Goal: Task Accomplishment & Management: Manage account settings

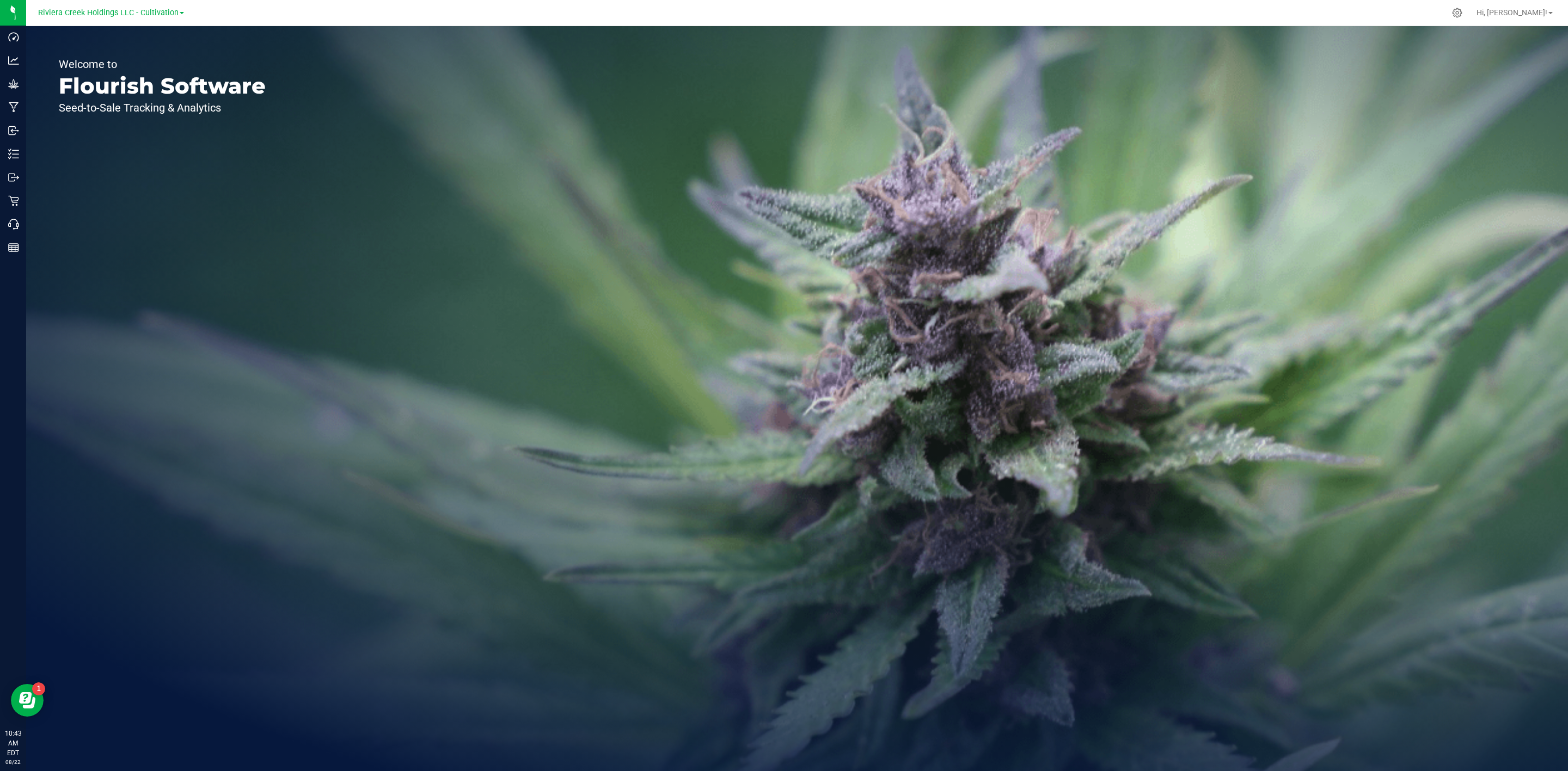
click at [111, 6] on div "Riviera Creek Holdings LLC - Cultivation" at bounding box center [110, 12] width 146 height 13
click at [111, 8] on span "Riviera Creek Holdings LLC - Cultivation" at bounding box center [108, 13] width 140 height 10
click at [121, 56] on link "Riviera Creek Holdings LLC - Processing" at bounding box center [111, 52] width 159 height 15
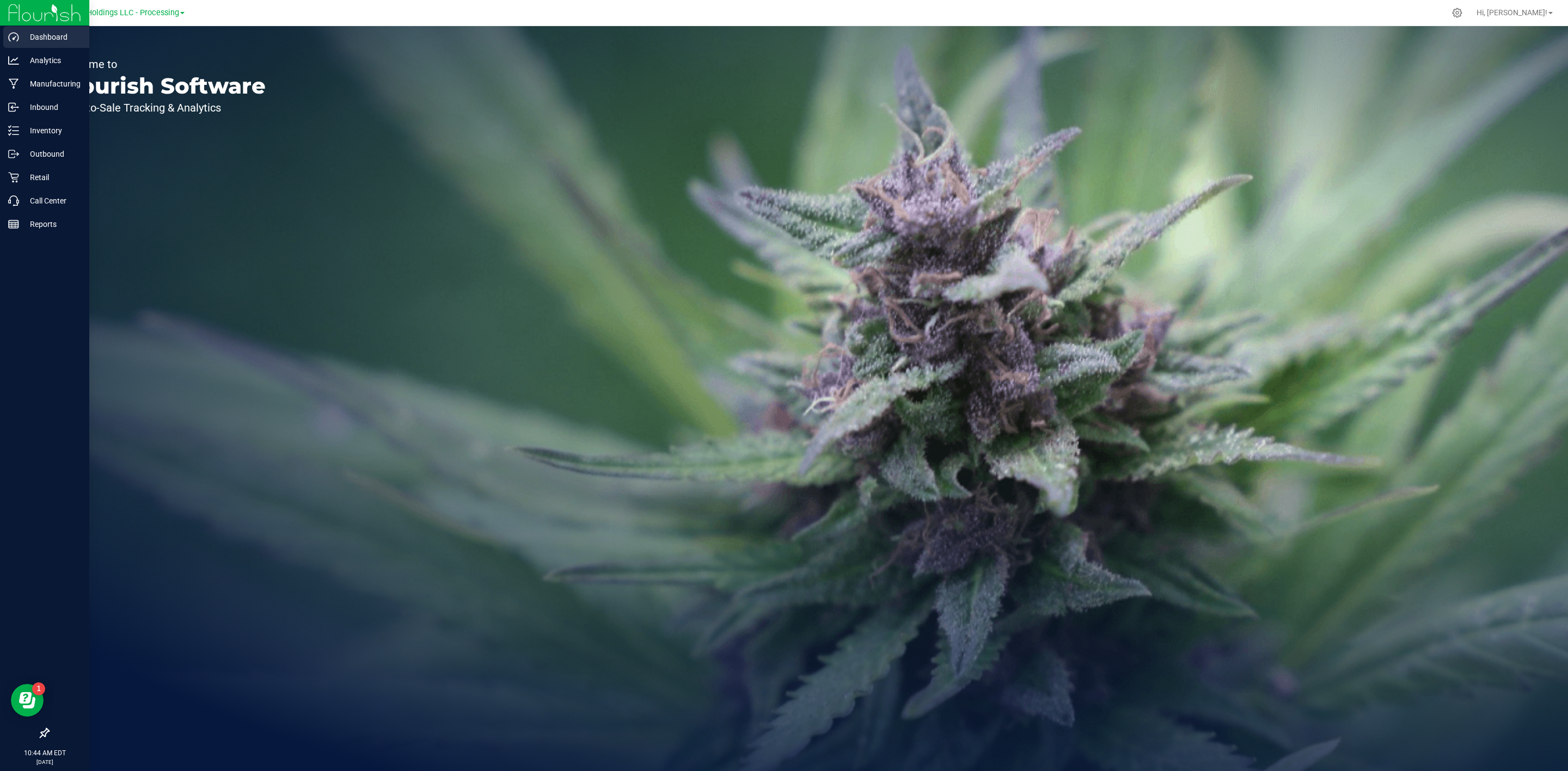
click at [56, 36] on p "Dashboard" at bounding box center [52, 37] width 65 height 13
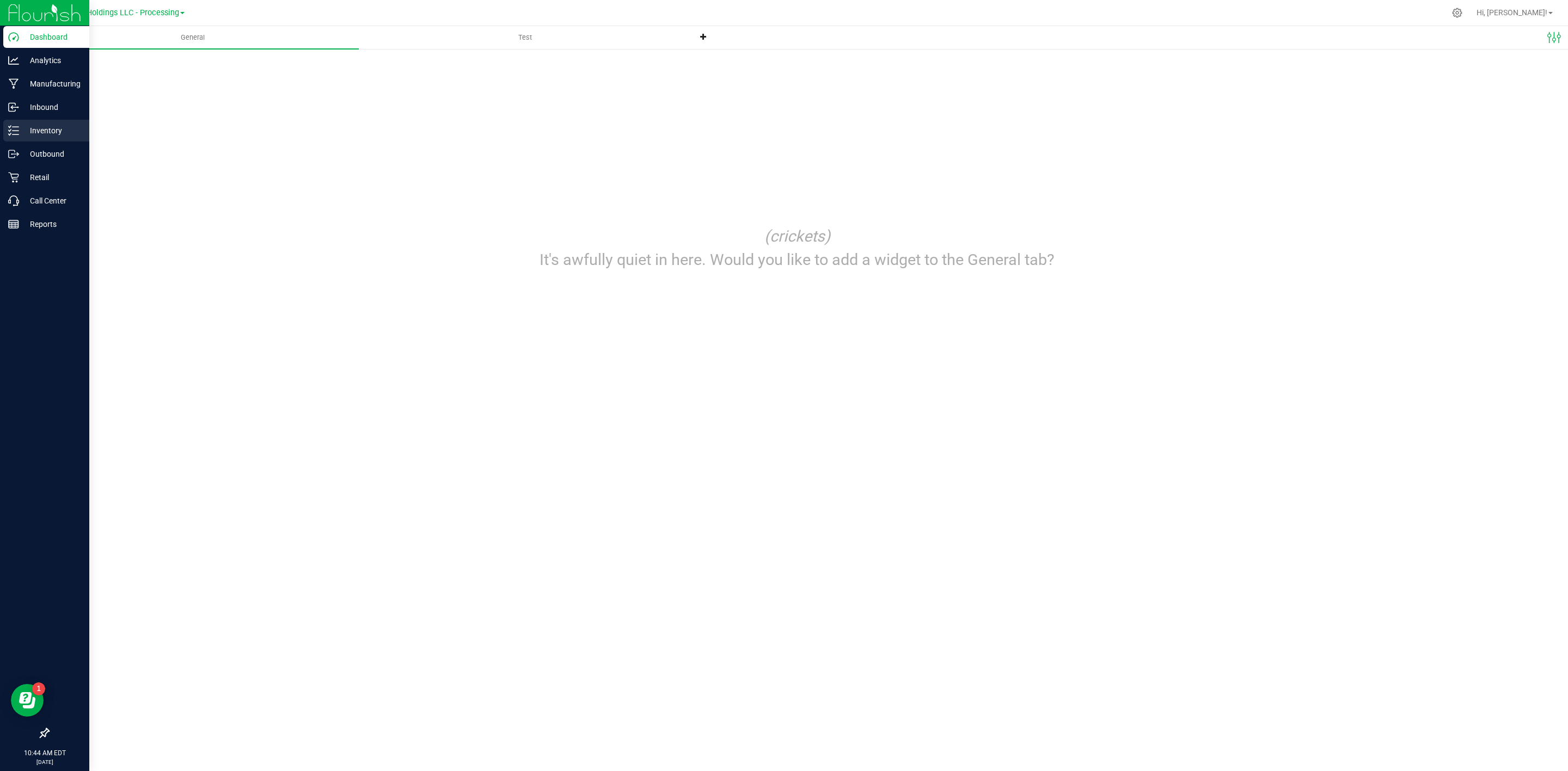
click at [51, 126] on p "Inventory" at bounding box center [52, 130] width 65 height 13
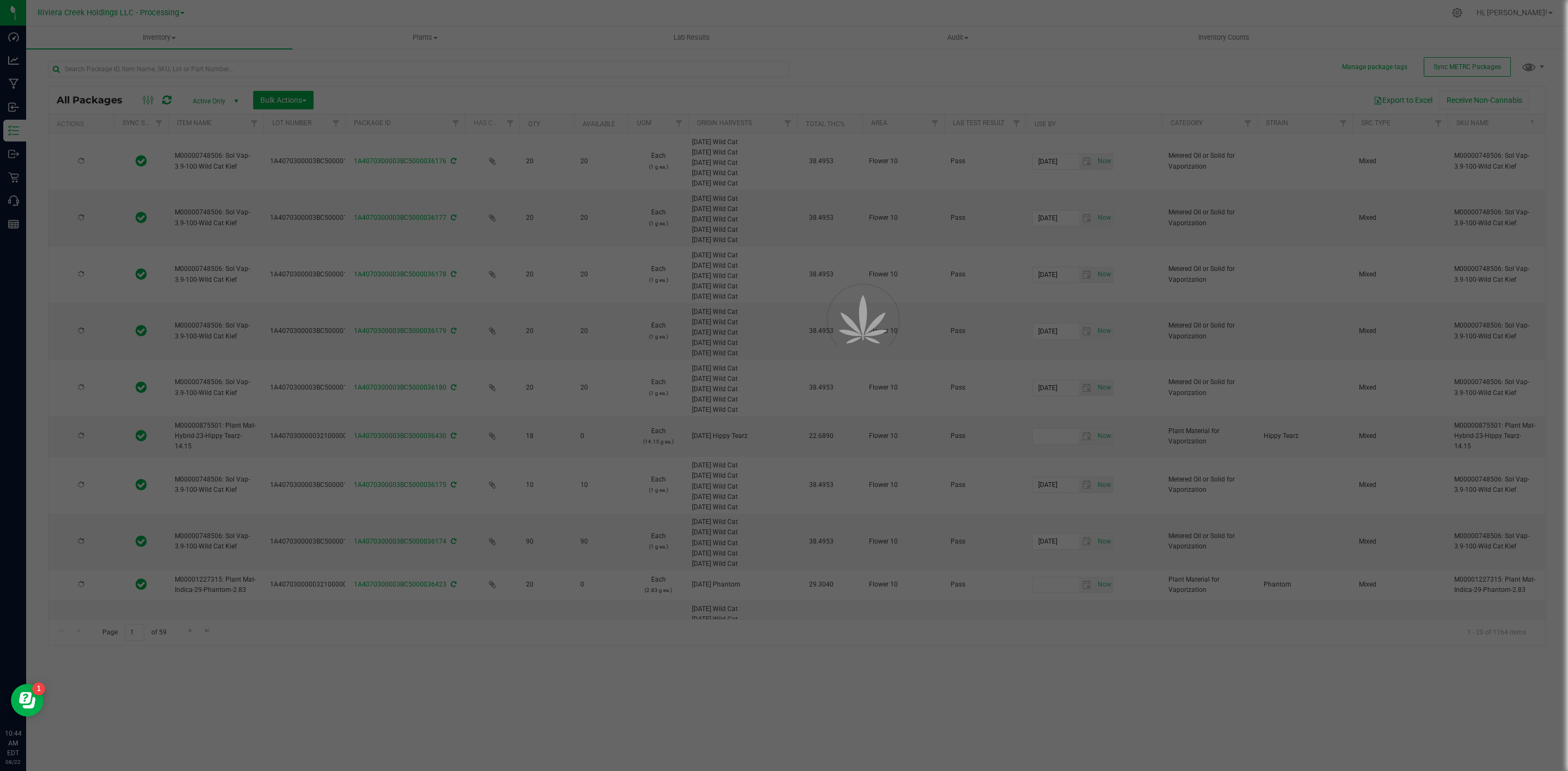
click at [1490, 16] on div at bounding box center [784, 385] width 1568 height 771
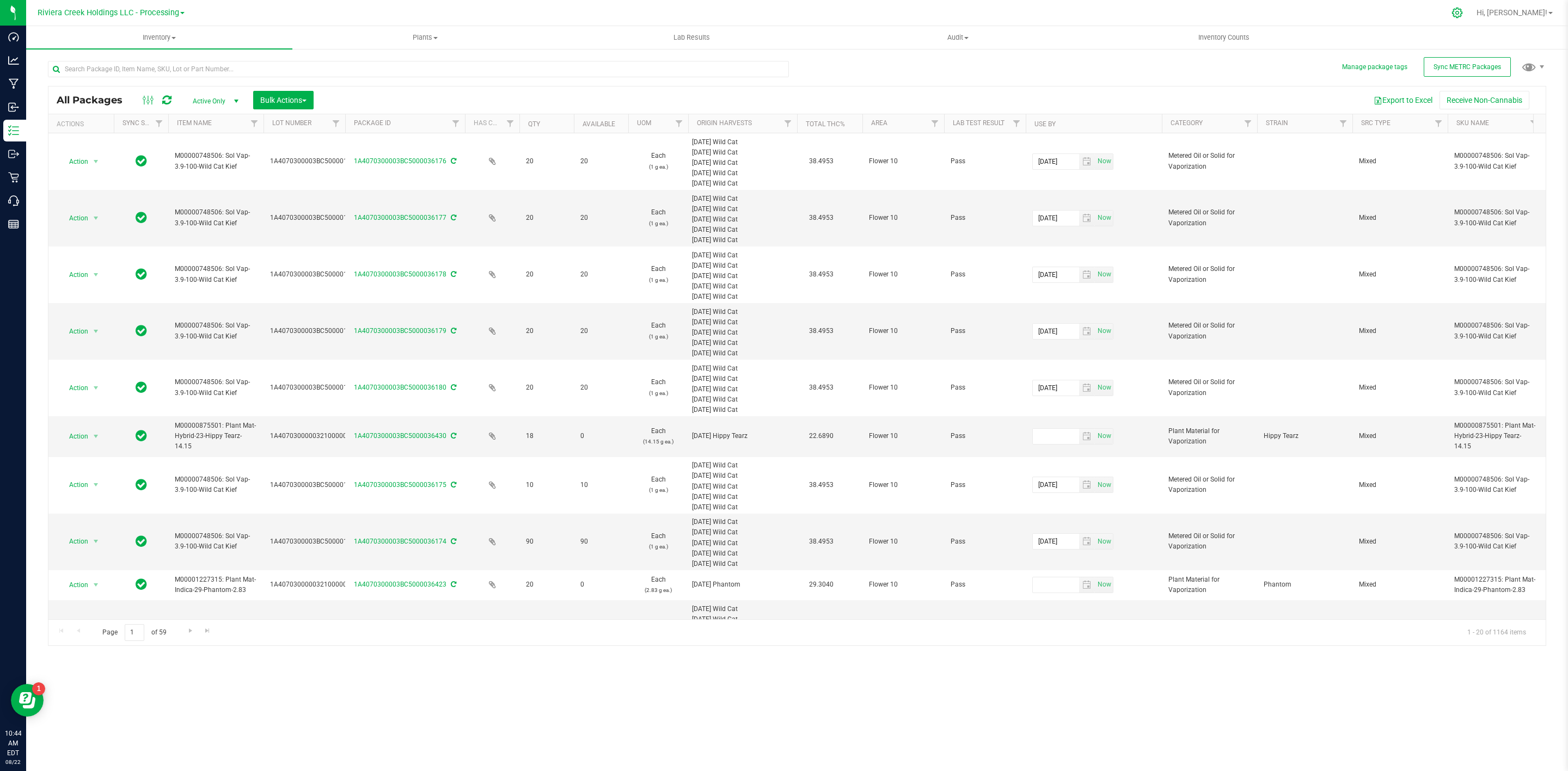
click at [1465, 12] on div at bounding box center [1457, 12] width 15 height 12
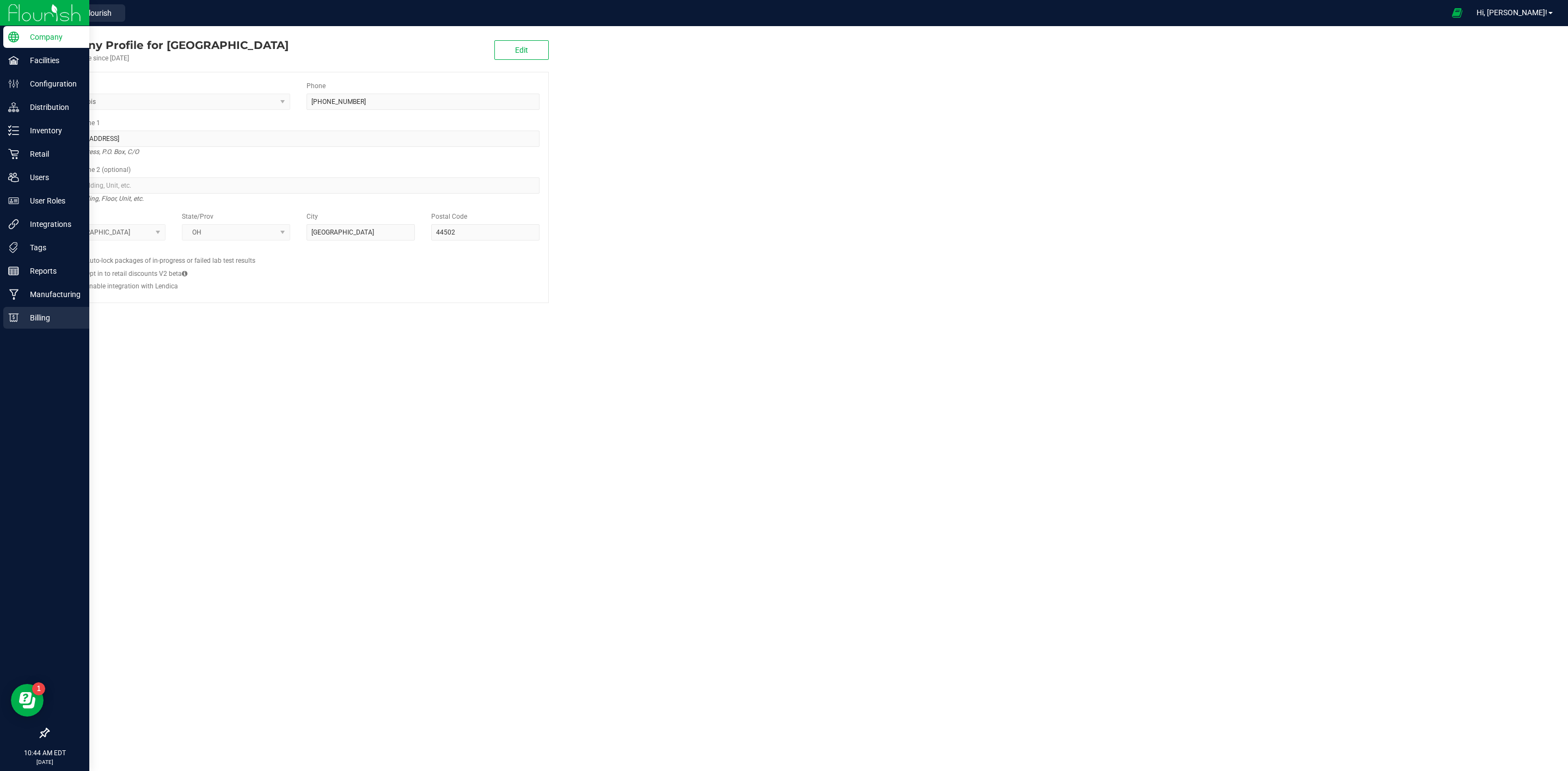
click at [42, 320] on p "Billing" at bounding box center [52, 317] width 65 height 13
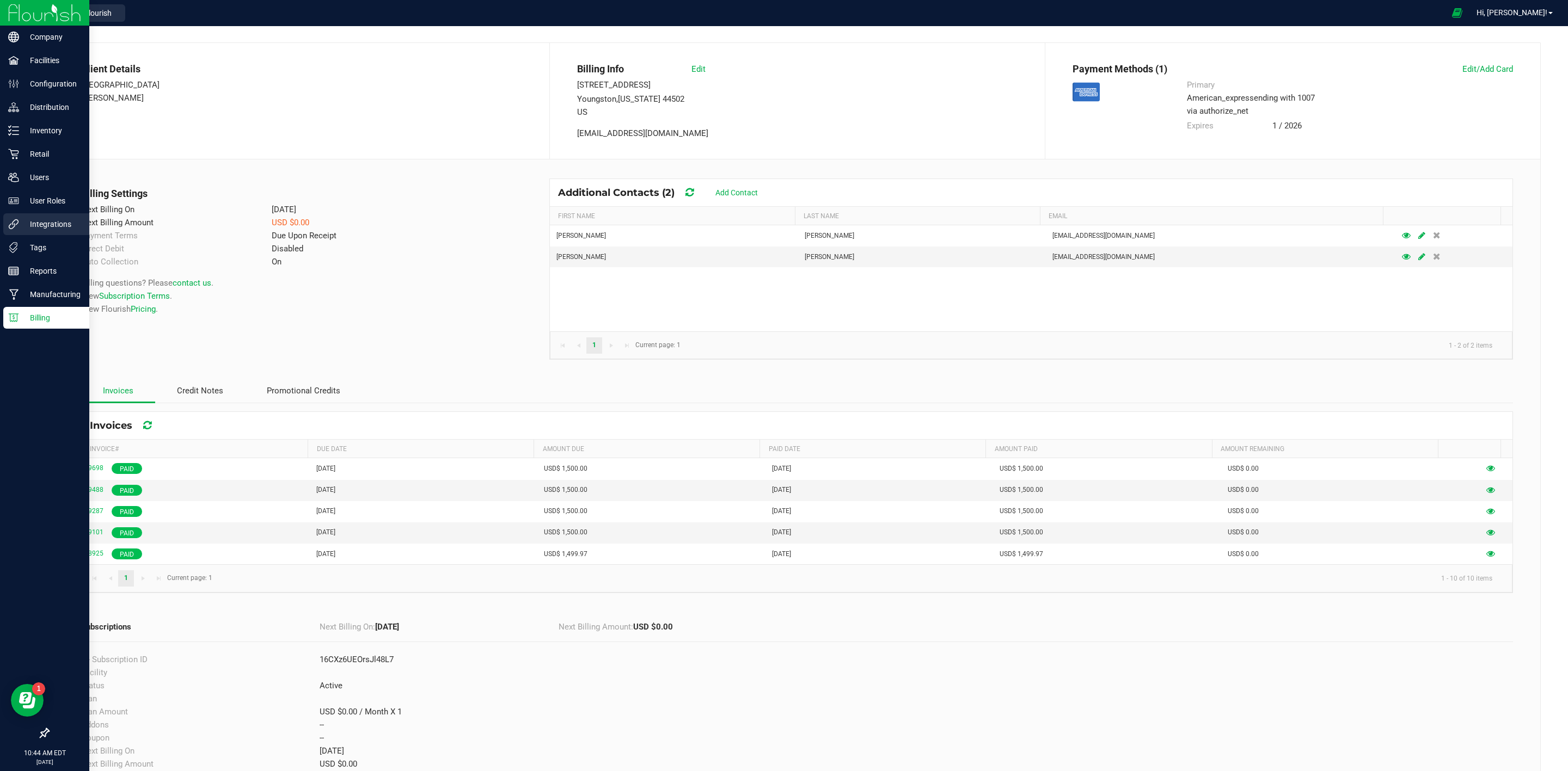
click at [49, 220] on p "Integrations" at bounding box center [52, 224] width 65 height 13
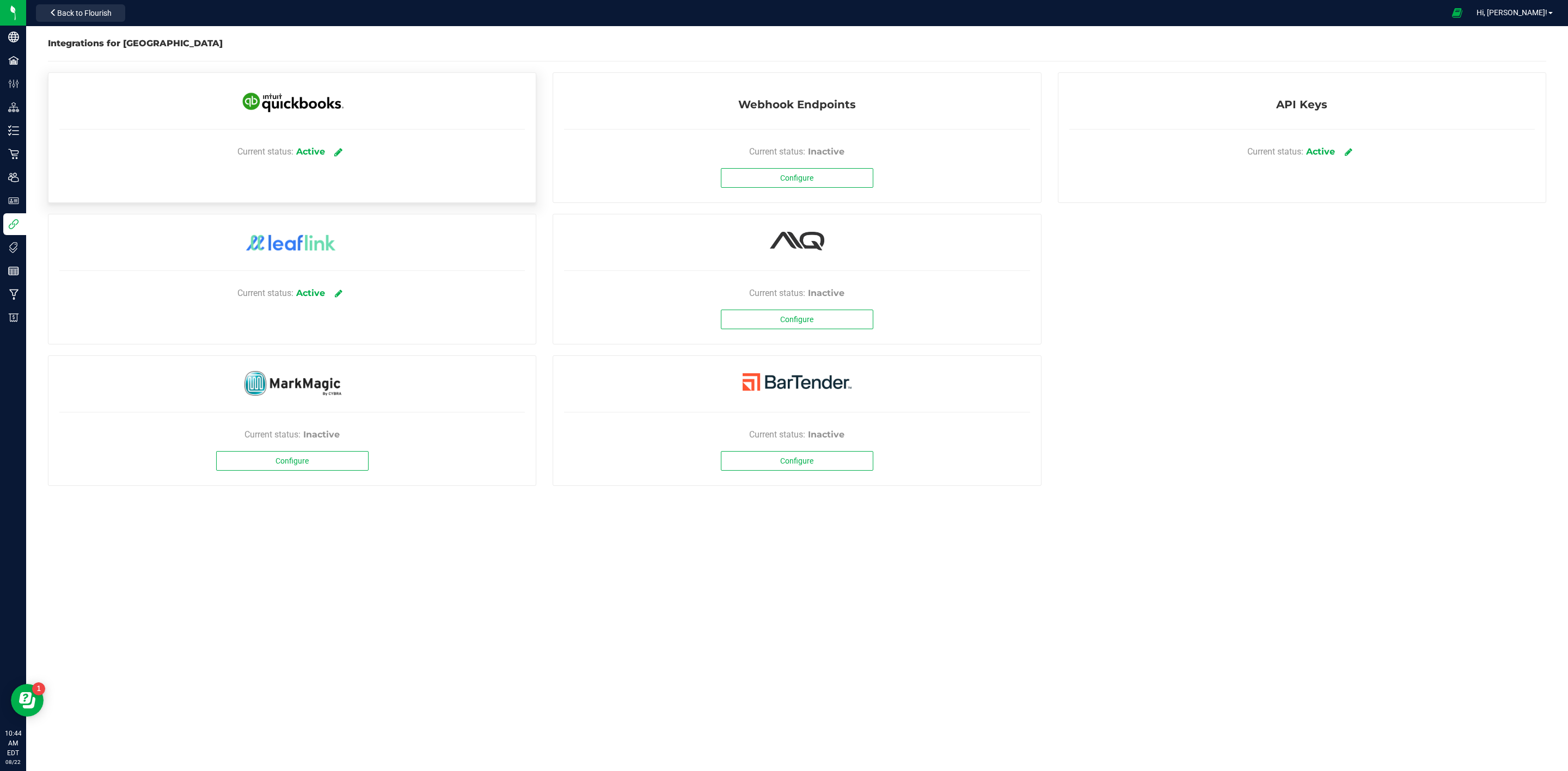
click at [337, 147] on icon at bounding box center [338, 152] width 8 height 10
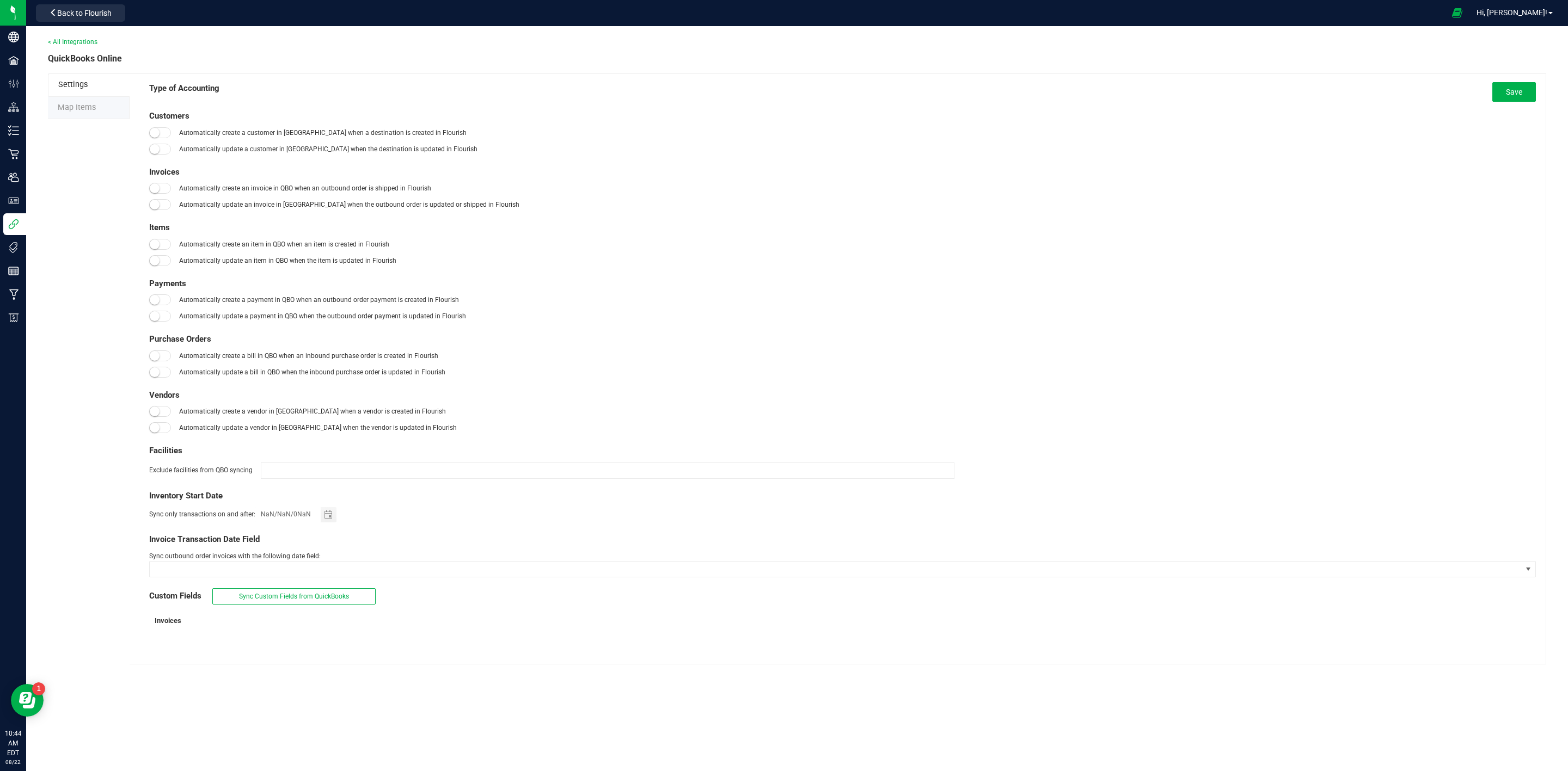
type input "[DATE]"
click at [76, 109] on span "Map Items" at bounding box center [76, 108] width 38 height 9
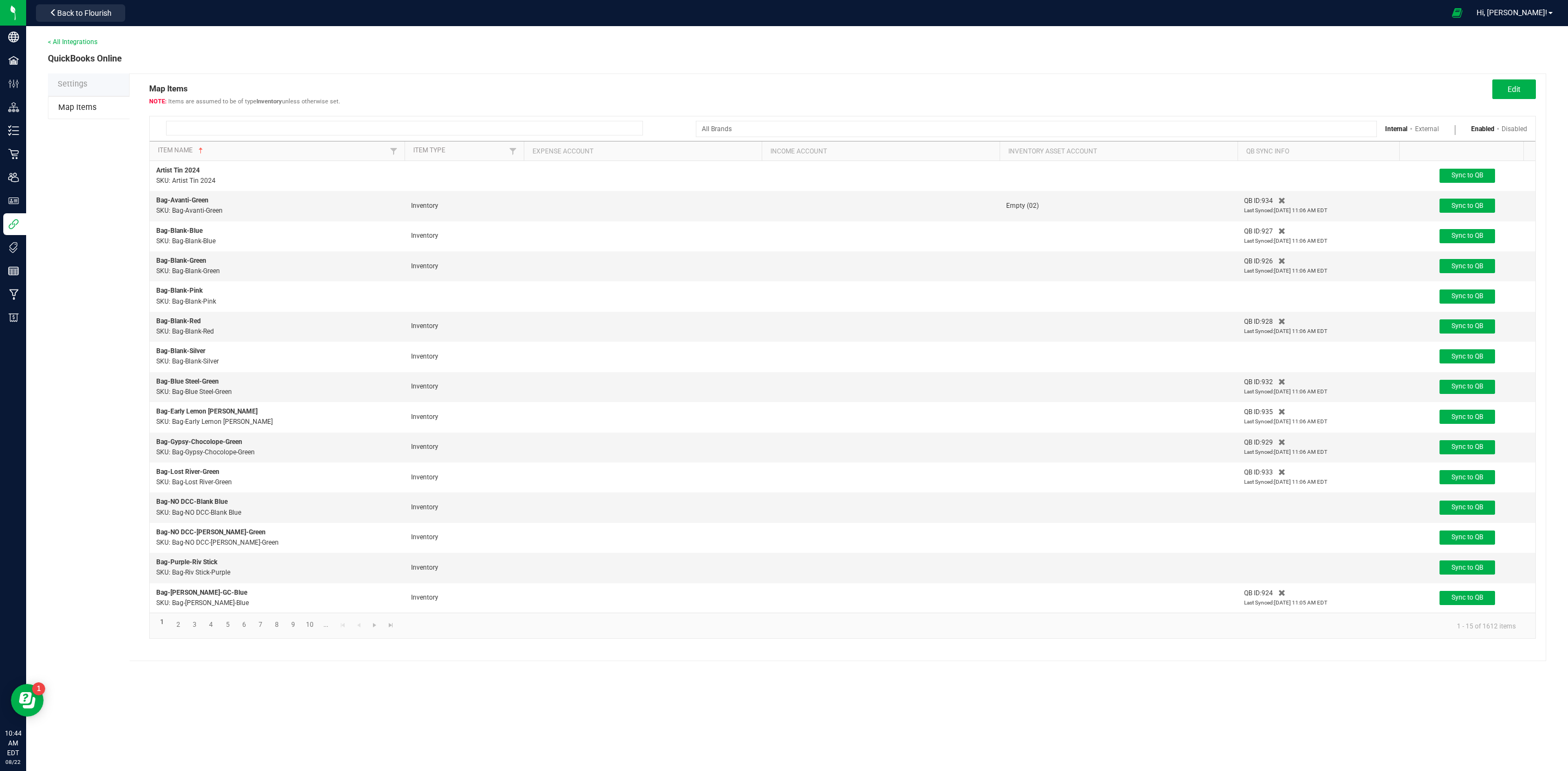
click at [342, 136] on input at bounding box center [404, 128] width 477 height 15
paste input "M00001239612: Oil Vap-7-50-Live Rosin Disposable-Pink Elephant"
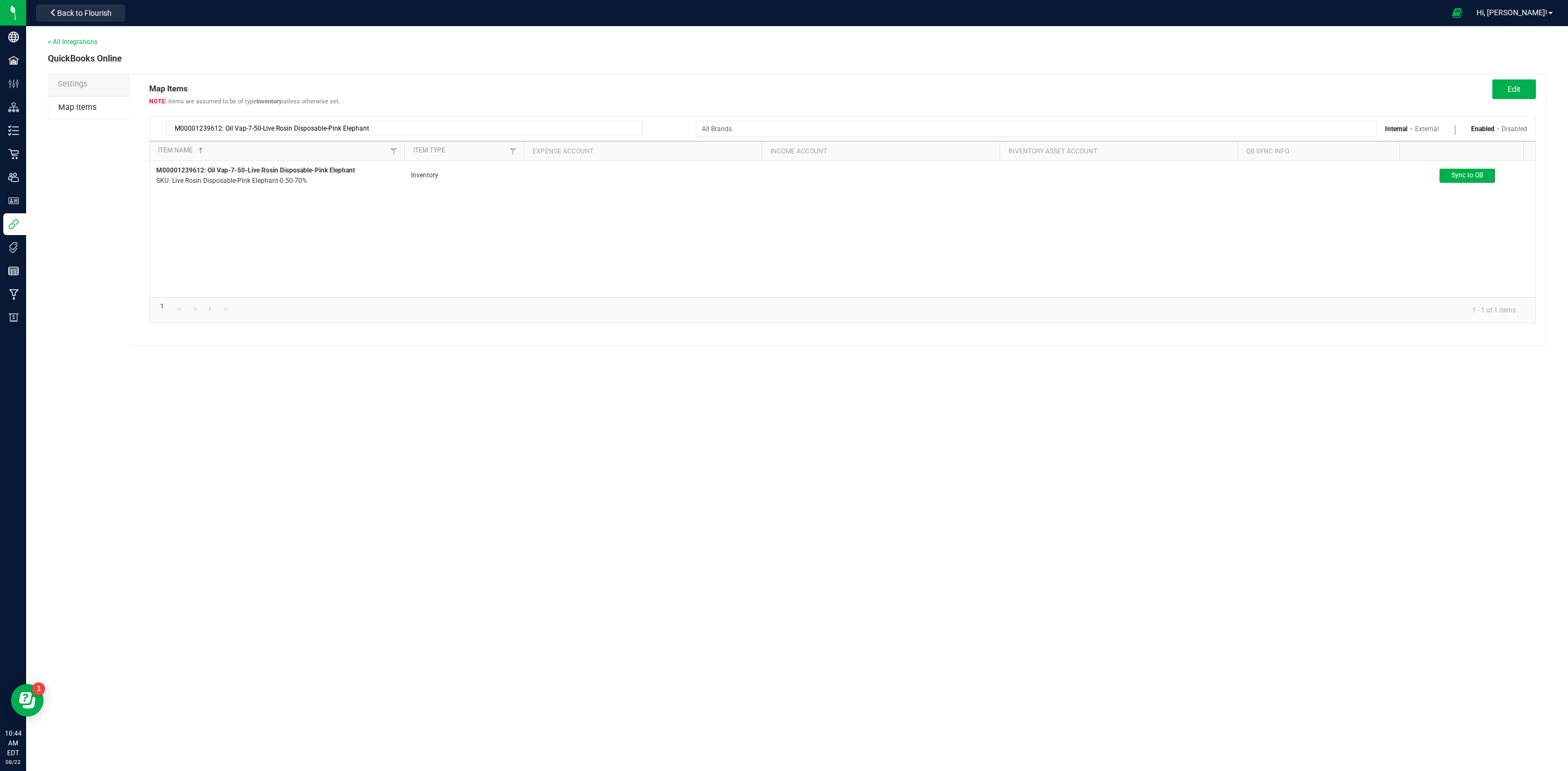
drag, startPoint x: 425, startPoint y: 132, endPoint x: 142, endPoint y: 137, distance: 283.0
click at [143, 137] on div "Map Items Items are assumed to be of type Inventory unless otherwise set. Edit …" at bounding box center [838, 209] width 1416 height 272
paste input "41438: Plant Mat-Sativa-[DEMOGRAPHIC_DATA] Rocks Trim-14.15"
type input "M00001241438: Plant Mat-Sativa-[DEMOGRAPHIC_DATA] Rocks Trim-14.15"
click at [103, 17] on button "Back to Flourish" at bounding box center [81, 13] width 89 height 18
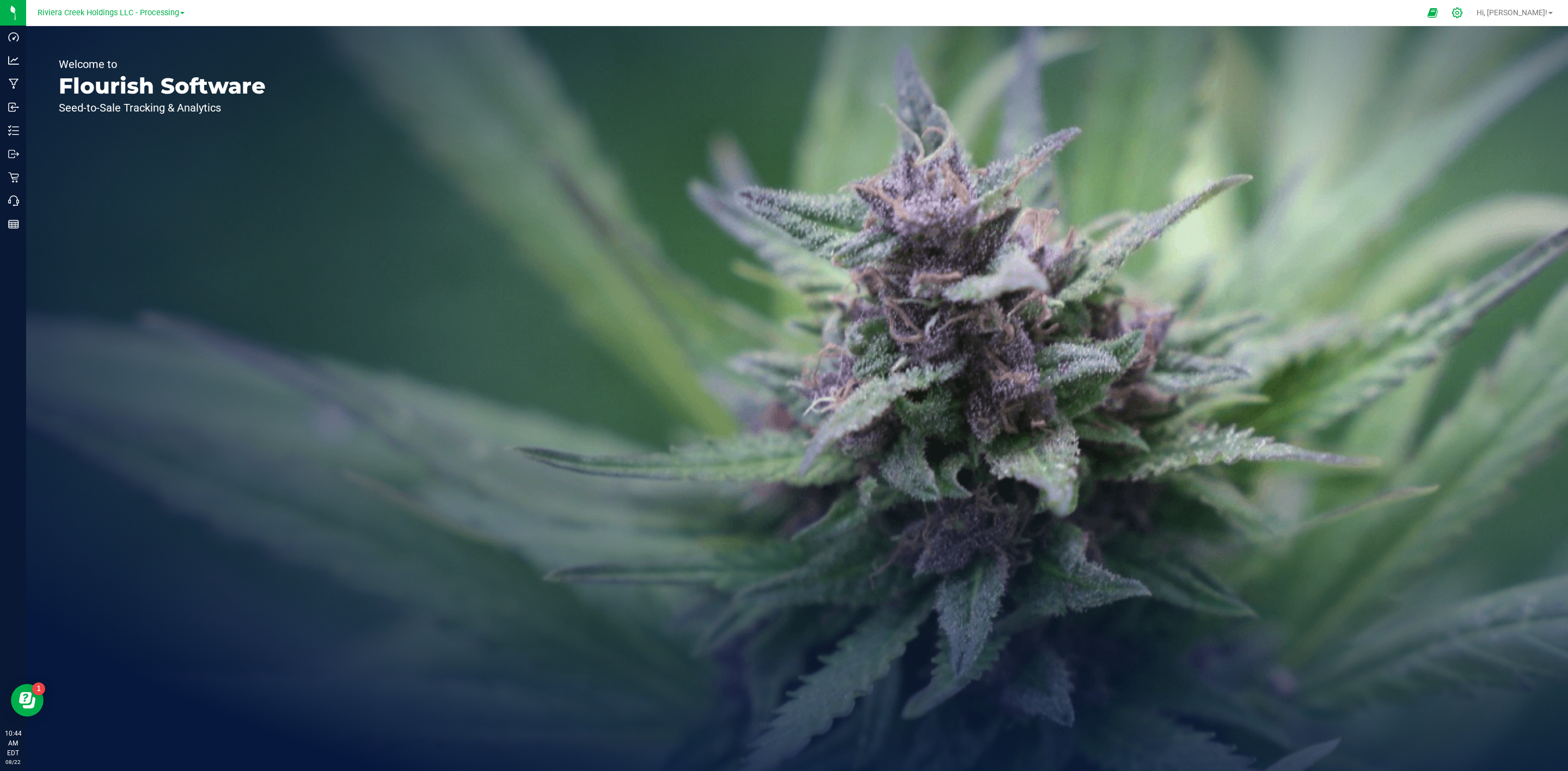
click at [1465, 12] on div at bounding box center [1457, 12] width 15 height 12
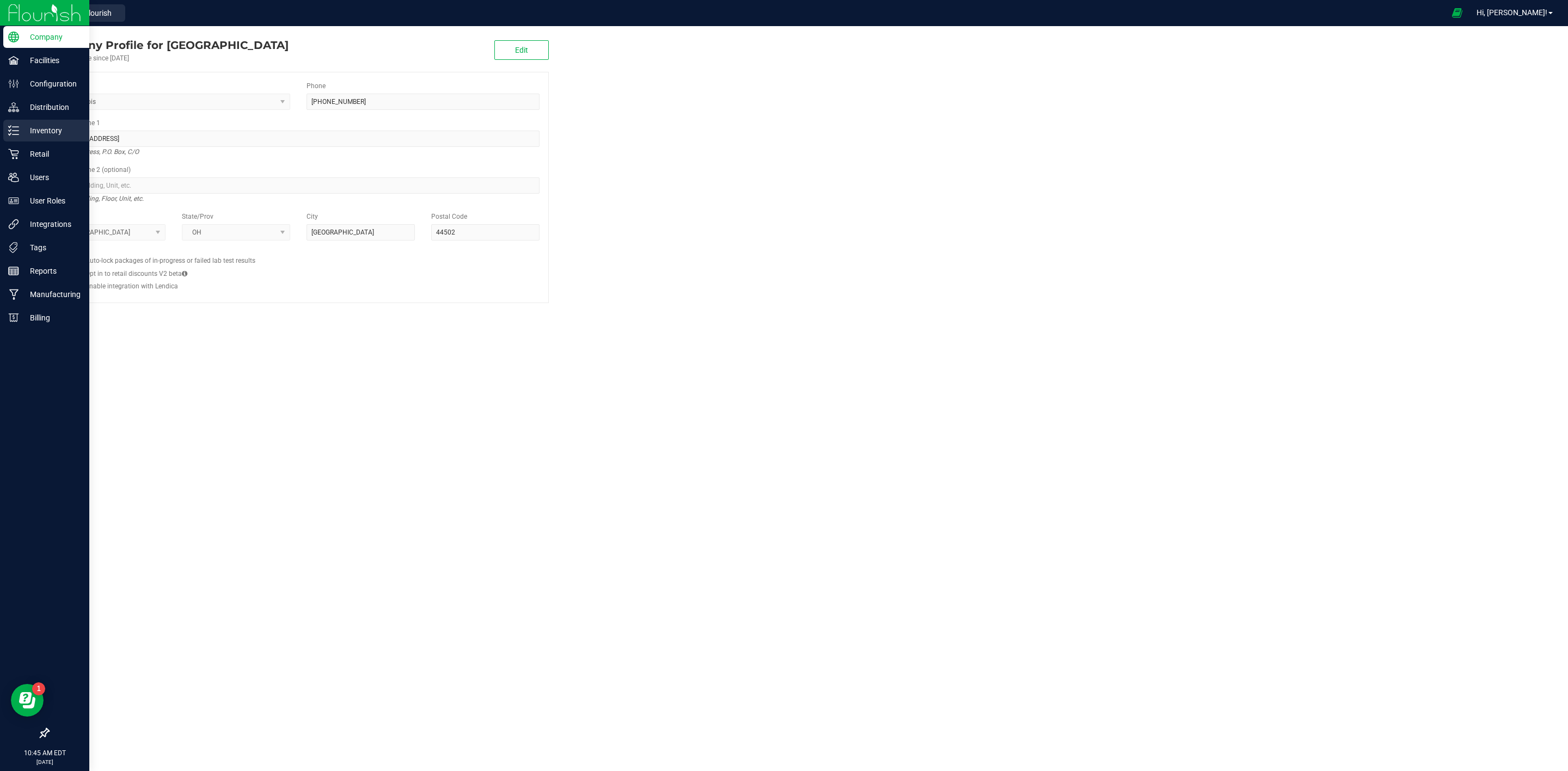
click at [20, 135] on p "Inventory" at bounding box center [52, 130] width 65 height 13
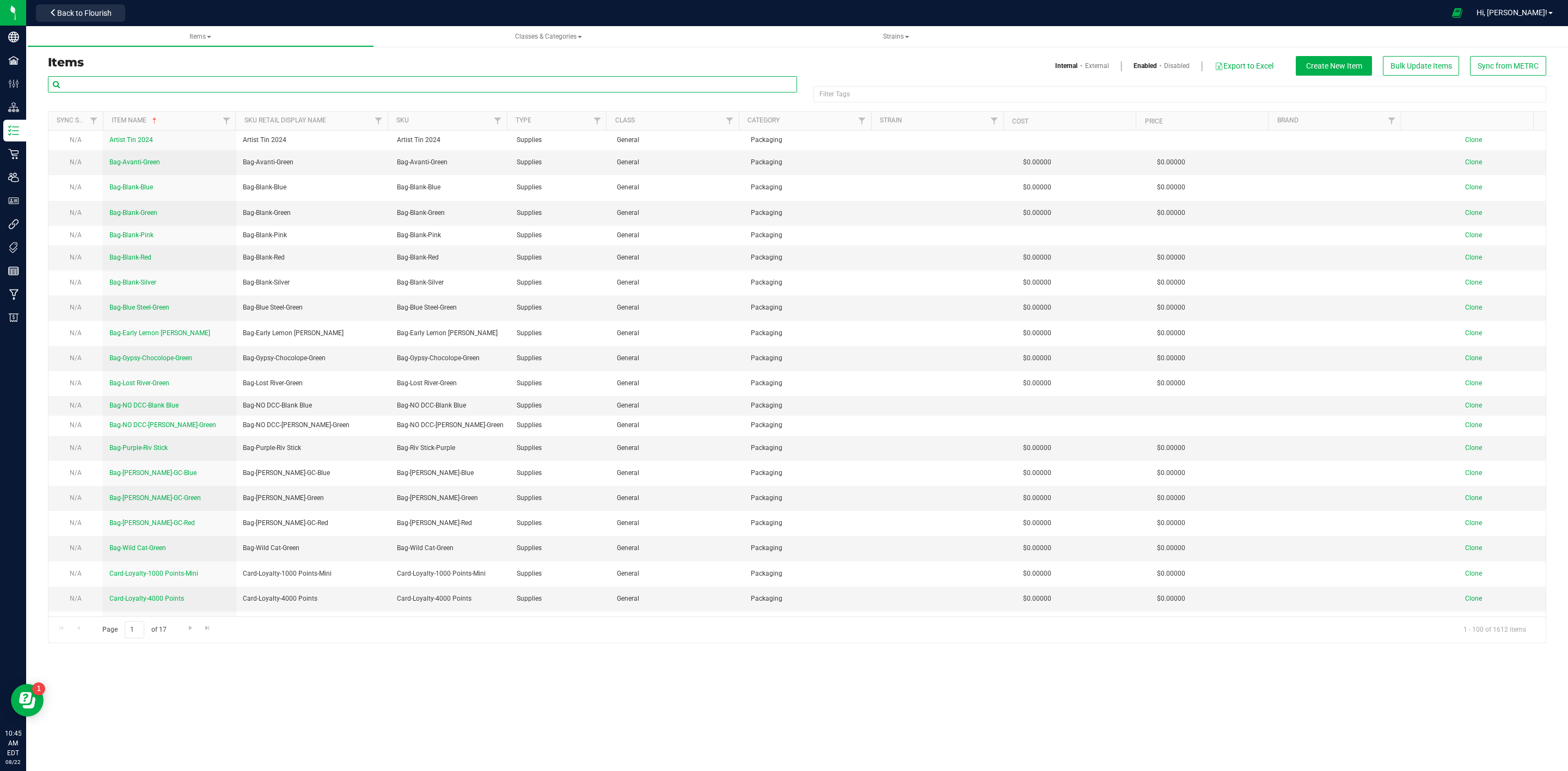
click at [135, 86] on input "text" at bounding box center [422, 84] width 749 height 16
paste input "Approved"
type input "Approved"
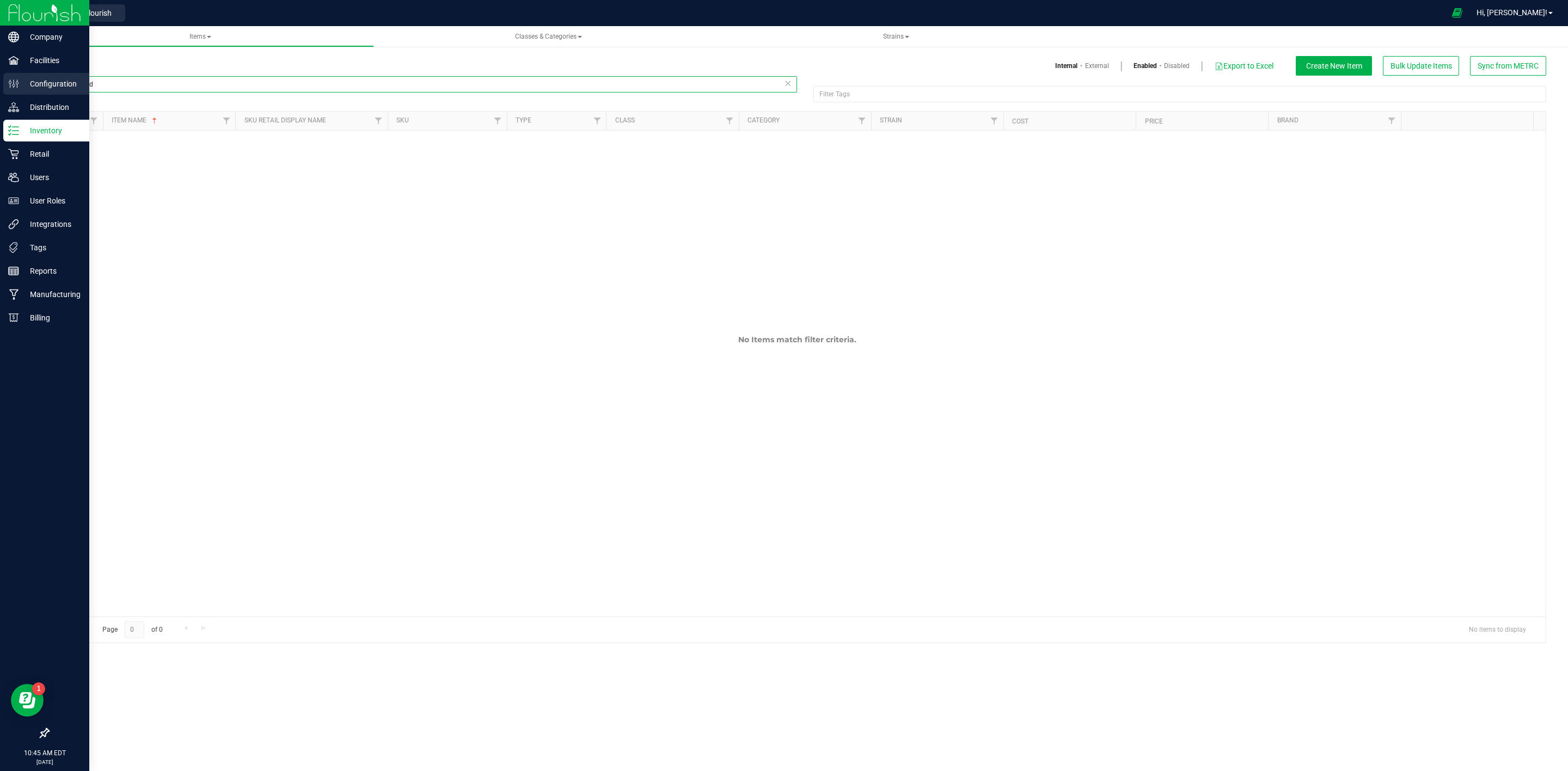
drag, startPoint x: 102, startPoint y: 80, endPoint x: 8, endPoint y: 81, distance: 94.0
click at [8, 81] on div "Company Facilities Configuration Distribution Inventory Retail Users User Roles…" at bounding box center [784, 385] width 1568 height 771
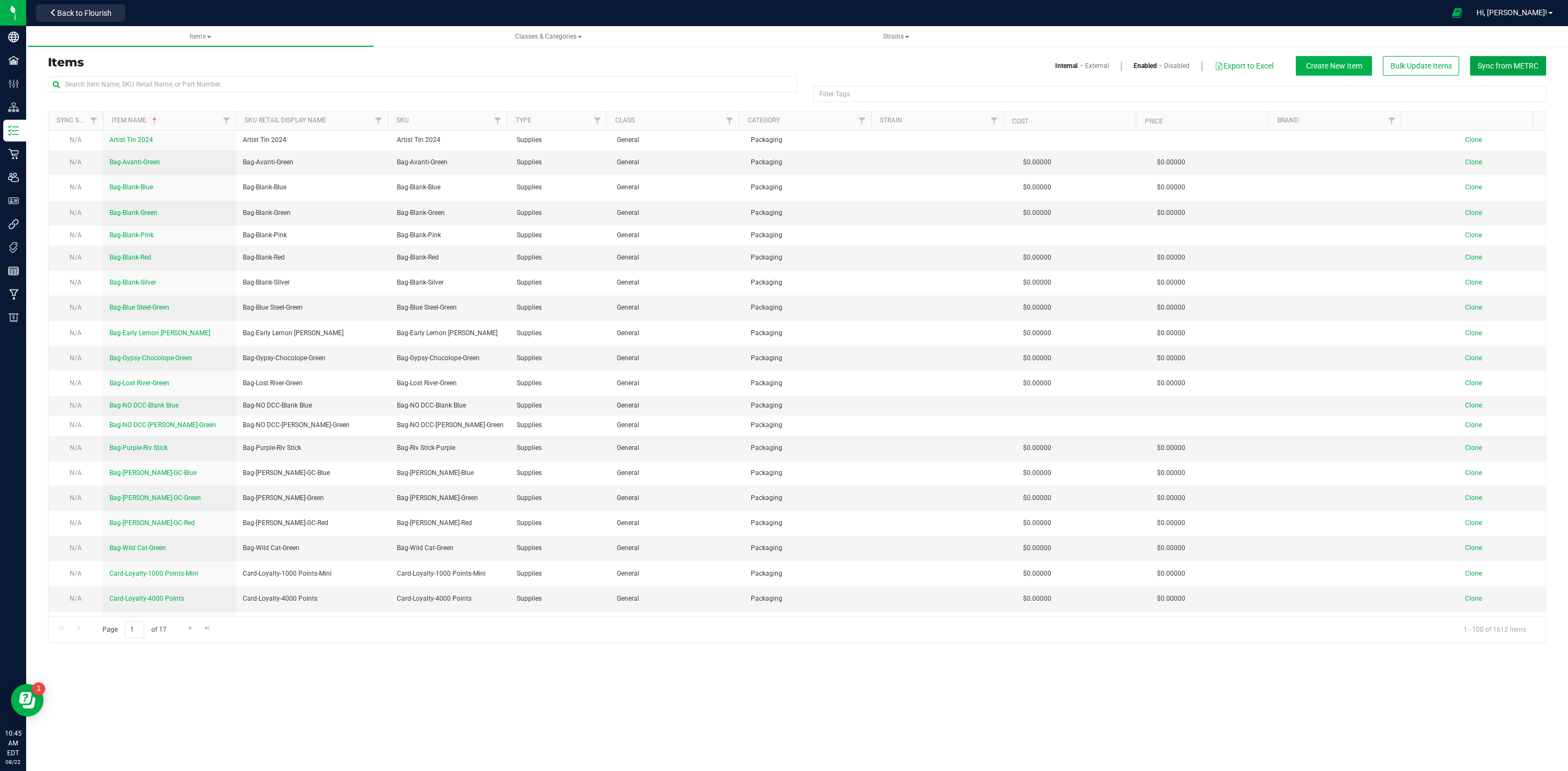
click at [1513, 74] on button "Sync from METRC" at bounding box center [1508, 65] width 76 height 19
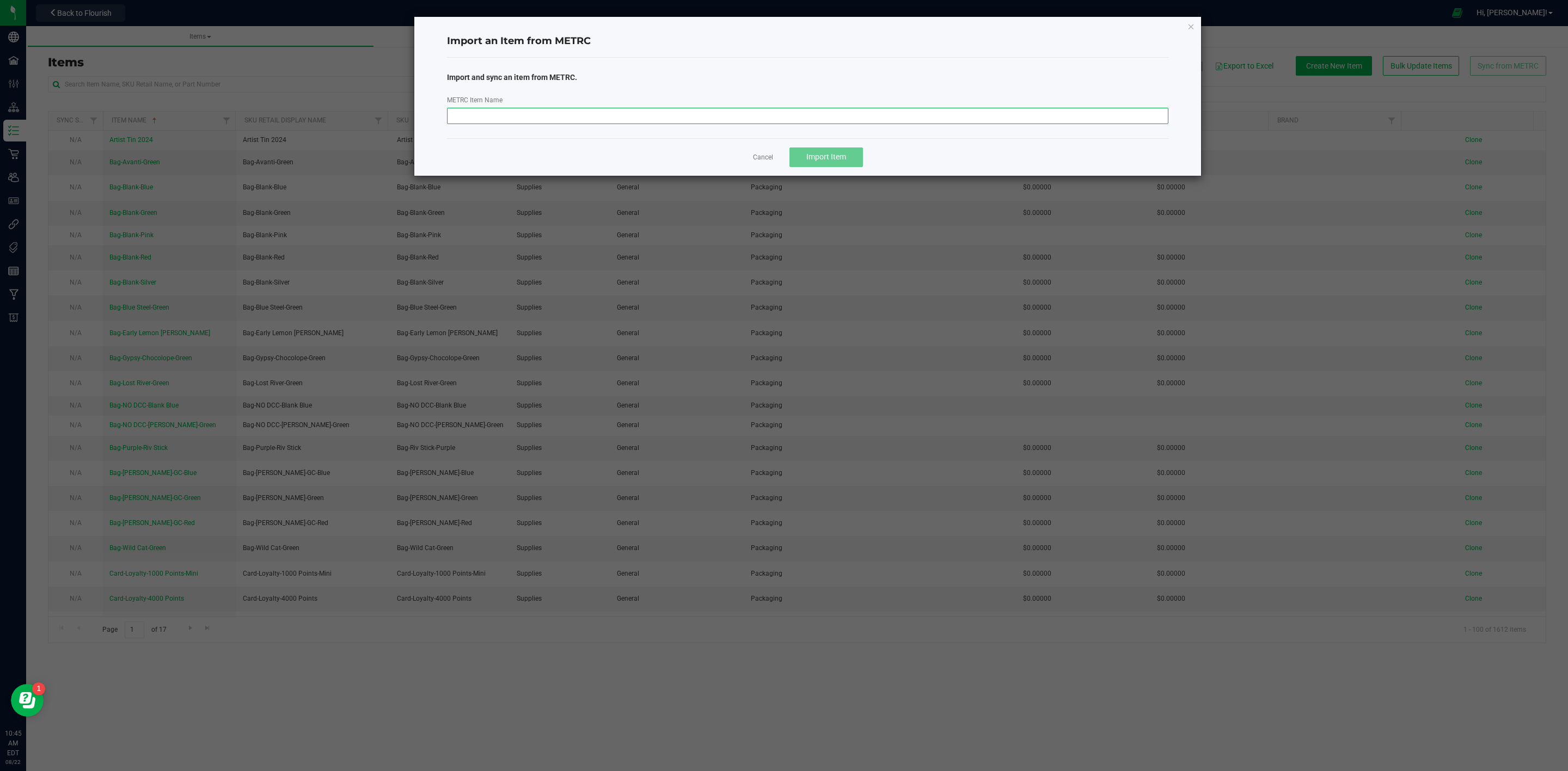
click at [632, 124] on input "METRC Item Name" at bounding box center [808, 116] width 722 height 16
paste input "M00001241438: Plant Mat-Sativa-[DEMOGRAPHIC_DATA] Rocks Trim-14.15"
type input "M00001241438: Plant Mat-Sativa-[DEMOGRAPHIC_DATA] Rocks Trim-14.15"
click at [833, 156] on span "Import Item" at bounding box center [826, 156] width 40 height 8
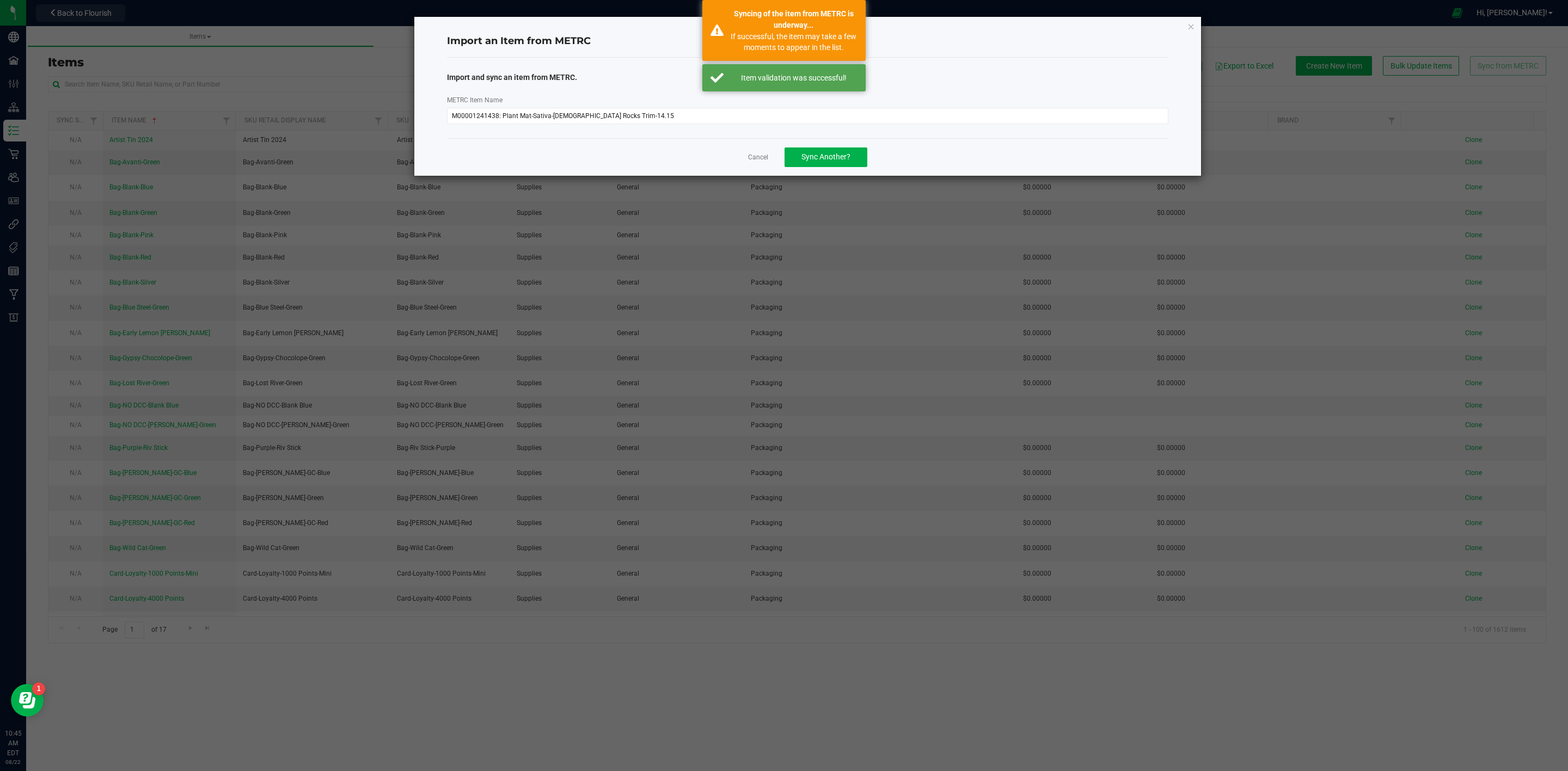
click at [763, 152] on app-cancel-button "Cancel" at bounding box center [758, 156] width 20 height 12
click at [761, 156] on link "Cancel" at bounding box center [758, 158] width 20 height 9
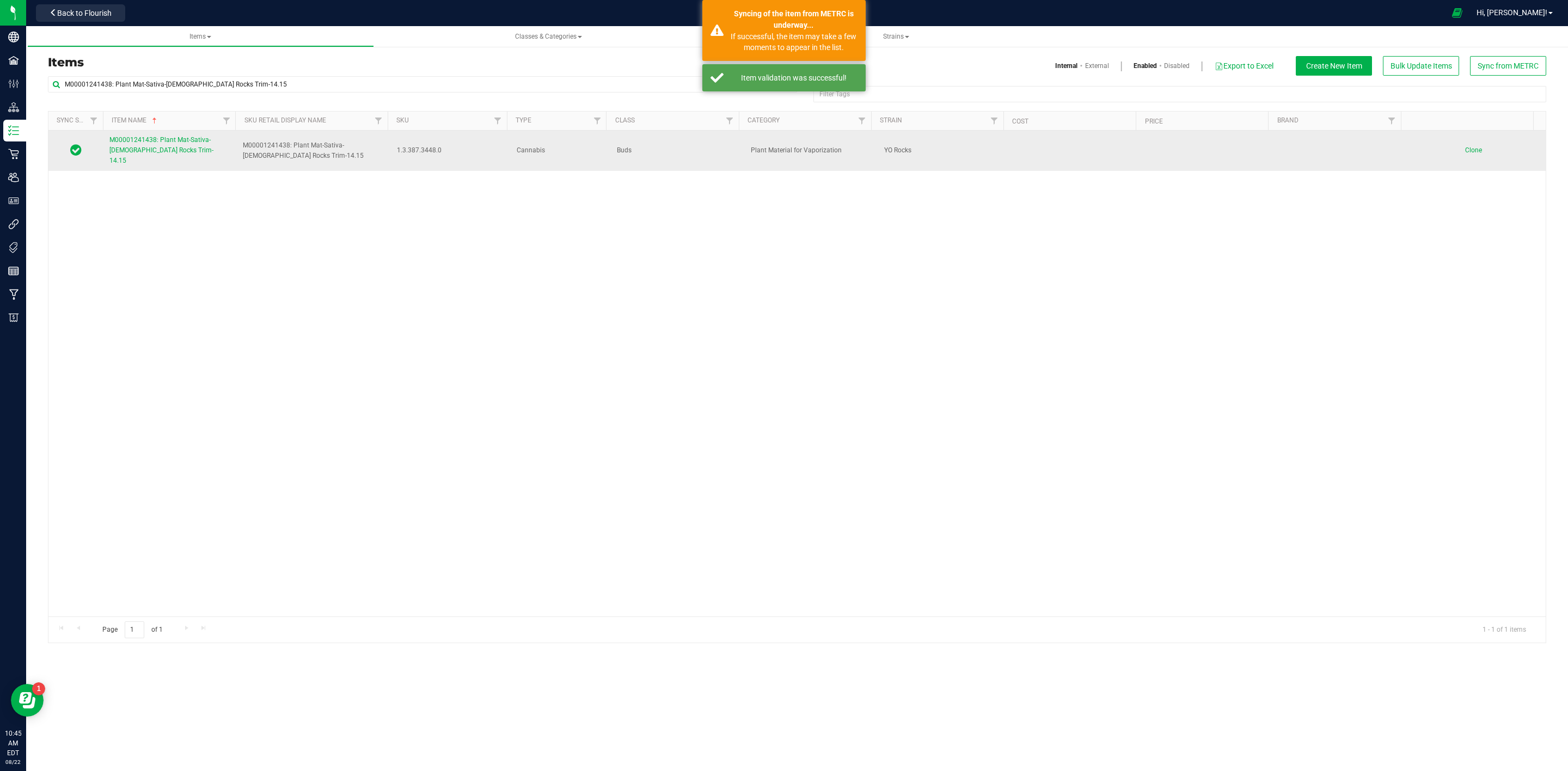
click at [163, 153] on link "M00001241438: Plant Mat-Sativa-[DEMOGRAPHIC_DATA] Rocks Trim-14.15" at bounding box center [170, 150] width 120 height 32
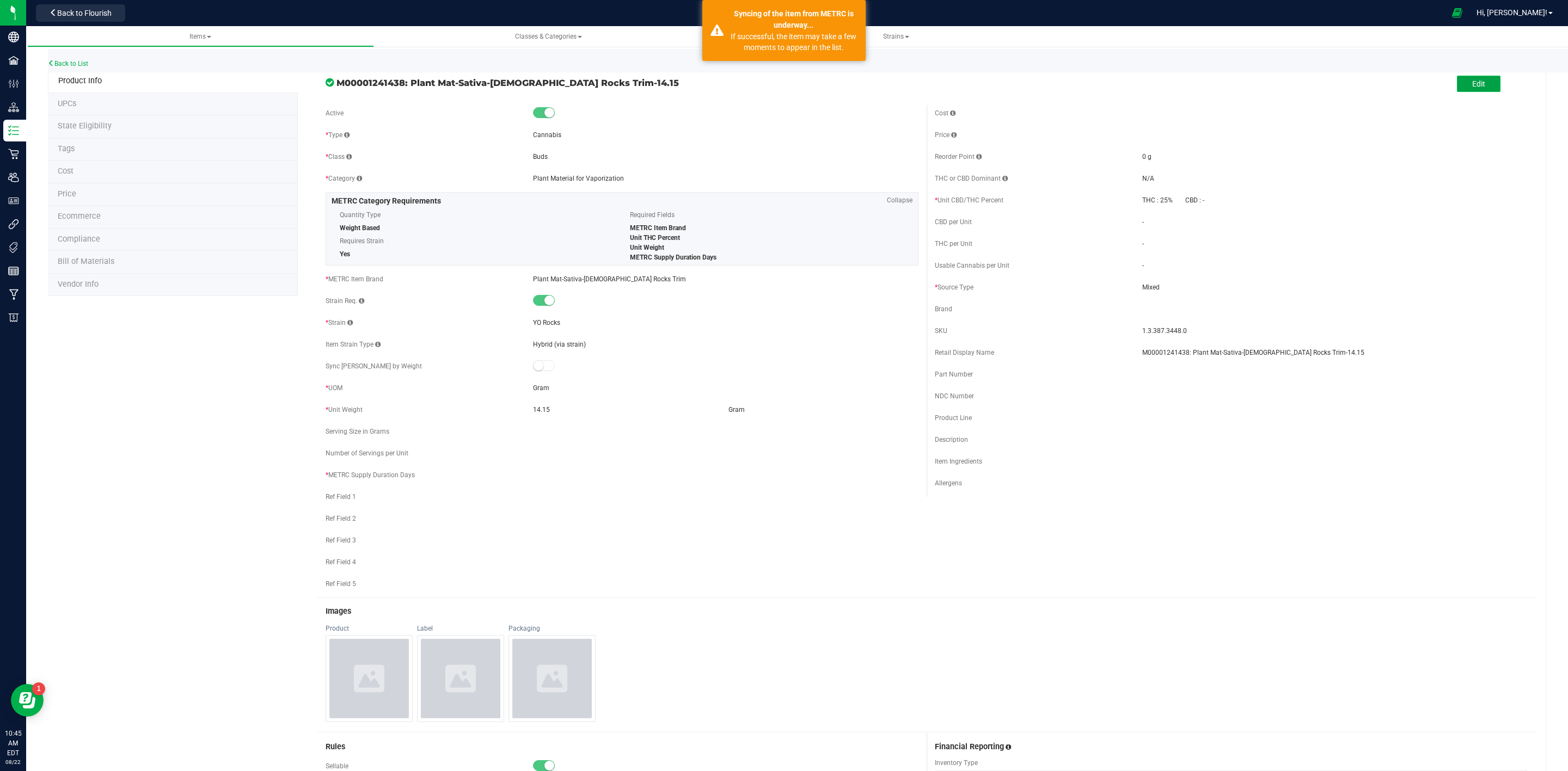
click at [1475, 82] on button "Edit" at bounding box center [1479, 83] width 44 height 16
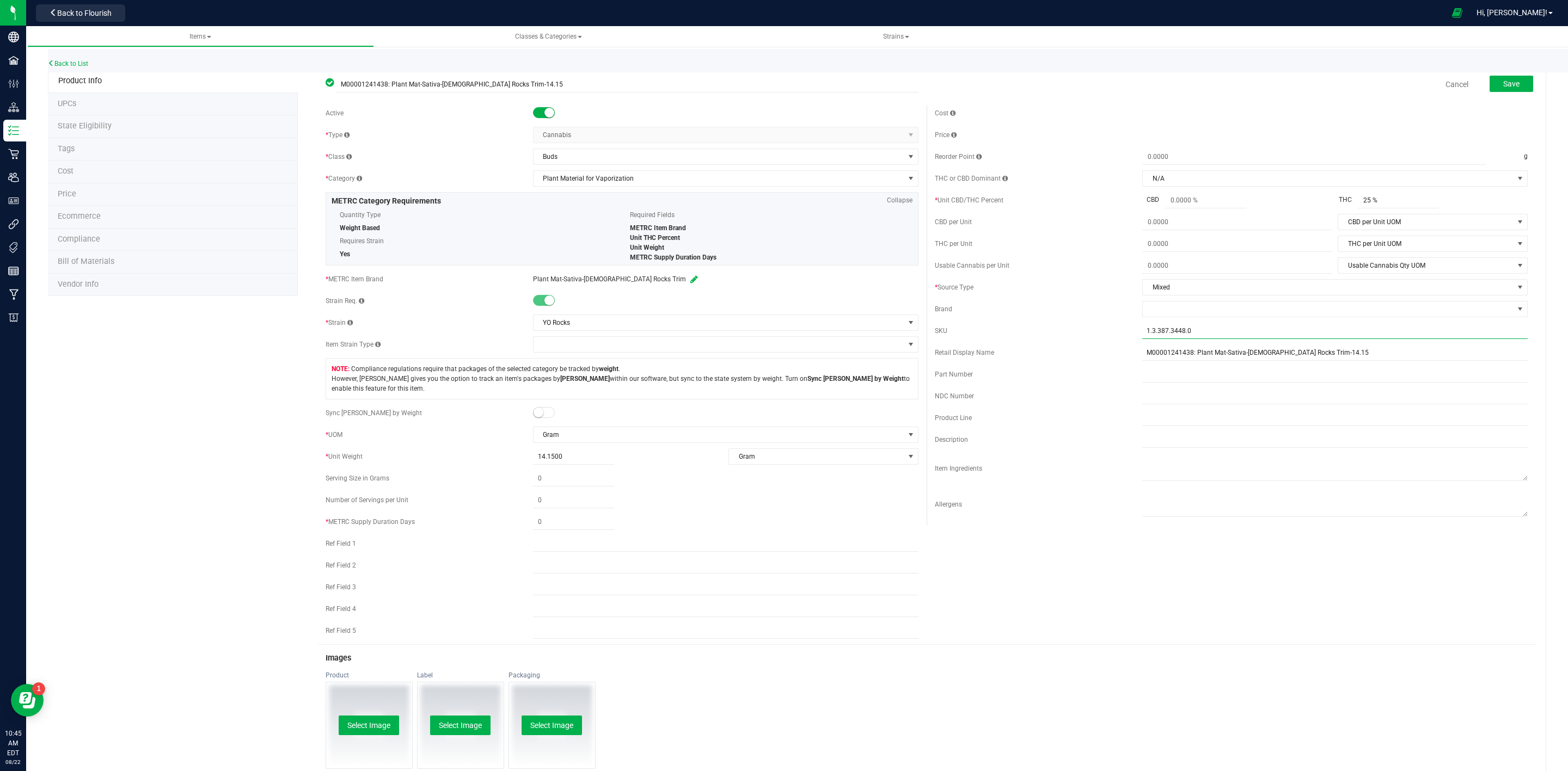
drag, startPoint x: 1194, startPoint y: 334, endPoint x: 1069, endPoint y: 337, distance: 125.0
click at [1076, 337] on div "SKU 1.3.387.3448.0" at bounding box center [1231, 330] width 593 height 16
click at [338, 716] on button "Select Image" at bounding box center [368, 725] width 60 height 19
type input "Trim-YO Rocks-14.15-25%"
click at [541, 415] on span at bounding box center [544, 412] width 22 height 11
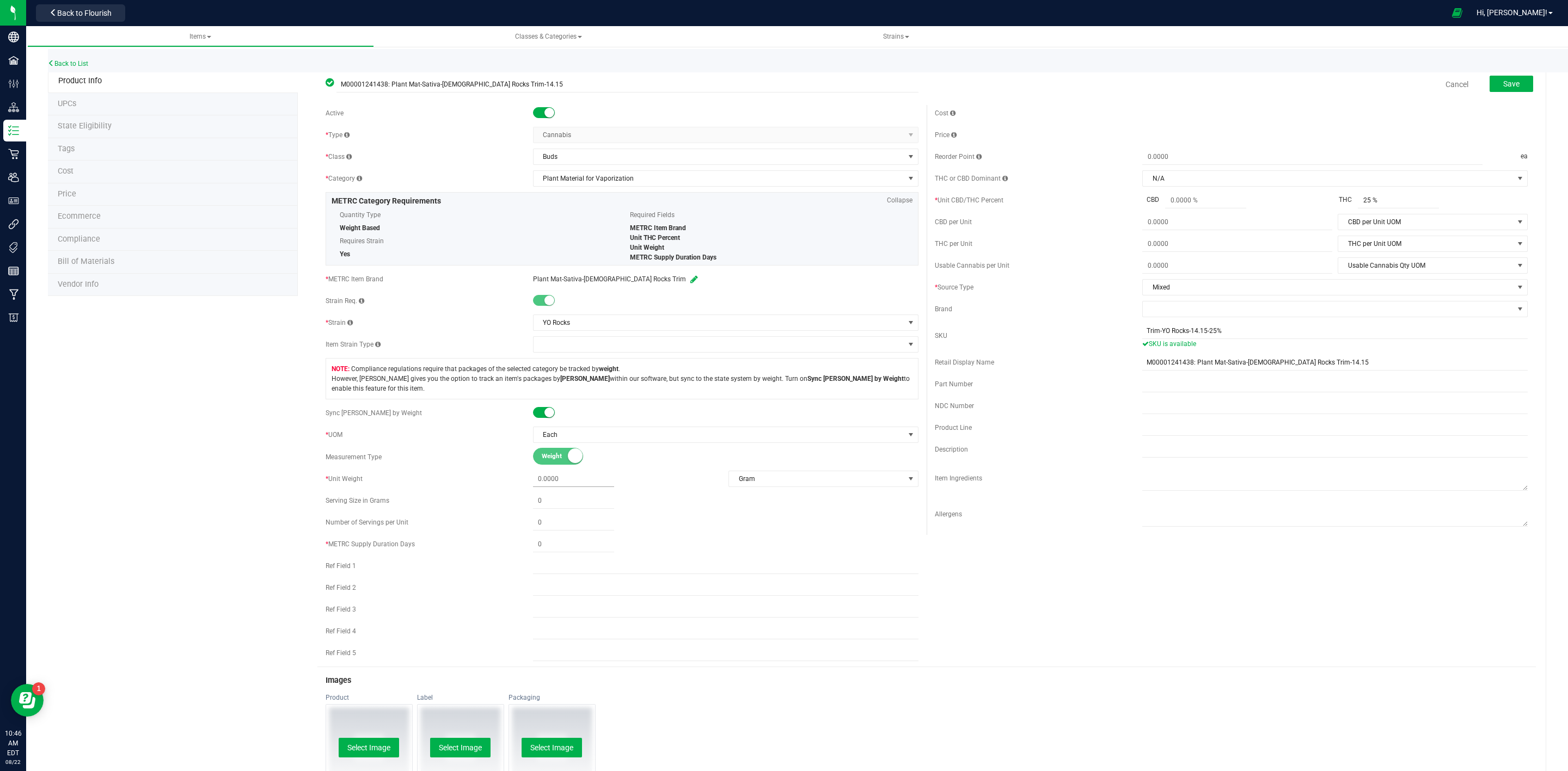
click at [554, 484] on span at bounding box center [573, 479] width 81 height 15
type input "14.15"
type input "14.1500"
click at [535, 550] on span at bounding box center [573, 545] width 81 height 15
type input "5"
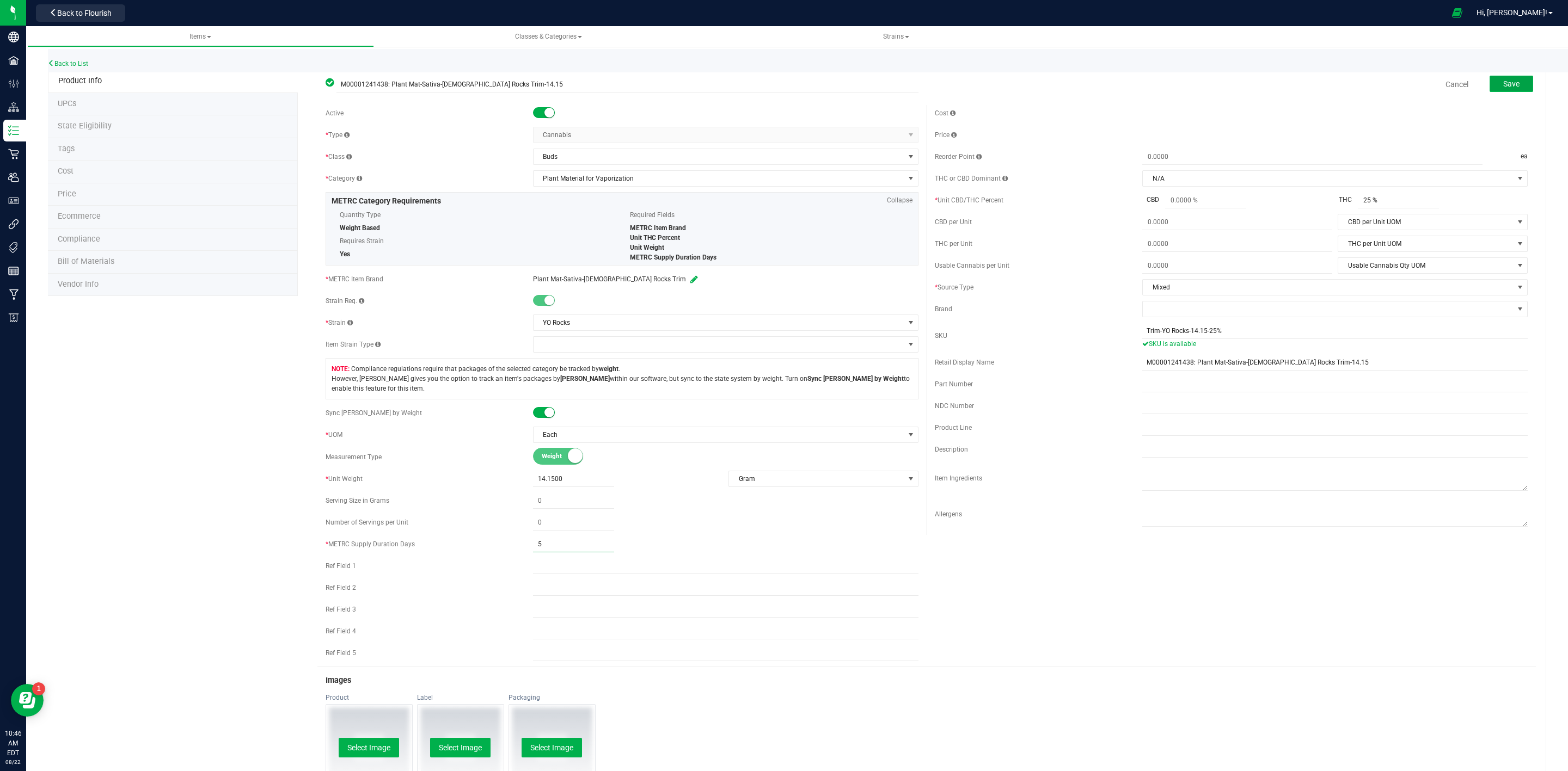
type input "5"
click at [1499, 90] on button "Save" at bounding box center [1511, 83] width 44 height 16
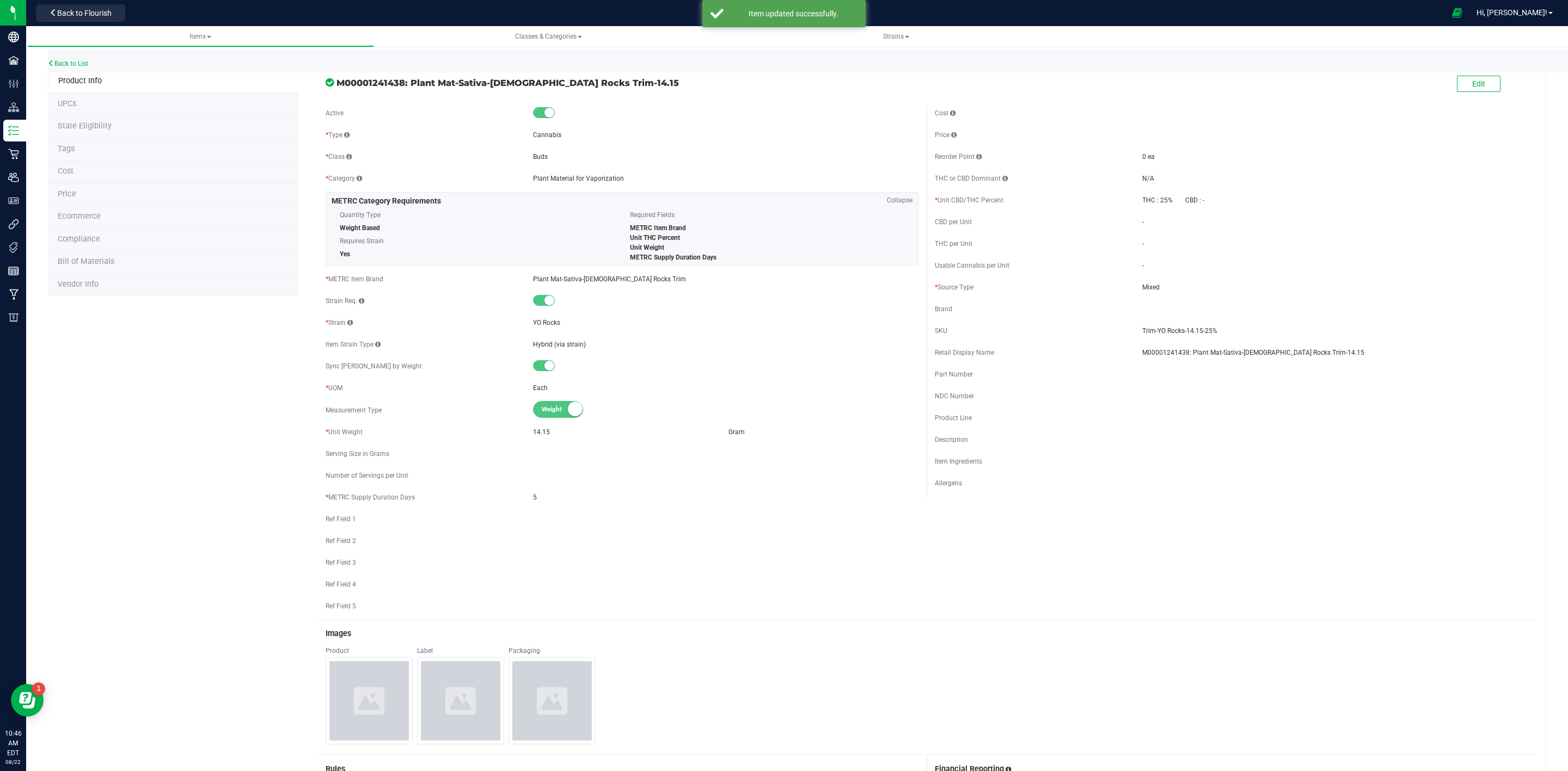
click at [141, 134] on li "State Eligibility" at bounding box center [173, 127] width 250 height 23
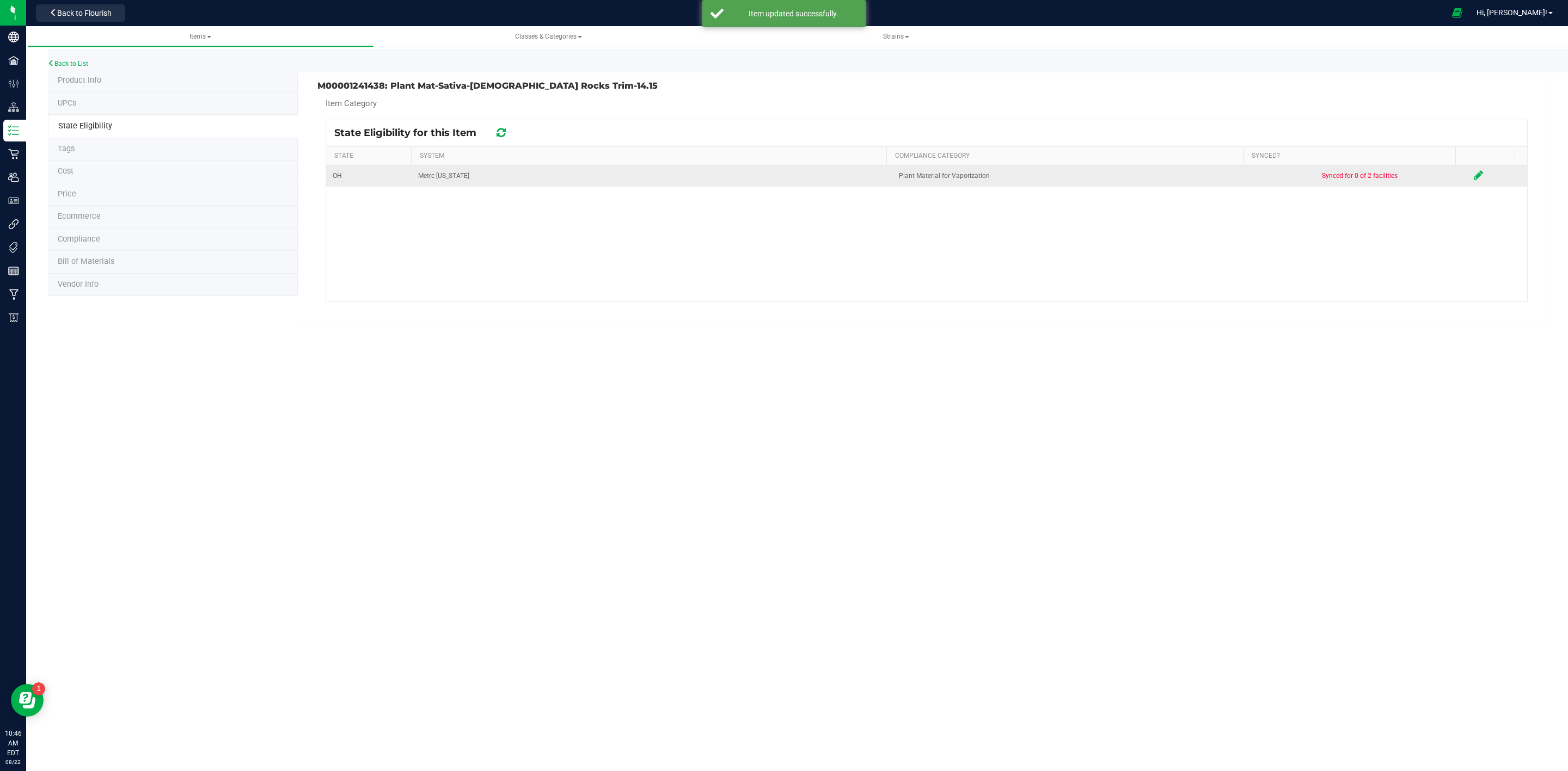
click at [1473, 180] on icon at bounding box center [1478, 175] width 9 height 11
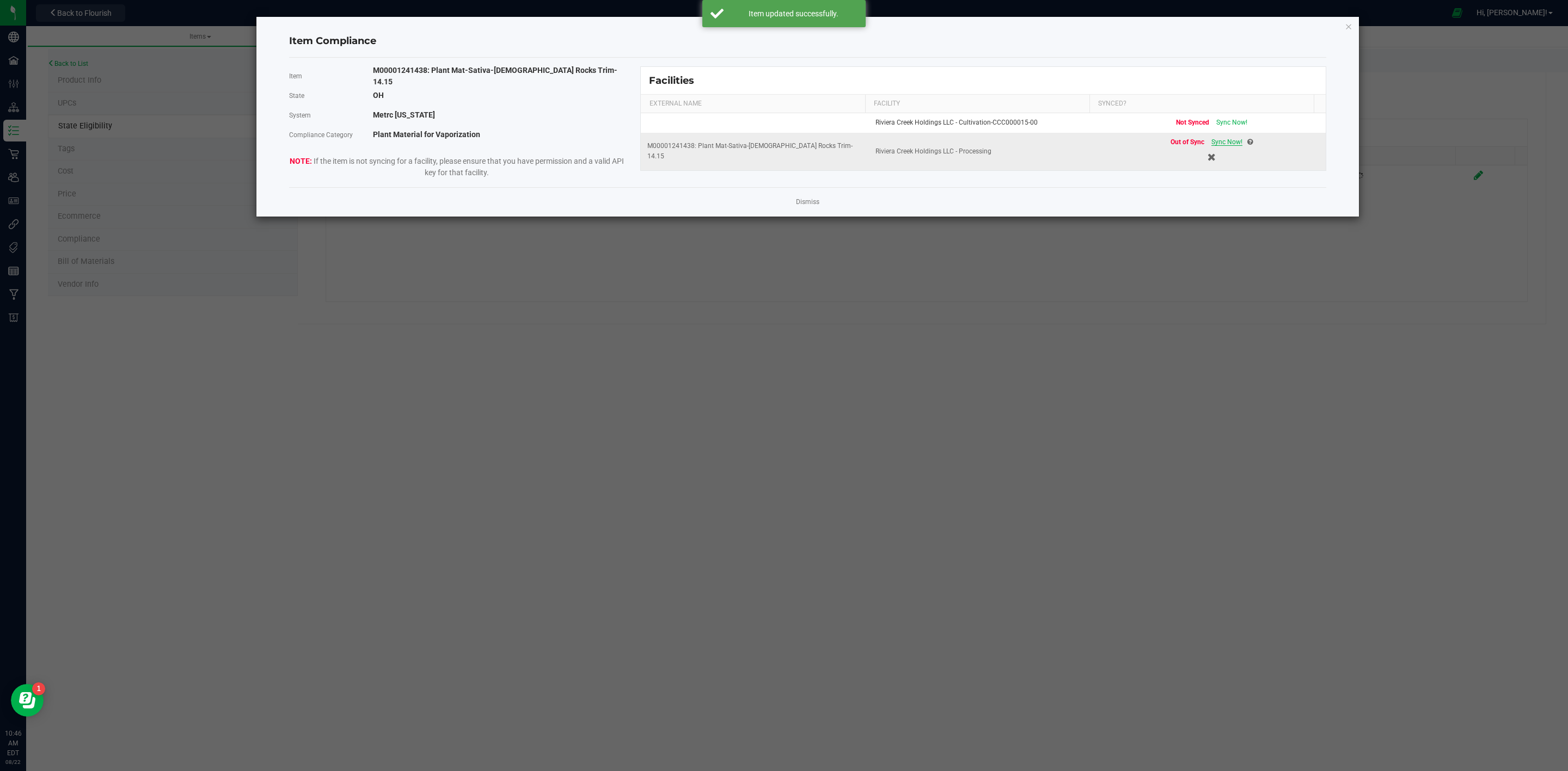
click at [1223, 141] on span "Sync Now!" at bounding box center [1227, 142] width 31 height 8
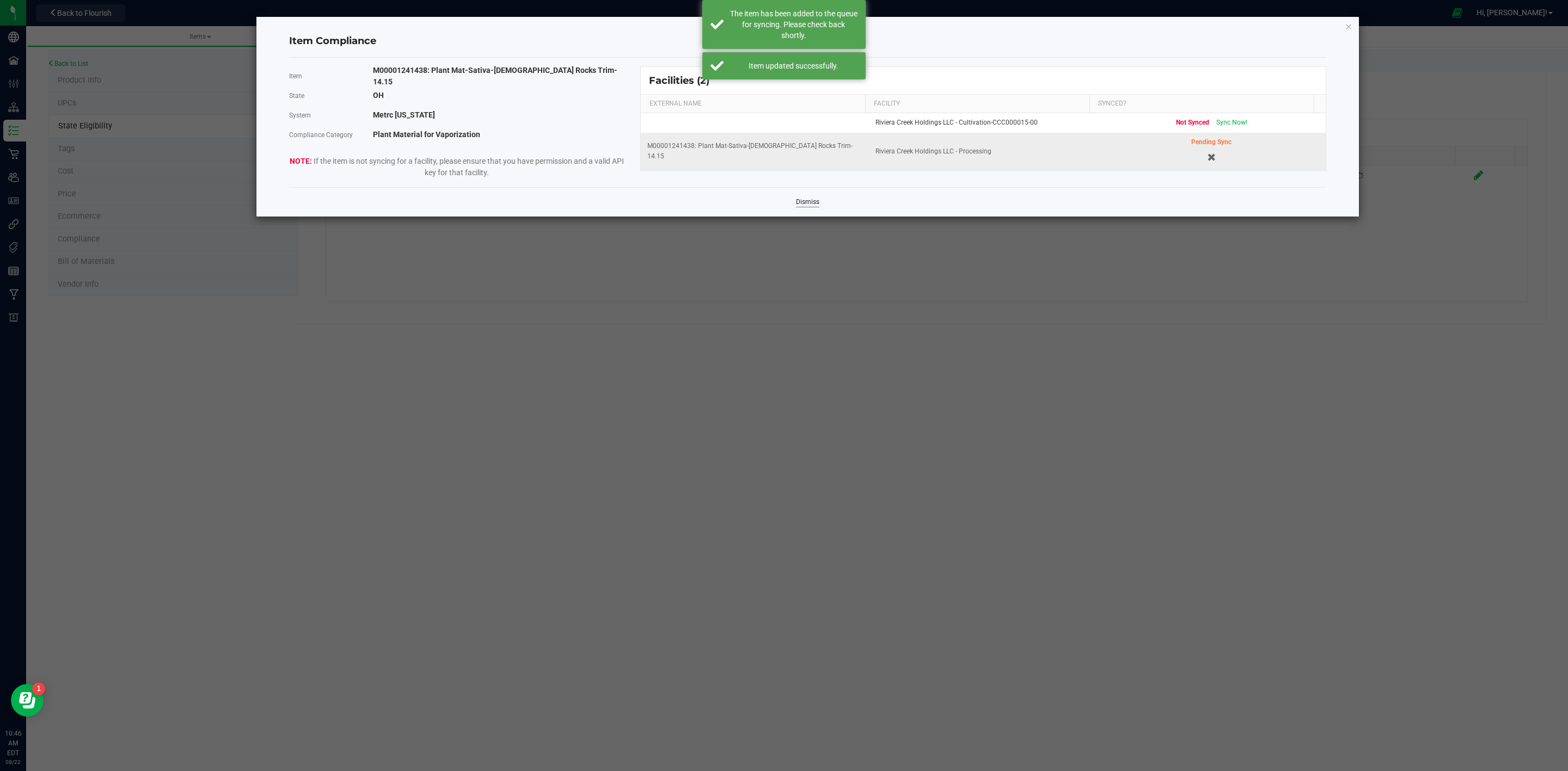
click at [808, 199] on link "Dismiss" at bounding box center [808, 202] width 23 height 9
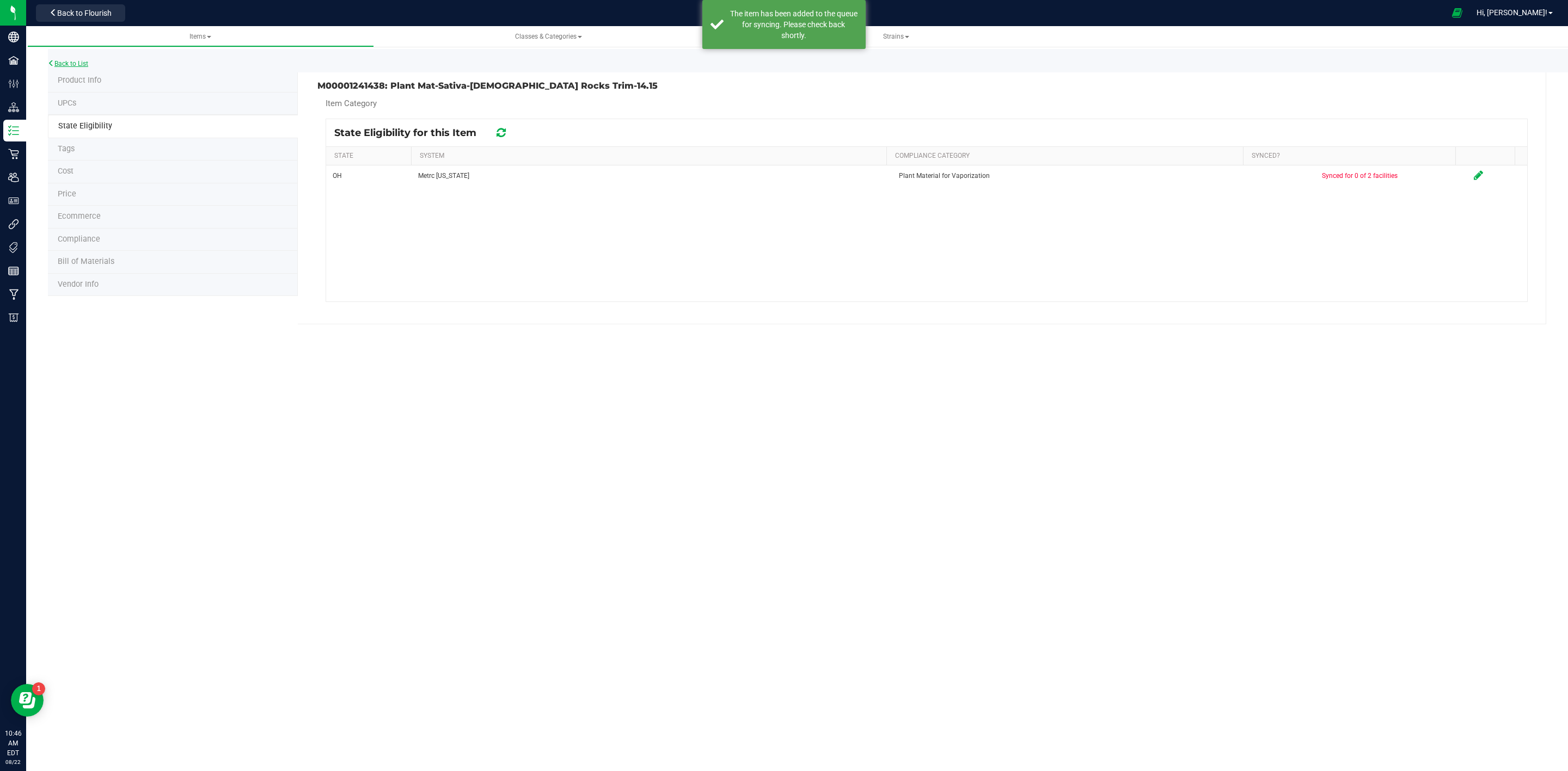
click at [77, 62] on link "Back to List" at bounding box center [68, 64] width 40 height 8
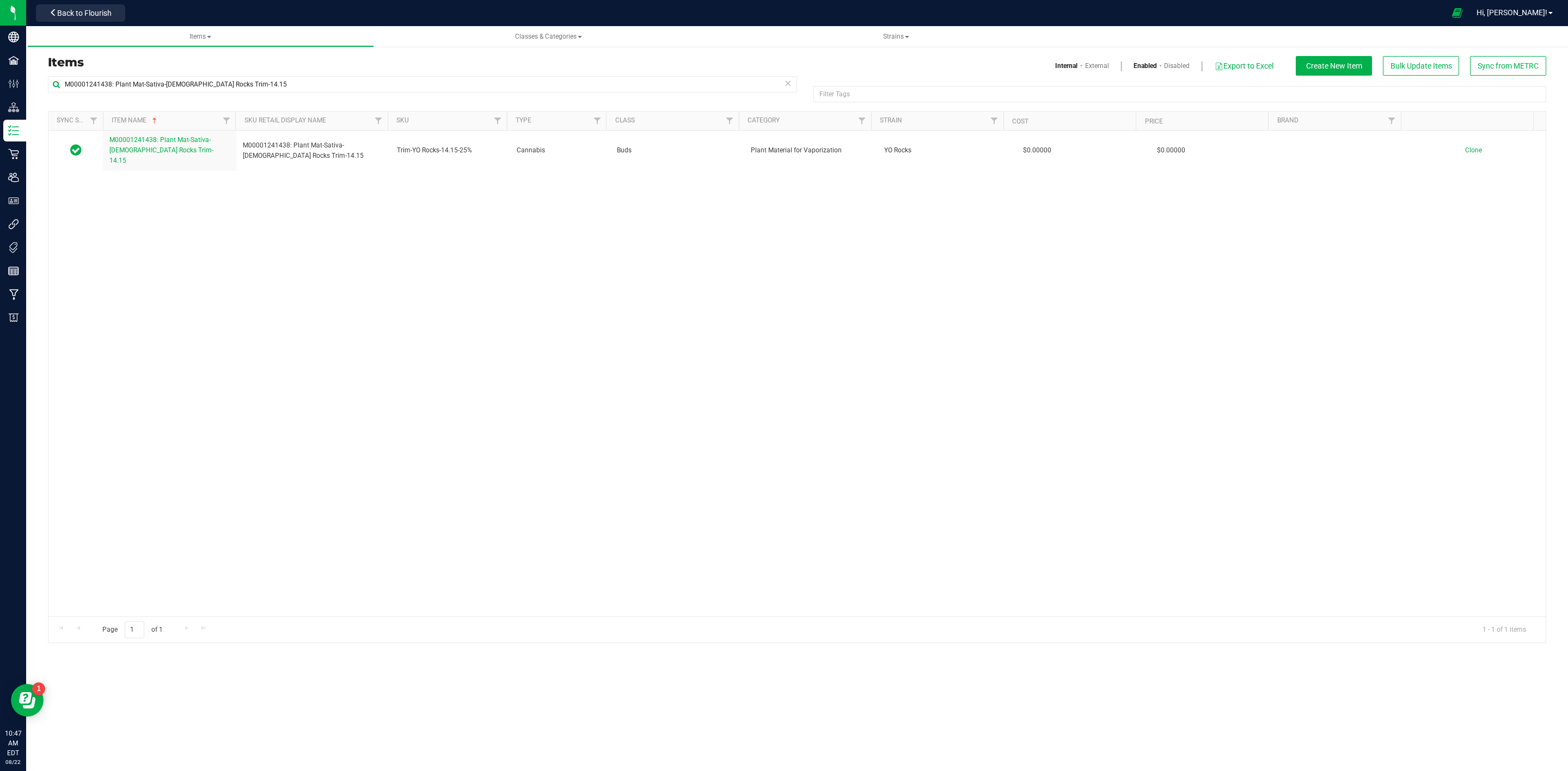
click at [1488, 77] on div "M00001241438: Plant Mat-Sativa-[DEMOGRAPHIC_DATA] Rocks Trim-14.15 Filter Tags …" at bounding box center [797, 93] width 1498 height 35
click at [1493, 69] on span "Sync from METRC" at bounding box center [1507, 65] width 61 height 8
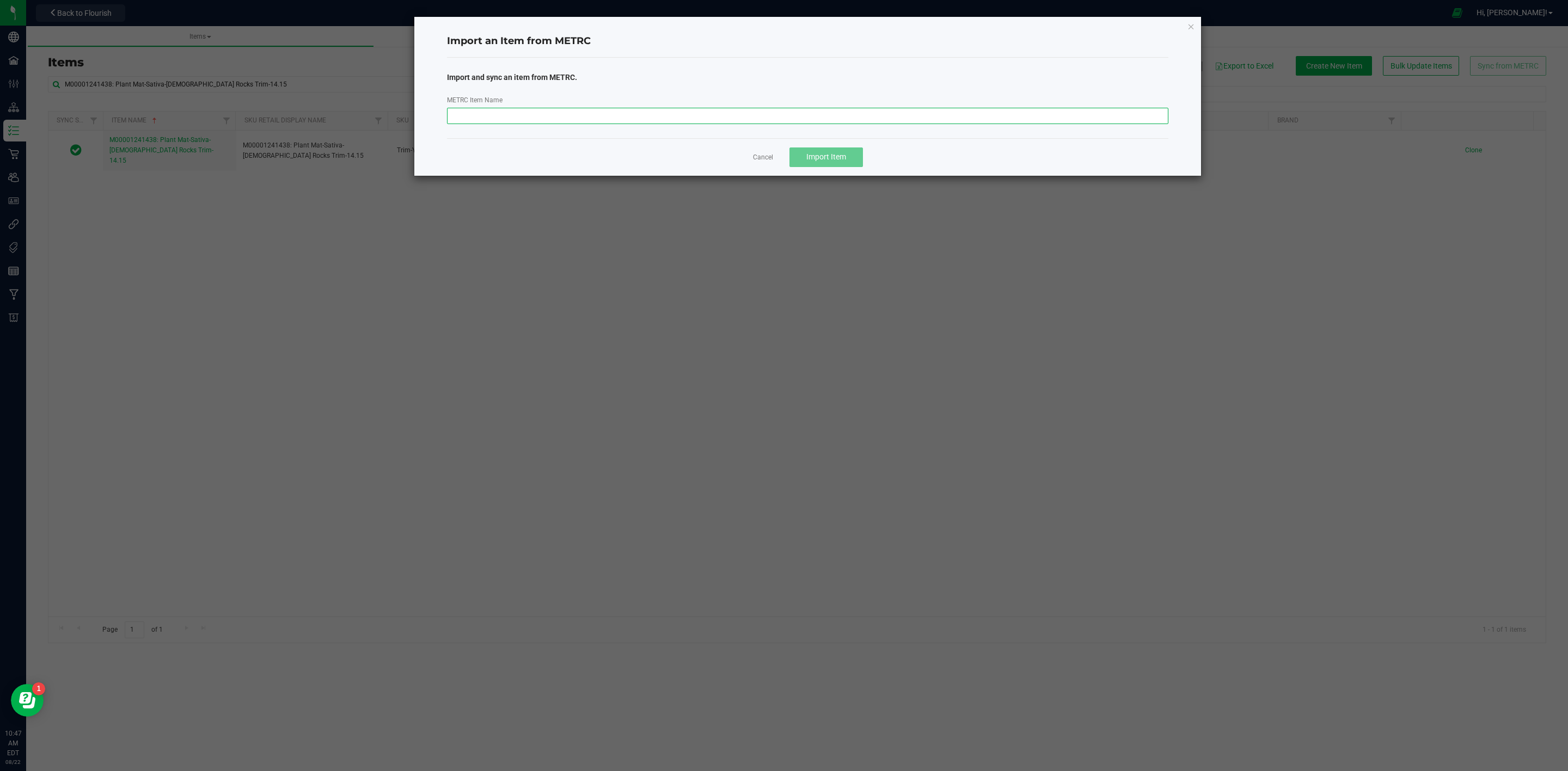
click at [717, 116] on input "METRC Item Name" at bounding box center [808, 116] width 722 height 16
paste input "M00001241477: Sol Vap-2.3-300-Riv Sticks-3 pack"
type input "M00001241477: Sol Vap-2.3-300-Riv Sticks-3 pack"
click at [851, 153] on button "Import Item" at bounding box center [825, 156] width 73 height 19
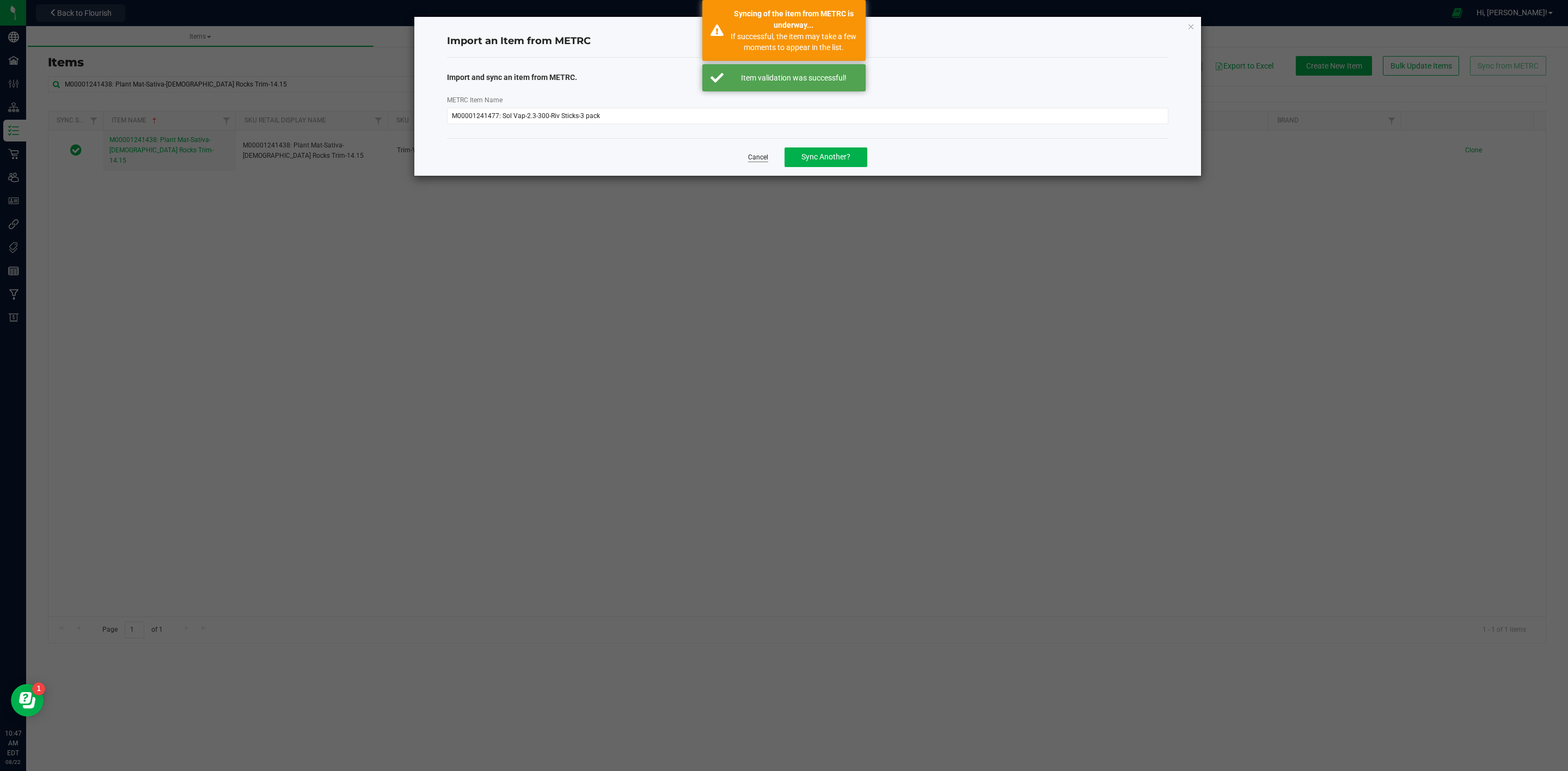
click at [754, 159] on link "Cancel" at bounding box center [758, 158] width 20 height 9
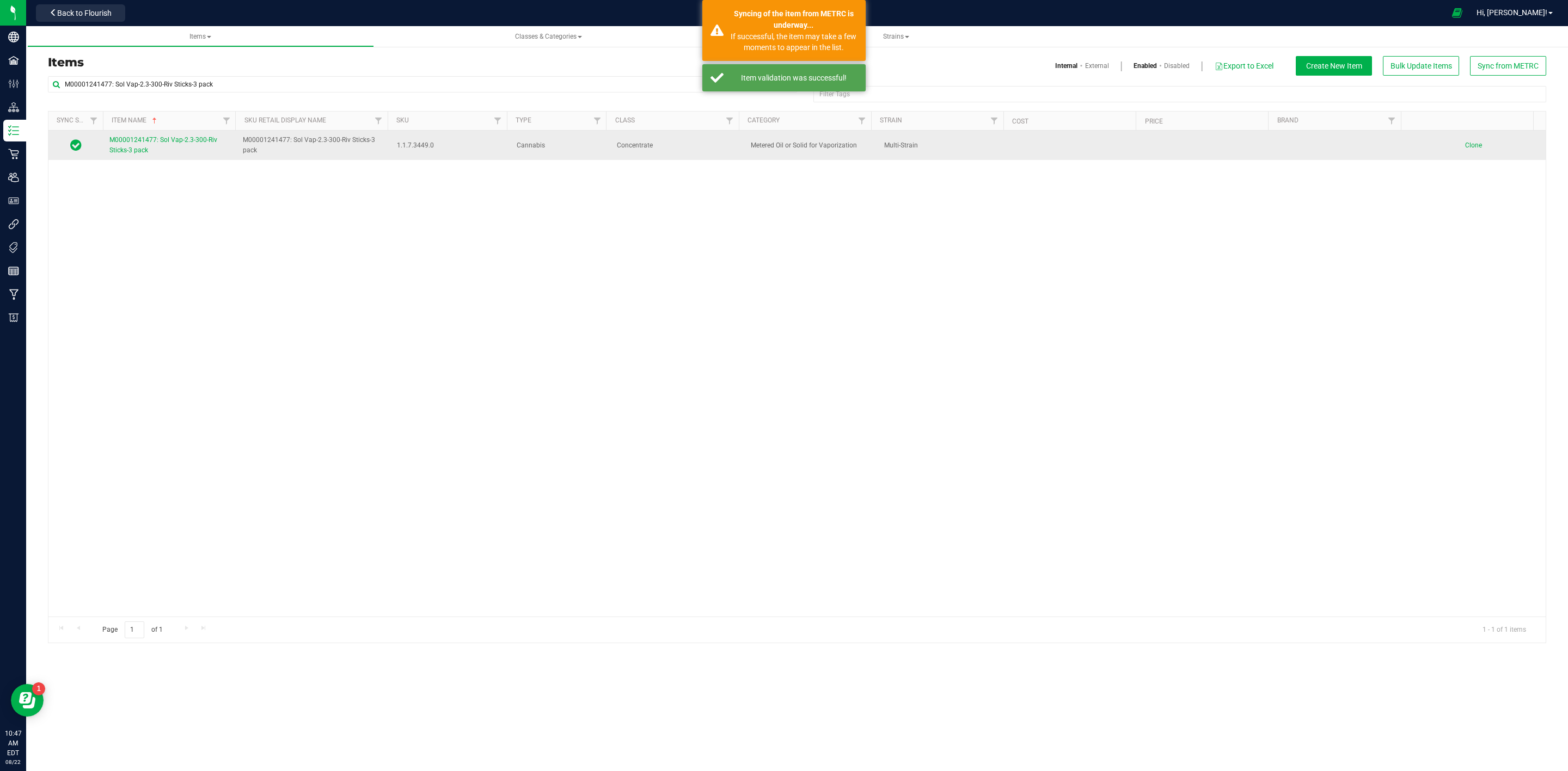
click at [118, 146] on link "M00001241477: Sol Vap-2.3-300-Riv Sticks-3 pack" at bounding box center [170, 145] width 120 height 21
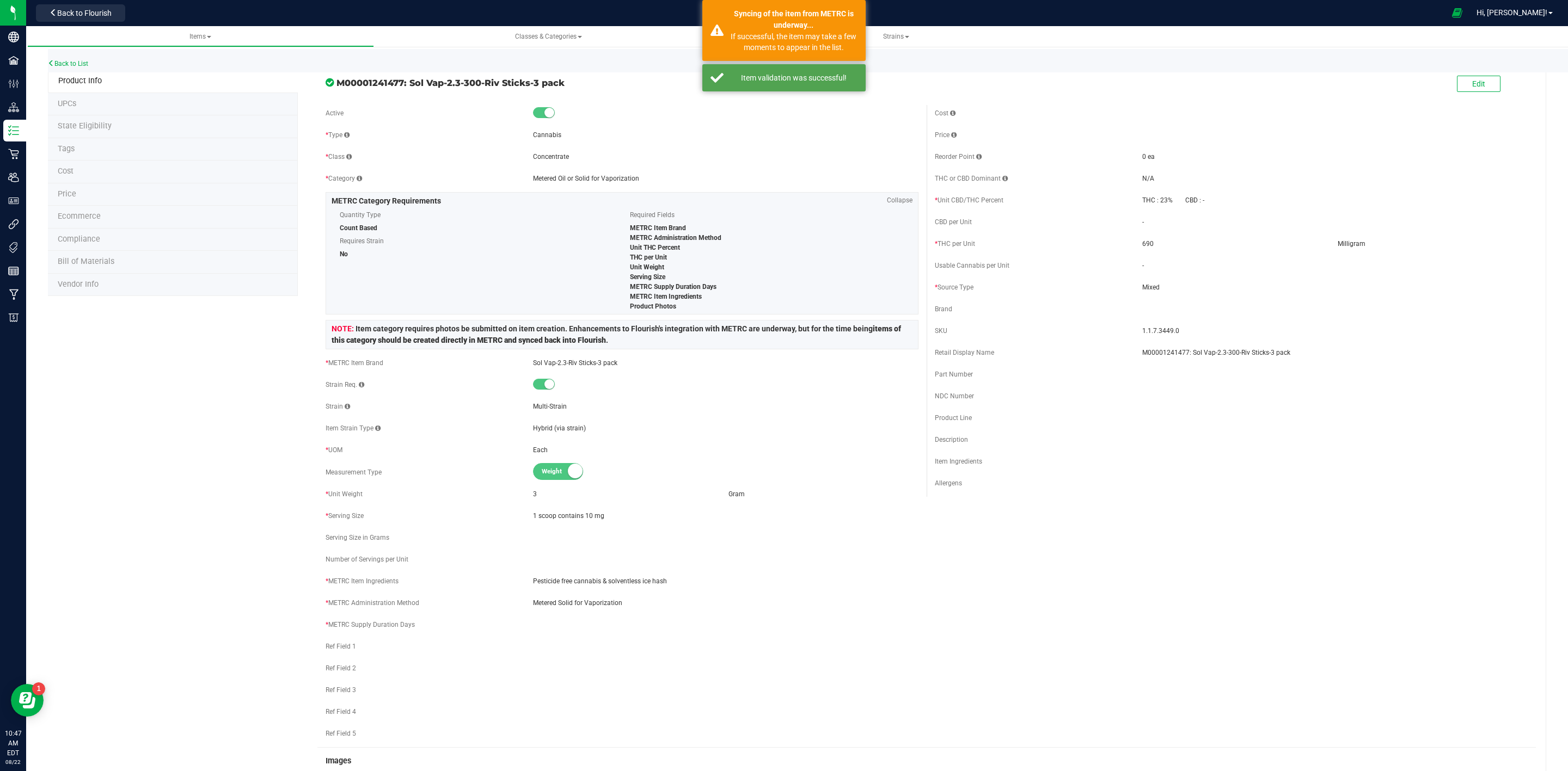
click at [1476, 74] on div "Edit" at bounding box center [1479, 84] width 44 height 22
click at [1473, 83] on button "Edit" at bounding box center [1479, 83] width 44 height 16
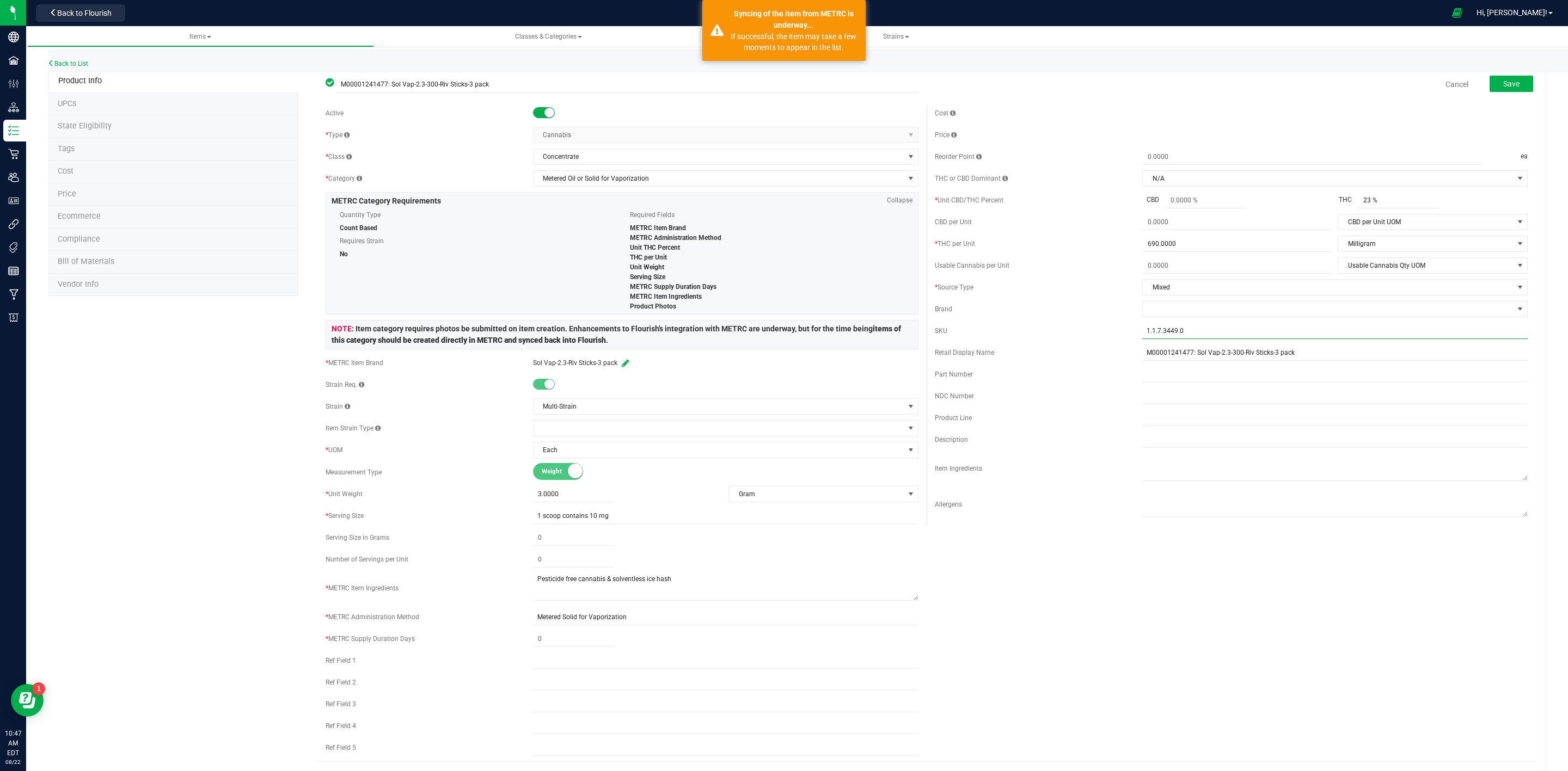
drag, startPoint x: 1205, startPoint y: 330, endPoint x: 1063, endPoint y: 335, distance: 142.1
click at [1065, 335] on div "SKU 1.1.7.3449.0" at bounding box center [1231, 330] width 593 height 16
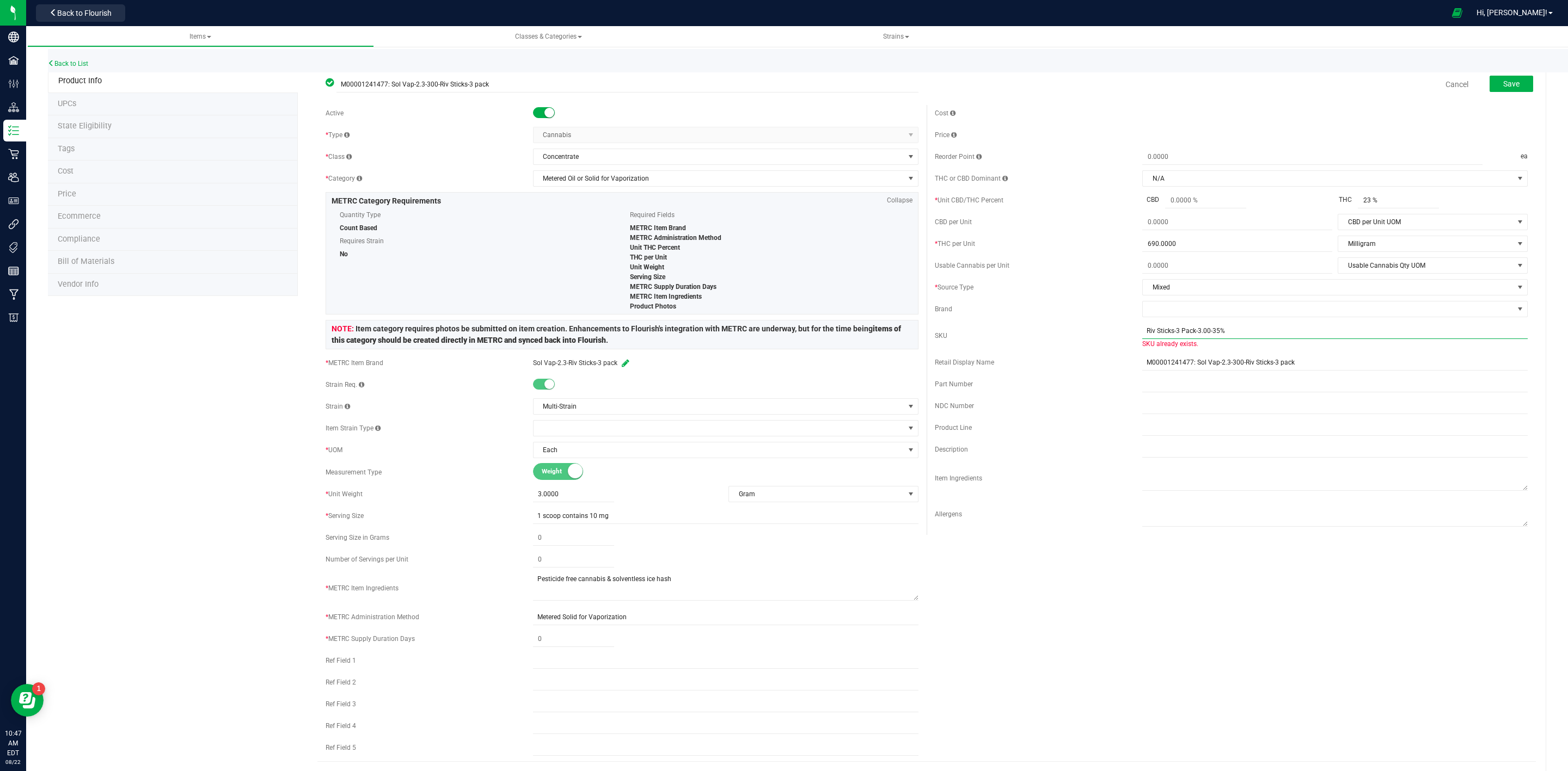
drag, startPoint x: 1212, startPoint y: 331, endPoint x: 1202, endPoint y: 330, distance: 10.0
click at [1202, 330] on input "Riv Sticks-3 Pack-3.00-35%" at bounding box center [1335, 330] width 385 height 16
type input "Riv Sticks-3 Pack-3.00-23%"
click at [986, 307] on div "Brand" at bounding box center [1038, 309] width 207 height 10
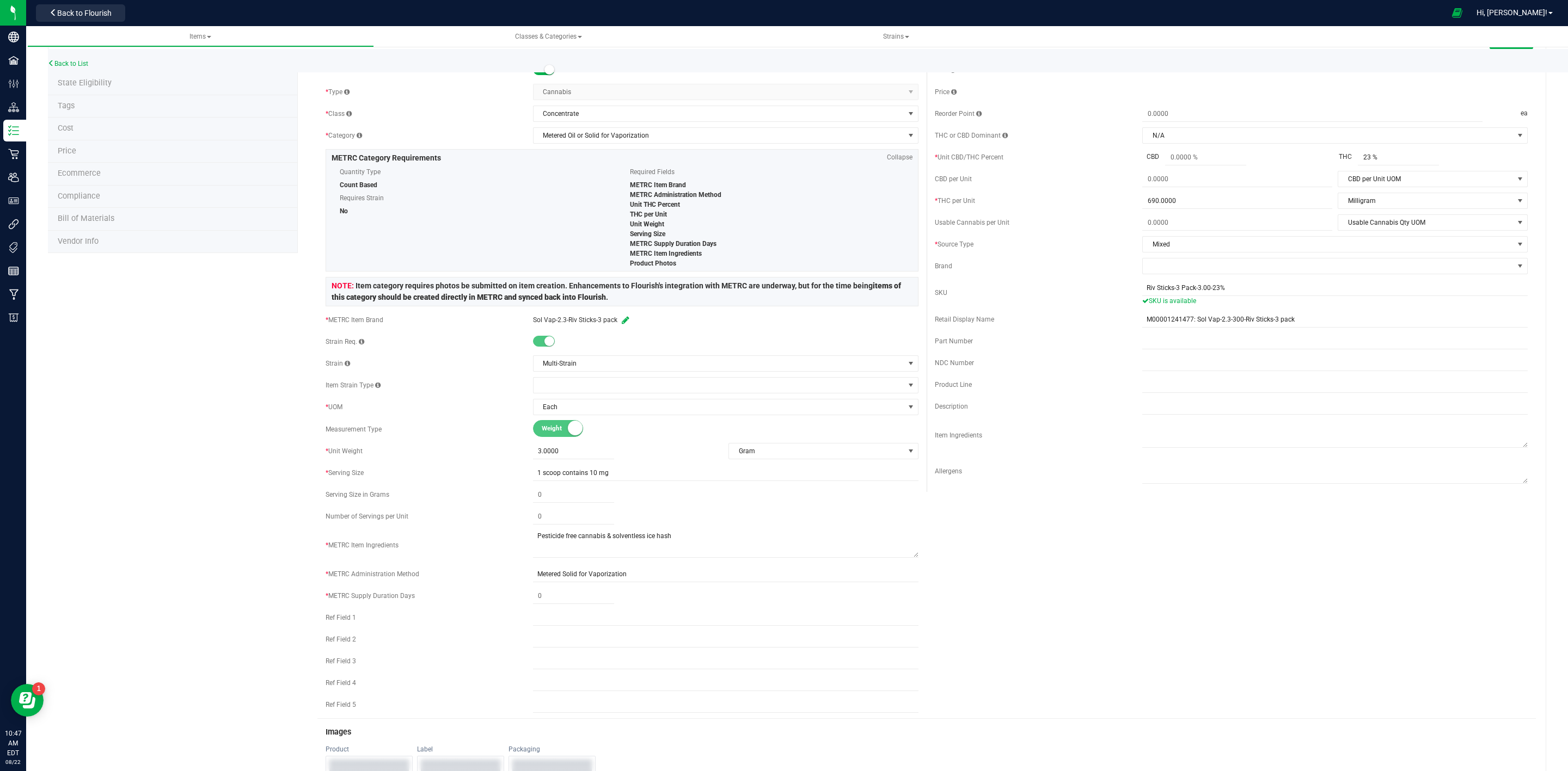
scroll to position [82, 0]
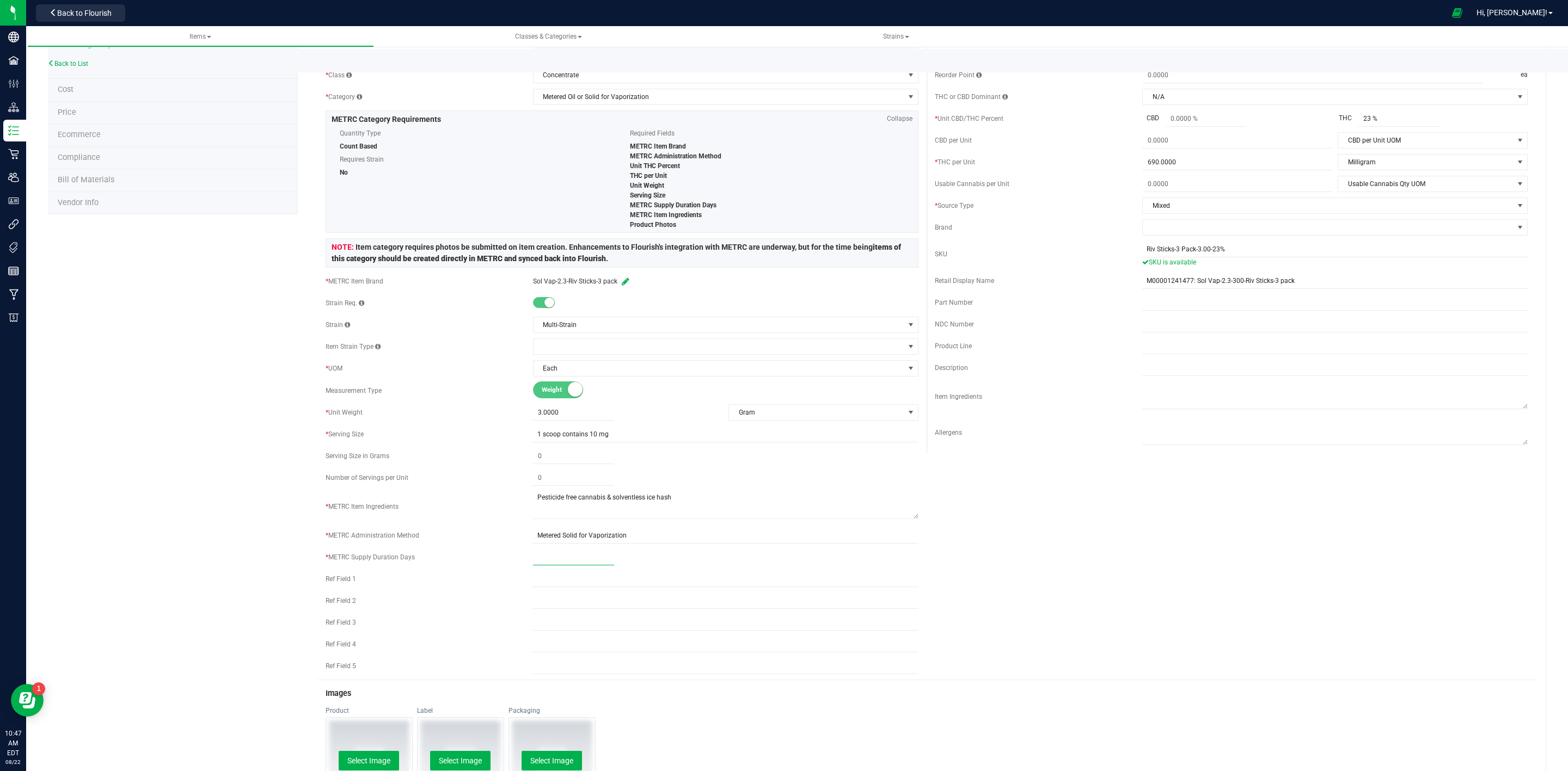
click at [548, 565] on span at bounding box center [573, 558] width 81 height 15
type input "0"
click at [550, 562] on span at bounding box center [573, 558] width 81 height 15
type input "2"
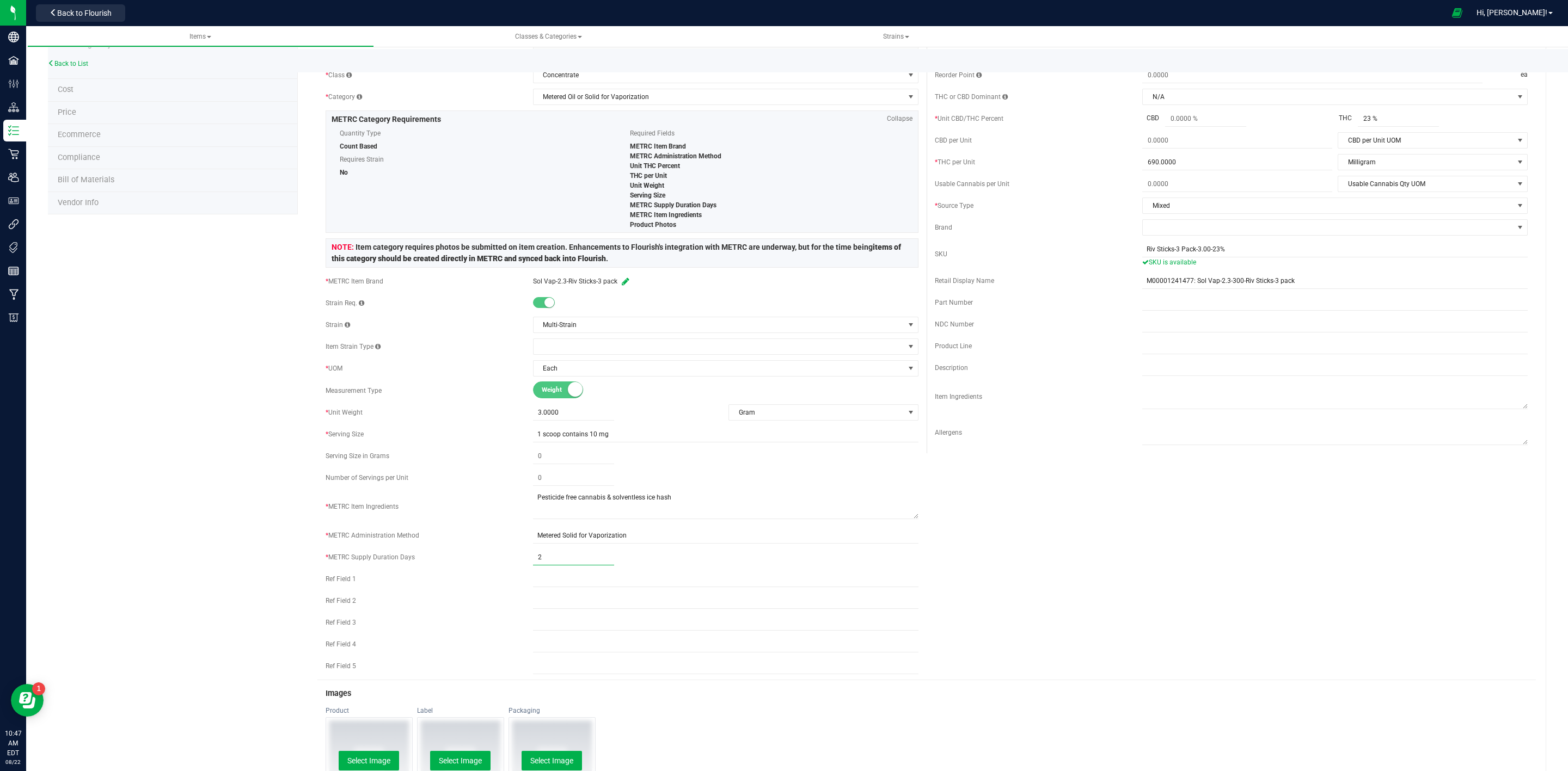
drag, startPoint x: 1184, startPoint y: 453, endPoint x: 1236, endPoint y: 503, distance: 72.1
click at [1186, 448] on div at bounding box center [1335, 433] width 385 height 31
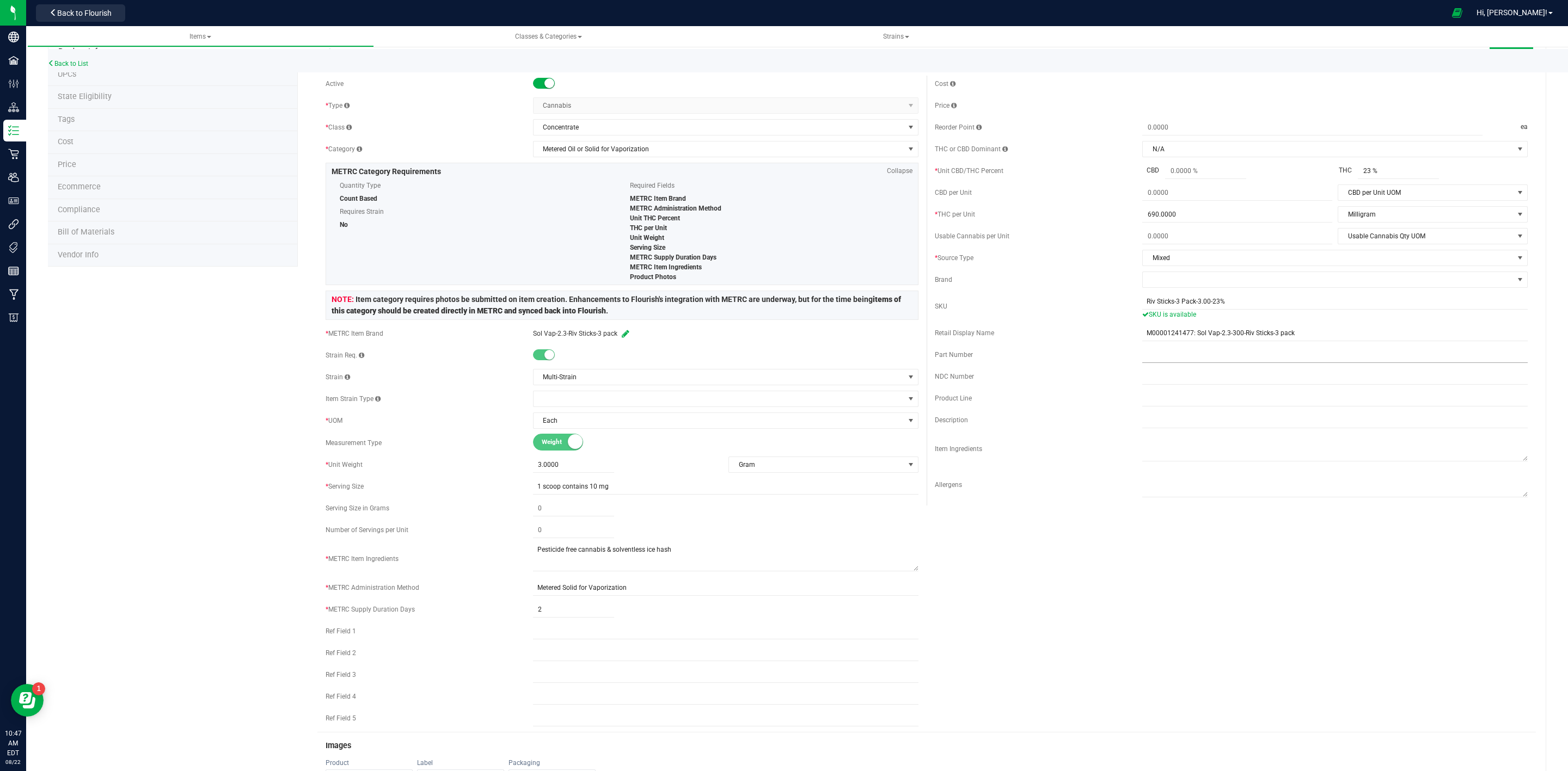
scroll to position [0, 0]
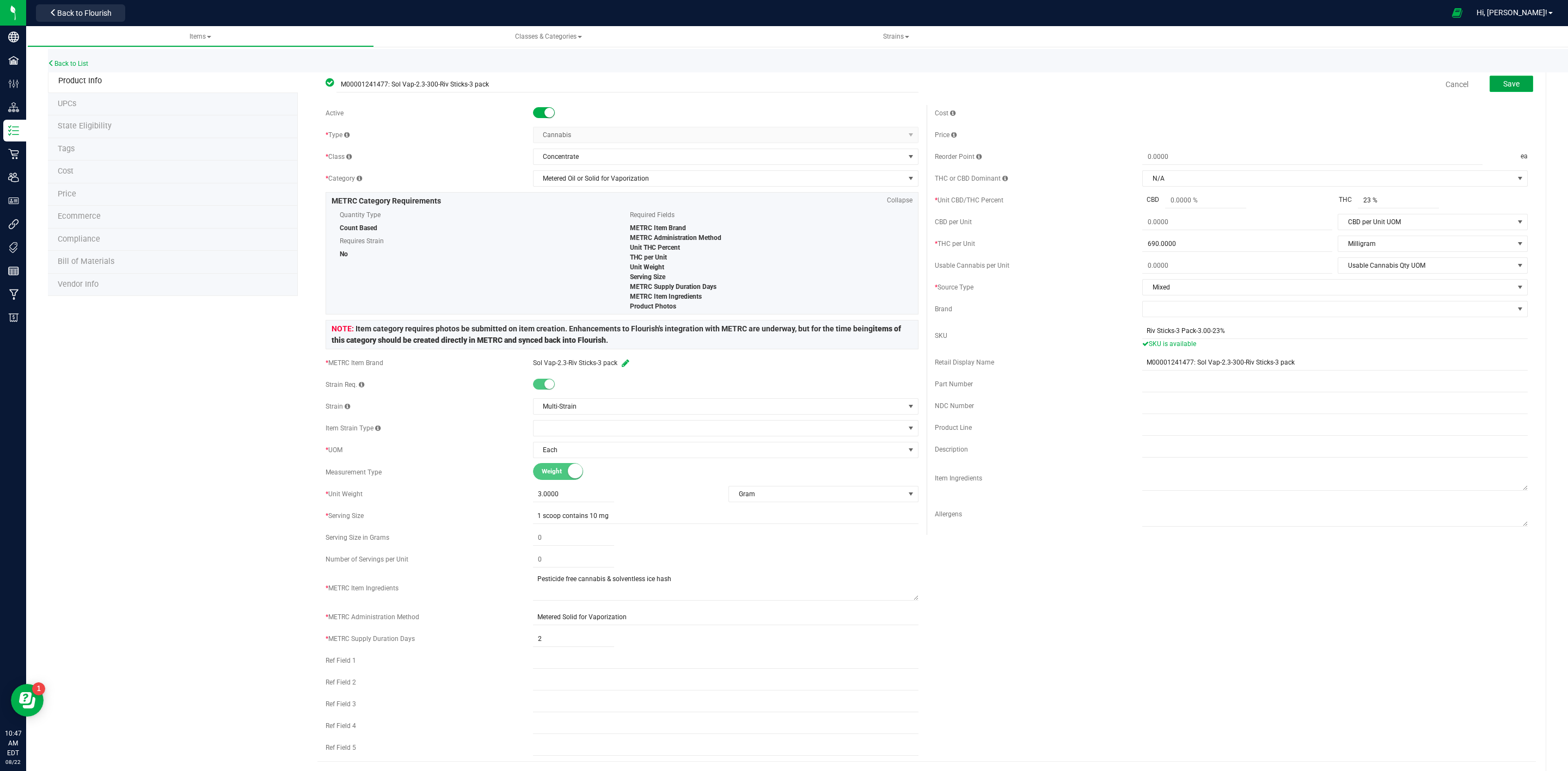
click at [1509, 75] on button "Save" at bounding box center [1511, 83] width 44 height 16
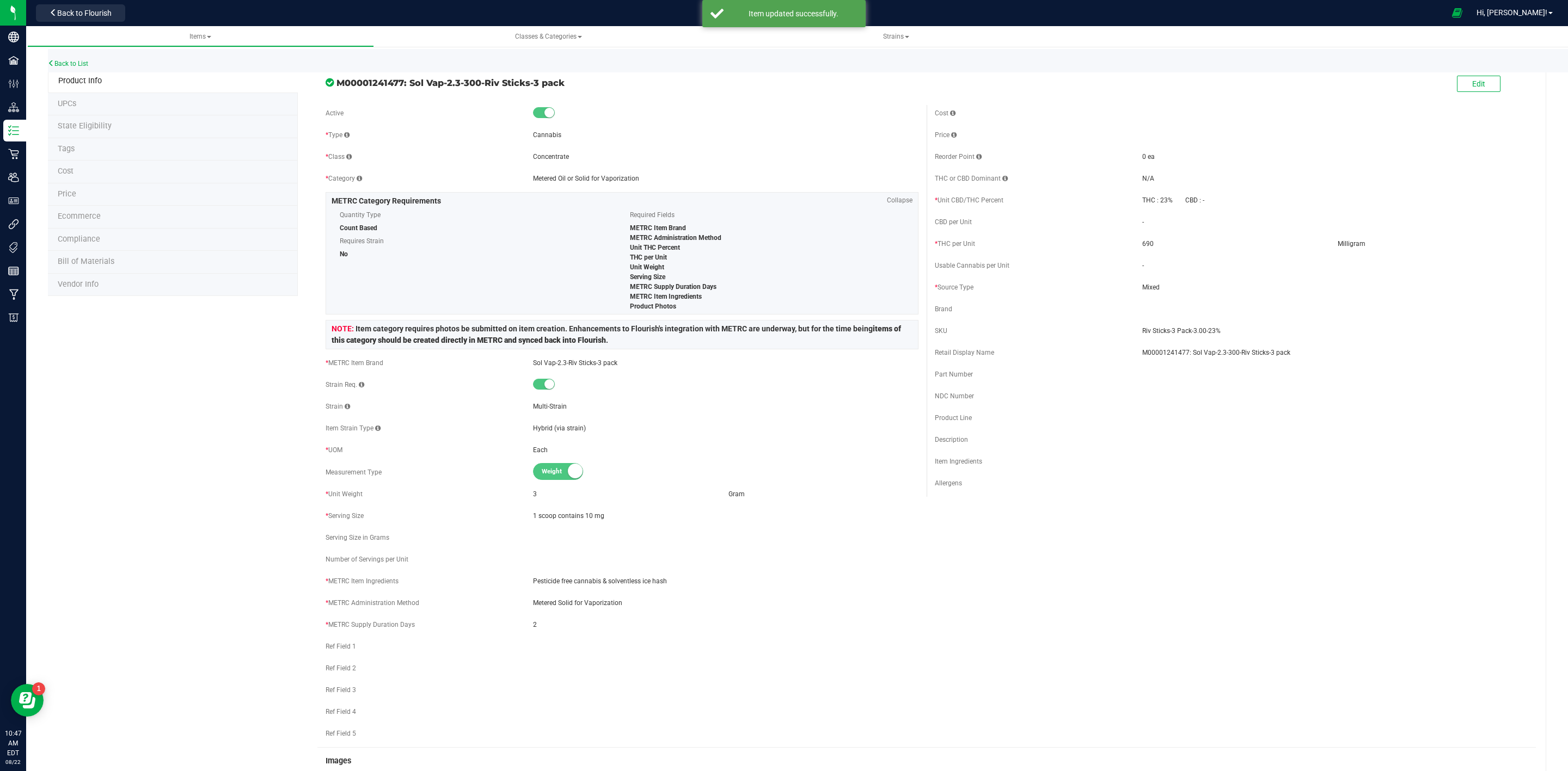
click at [105, 131] on li "State Eligibility" at bounding box center [173, 127] width 250 height 23
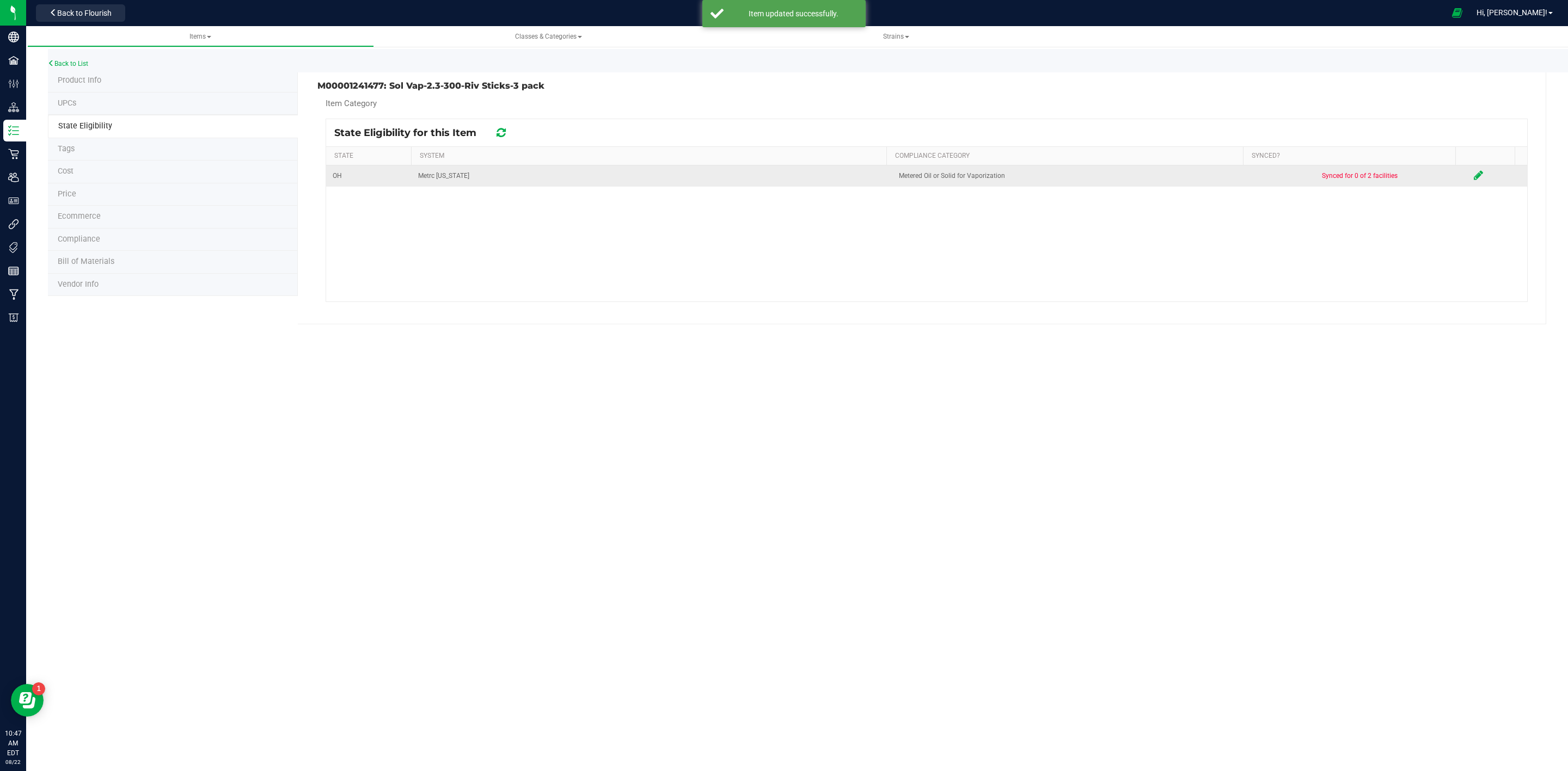
click at [1473, 172] on td at bounding box center [1497, 176] width 60 height 22
click at [1473, 173] on icon at bounding box center [1478, 175] width 9 height 11
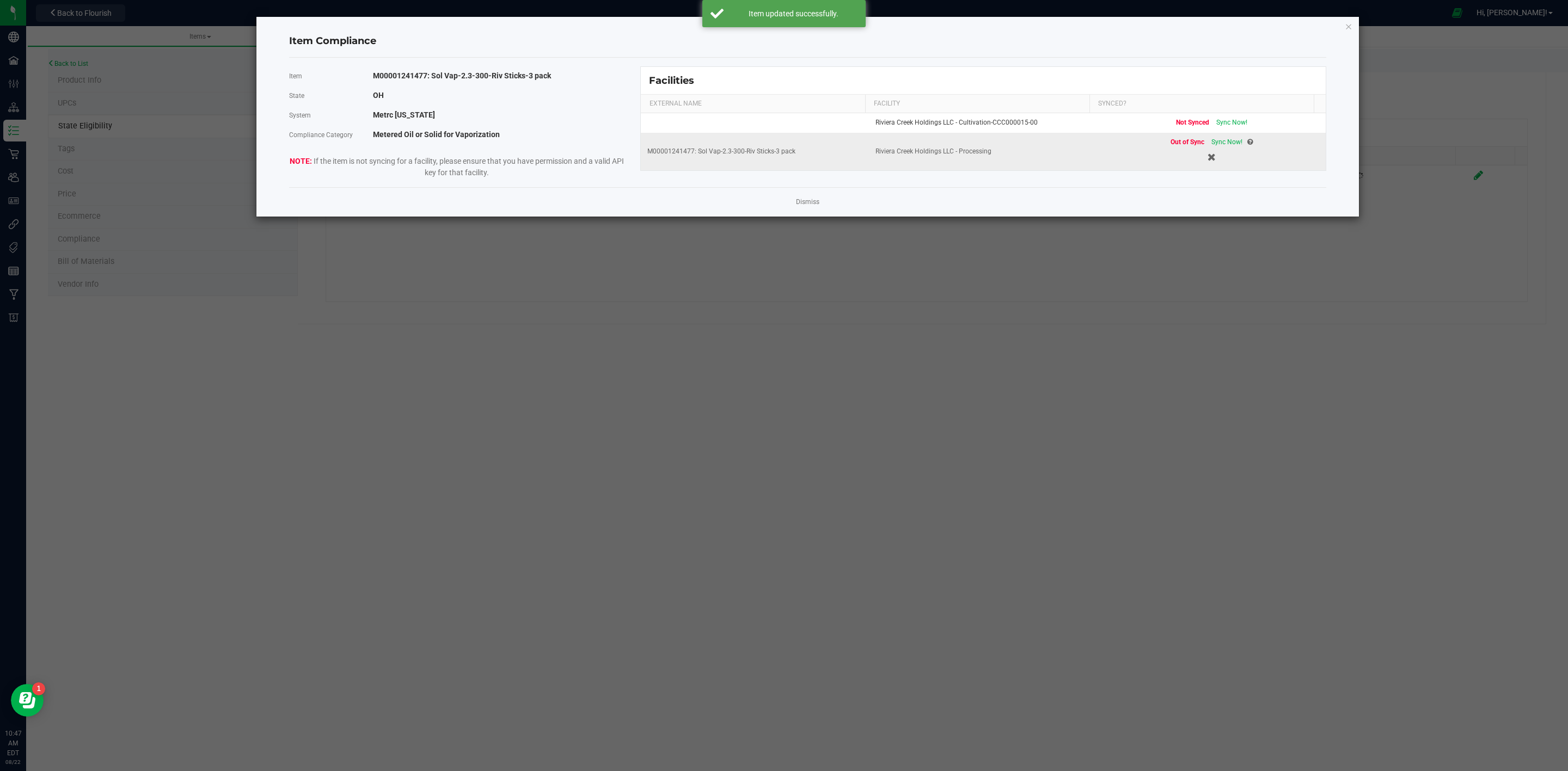
click at [1215, 146] on span "Sync Now!" at bounding box center [1227, 142] width 31 height 8
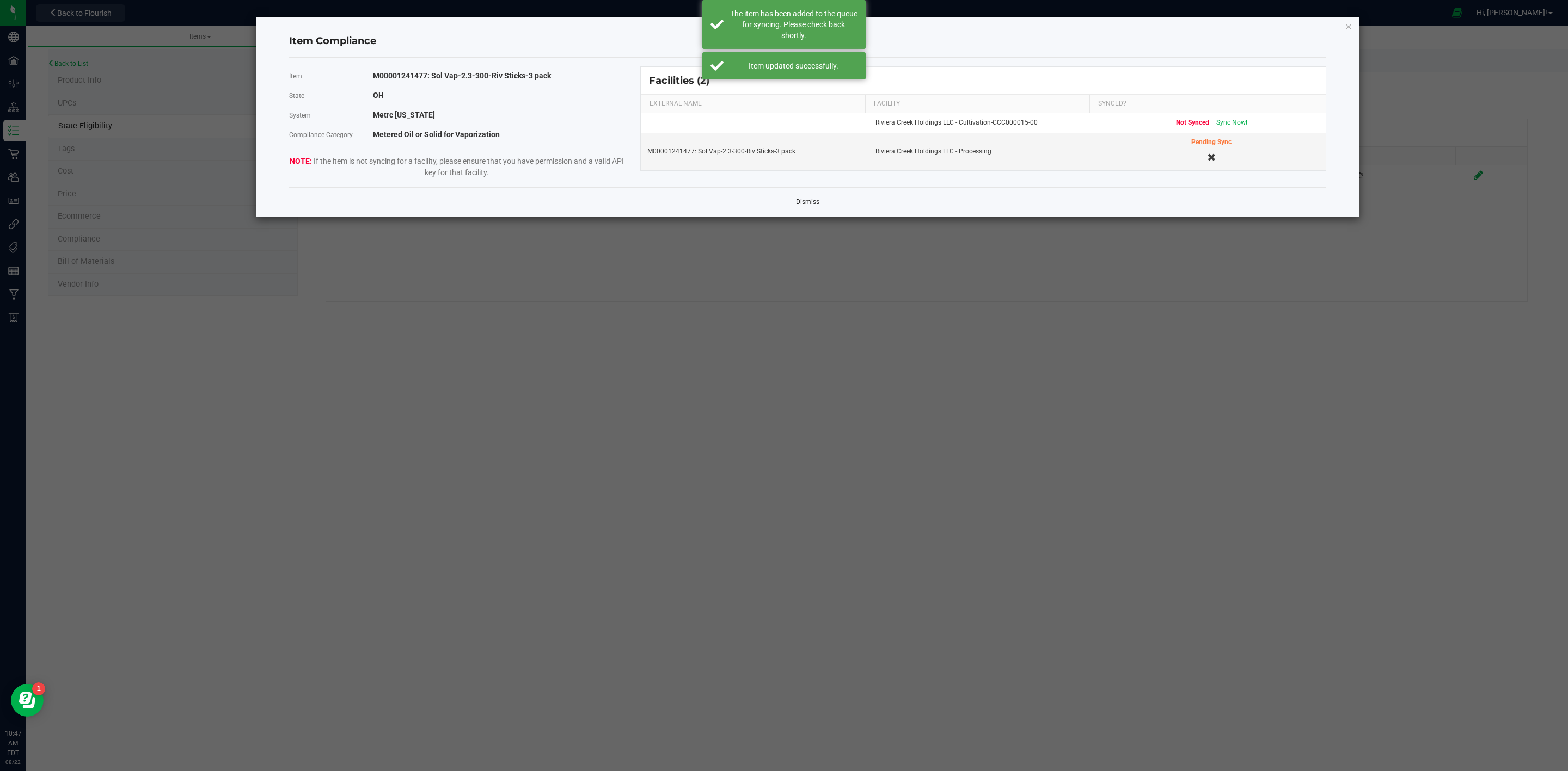
click at [817, 199] on link "Dismiss" at bounding box center [808, 202] width 23 height 9
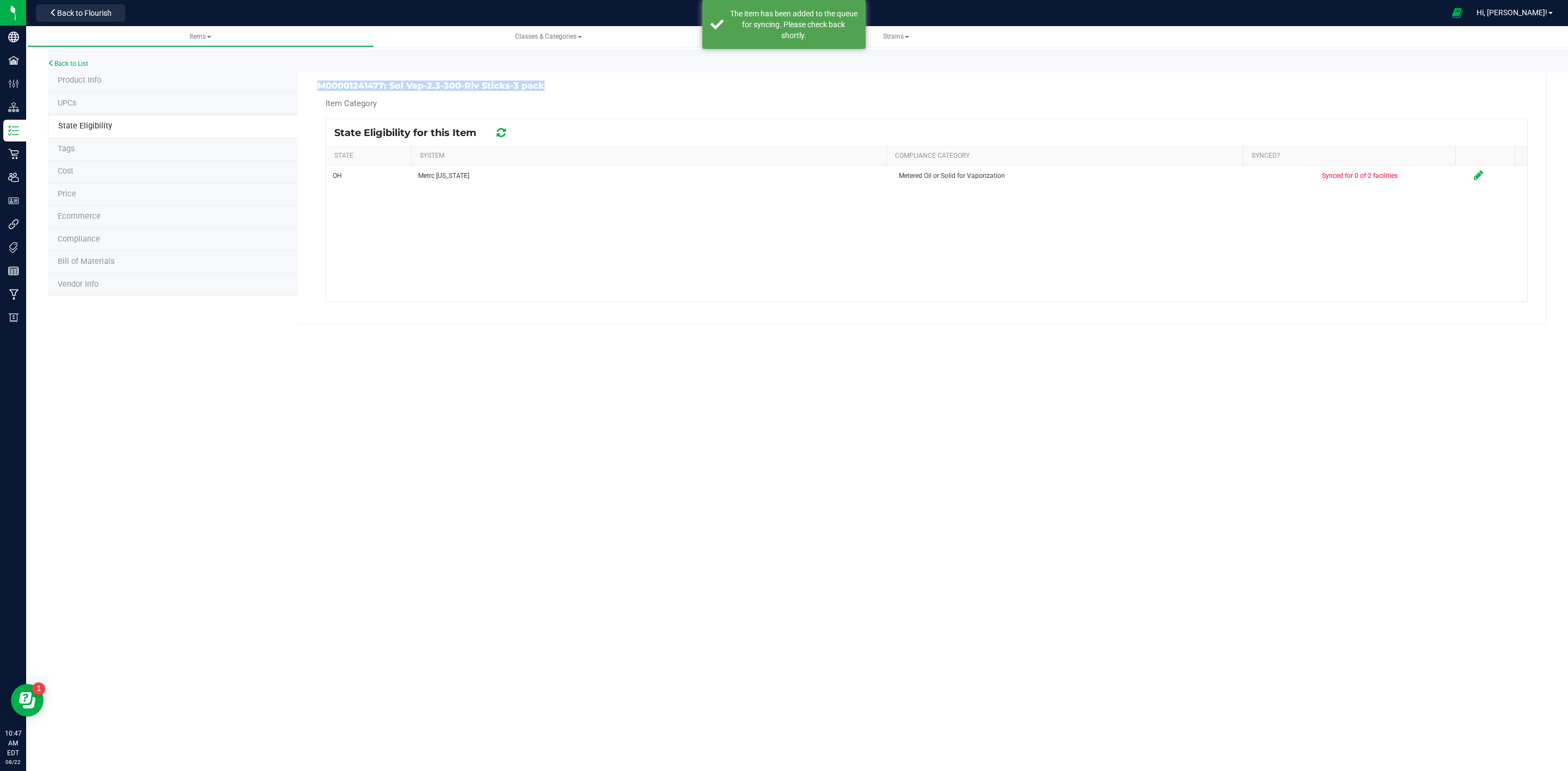
drag, startPoint x: 549, startPoint y: 82, endPoint x: 316, endPoint y: 83, distance: 233.0
click at [316, 83] on div "M00001241477: Sol Vap-2.3-300-Riv Sticks-3 pack" at bounding box center [617, 85] width 617 height 10
copy h3 "M00001241477: Sol Vap-2.3-300-Riv Sticks-3 pack"
click at [83, 65] on link "Back to List" at bounding box center [68, 64] width 40 height 8
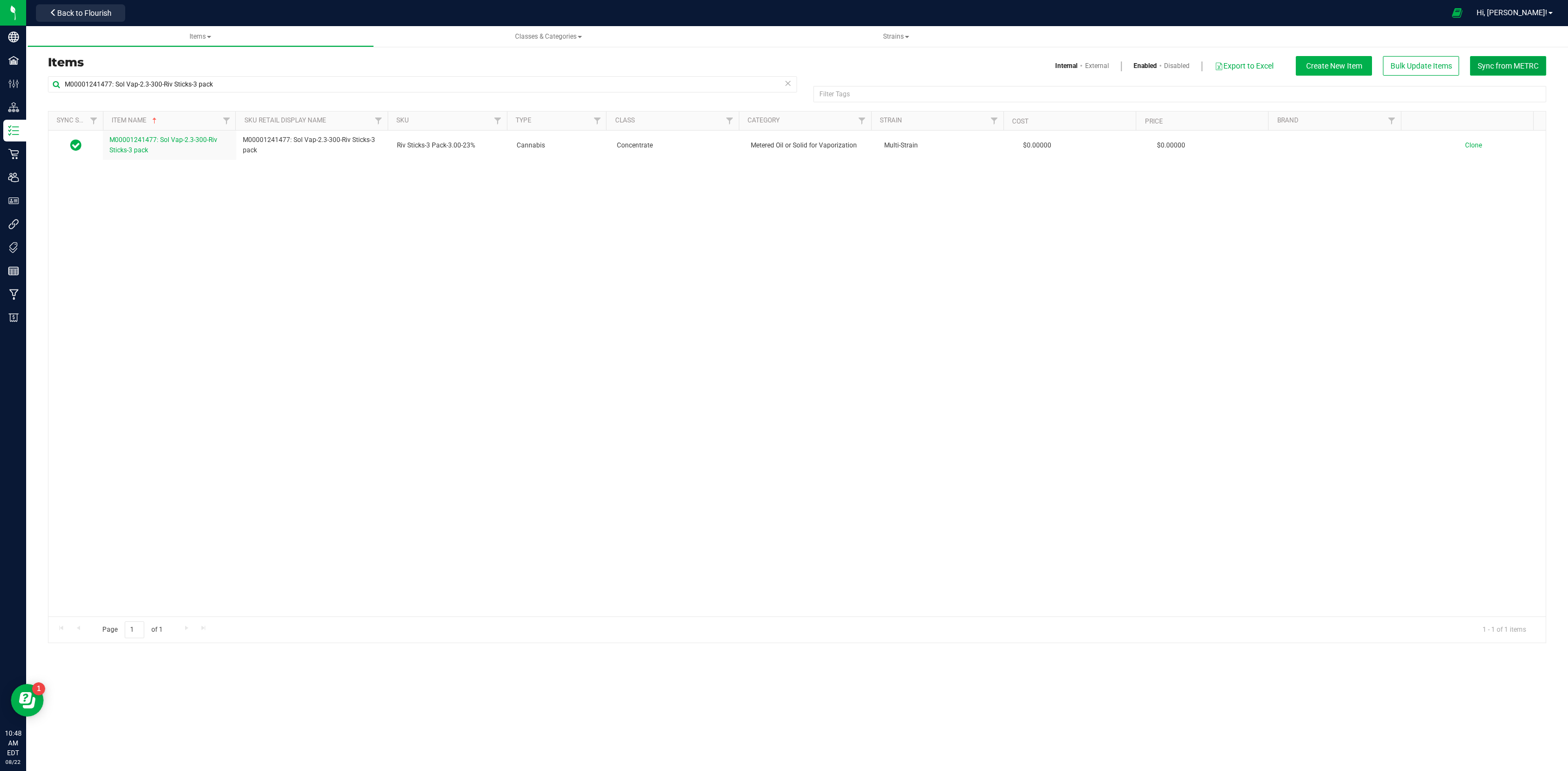
click at [1532, 71] on button "Sync from METRC" at bounding box center [1508, 65] width 76 height 19
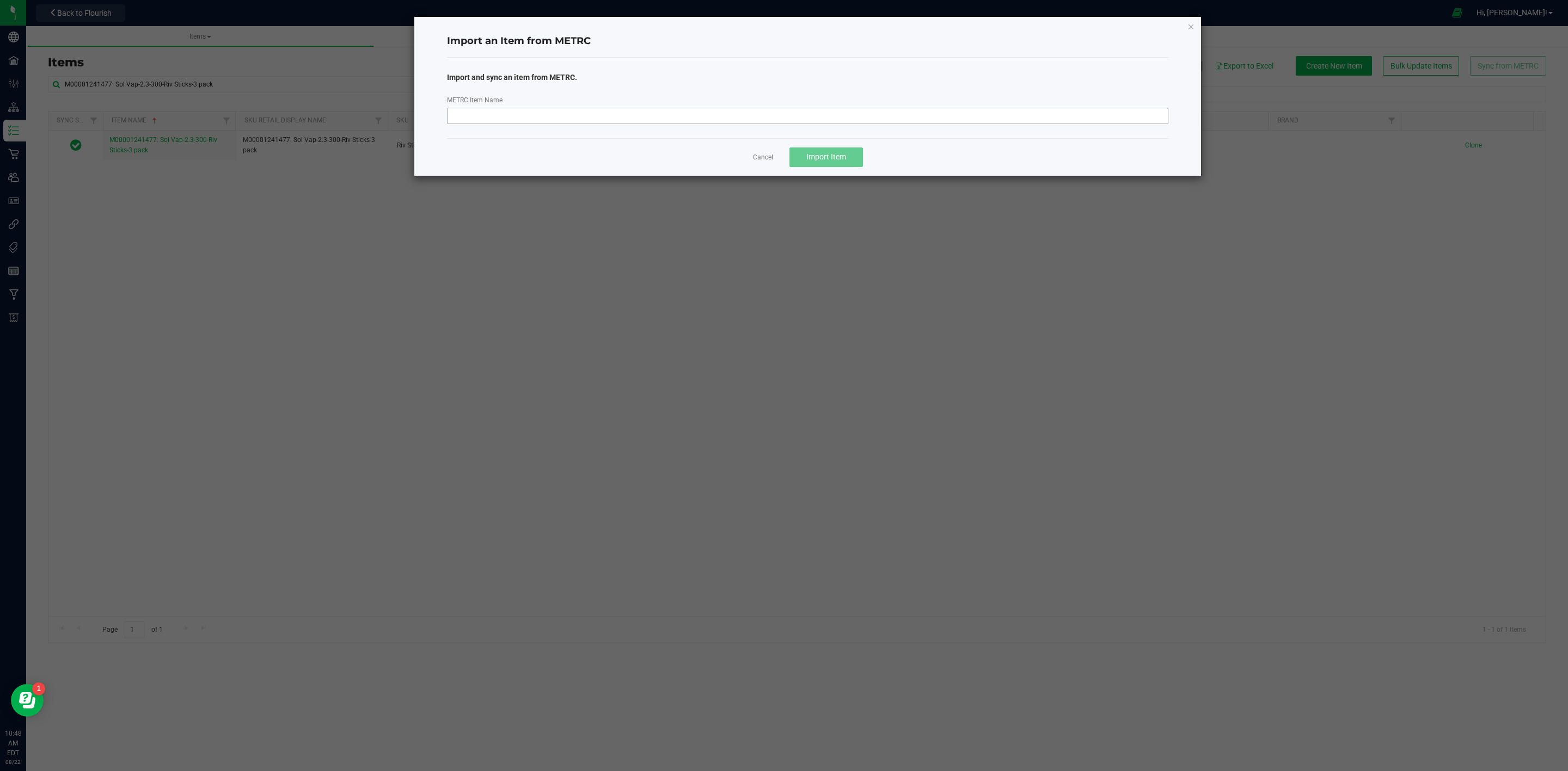
drag, startPoint x: 598, startPoint y: 126, endPoint x: 593, endPoint y: 116, distance: 11.2
click at [598, 126] on div "Import and sync an item from METRC. METRC Item Name" at bounding box center [808, 95] width 722 height 75
click at [593, 116] on input "METRC Item Name" at bounding box center [808, 116] width 722 height 16
paste input "M00001241481: Sol Vap-2.3-100-Riv Stick"
type input "M00001241481: Sol Vap-2.3-100-Riv Stick"
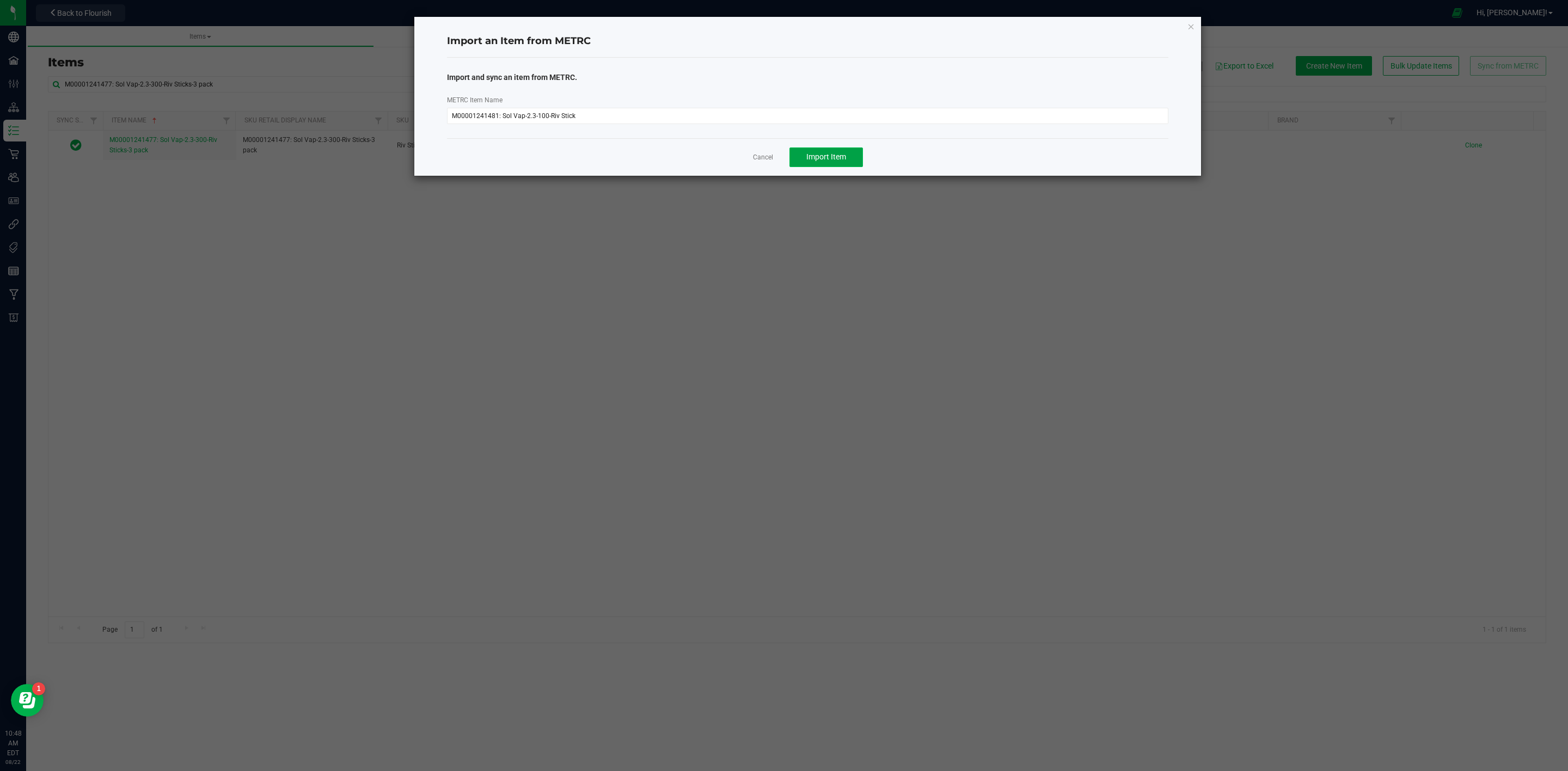
click at [838, 153] on span "Import Item" at bounding box center [826, 156] width 40 height 8
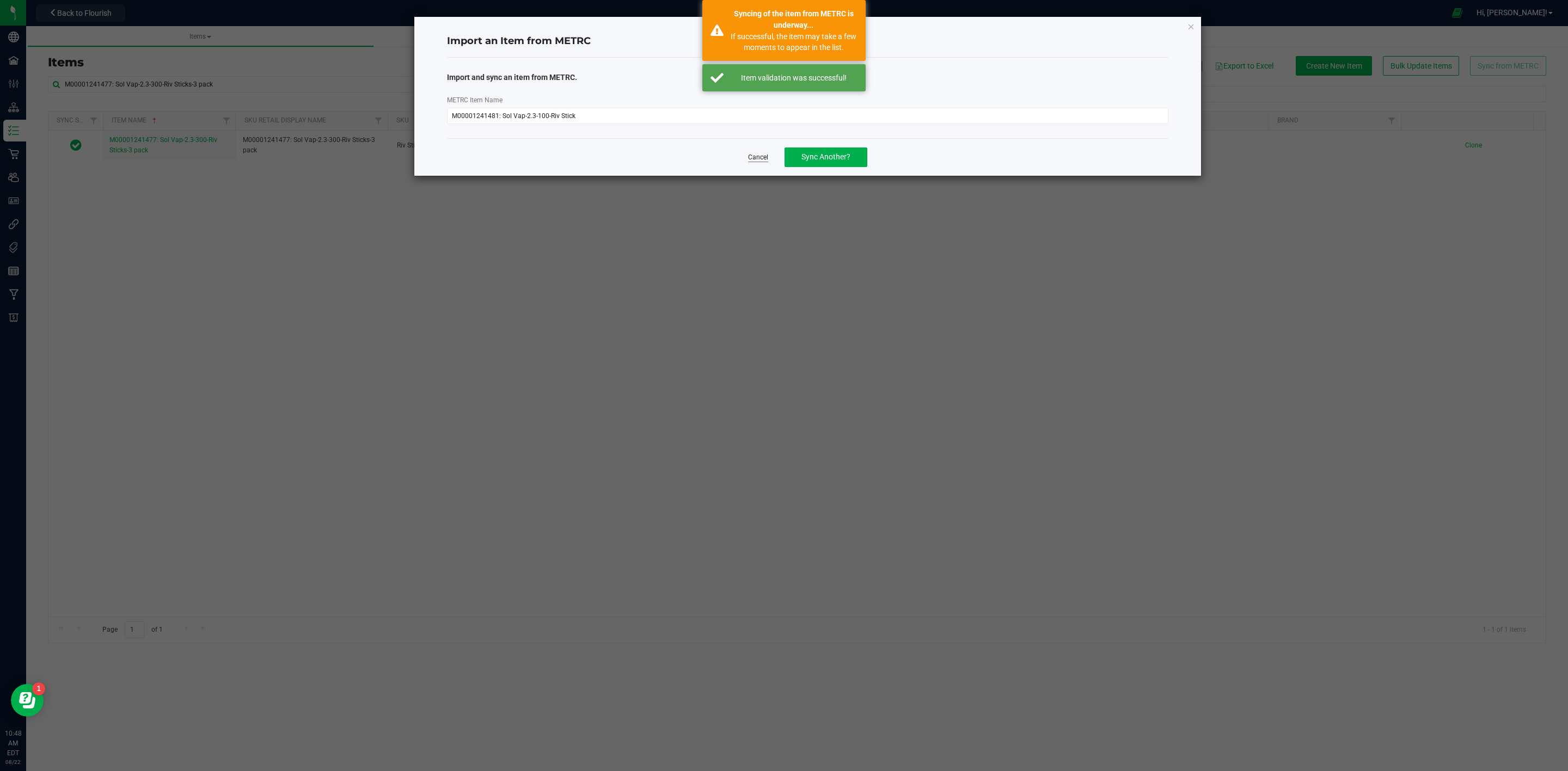
click at [758, 160] on link "Cancel" at bounding box center [758, 158] width 20 height 9
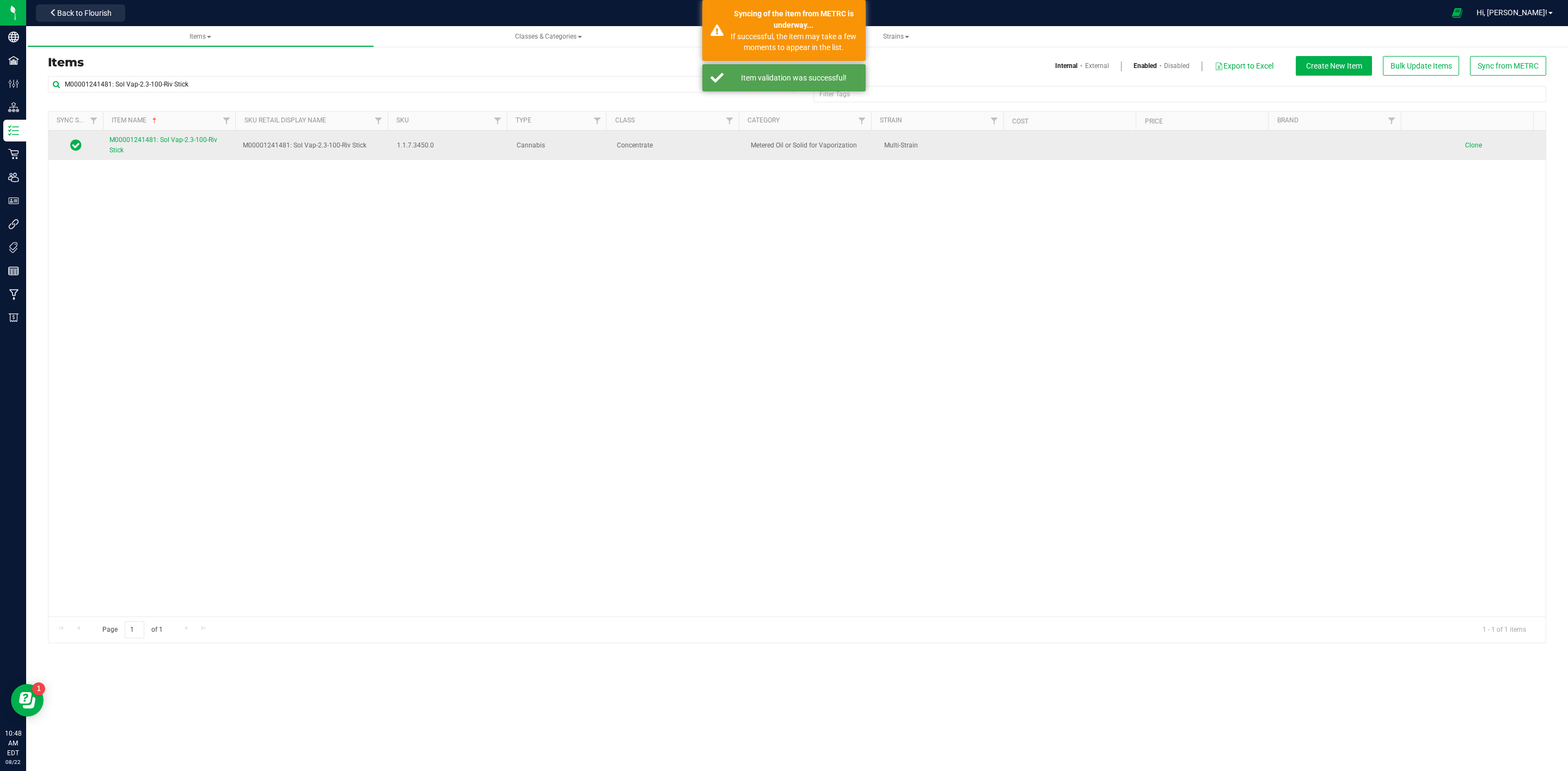
click at [146, 146] on link "M00001241481: Sol Vap-2.3-100-Riv Stick" at bounding box center [170, 145] width 120 height 21
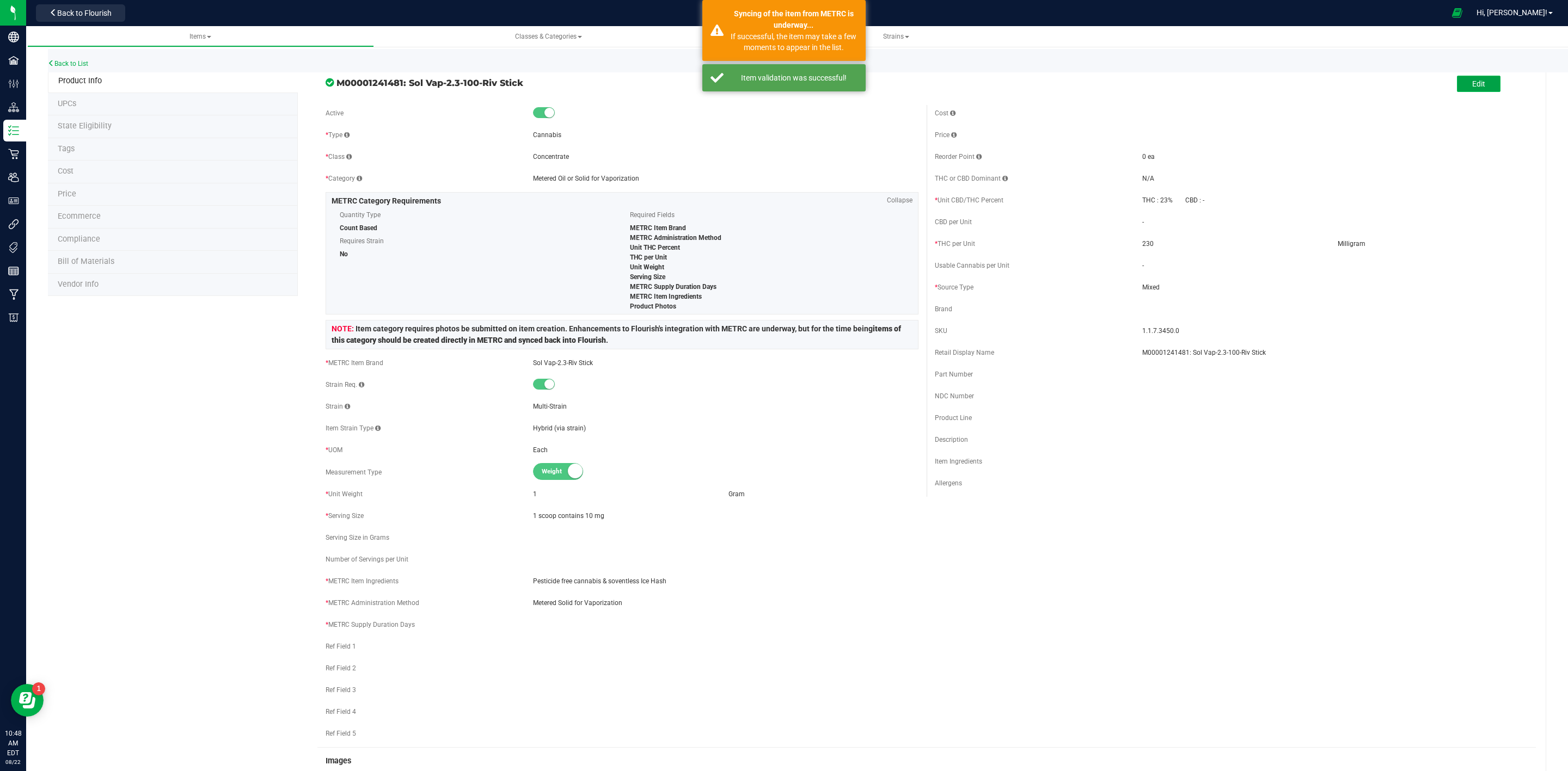
click at [1457, 79] on button "Edit" at bounding box center [1479, 83] width 44 height 16
drag, startPoint x: 1183, startPoint y: 327, endPoint x: 1098, endPoint y: 337, distance: 85.6
click at [1104, 330] on div "SKU 1.1.7.3450.0" at bounding box center [1231, 330] width 593 height 16
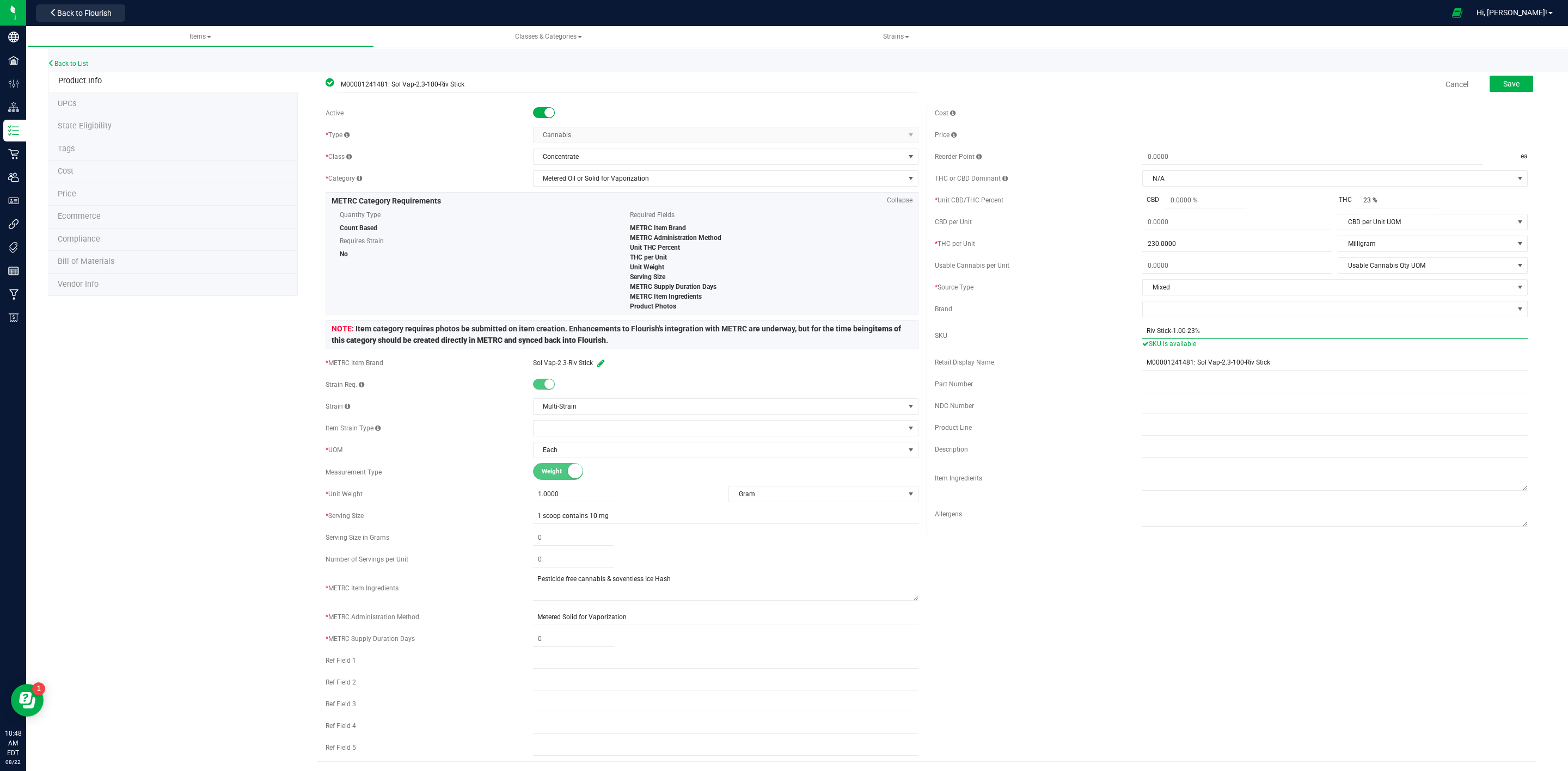
type input "Riv Stick-1.00-23%"
click at [1088, 322] on div "Cost Price Reorder Point ea THC or CBD Dominant" at bounding box center [1231, 320] width 609 height 430
click at [554, 644] on span at bounding box center [573, 639] width 81 height 15
type input "1"
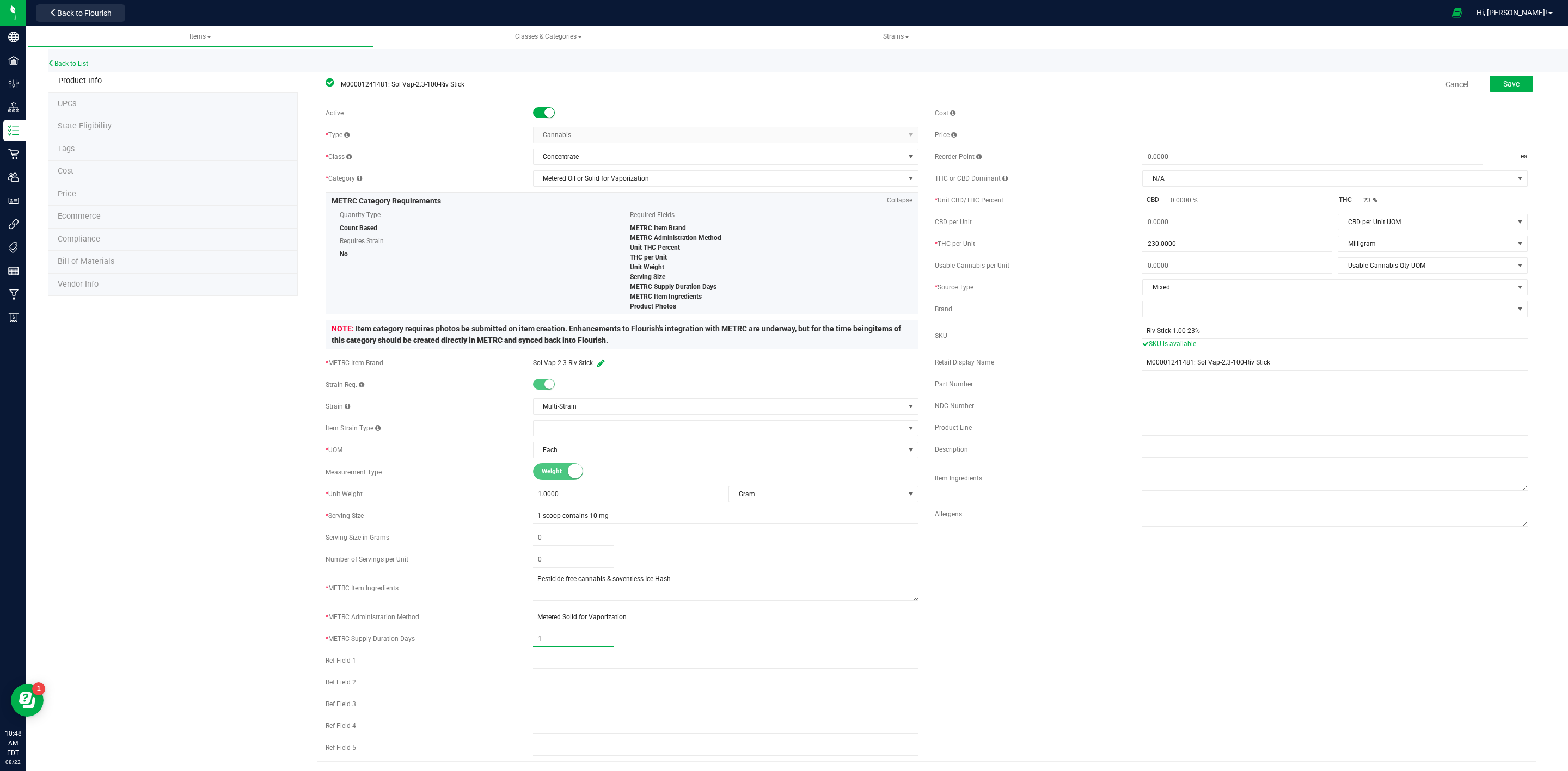
drag, startPoint x: 1346, startPoint y: 702, endPoint x: 1241, endPoint y: 599, distance: 147.1
click at [1344, 700] on div "Active * Type Cannabis Select type Cannabis Non-Inventory Raw Materials Supplie…" at bounding box center [926, 433] width 1218 height 656
click at [1503, 82] on span "Save" at bounding box center [1511, 83] width 16 height 8
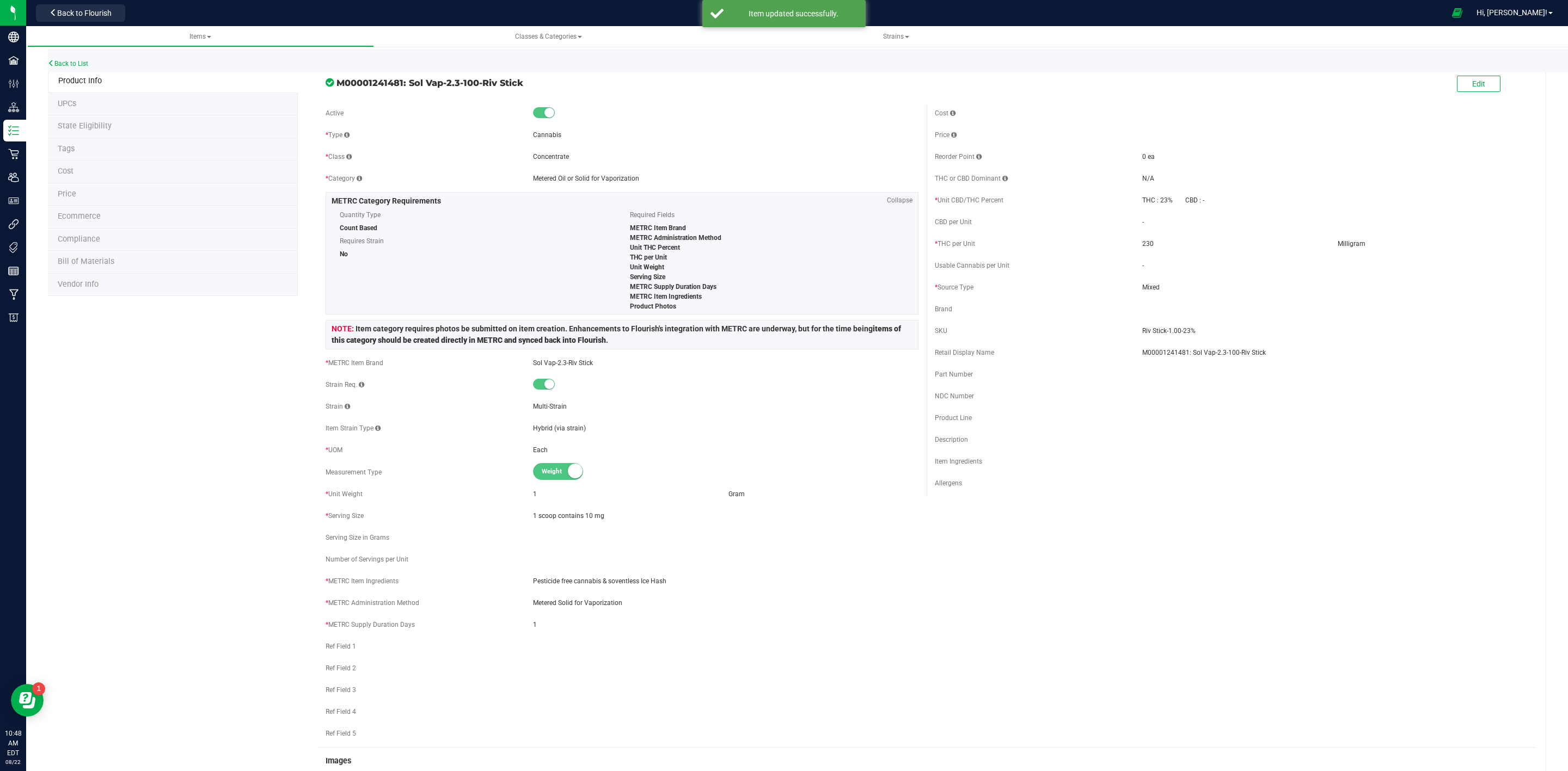
click at [101, 122] on li "State Eligibility" at bounding box center [173, 127] width 250 height 23
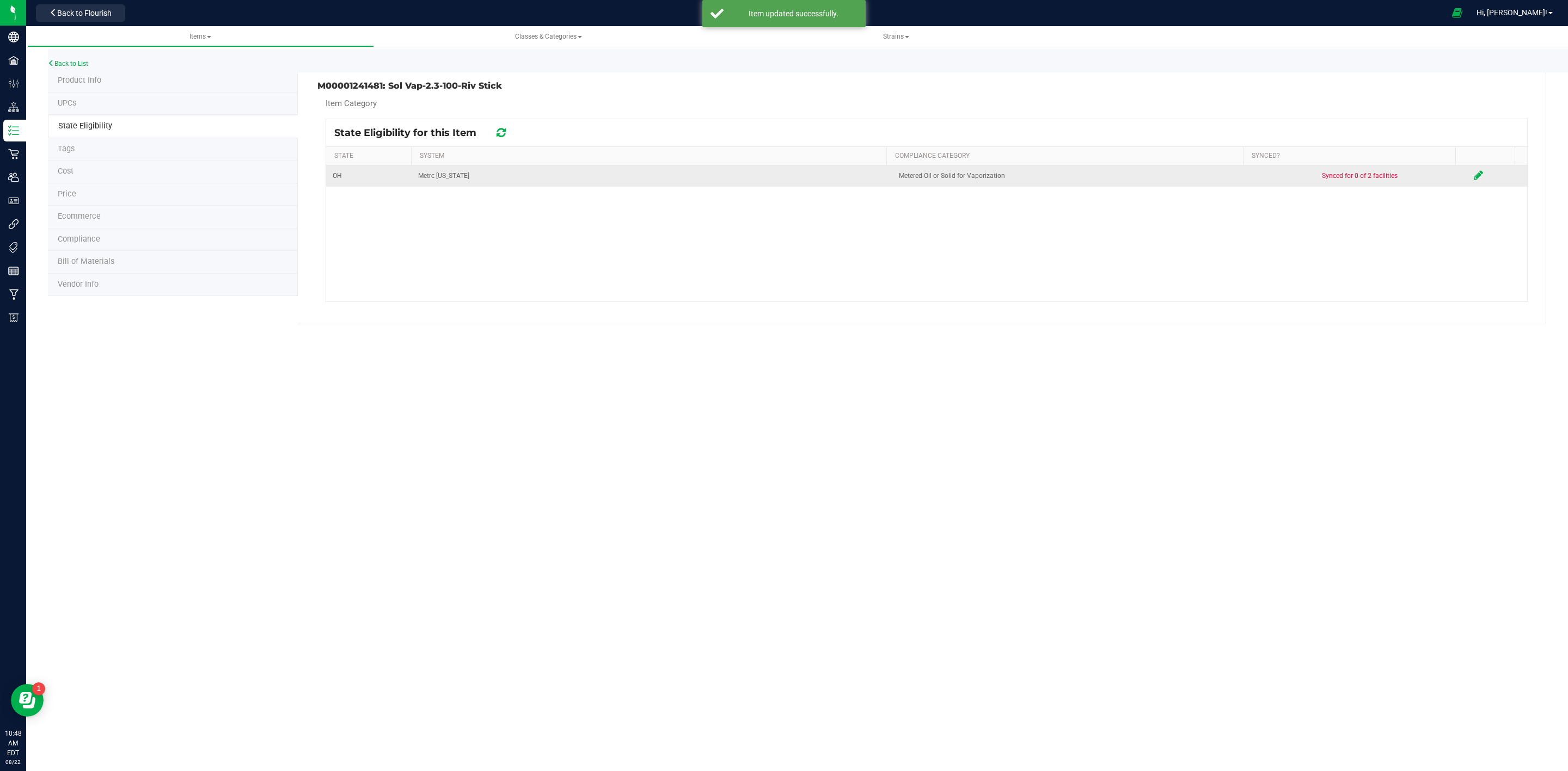
click at [1473, 175] on icon at bounding box center [1478, 175] width 9 height 11
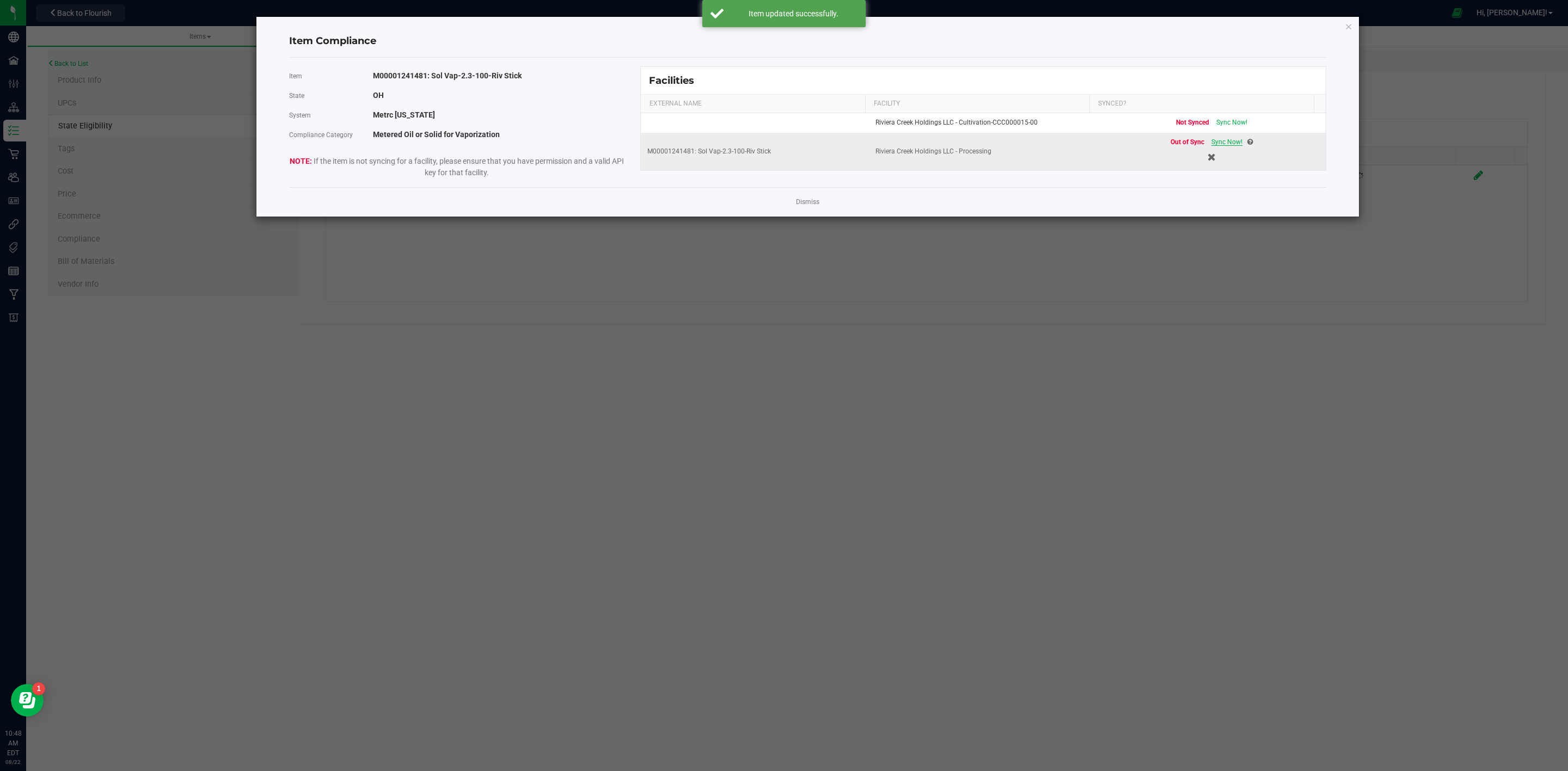
click at [1228, 146] on span "Sync Now!" at bounding box center [1227, 142] width 31 height 8
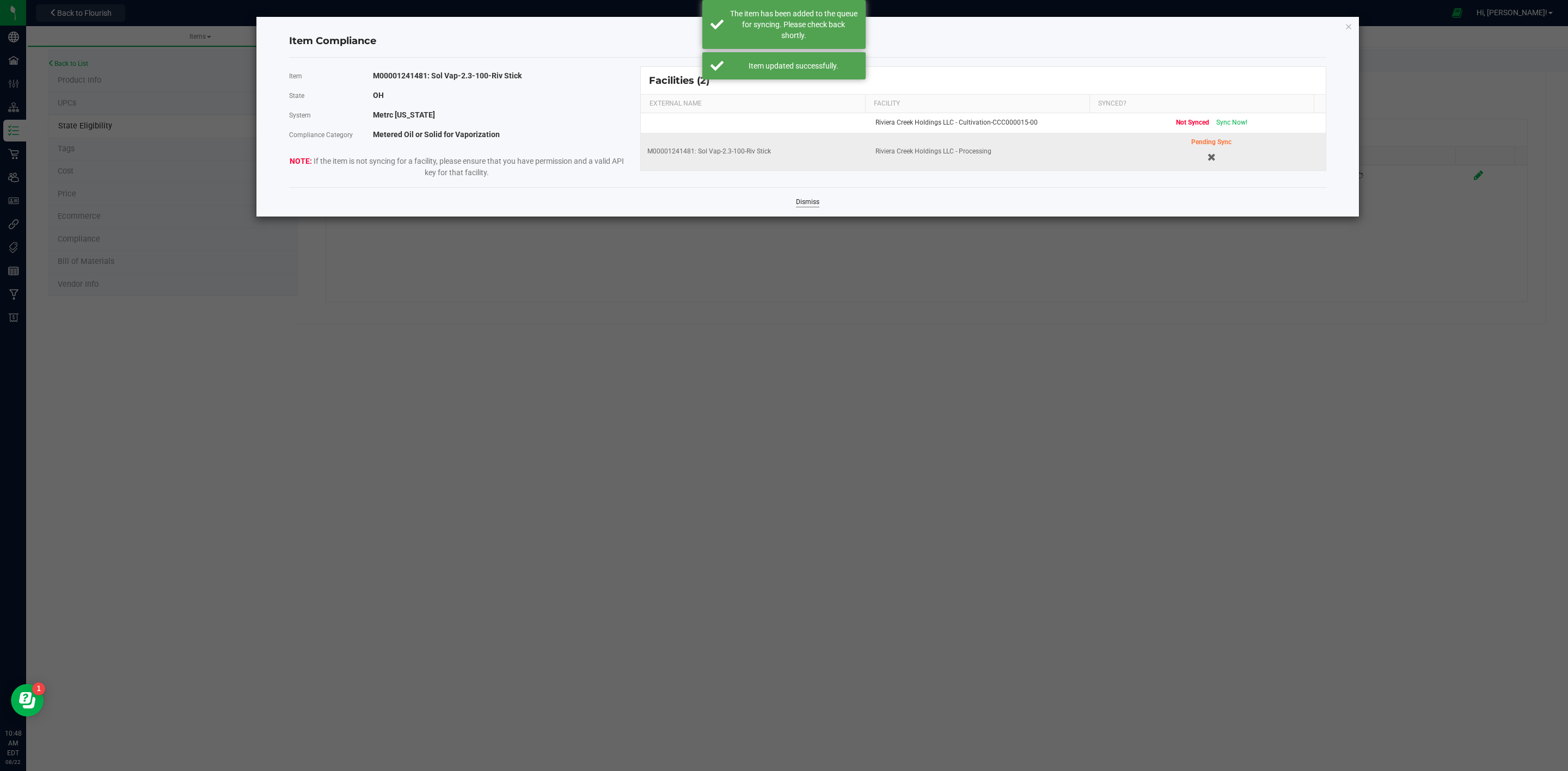
click at [813, 199] on link "Dismiss" at bounding box center [808, 202] width 23 height 9
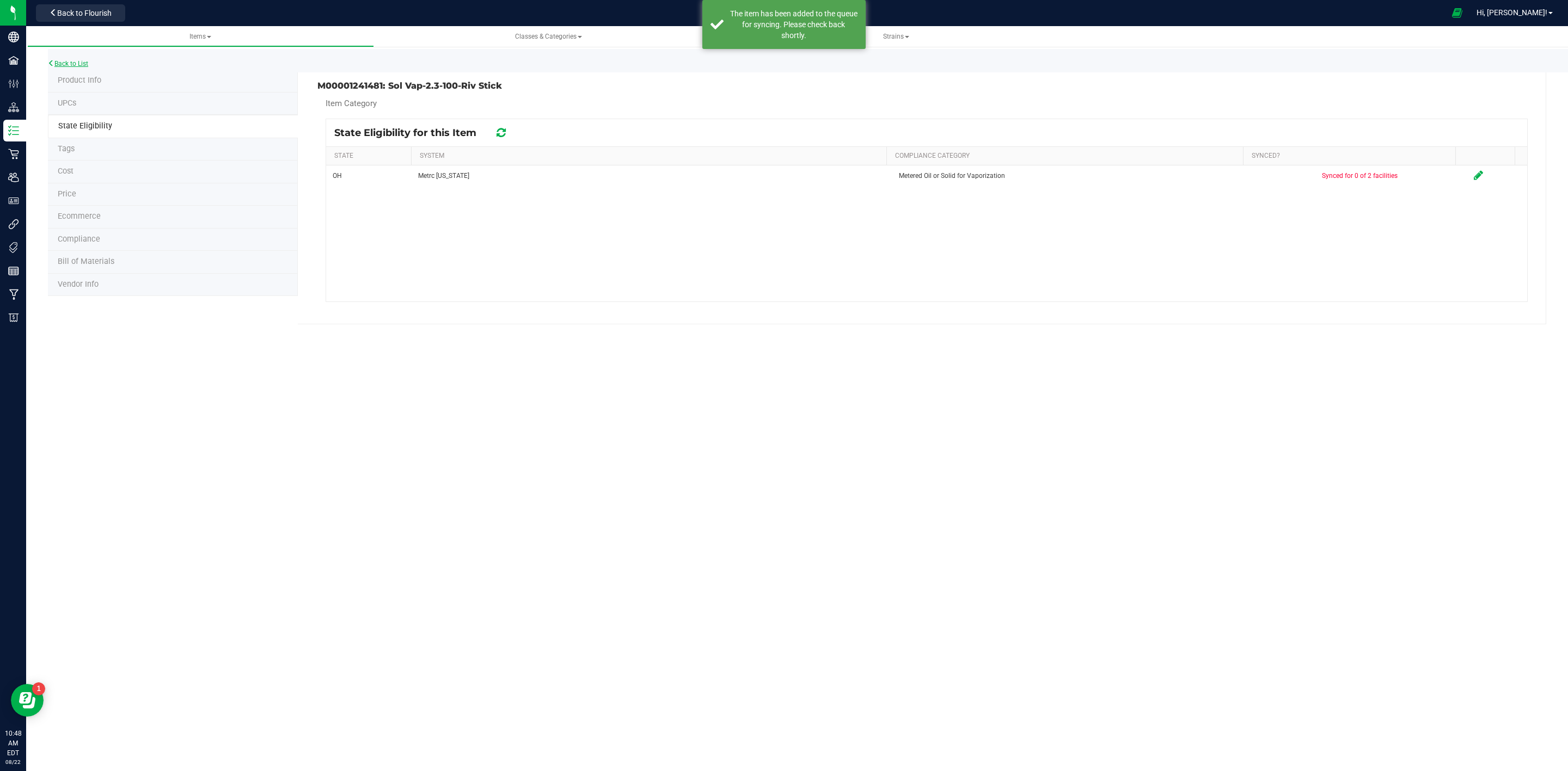
click at [55, 61] on link "Back to List" at bounding box center [68, 64] width 40 height 8
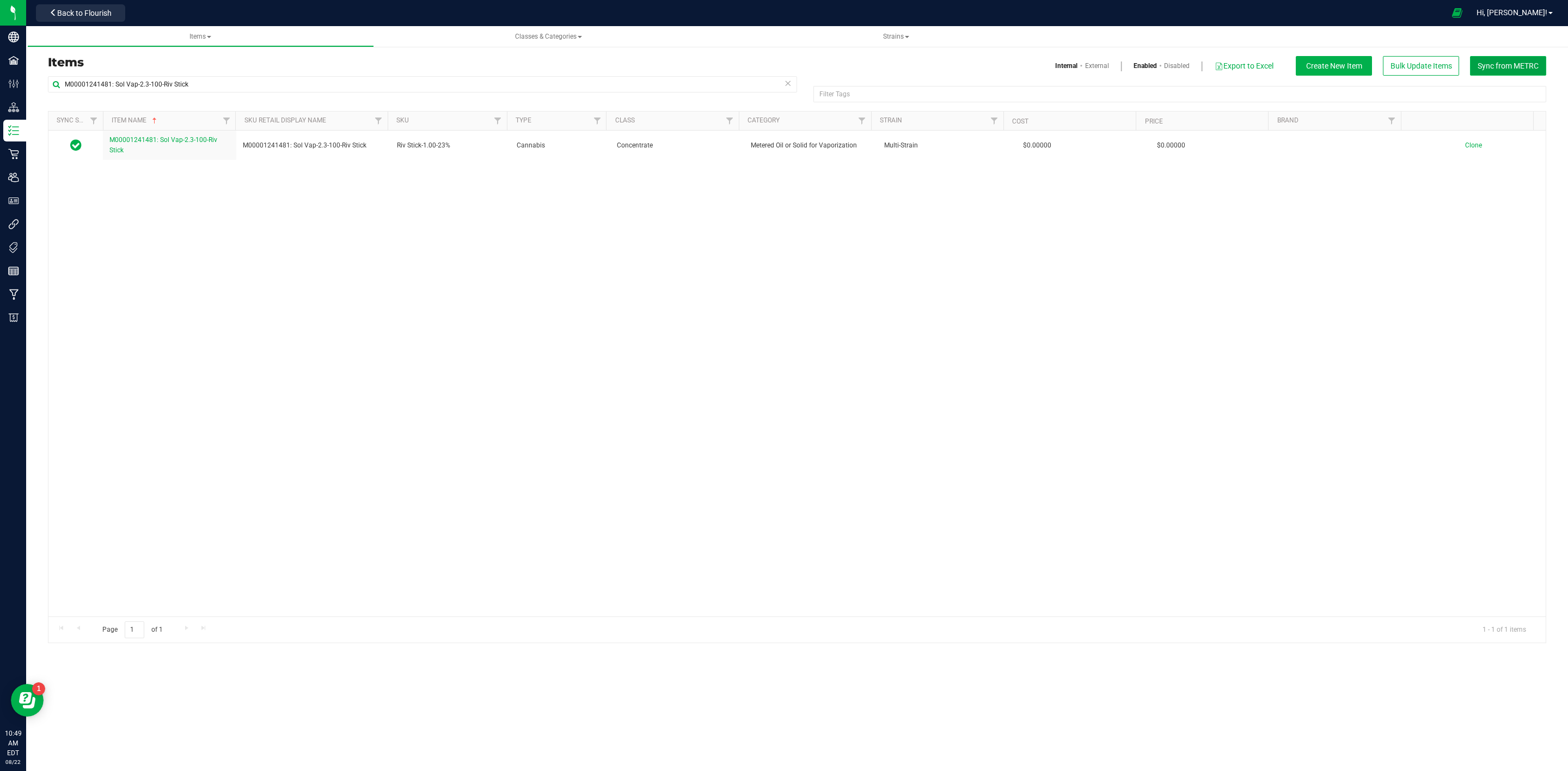
click at [1514, 58] on button "Sync from METRC" at bounding box center [1508, 65] width 76 height 19
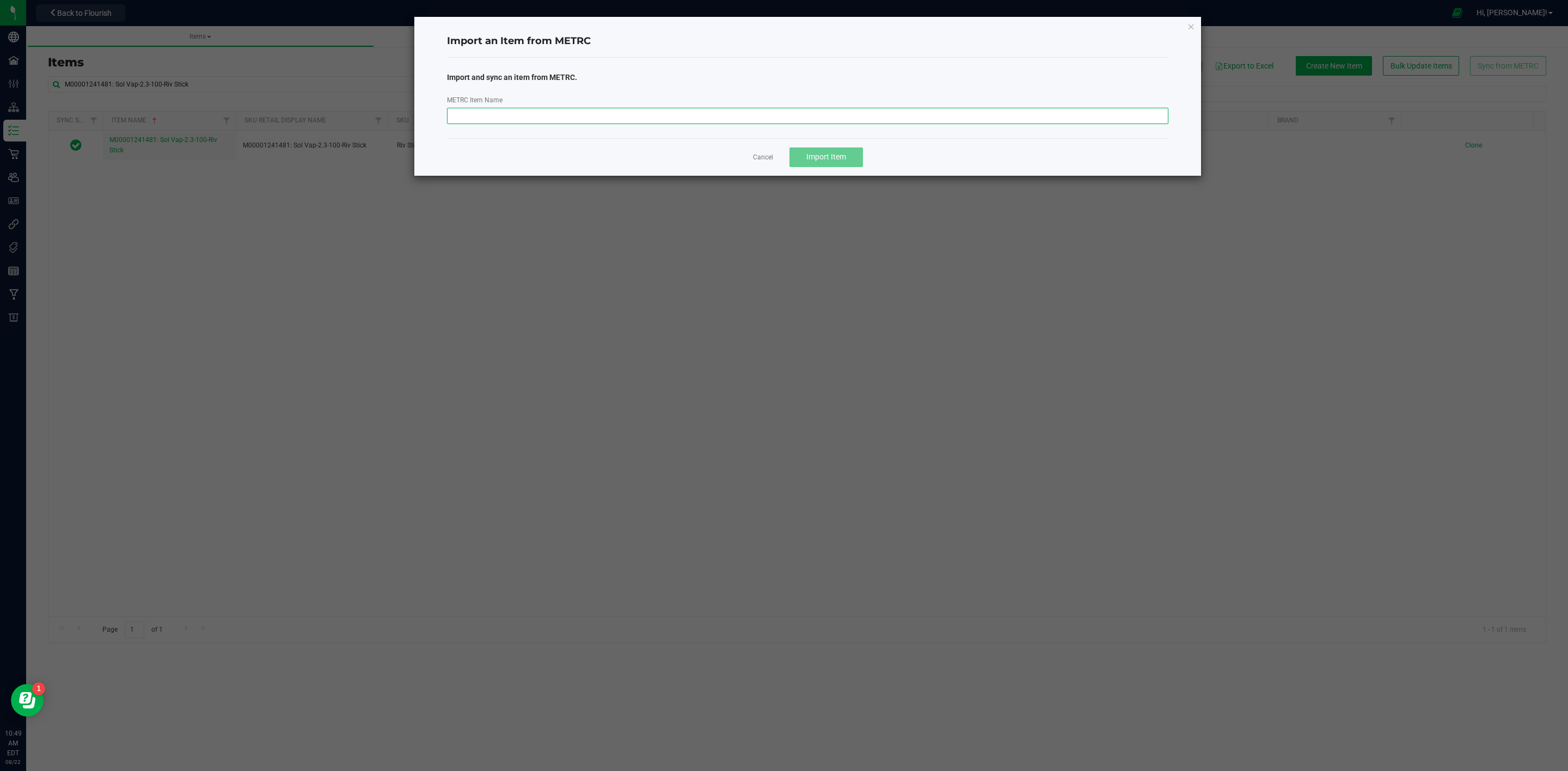
drag, startPoint x: 611, startPoint y: 118, endPoint x: 630, endPoint y: 121, distance: 19.2
click at [611, 118] on input "METRC Item Name" at bounding box center [808, 116] width 722 height 16
paste input "M00001241614: Plant Mat-Sativa-21-Ahhberry-2.83"
type input "M00001241614: Plant Mat-Sativa-21-Ahhberry-2.83"
click at [836, 160] on span "Import Item" at bounding box center [826, 156] width 40 height 8
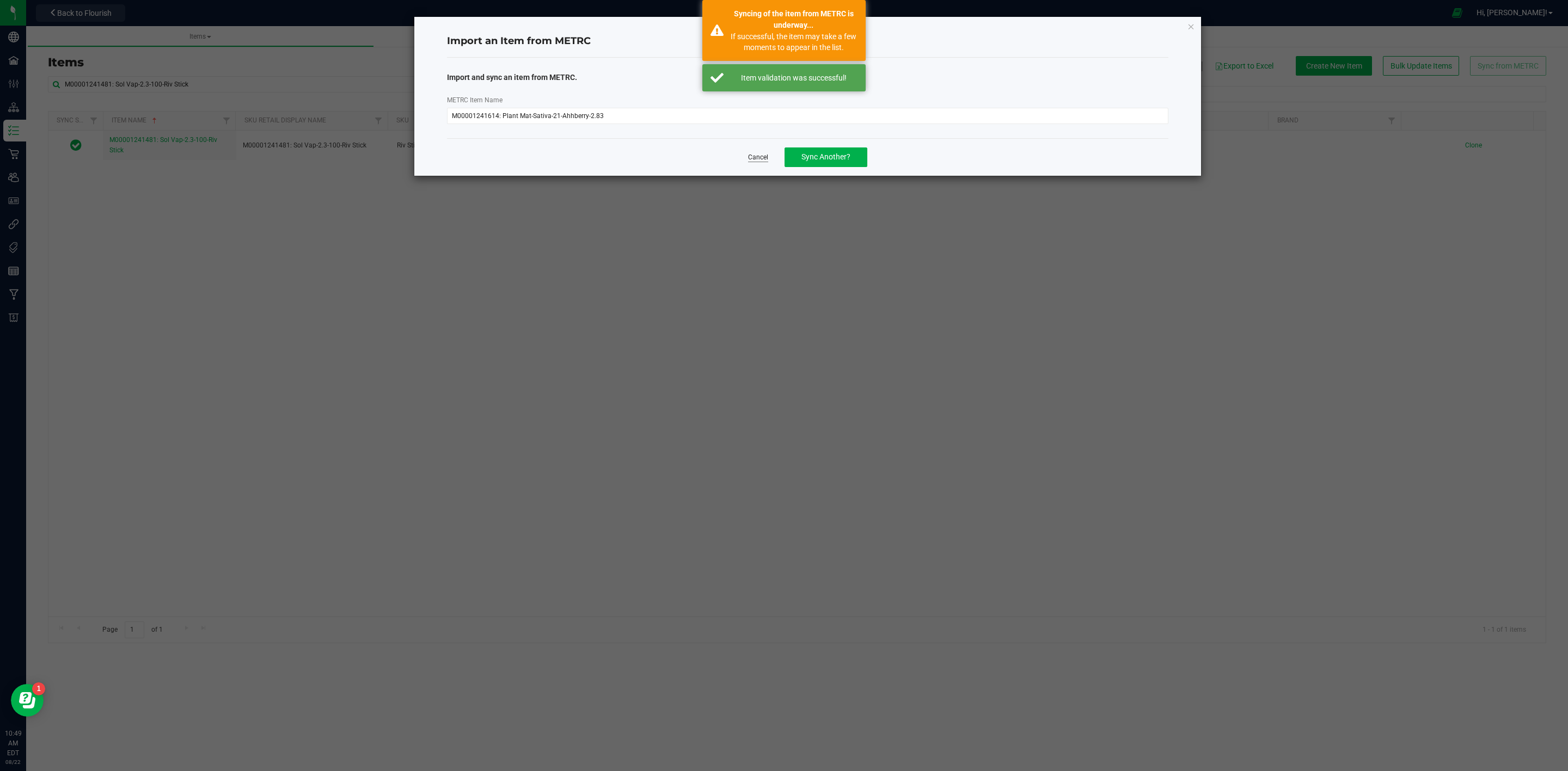
click at [757, 156] on link "Cancel" at bounding box center [758, 158] width 20 height 9
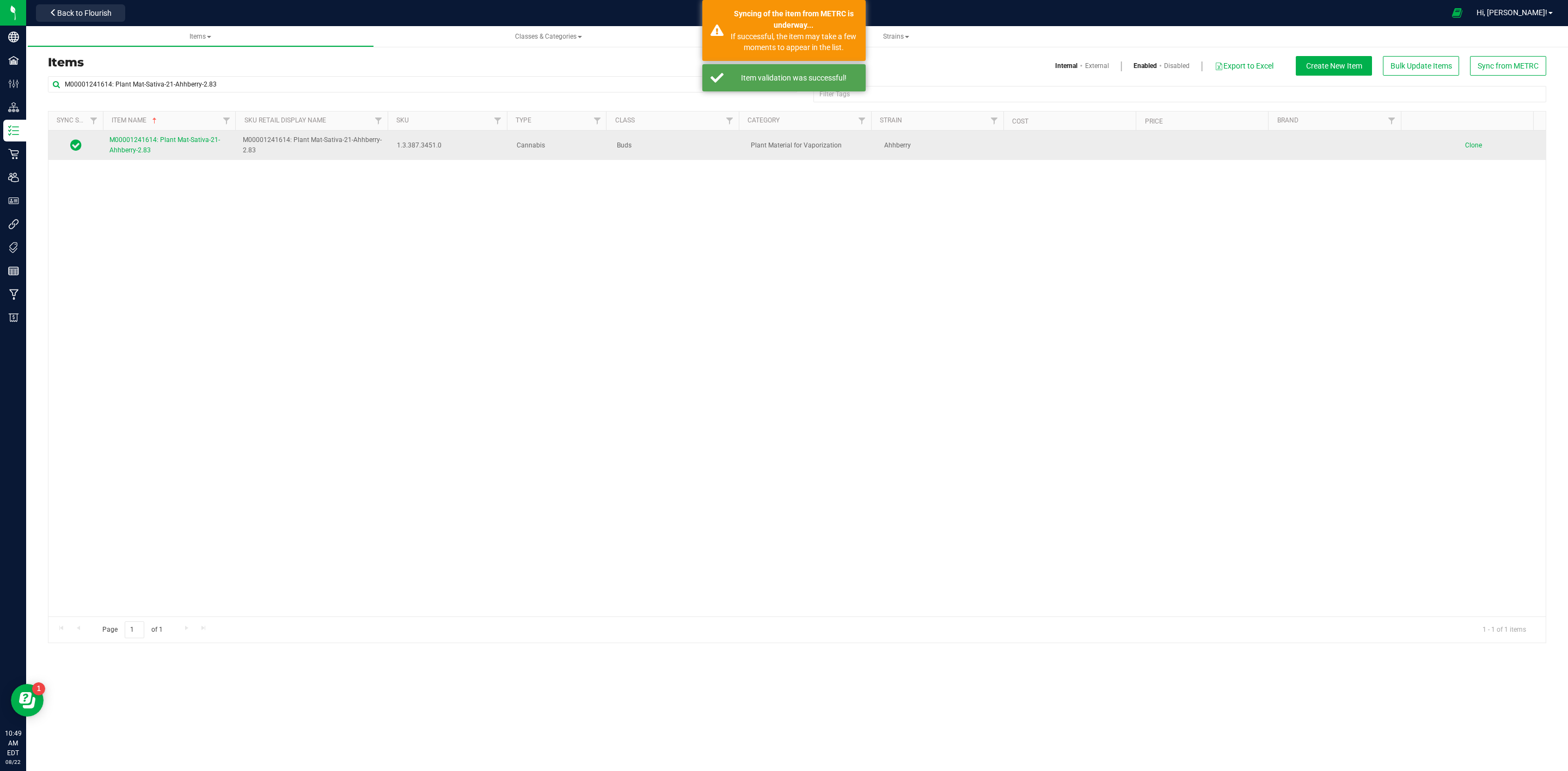
click at [139, 147] on span "M00001241614: Plant Mat-Sativa-21-Ahhberry-2.83" at bounding box center [164, 145] width 110 height 18
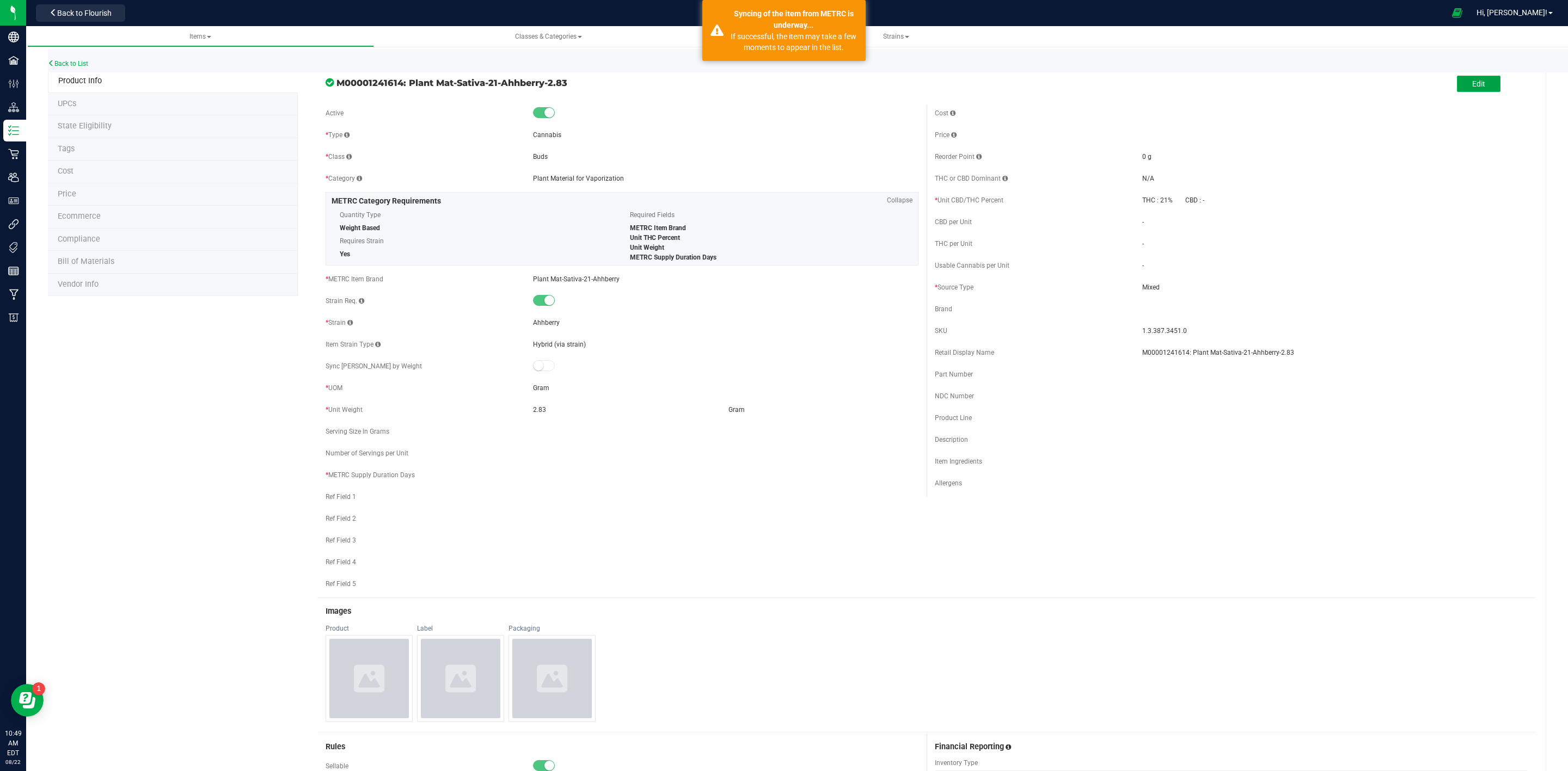
click at [1472, 79] on span "Edit" at bounding box center [1478, 83] width 13 height 8
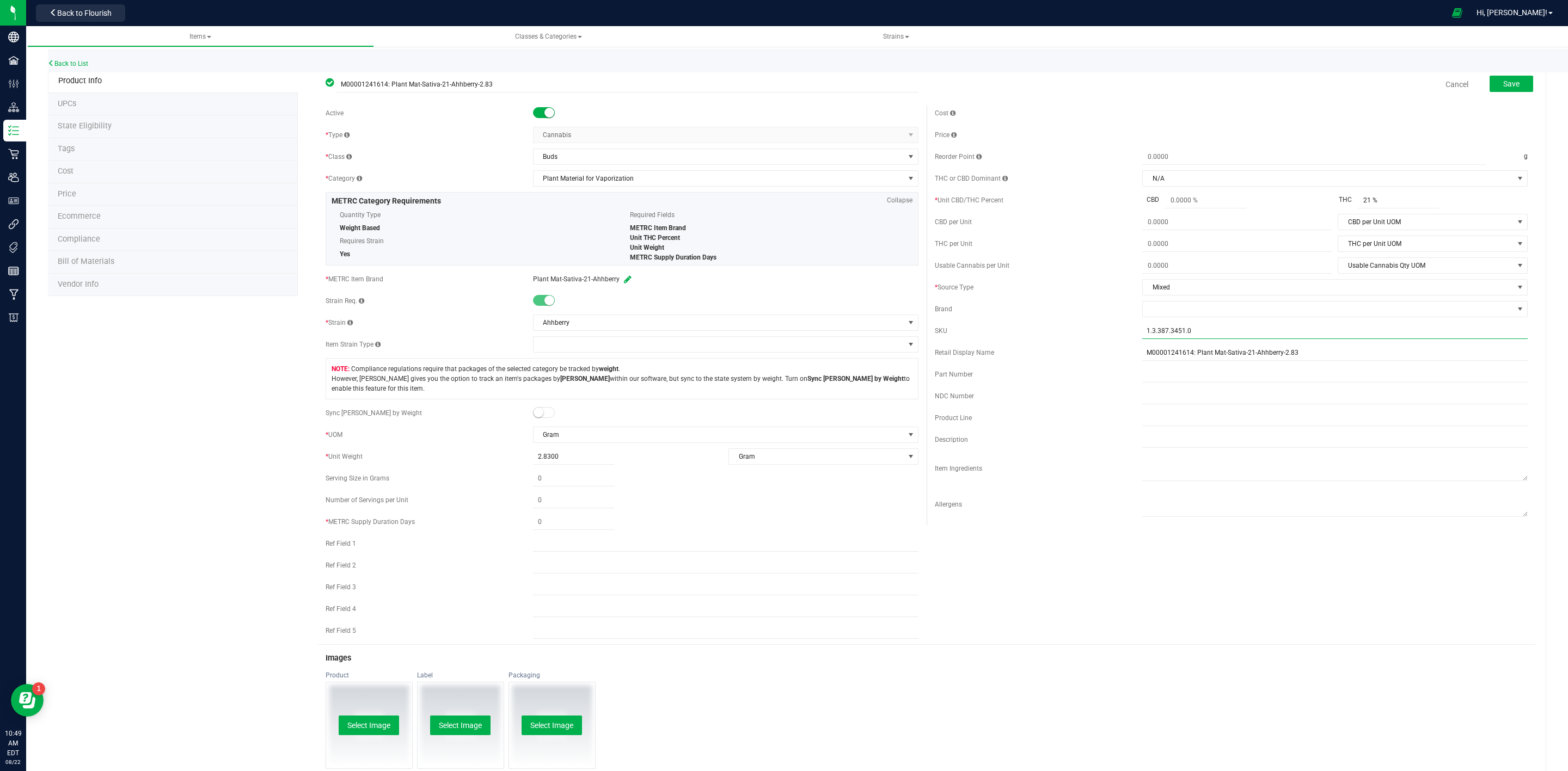
drag, startPoint x: 1214, startPoint y: 330, endPoint x: 1031, endPoint y: 340, distance: 183.3
click at [1032, 339] on div "SKU 1.3.387.3451.0" at bounding box center [1231, 330] width 593 height 16
type input "Ahhberry-2.83-21%"
drag, startPoint x: 547, startPoint y: 411, endPoint x: 559, endPoint y: 434, distance: 25.9
click at [547, 411] on span at bounding box center [544, 412] width 22 height 11
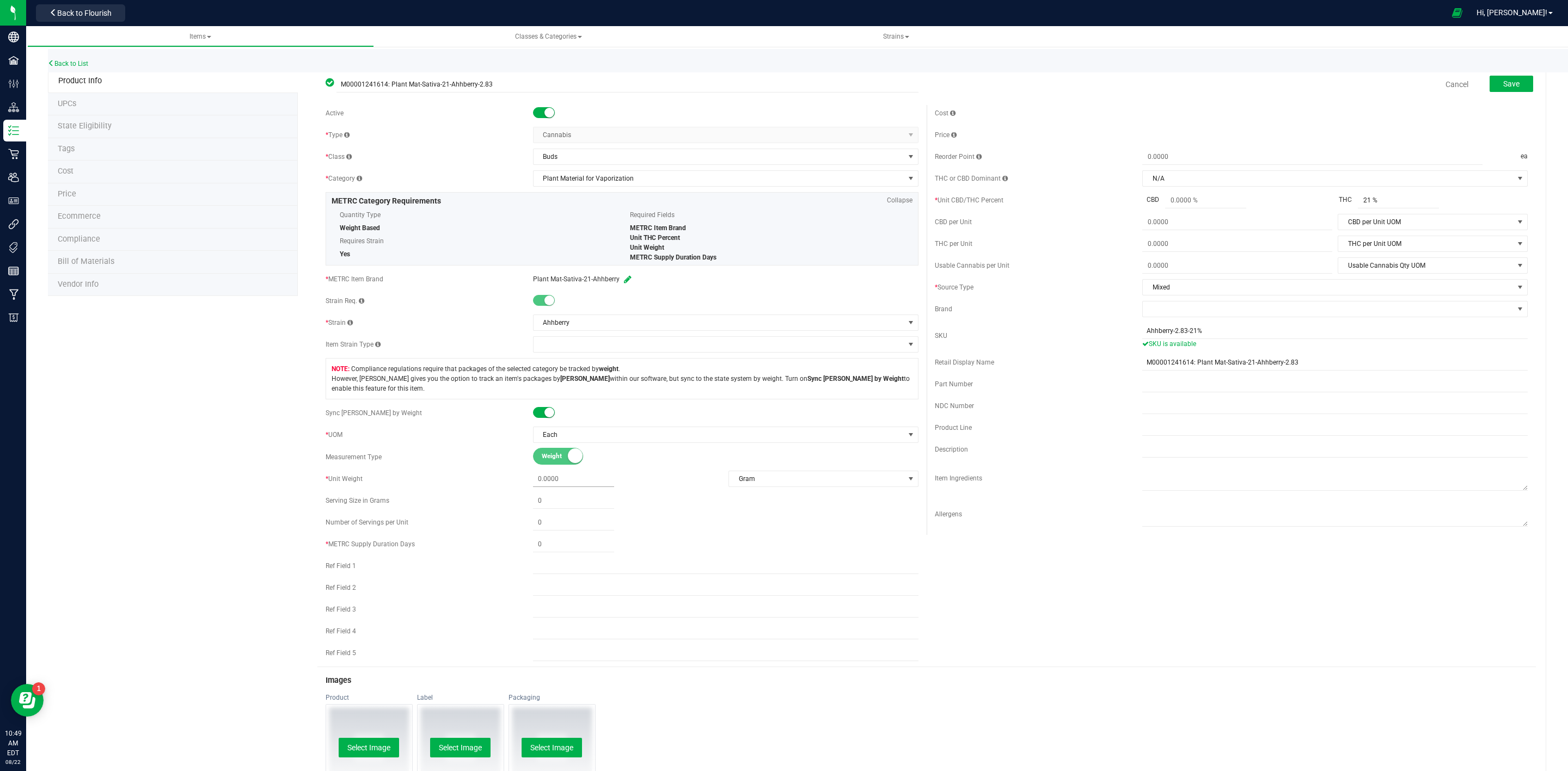
click at [544, 484] on span at bounding box center [573, 479] width 81 height 15
type input "2.83"
type input "2.8300"
click at [546, 552] on span at bounding box center [573, 545] width 81 height 15
click at [533, 552] on span at bounding box center [573, 545] width 81 height 15
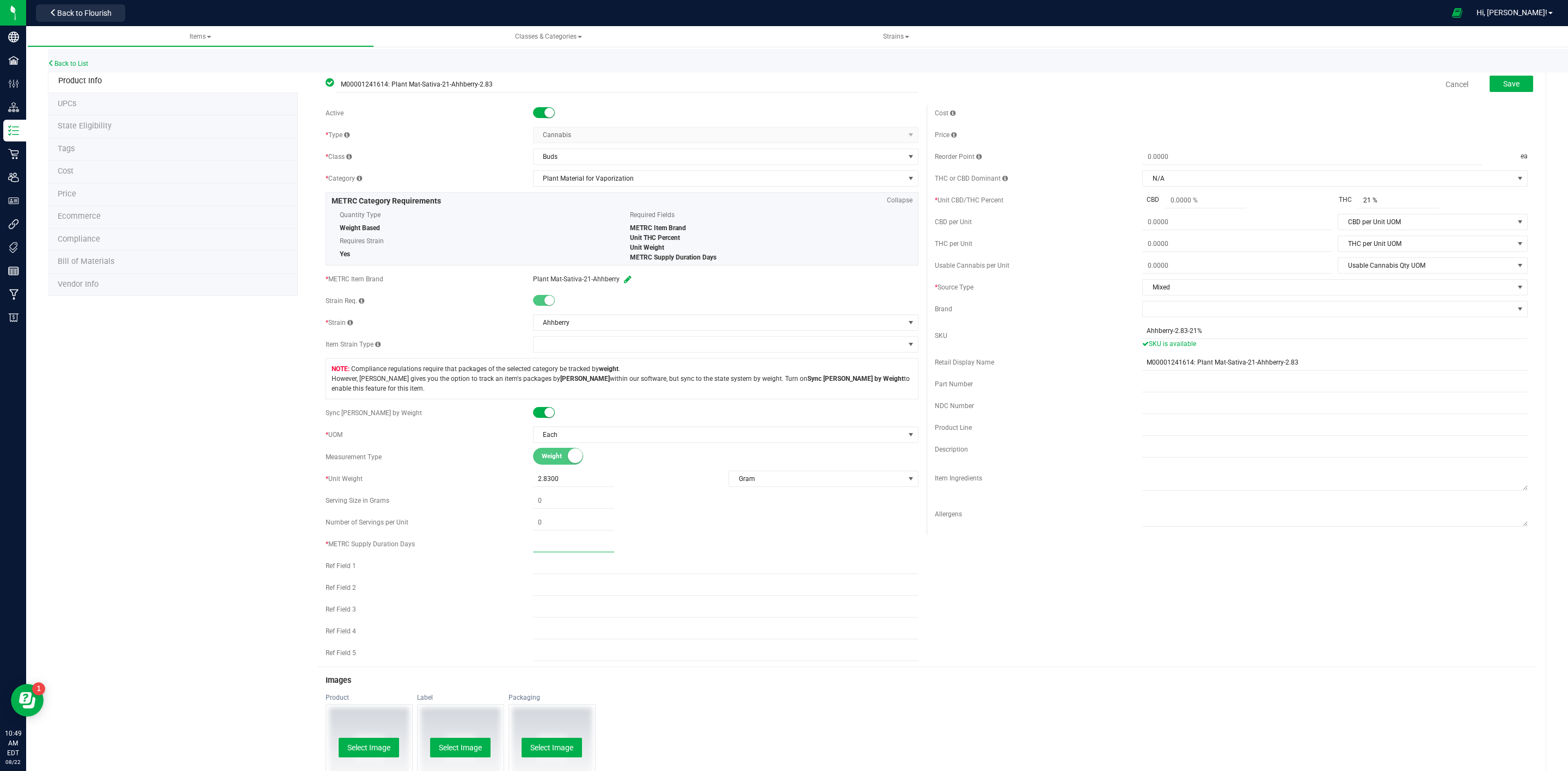
type input "1"
click at [1307, 593] on div "Active * Type Cannabis Select type Cannabis Non-Inventory Raw Materials Supplie…" at bounding box center [926, 385] width 1218 height 561
click at [1504, 79] on span "Save" at bounding box center [1511, 83] width 16 height 8
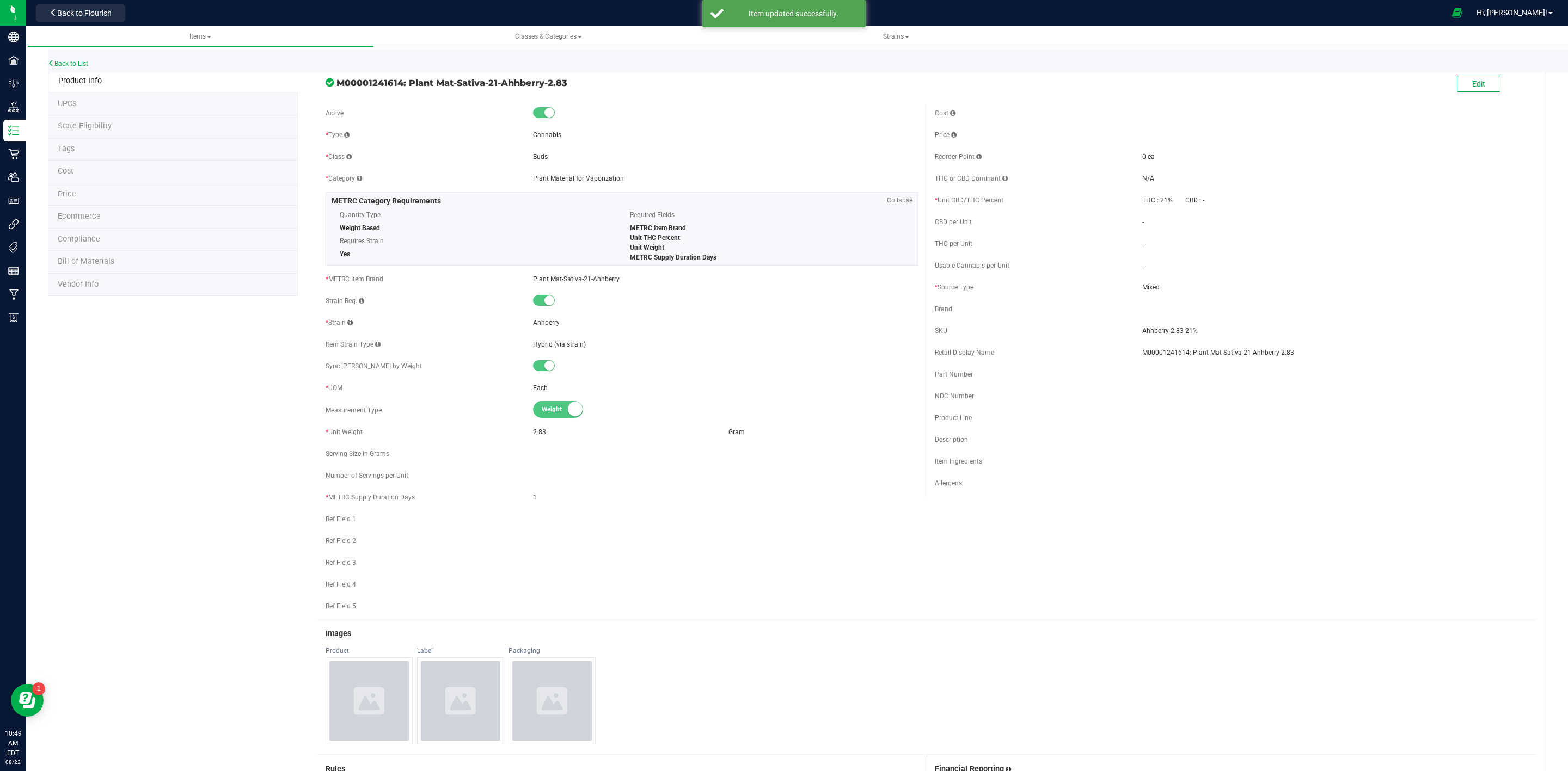
click at [164, 123] on li "State Eligibility" at bounding box center [173, 127] width 250 height 23
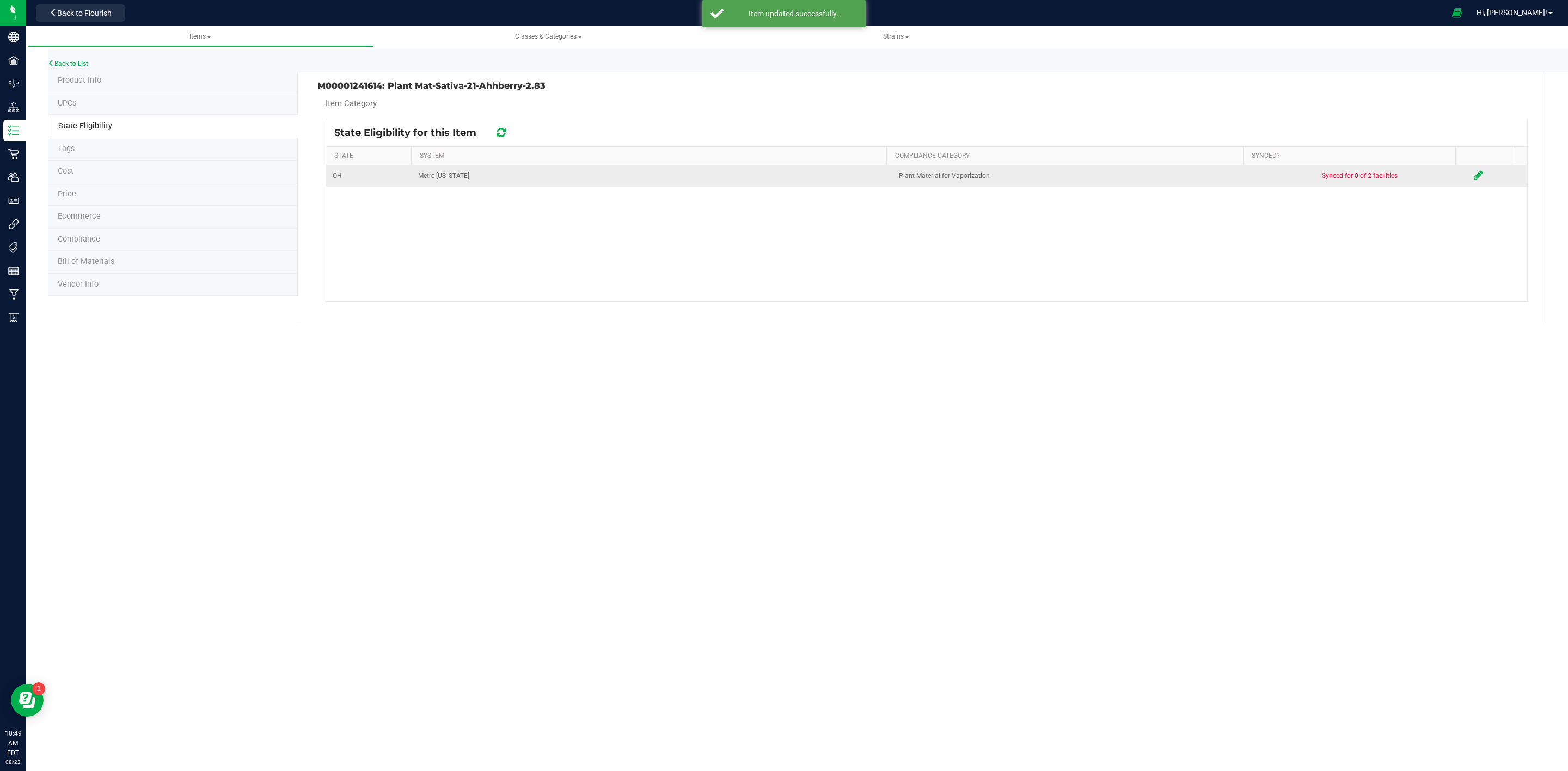
click at [1473, 179] on icon at bounding box center [1478, 175] width 9 height 11
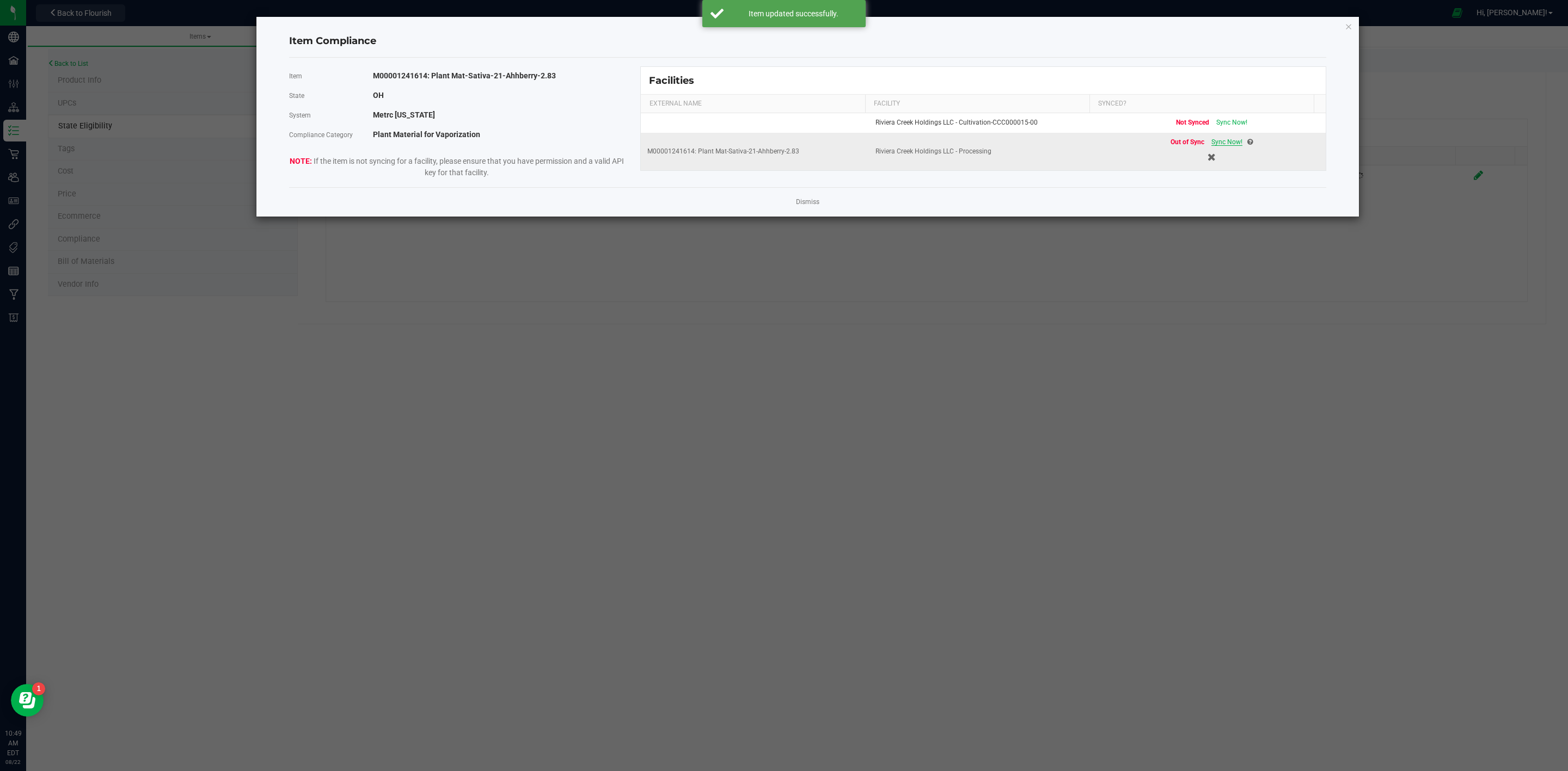
click at [1220, 144] on span "Sync Now!" at bounding box center [1227, 142] width 31 height 8
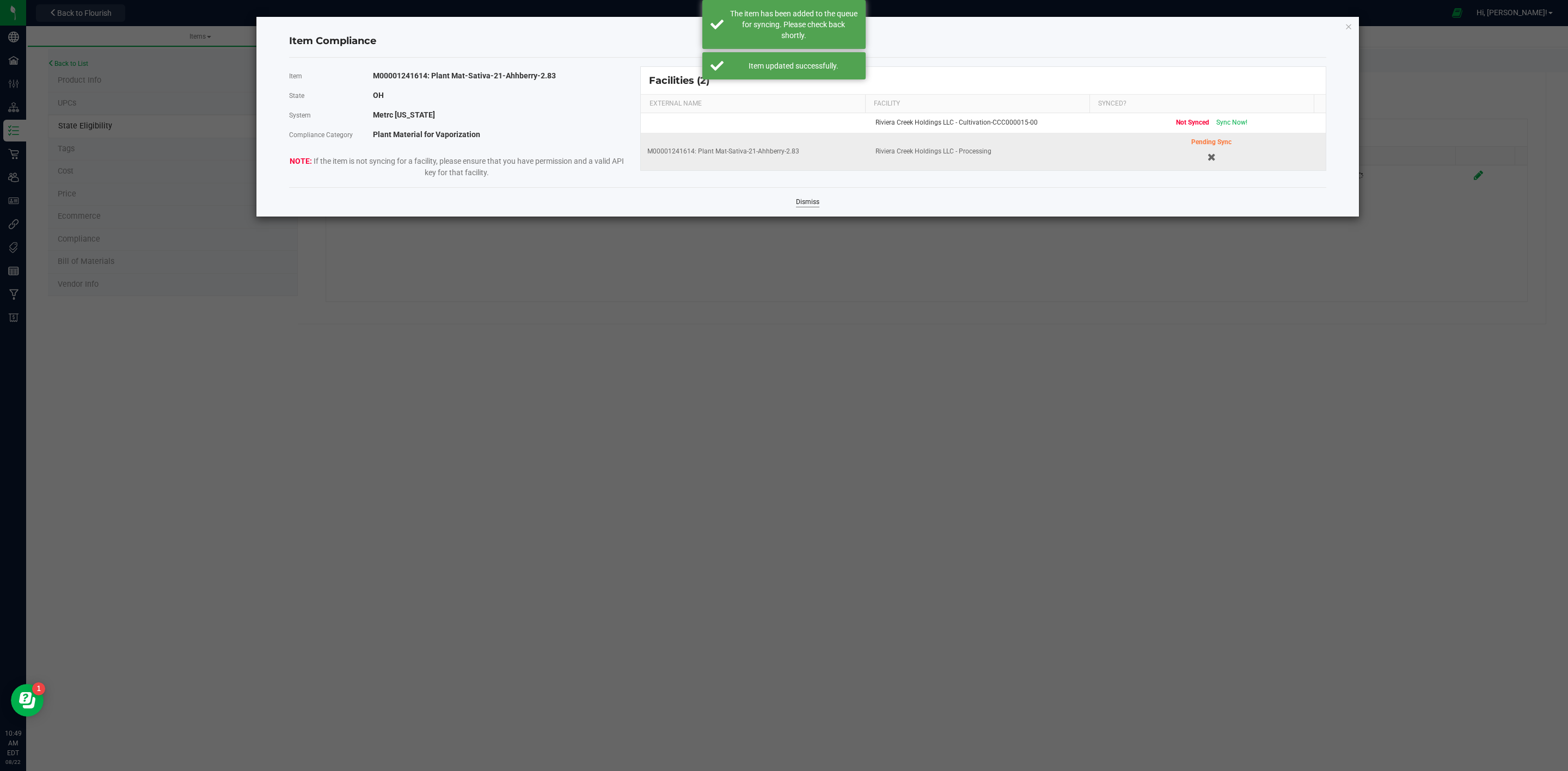
click at [807, 203] on link "Dismiss" at bounding box center [808, 202] width 23 height 9
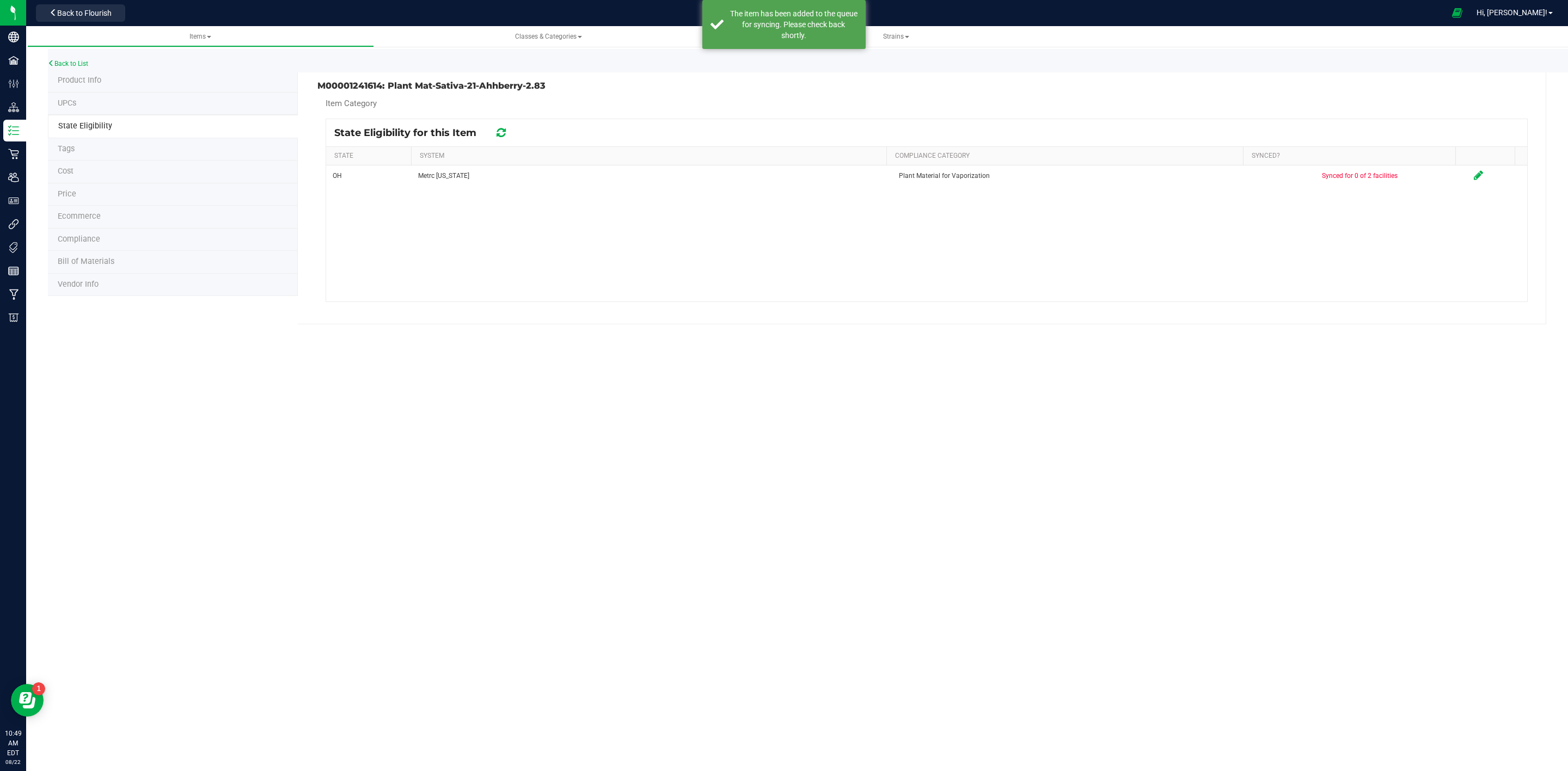
click at [139, 88] on li "Product Info" at bounding box center [173, 81] width 250 height 23
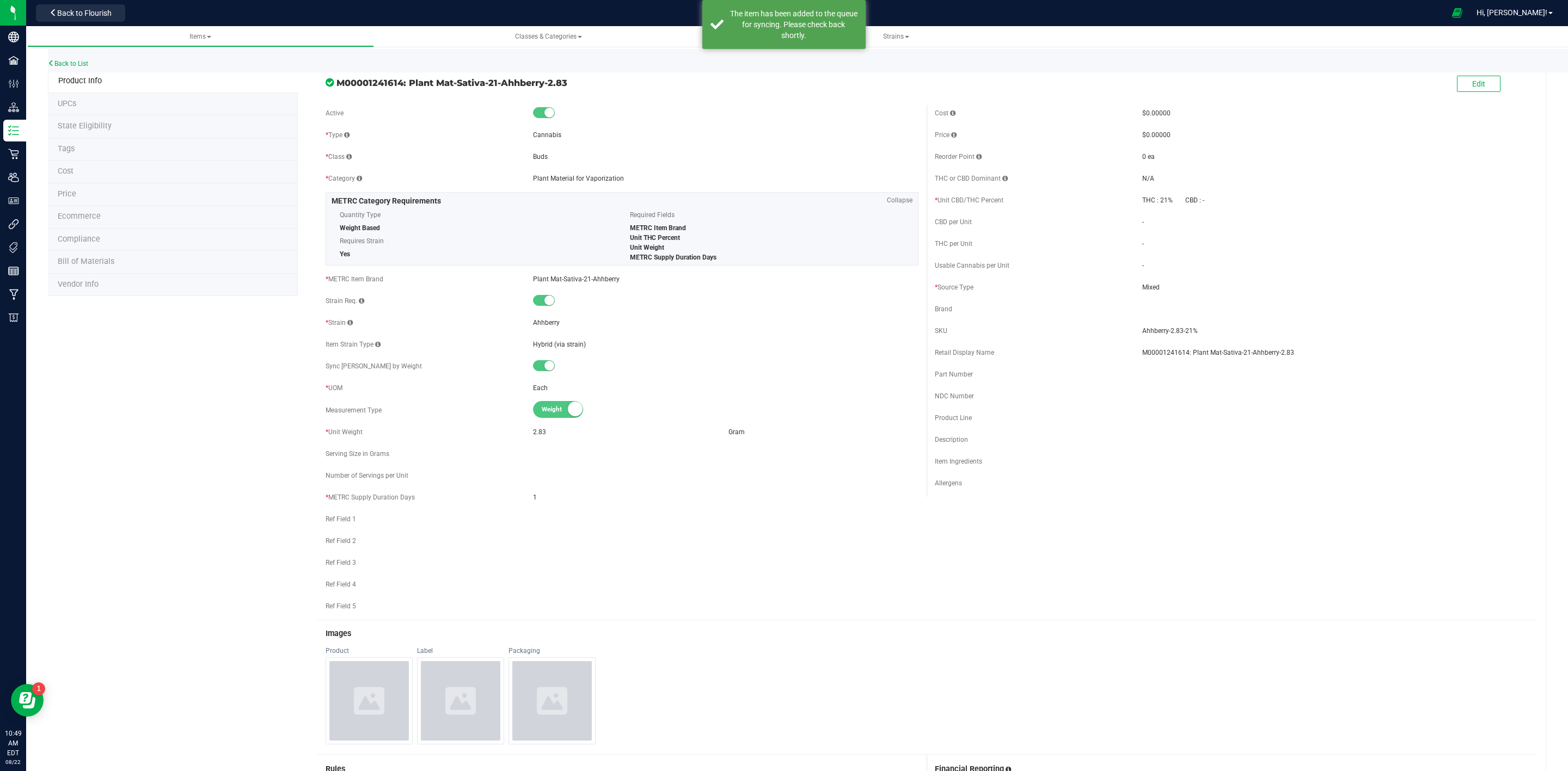
click at [125, 131] on li "State Eligibility" at bounding box center [173, 127] width 250 height 23
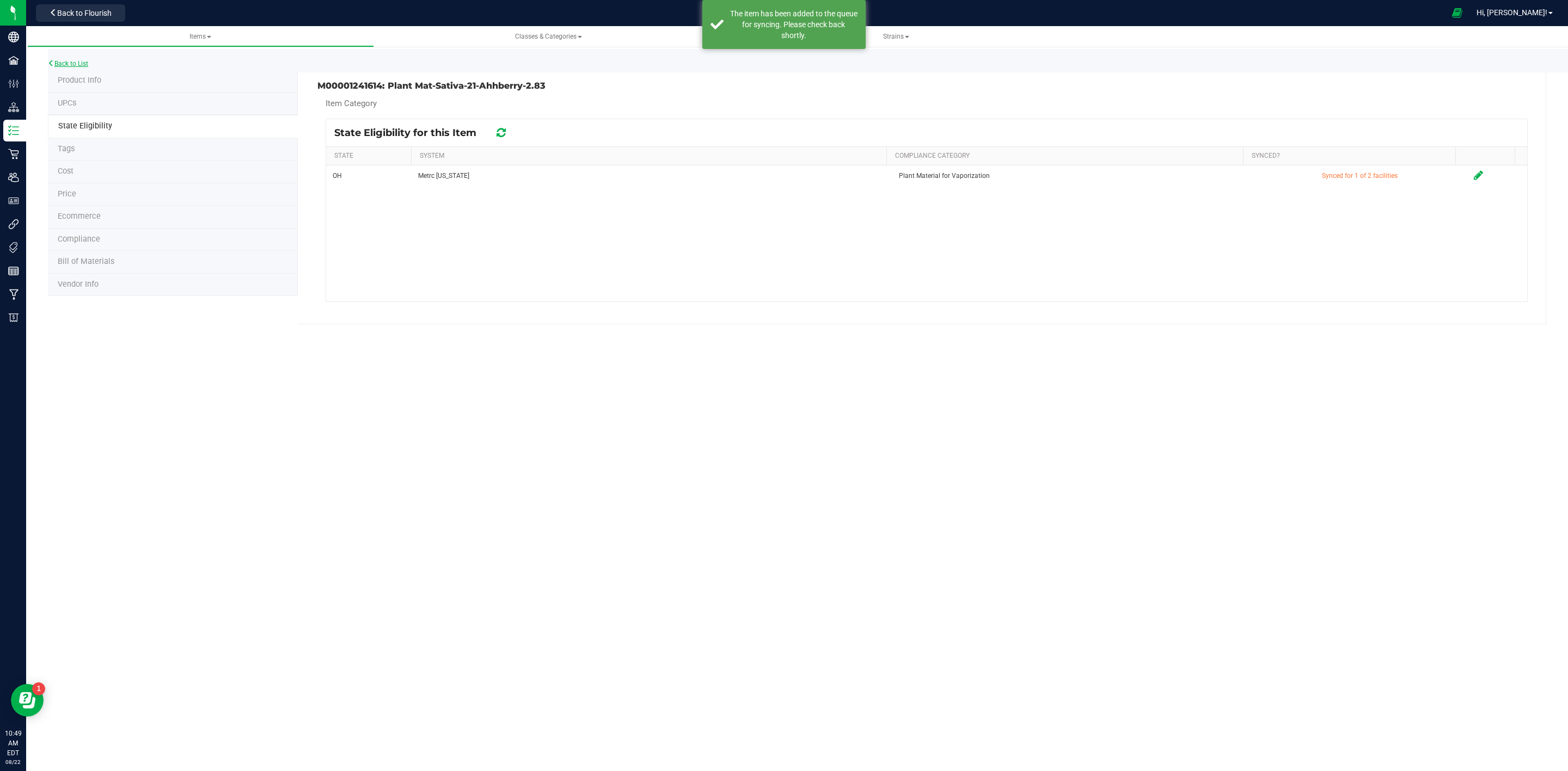
click at [69, 62] on link "Back to List" at bounding box center [68, 64] width 40 height 8
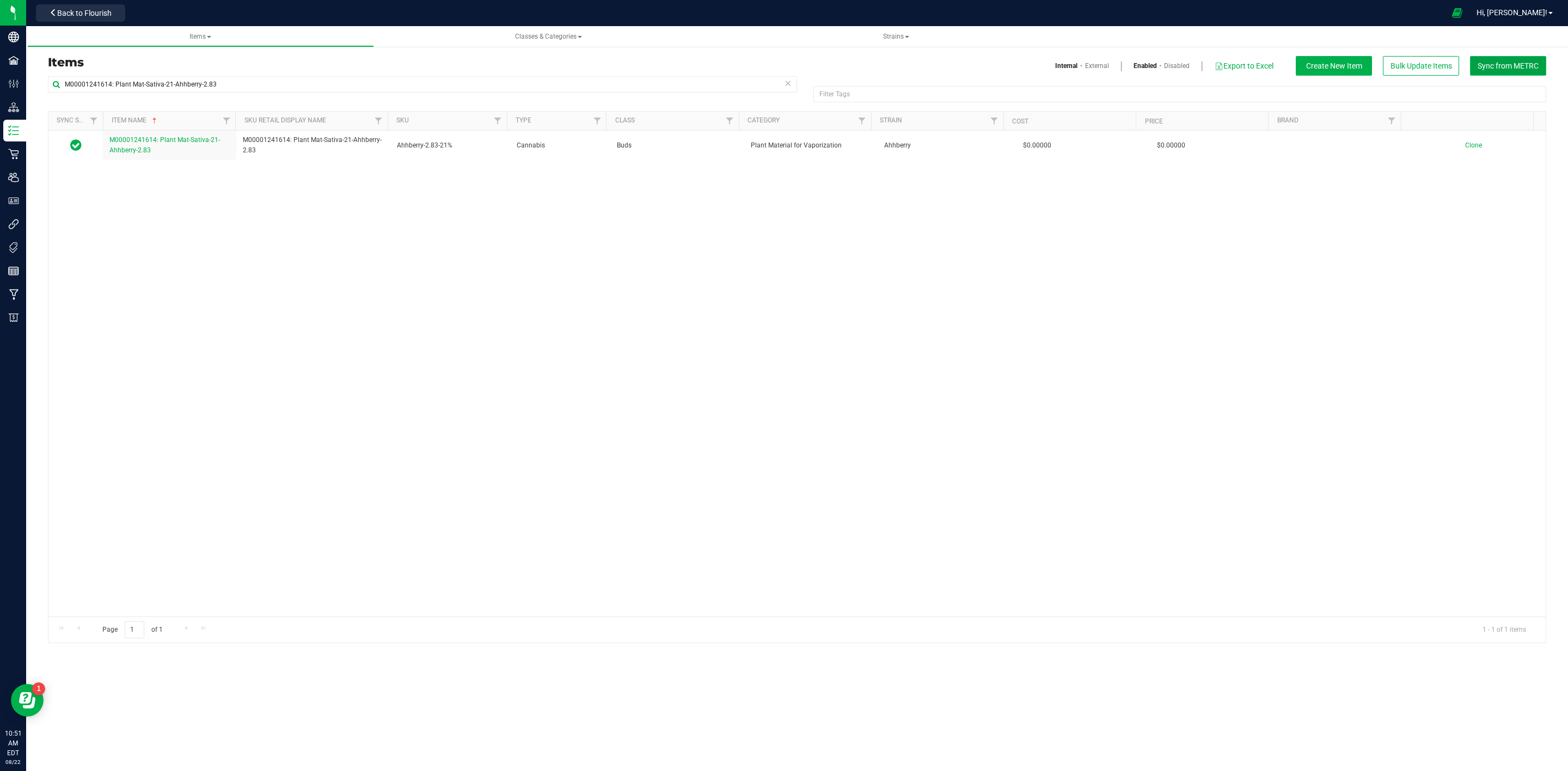
click at [1519, 64] on span "Sync from METRC" at bounding box center [1507, 65] width 61 height 8
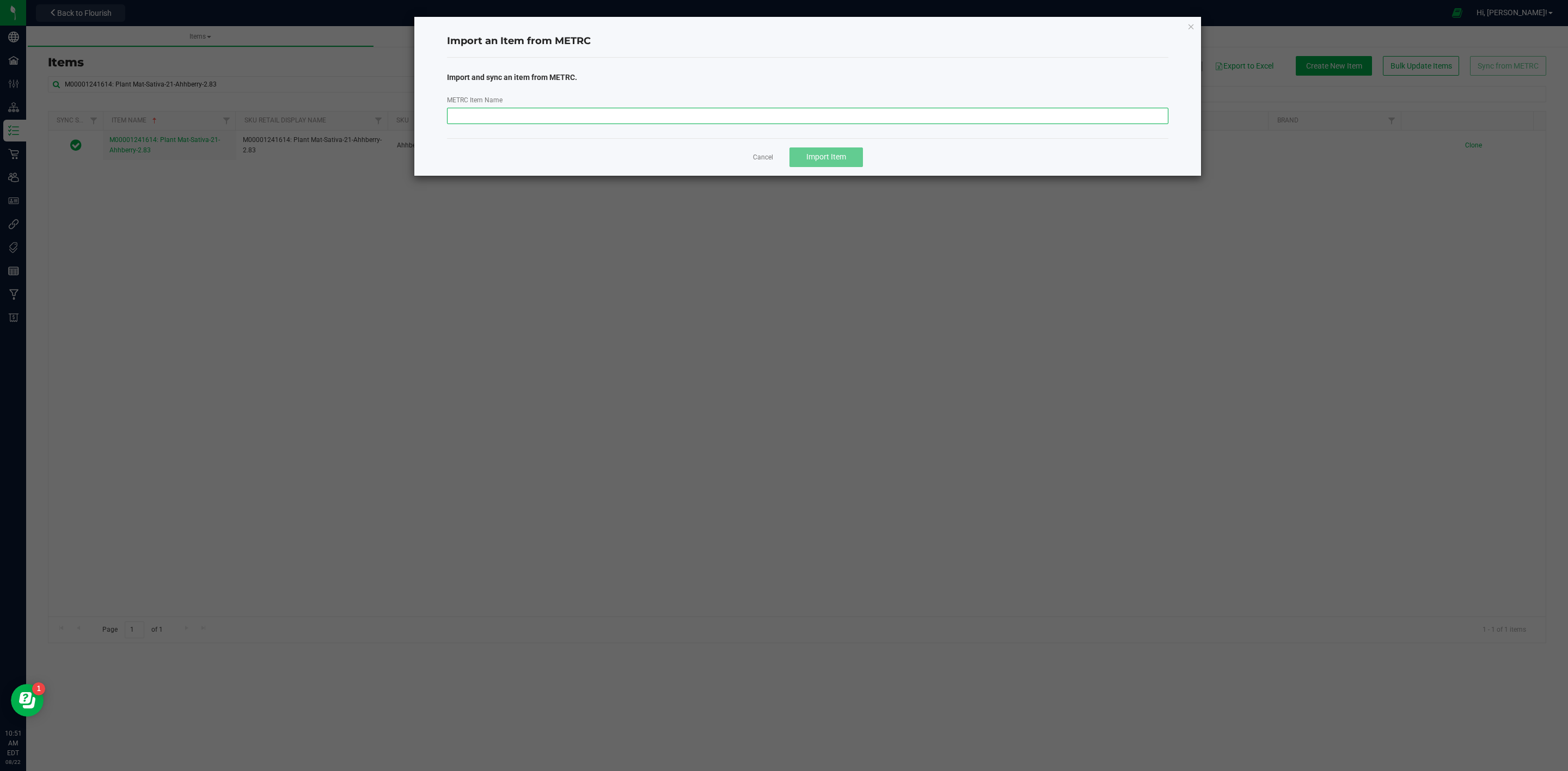
click at [569, 113] on input "METRC Item Name" at bounding box center [808, 116] width 722 height 16
paste input "M00001241470: Plant Mat-Sativa-23-Ahhberry-2.83"
type input "M00001241470: Plant Mat-Sativa-23-Ahhberry-2.83"
click at [851, 154] on button "Import Item" at bounding box center [825, 156] width 73 height 19
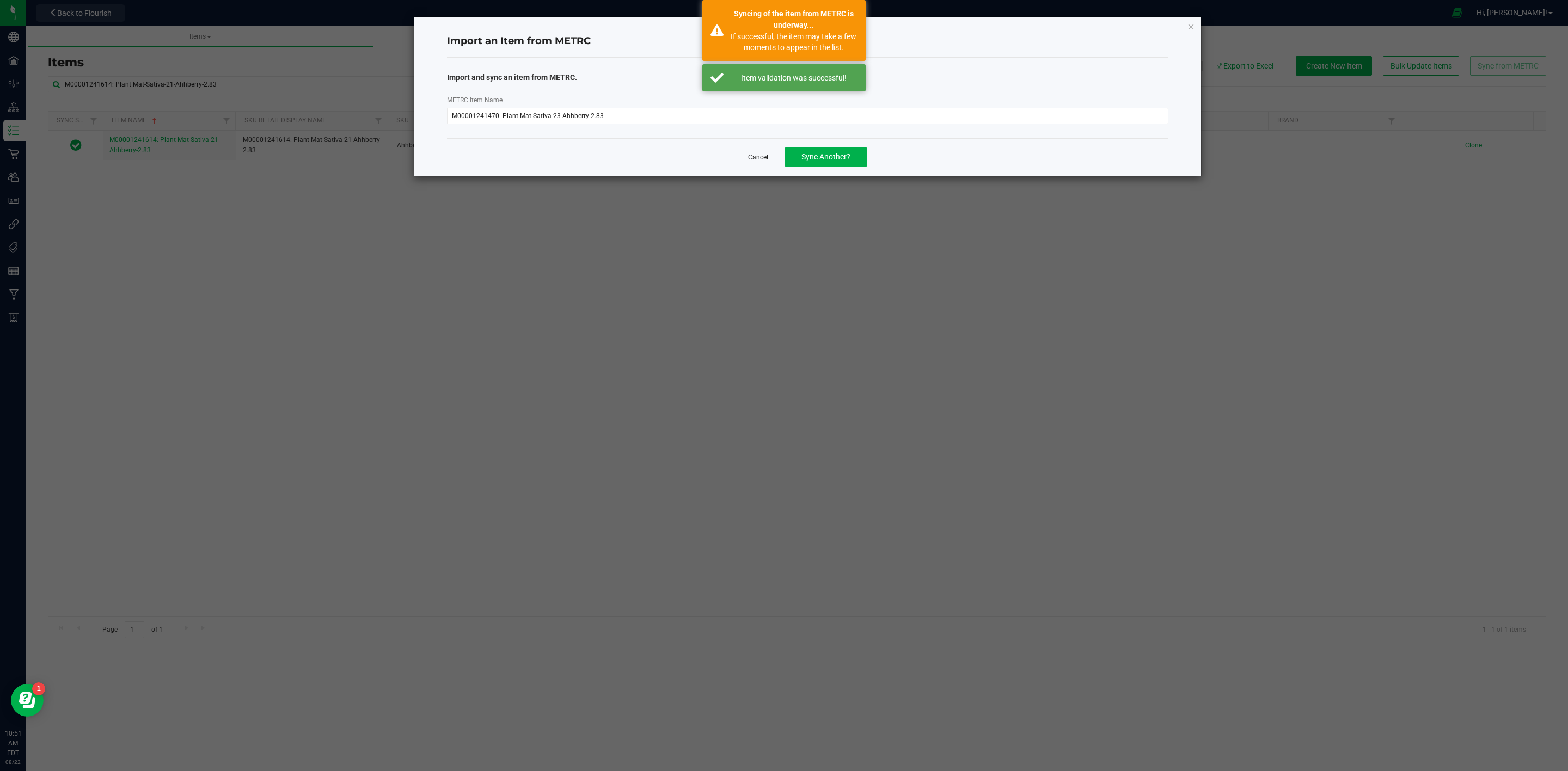
click at [763, 153] on link "Cancel" at bounding box center [758, 158] width 20 height 9
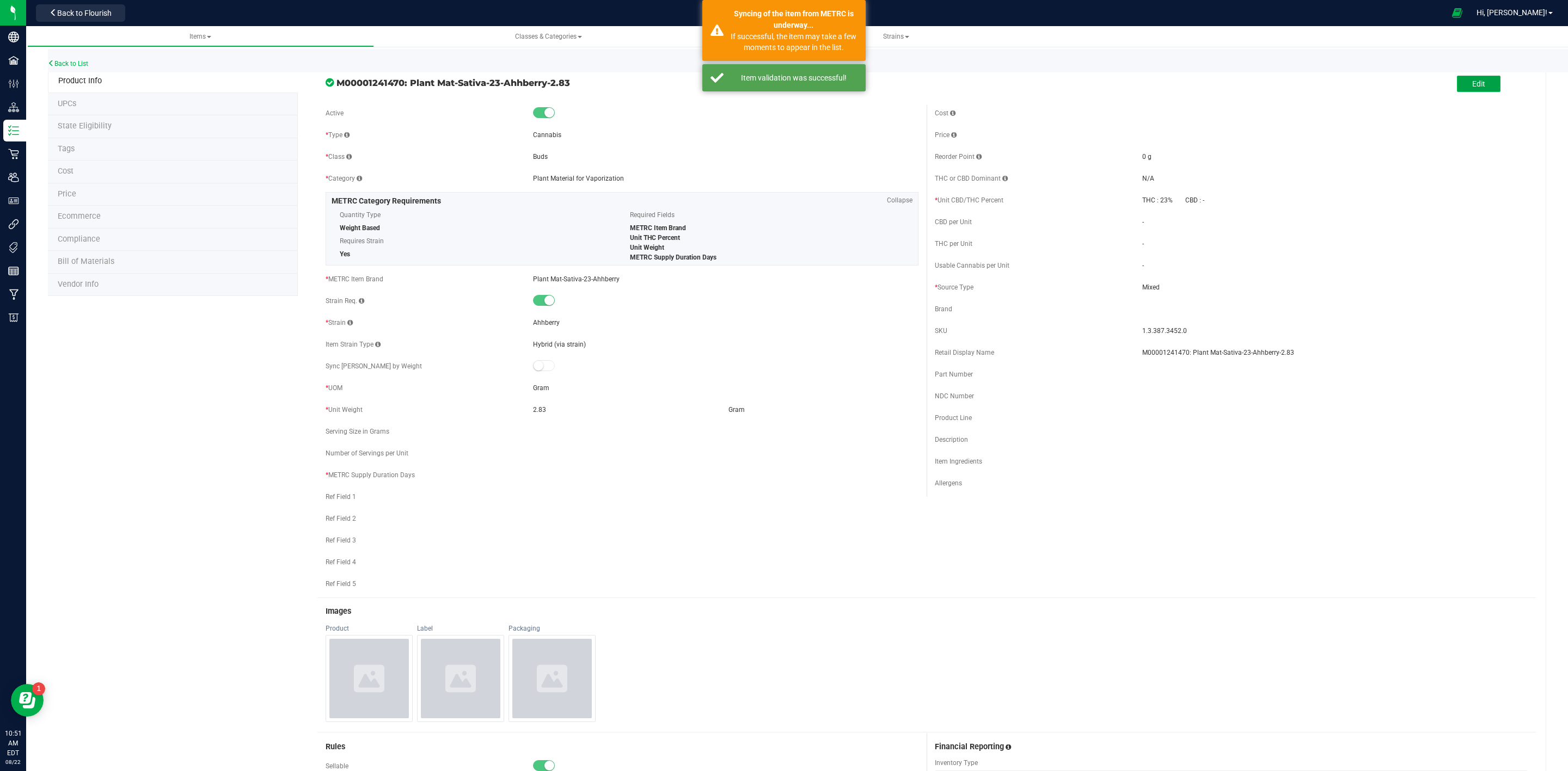
click at [1475, 75] on button "Edit" at bounding box center [1479, 83] width 44 height 16
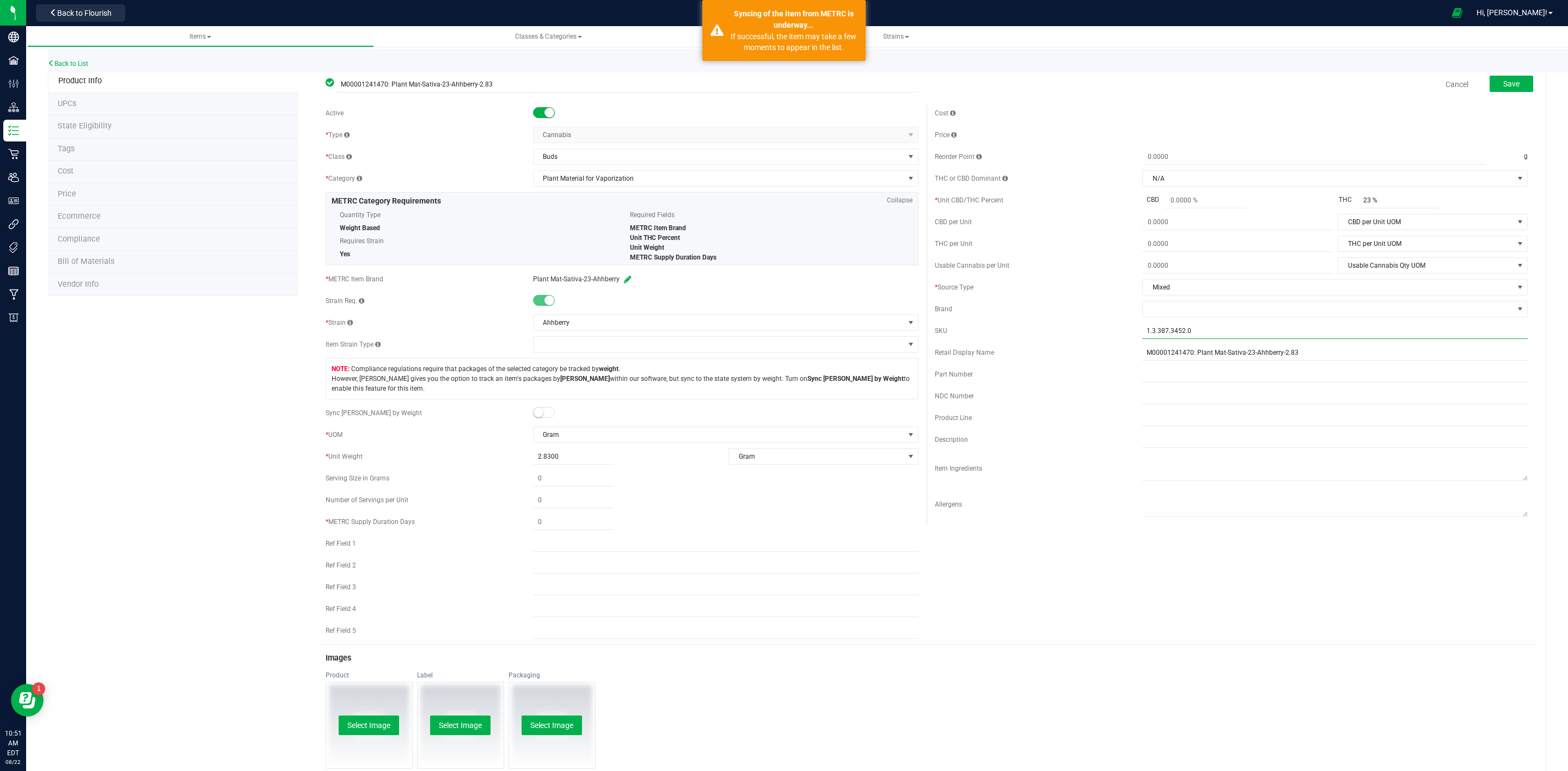
drag, startPoint x: 1214, startPoint y: 333, endPoint x: 1090, endPoint y: 347, distance: 124.8
click at [1096, 344] on div "Cost Price Reorder Point g THC or CBD Dominant" at bounding box center [1231, 314] width 609 height 420
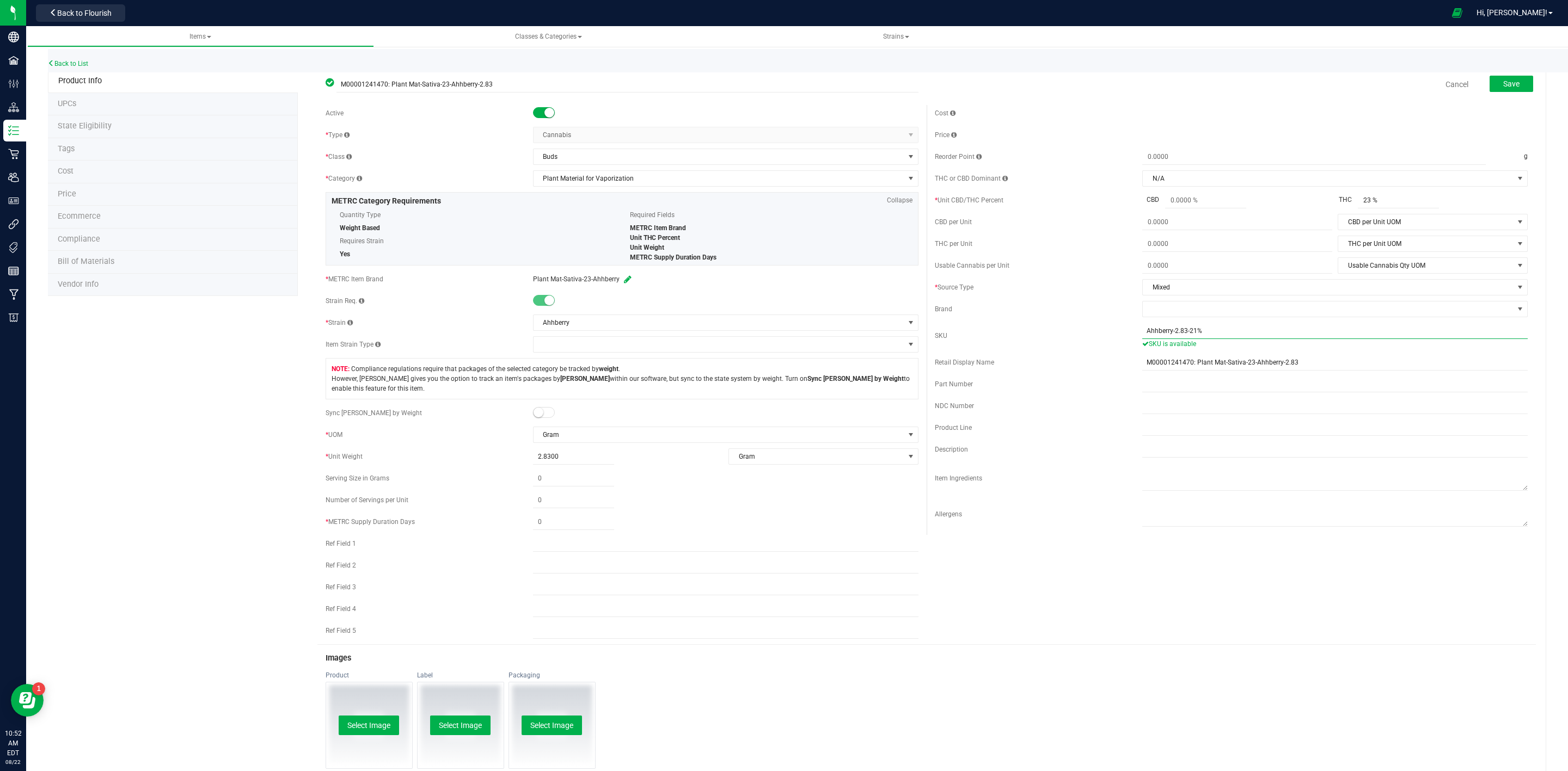
click at [1189, 330] on input "Ahhberry-2.83-21%" at bounding box center [1335, 330] width 385 height 16
type input "Ahhberry-2.83-23%"
click at [536, 413] on small at bounding box center [538, 412] width 10 height 10
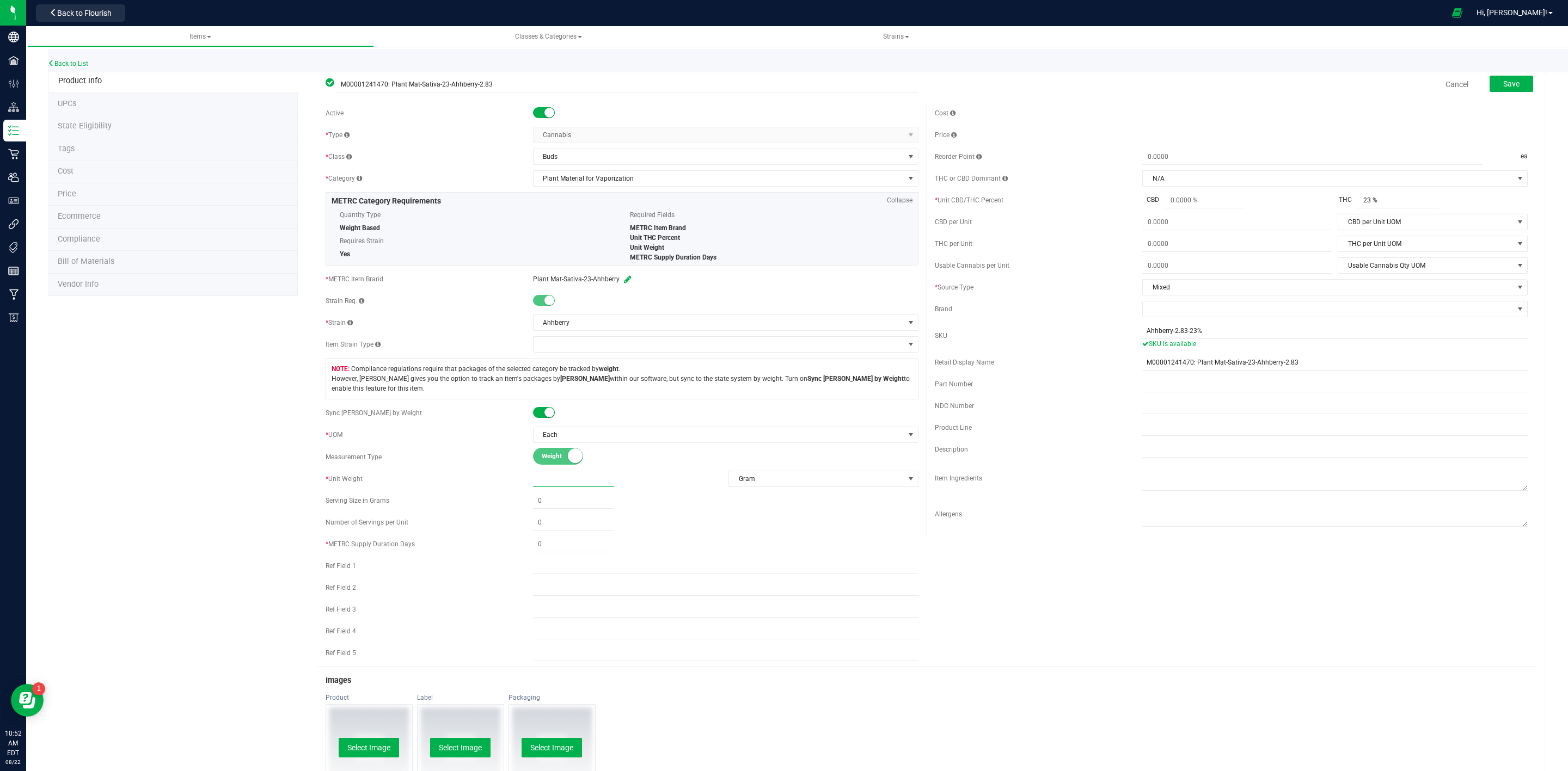
click at [538, 478] on span at bounding box center [573, 479] width 81 height 15
type input "2.83"
type input "2.8300"
click at [547, 547] on span at bounding box center [573, 545] width 81 height 15
type input "1"
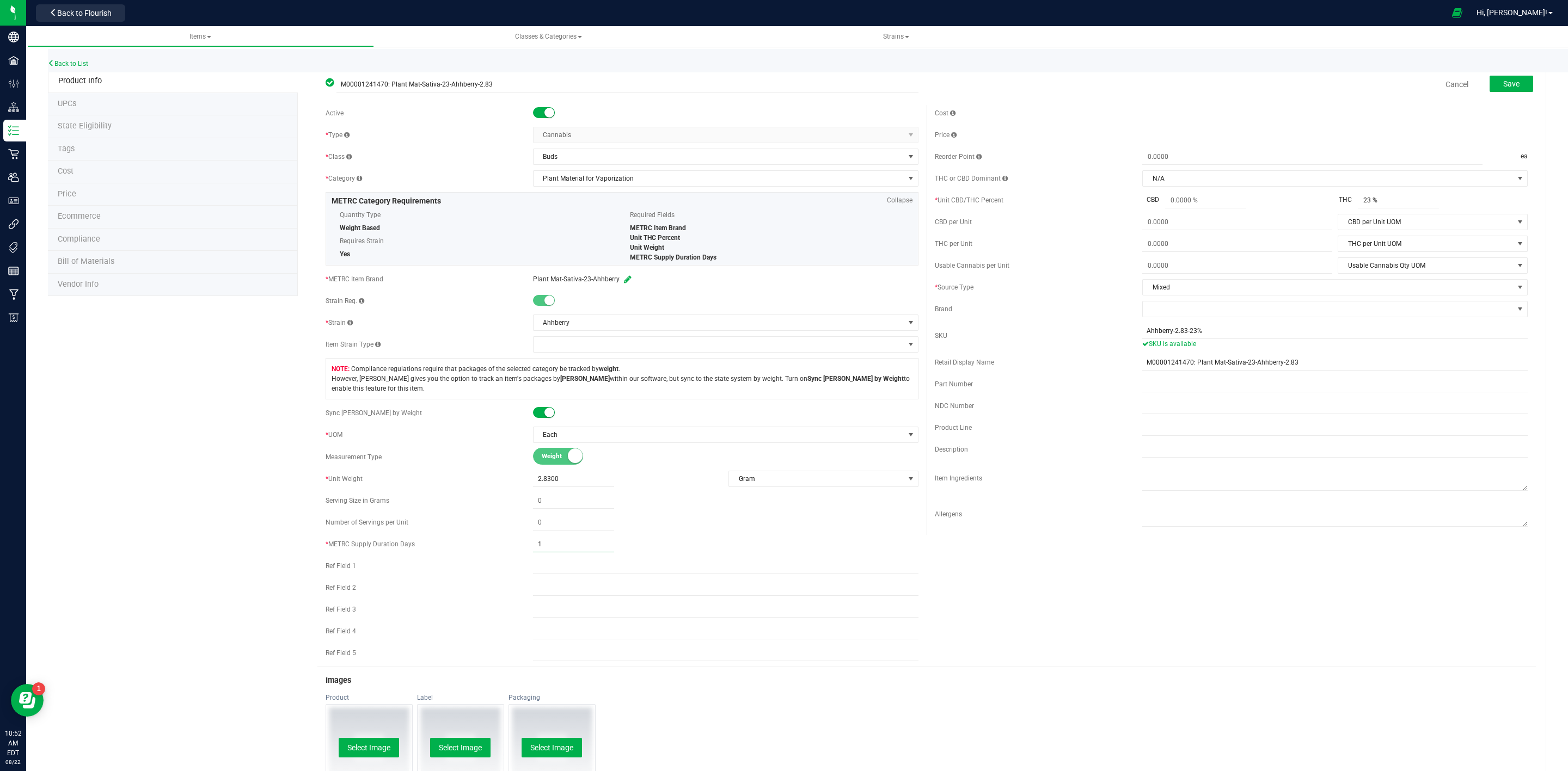
type input "1"
click at [1491, 70] on div "Back to List" at bounding box center [831, 61] width 1568 height 23
click at [1489, 79] on button "Save" at bounding box center [1511, 83] width 44 height 16
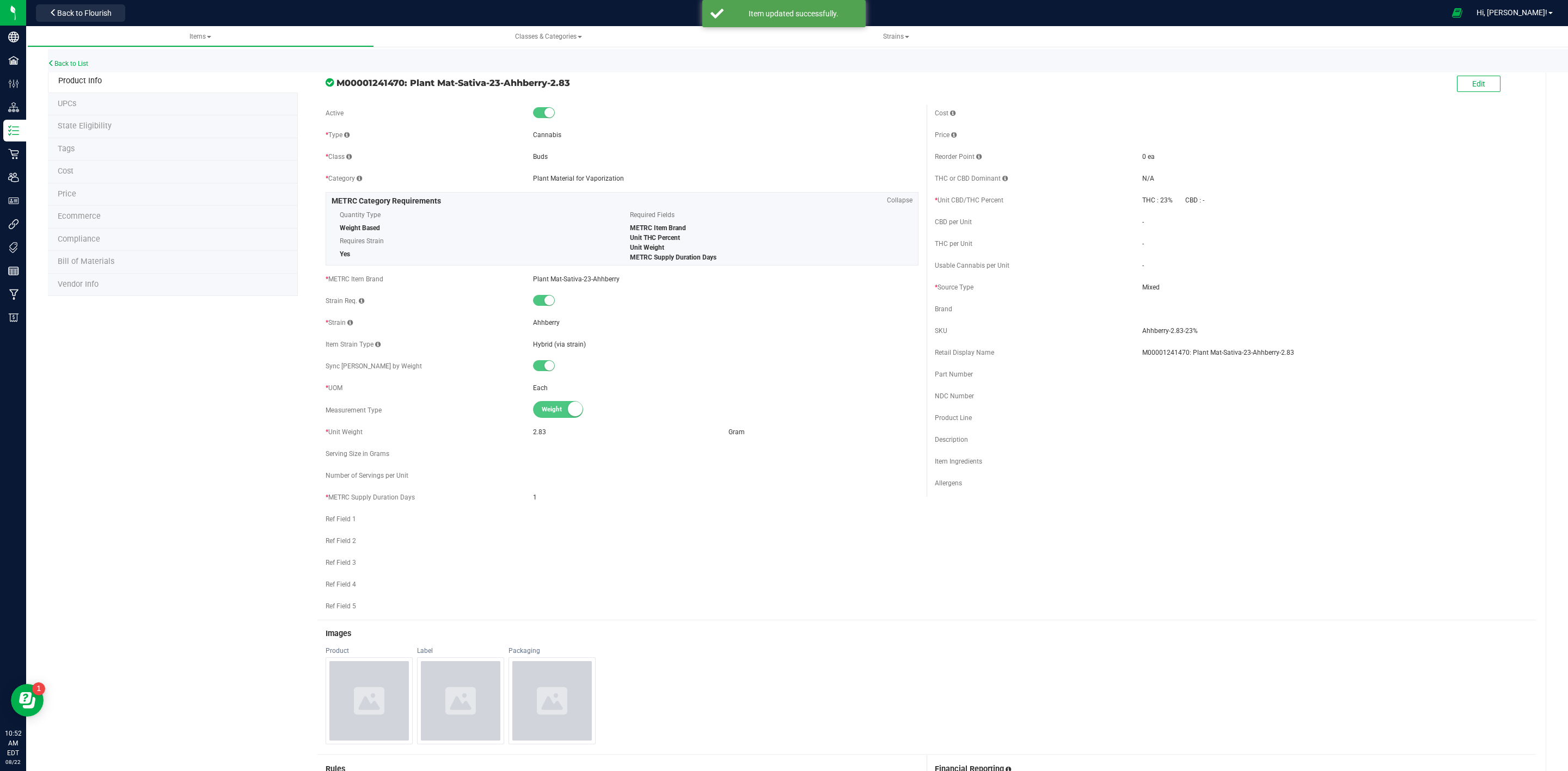
click at [175, 129] on li "State Eligibility" at bounding box center [173, 127] width 250 height 23
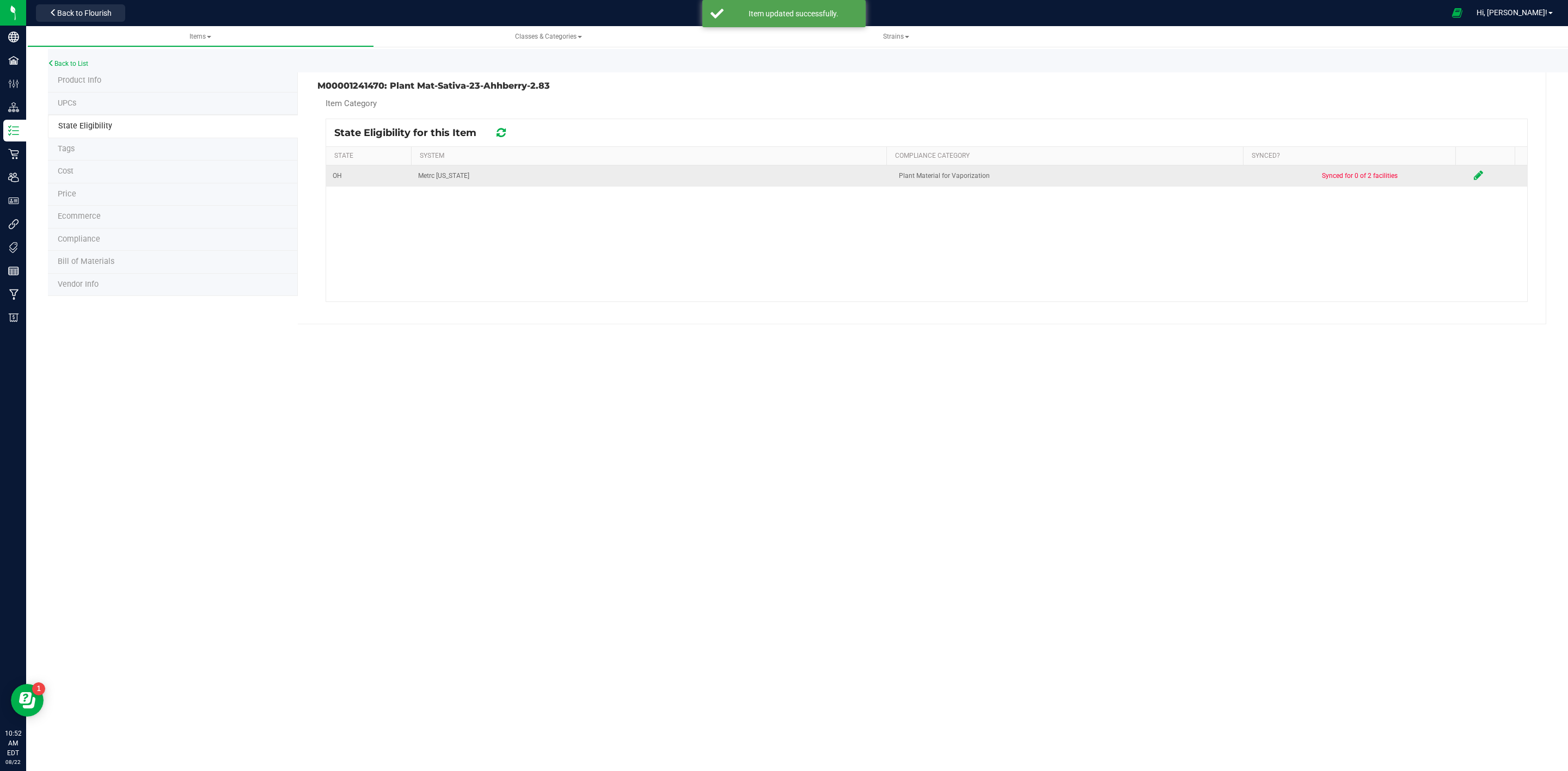
click at [1467, 170] on td at bounding box center [1497, 176] width 60 height 22
click at [1468, 170] on td at bounding box center [1497, 176] width 60 height 22
click at [1473, 176] on icon at bounding box center [1478, 175] width 9 height 11
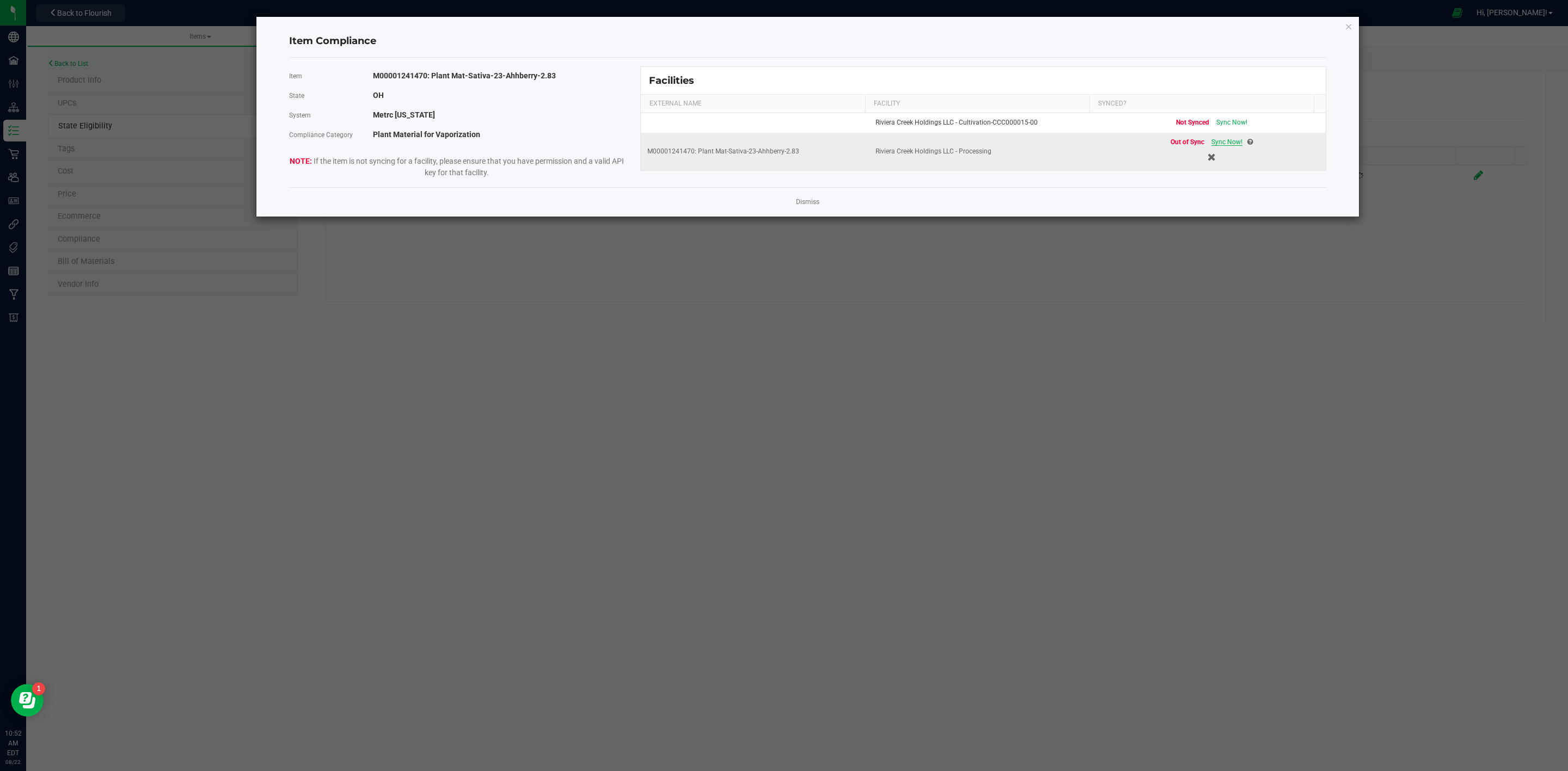
click at [1229, 146] on span "Sync Now!" at bounding box center [1227, 142] width 31 height 8
click at [804, 203] on link "Dismiss" at bounding box center [808, 202] width 23 height 9
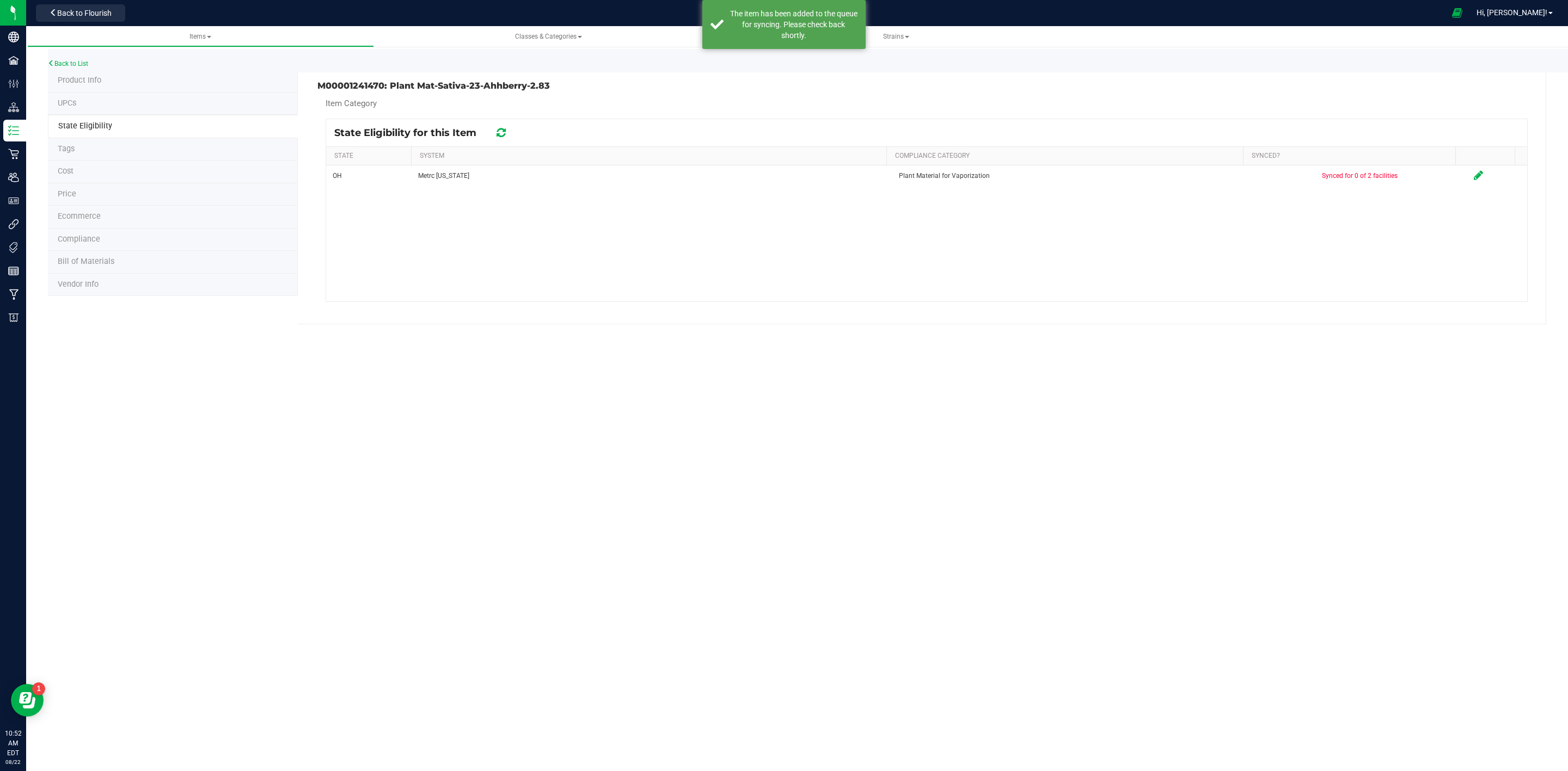
click at [114, 84] on li "Product Info" at bounding box center [173, 81] width 250 height 23
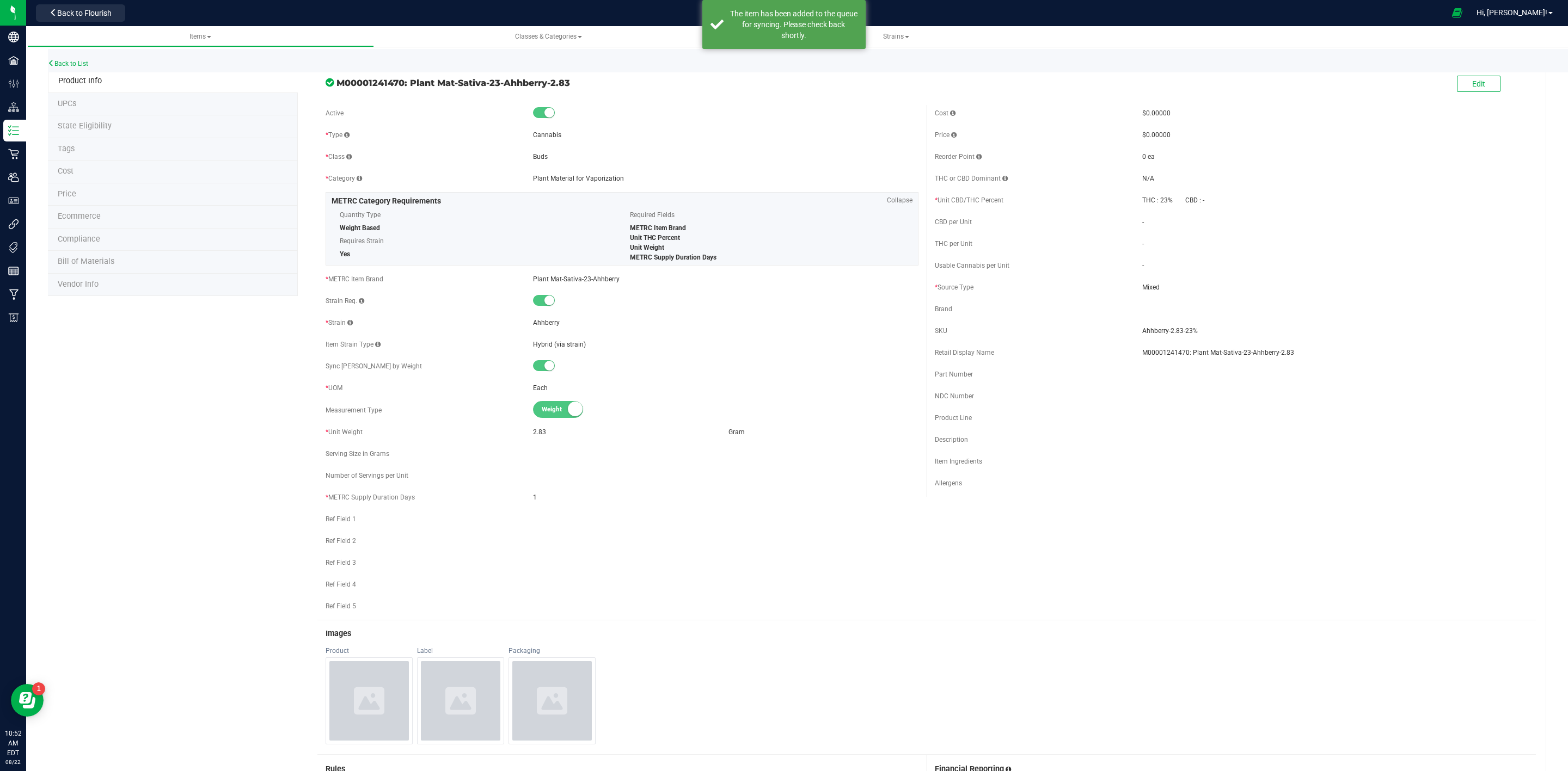
click at [82, 131] on li "State Eligibility" at bounding box center [173, 127] width 250 height 23
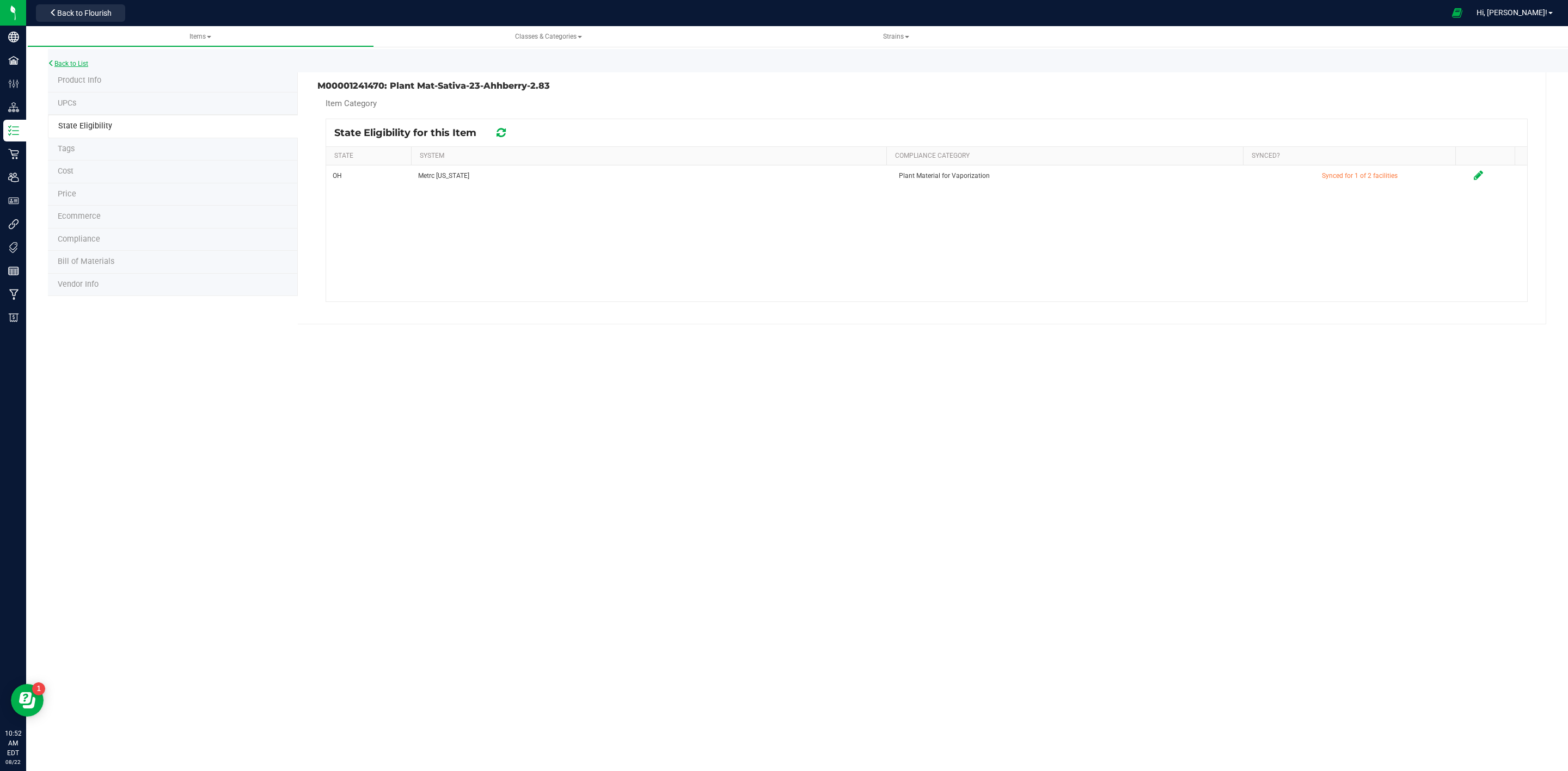
click at [72, 60] on link "Back to List" at bounding box center [68, 64] width 40 height 8
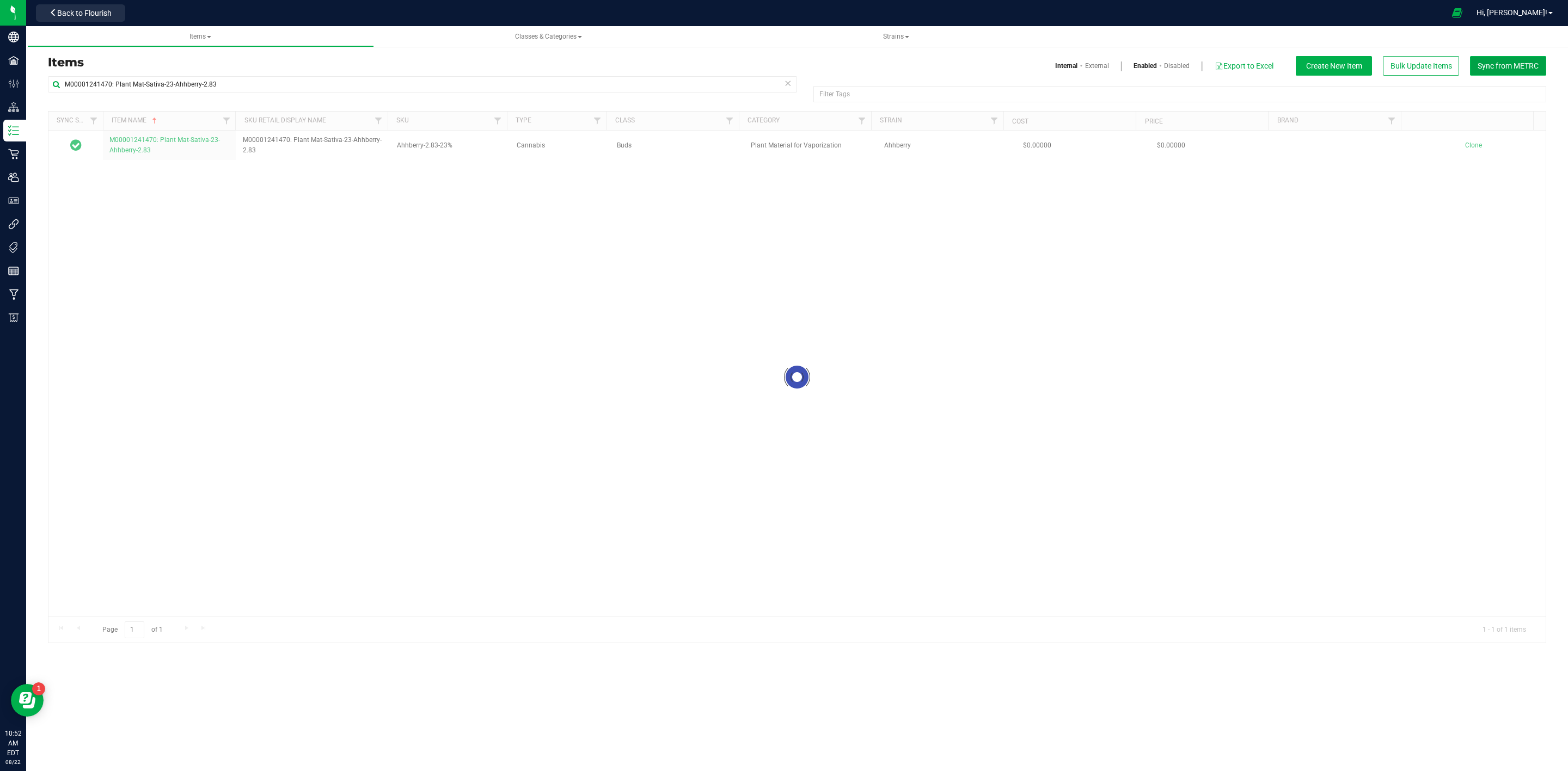
click at [1498, 62] on span "Sync from METRC" at bounding box center [1507, 65] width 61 height 8
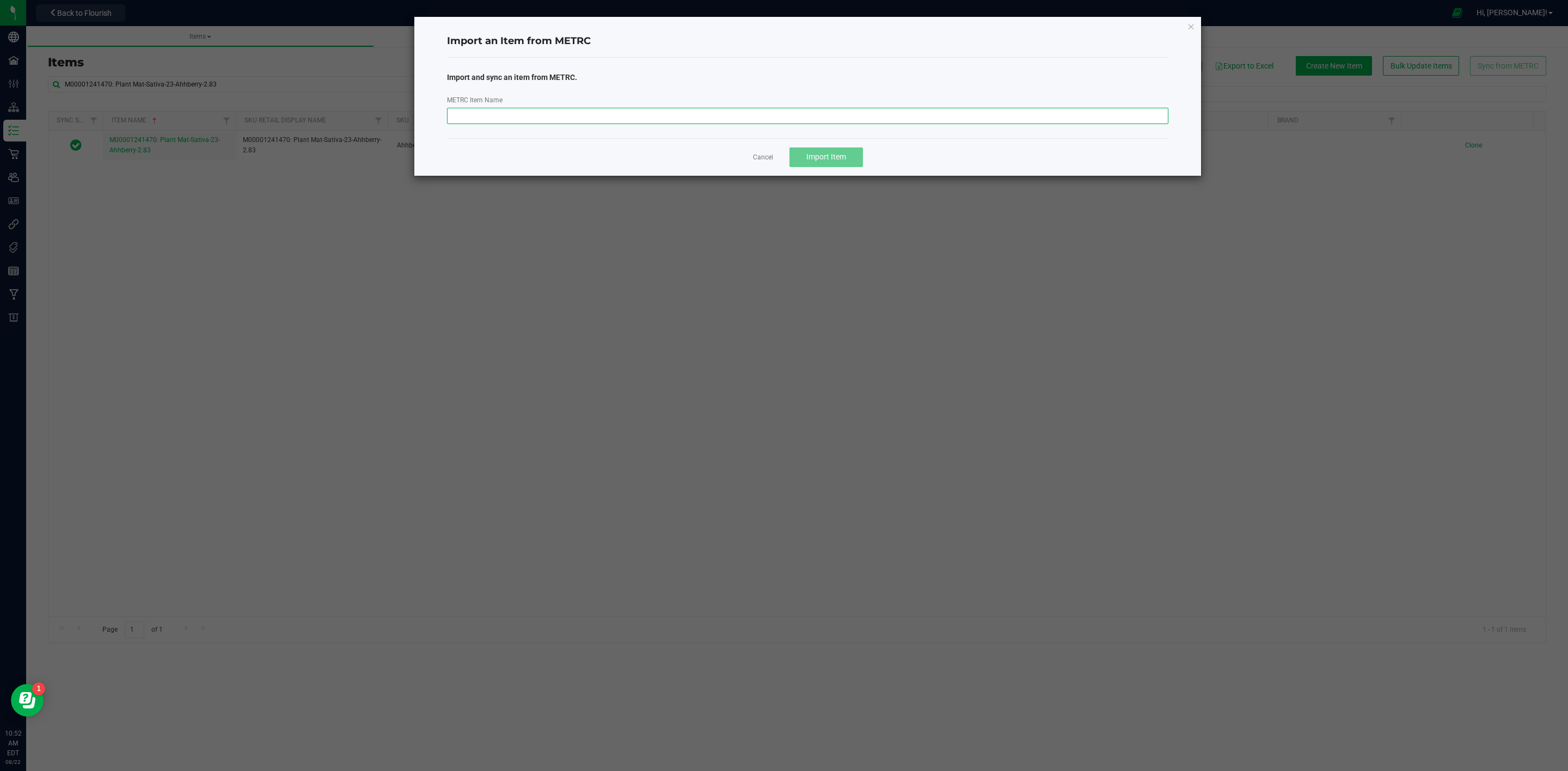
click at [685, 116] on input "METRC Item Name" at bounding box center [808, 116] width 722 height 16
paste input "M00001241471: Plant Mat-Sativa-25-Ahhberry-2.83"
type input "M00001241471: Plant Mat-Sativa-25-Ahhberry-2.83"
click at [821, 152] on button "Import Item" at bounding box center [825, 156] width 73 height 19
click at [754, 156] on link "Cancel" at bounding box center [758, 158] width 20 height 9
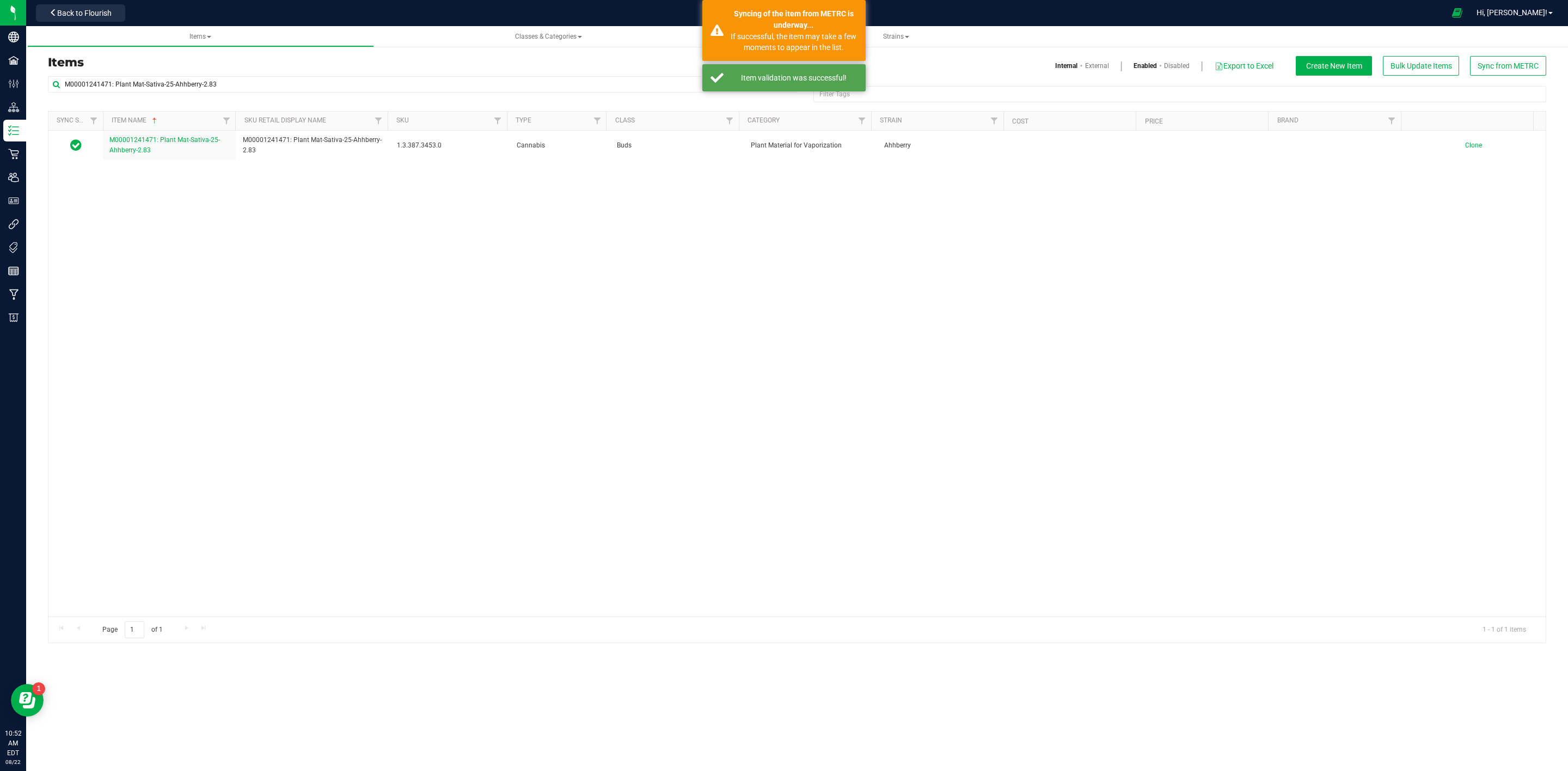
click at [135, 157] on td "M00001241471: Plant Mat-Sativa-25-Ahhberry-2.83" at bounding box center [170, 146] width 133 height 29
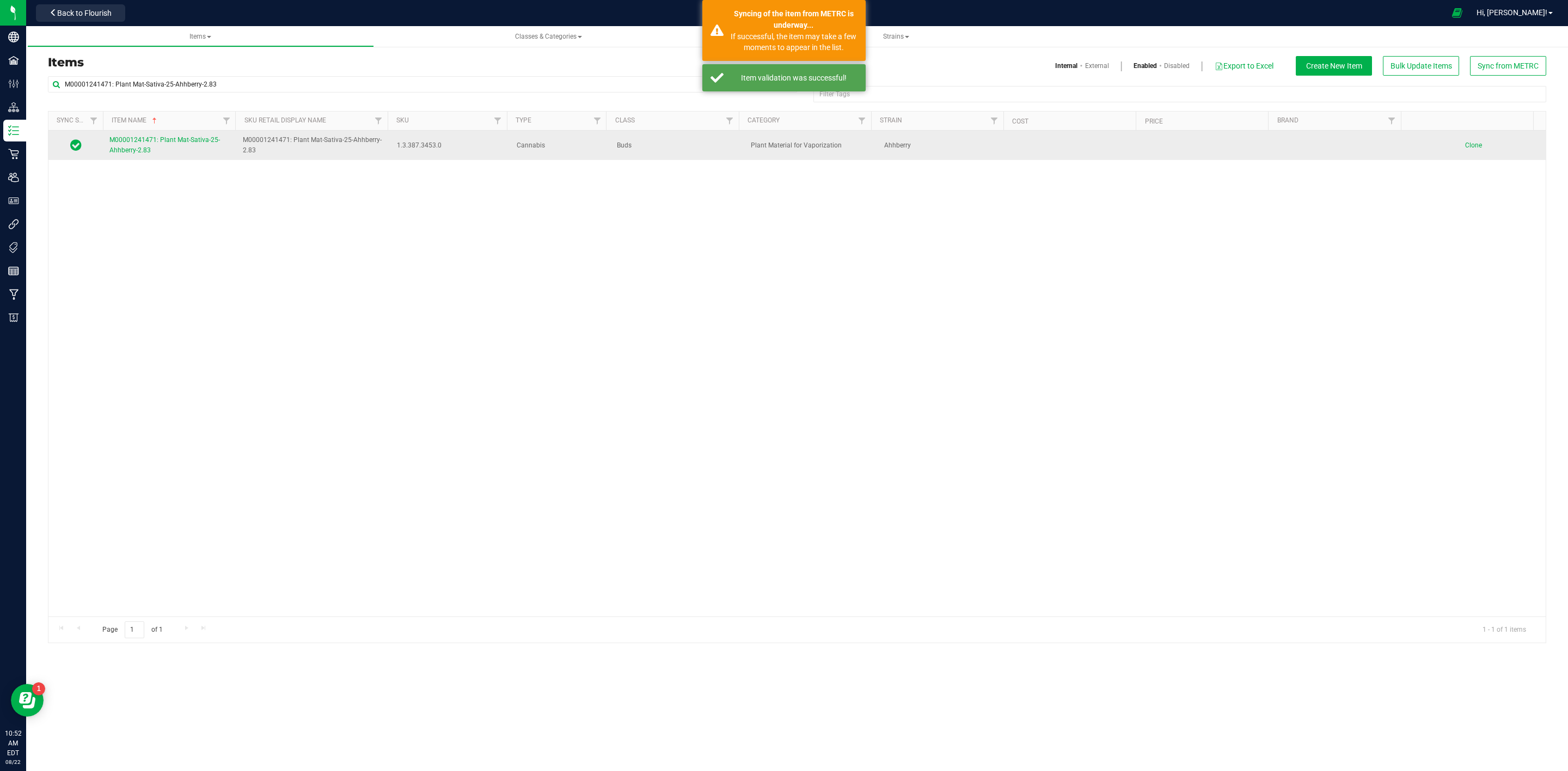
click at [128, 150] on span "M00001241471: Plant Mat-Sativa-25-Ahhberry-2.83" at bounding box center [164, 145] width 110 height 18
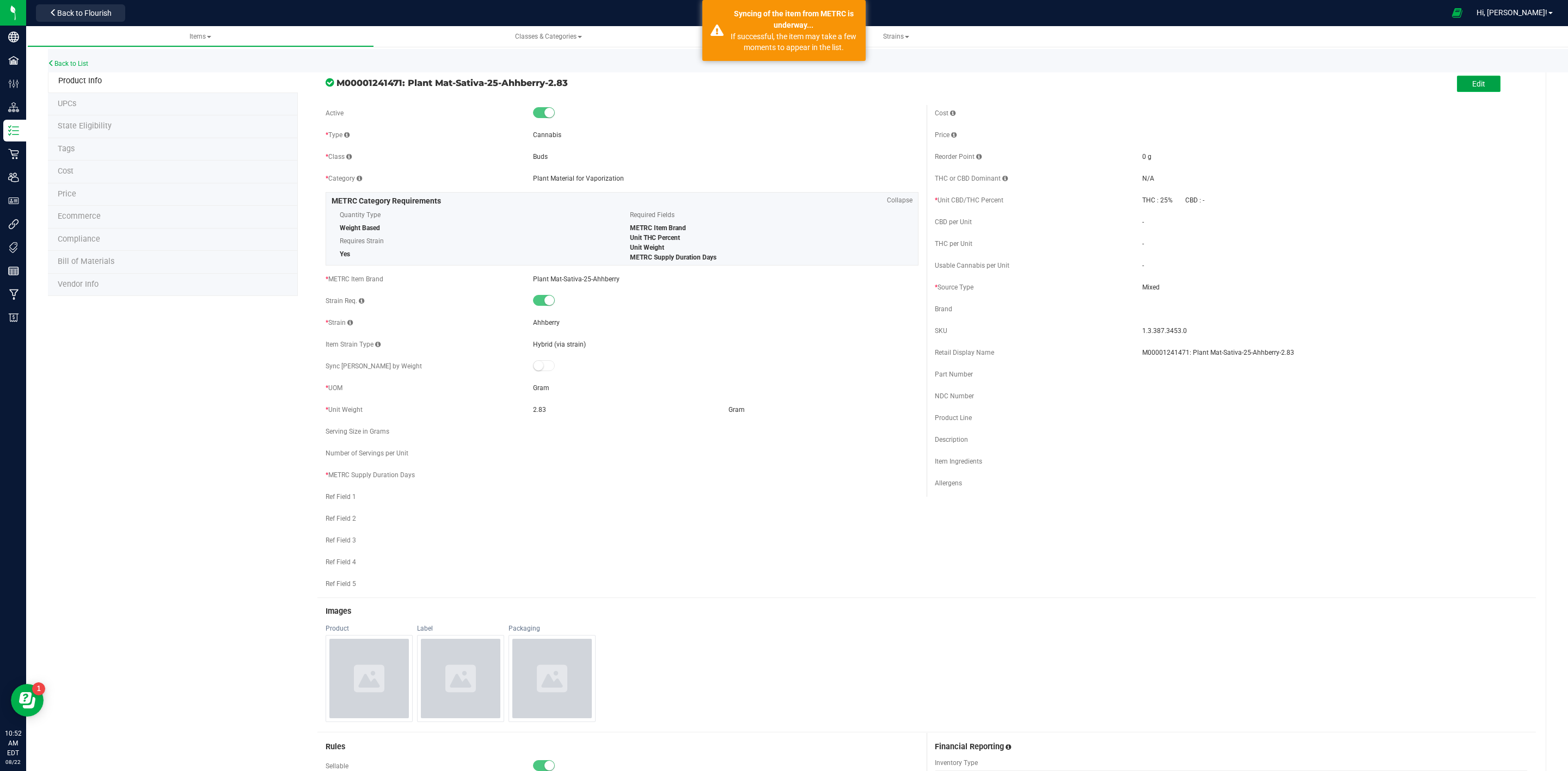
click at [1475, 86] on button "Edit" at bounding box center [1479, 83] width 44 height 16
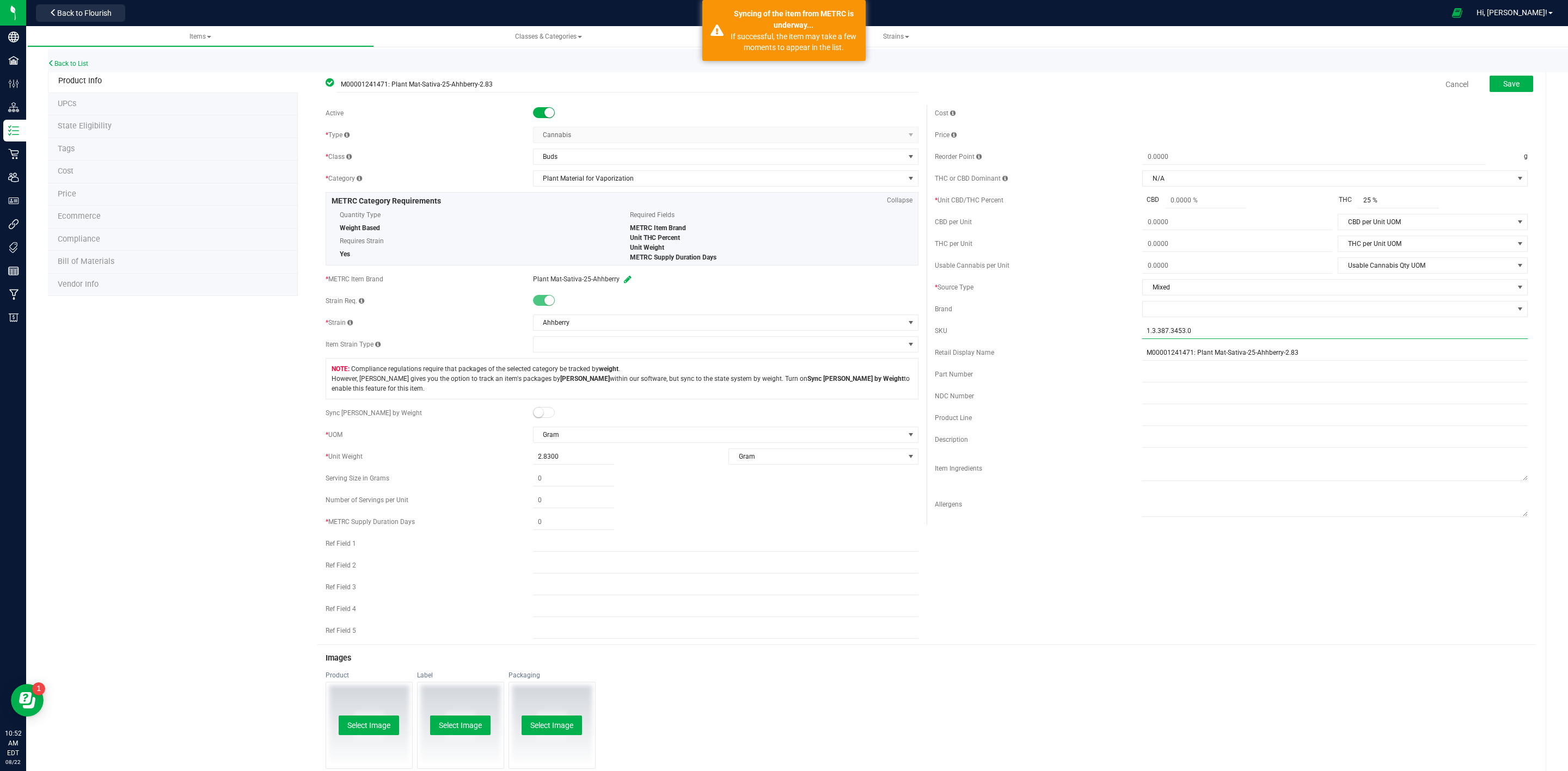
drag, startPoint x: 1193, startPoint y: 340, endPoint x: 1044, endPoint y: 363, distance: 150.8
click at [1044, 363] on div "Cost Price Reorder Point g THC or CBD Dominant" at bounding box center [1231, 314] width 609 height 420
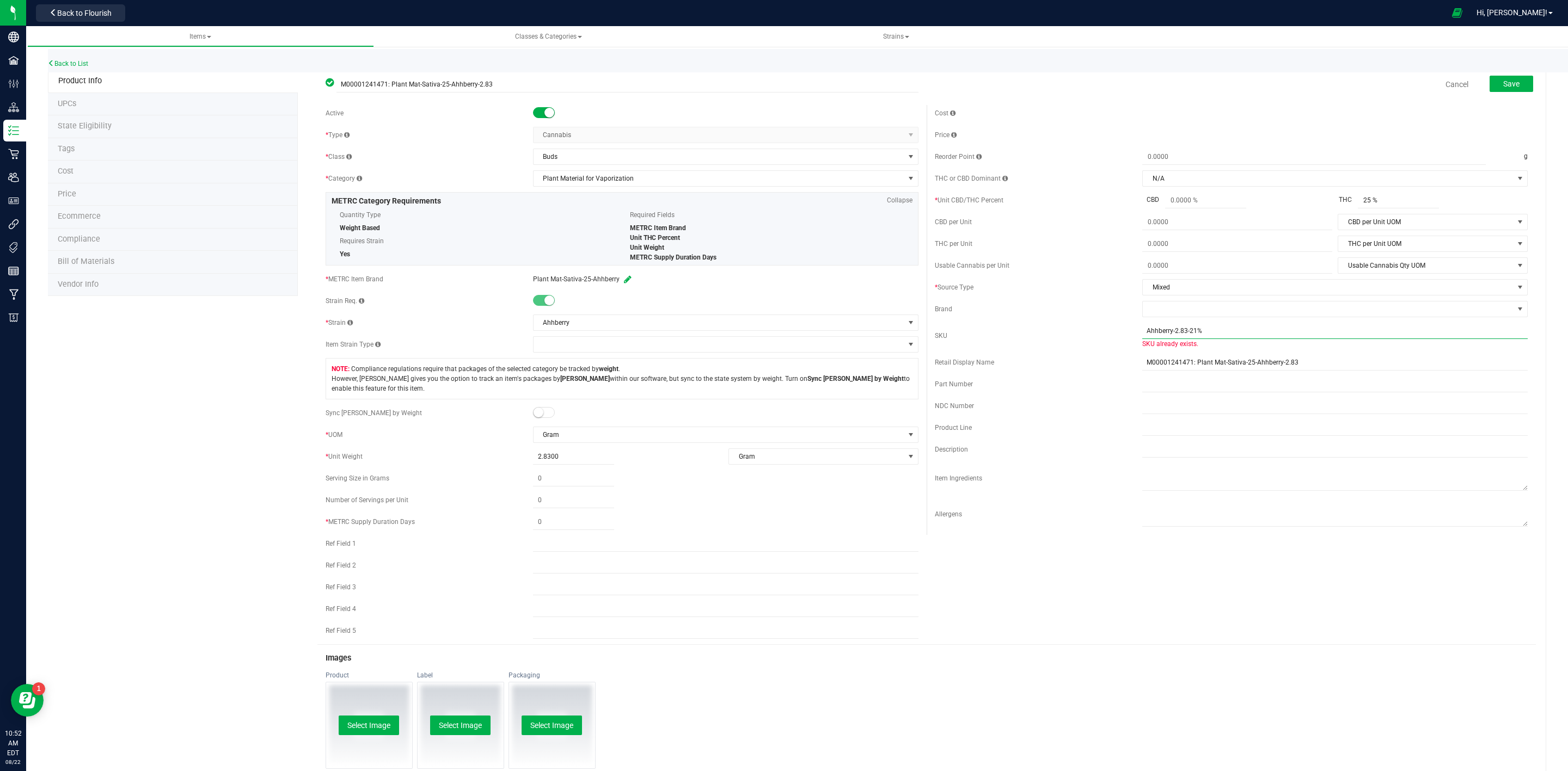
click at [1186, 335] on input "Ahhberry-2.83-21%" at bounding box center [1335, 330] width 385 height 16
type input "Ahhberry-2.83-25%"
click at [549, 418] on span at bounding box center [544, 412] width 22 height 11
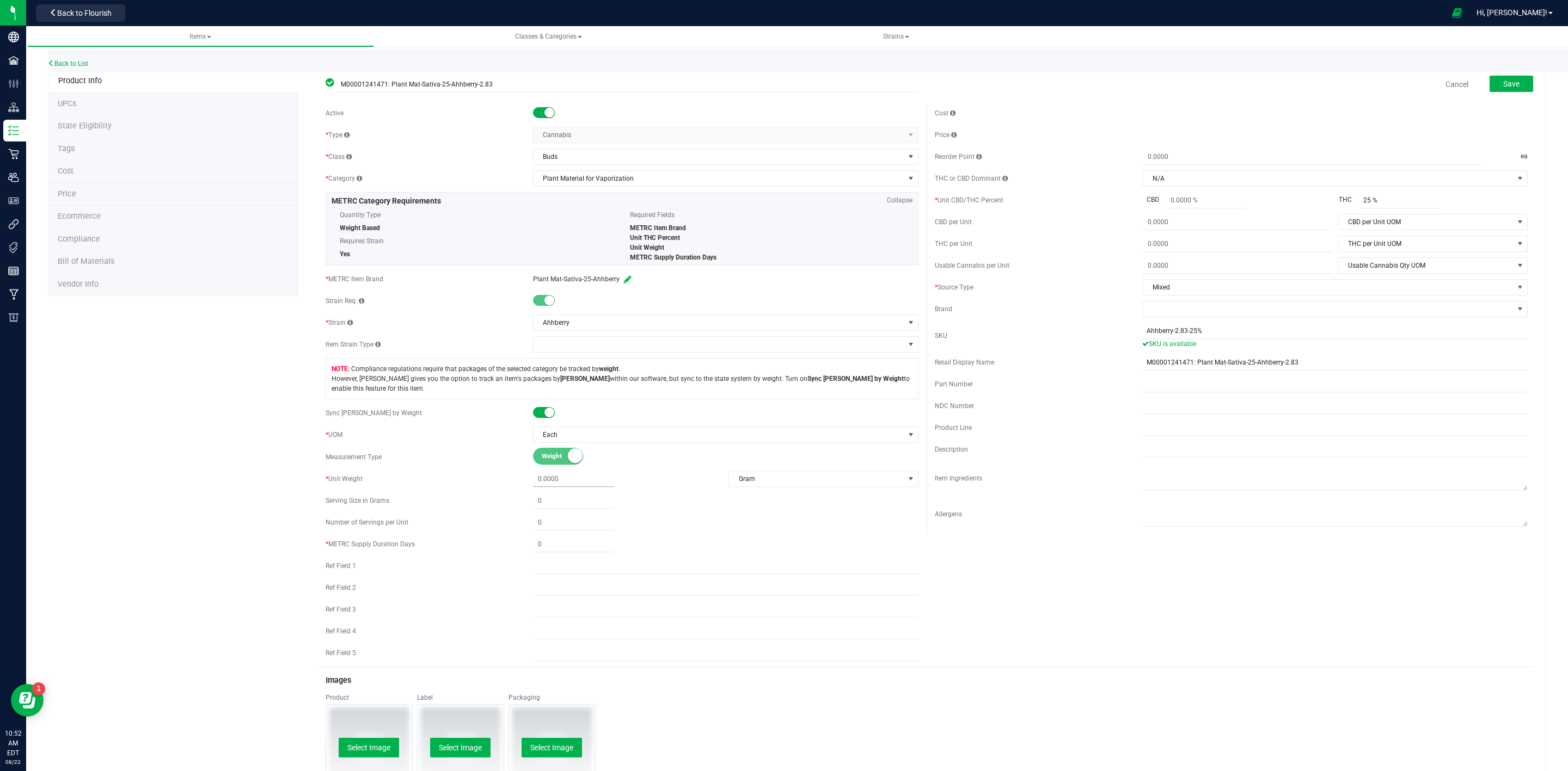
click at [553, 484] on span at bounding box center [573, 479] width 81 height 15
type input "2.83"
type input "2.8300"
click at [564, 551] on span at bounding box center [573, 545] width 81 height 15
type input "1"
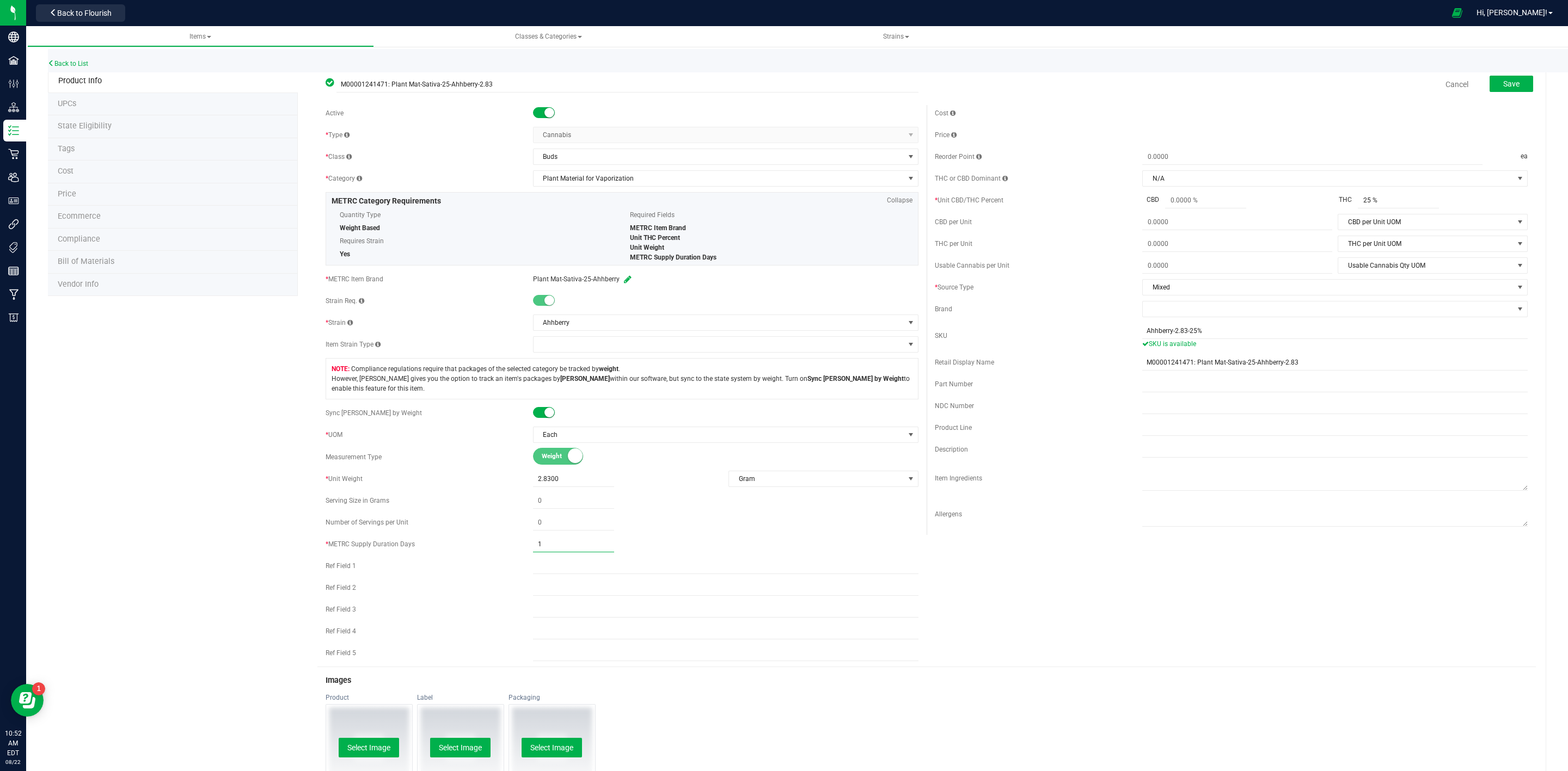
type input "1"
click at [1271, 598] on div "Active * Type Cannabis Select type Cannabis Non-Inventory Raw Materials Supplie…" at bounding box center [926, 385] width 1218 height 561
click at [1516, 85] on button "Save" at bounding box center [1511, 83] width 44 height 16
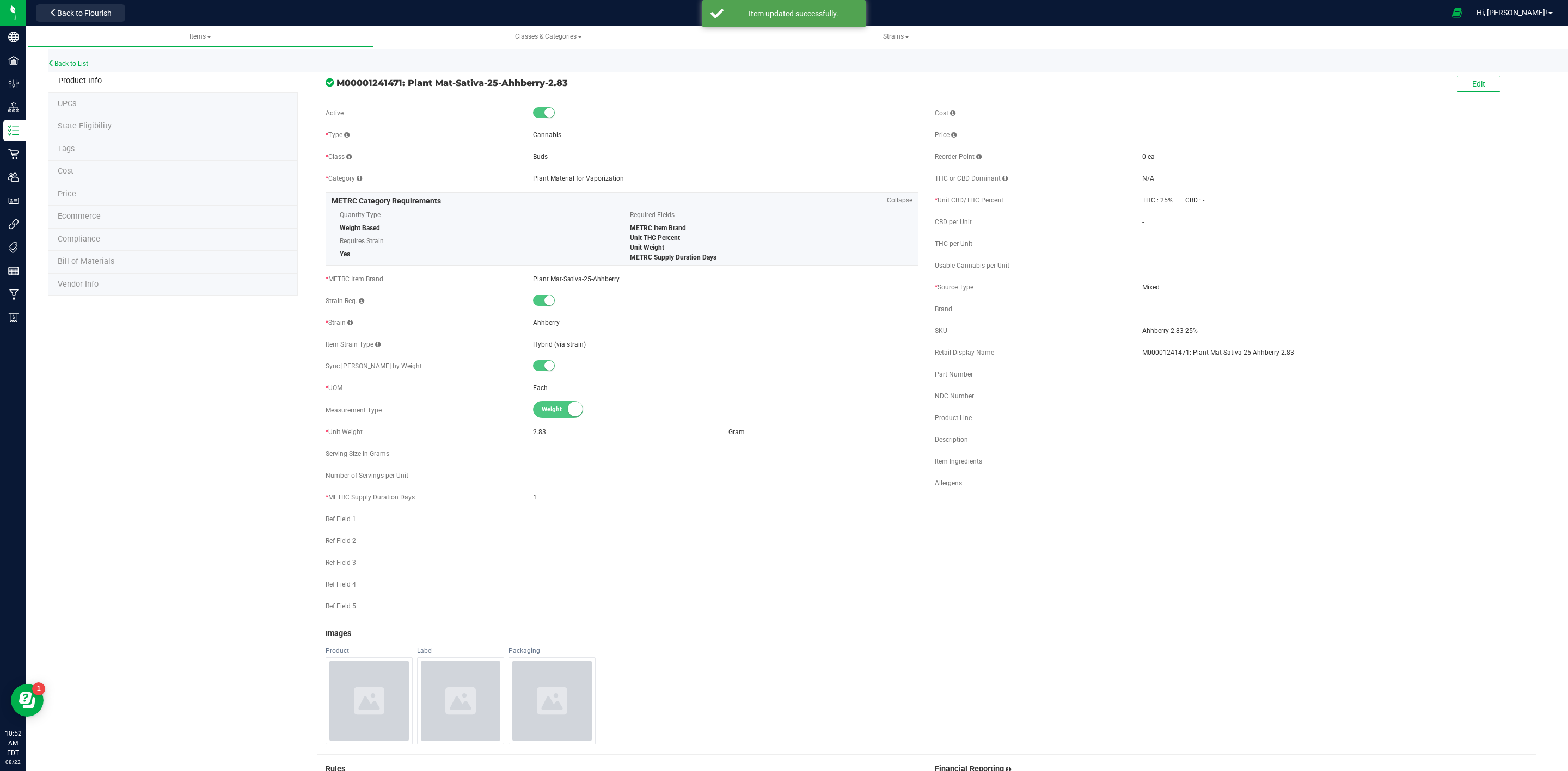
click at [131, 118] on li "State Eligibility" at bounding box center [173, 127] width 250 height 23
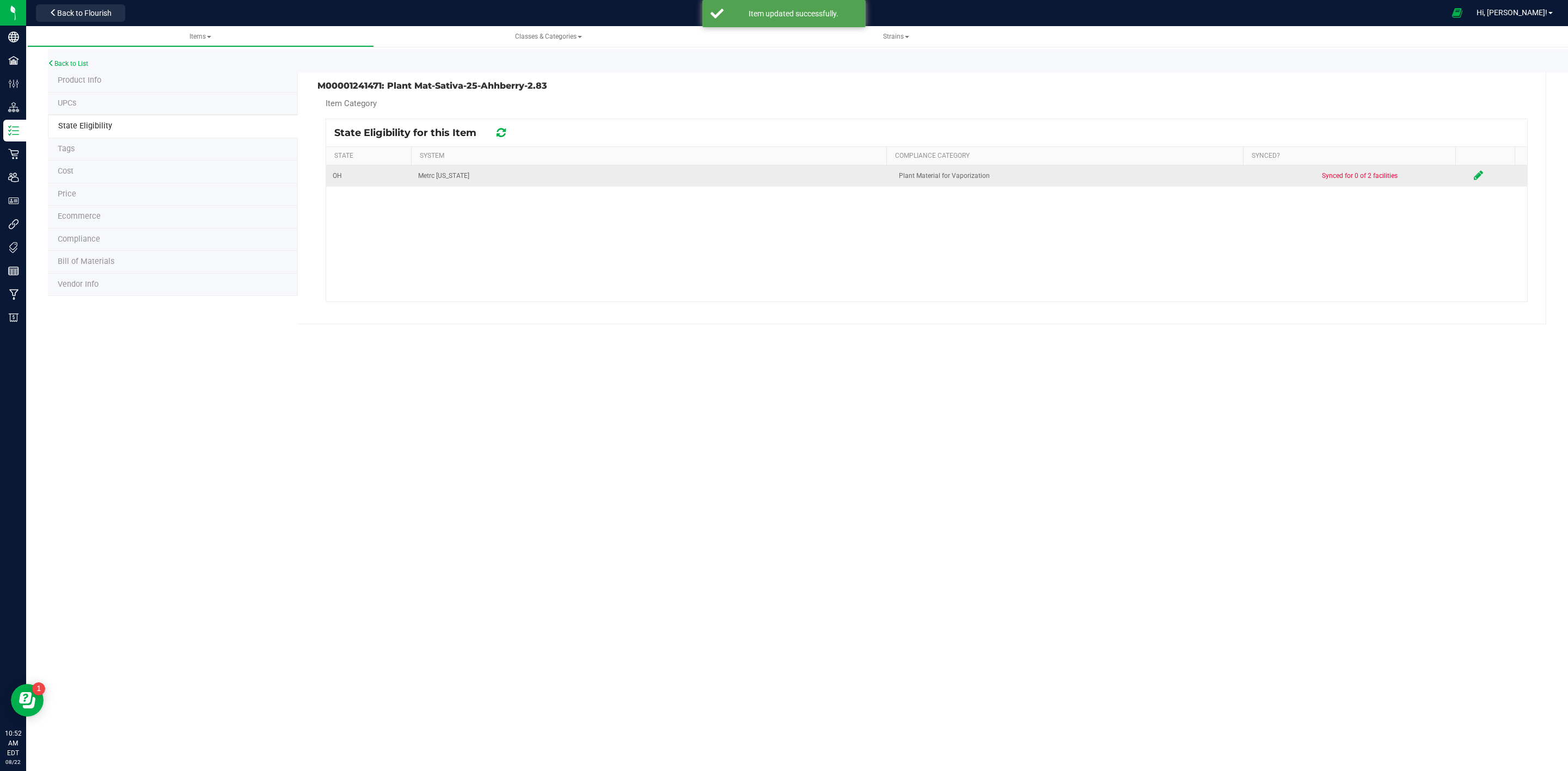
click at [1473, 176] on icon at bounding box center [1478, 175] width 9 height 11
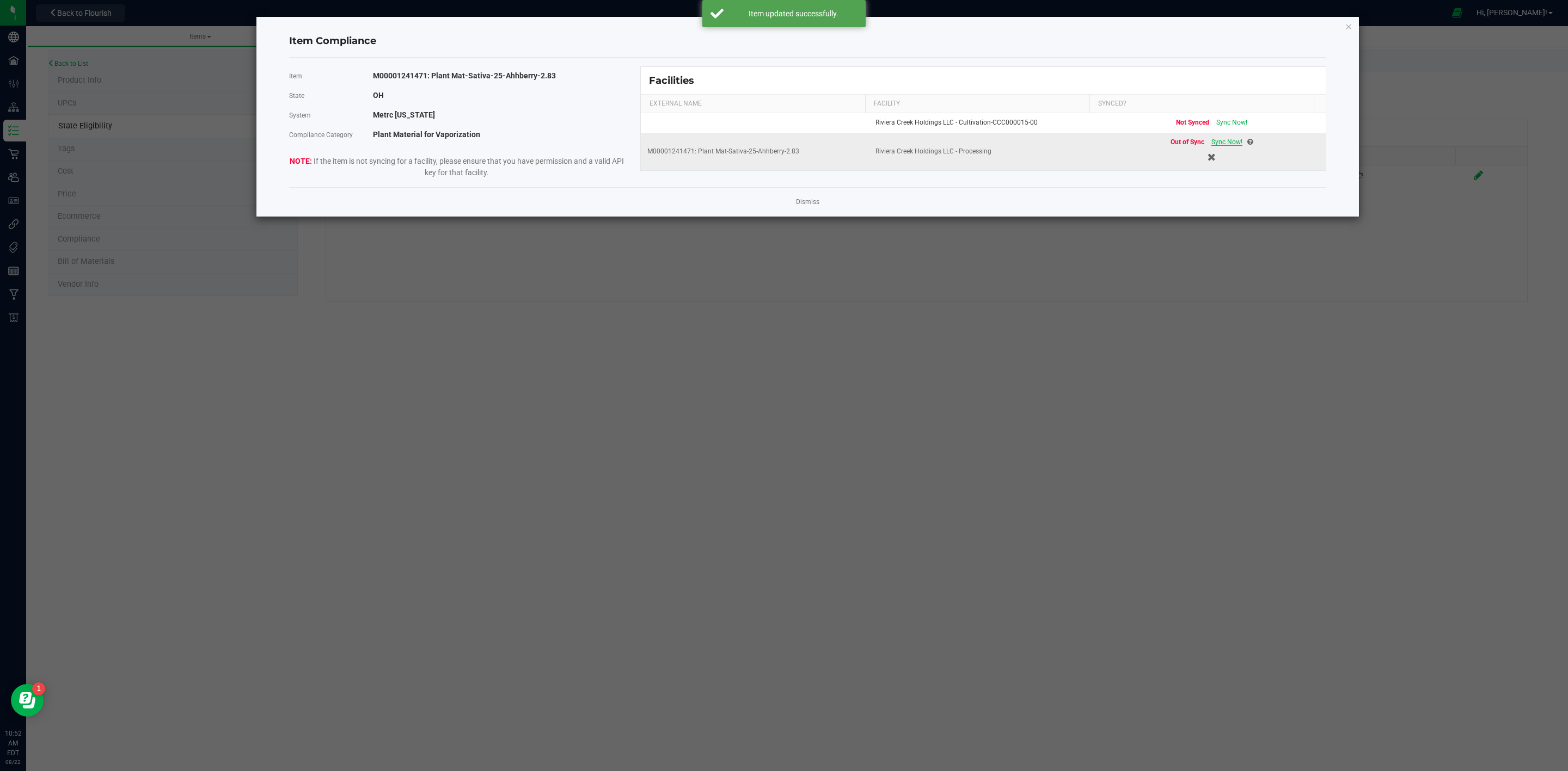
click at [1212, 142] on span "Sync Now!" at bounding box center [1227, 142] width 31 height 8
click at [809, 204] on link "Dismiss" at bounding box center [808, 202] width 23 height 9
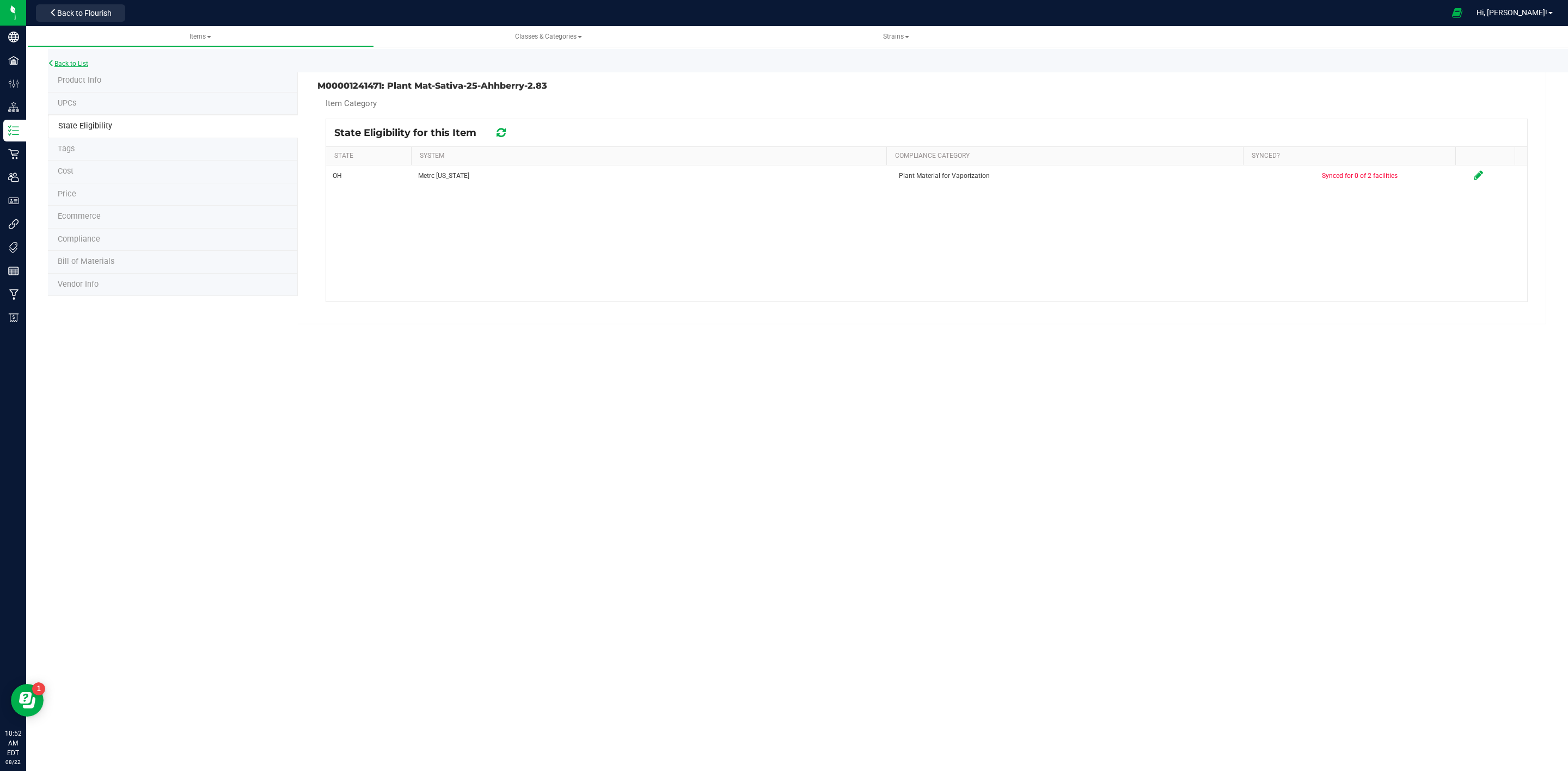
click at [74, 65] on link "Back to List" at bounding box center [68, 64] width 40 height 8
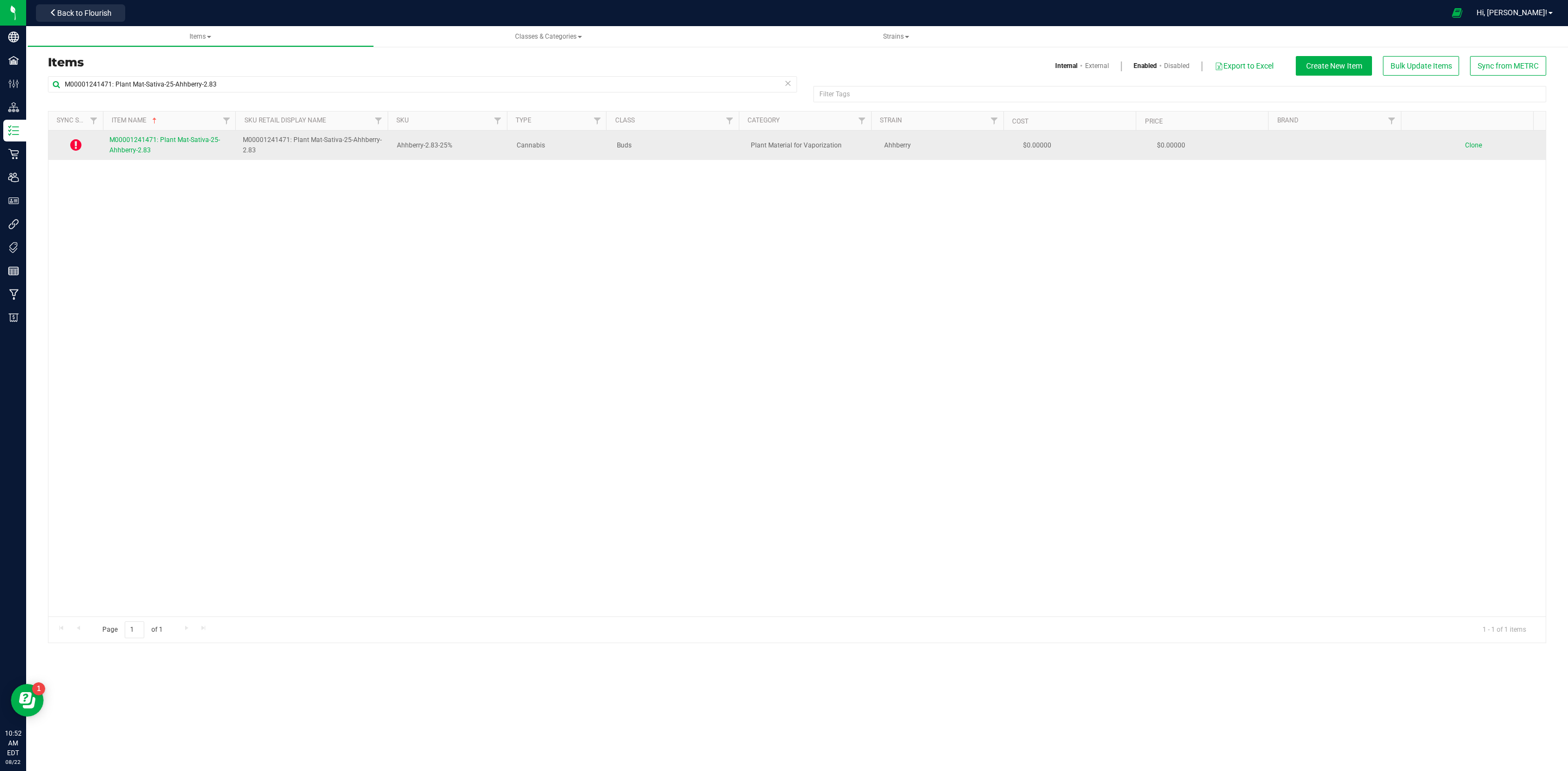
click at [111, 147] on span "M00001241471: Plant Mat-Sativa-25-Ahhberry-2.83" at bounding box center [164, 145] width 110 height 18
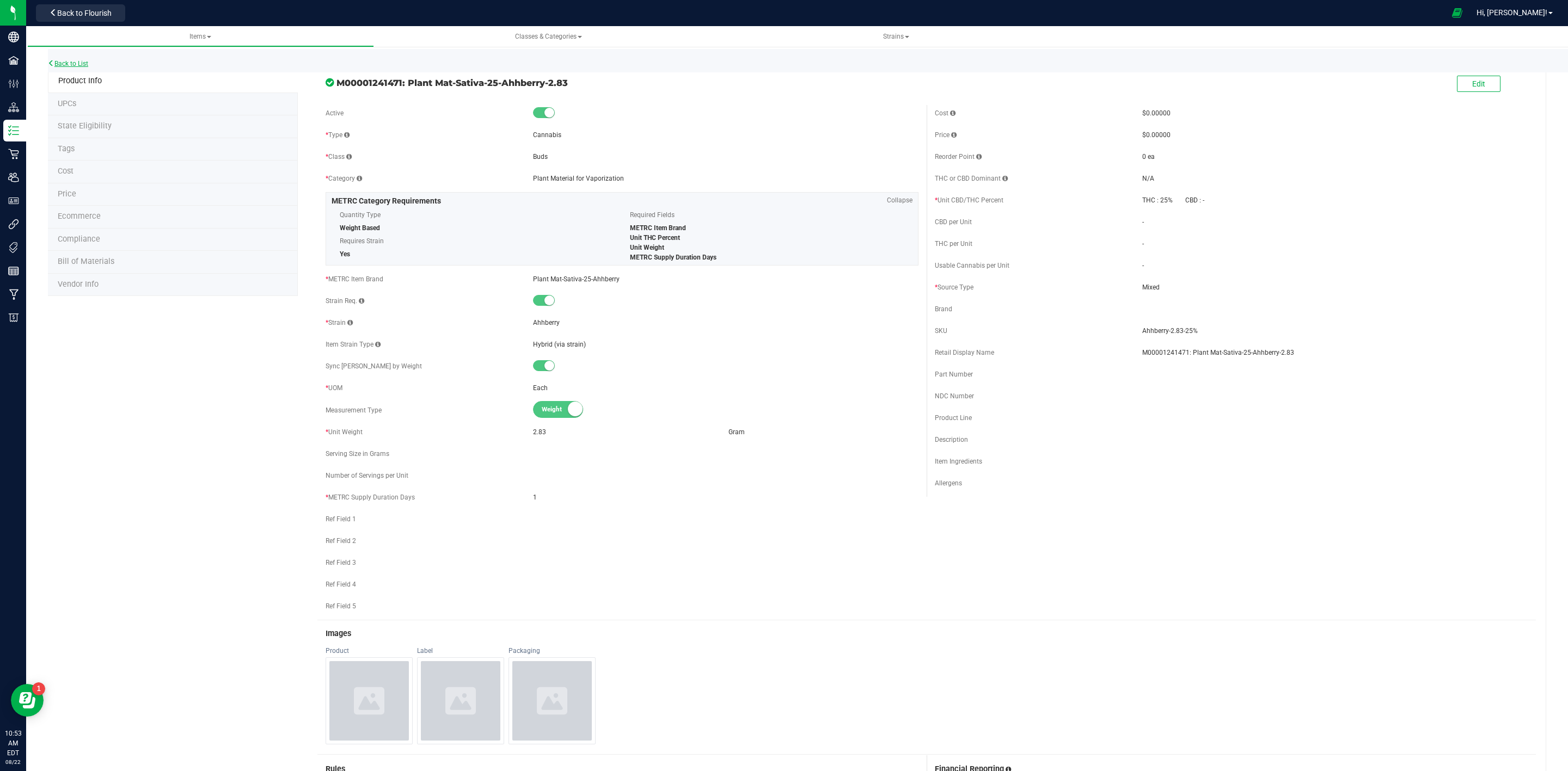
click at [80, 61] on link "Back to List" at bounding box center [68, 64] width 40 height 8
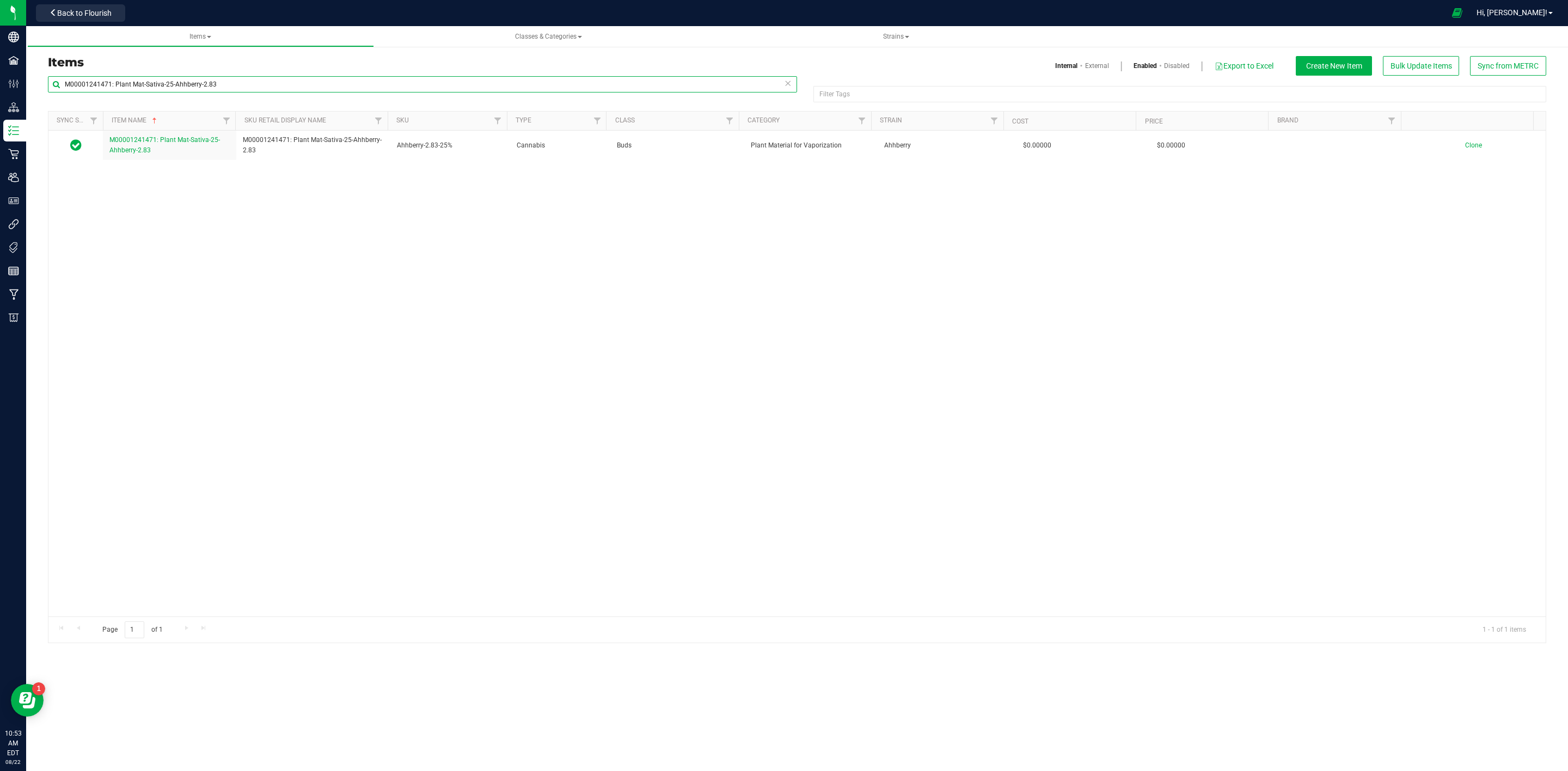
drag, startPoint x: 252, startPoint y: 86, endPoint x: 39, endPoint y: 90, distance: 213.0
click at [40, 90] on div "M00001241471: Plant Mat-Sativa-25-Ahhberry-2.83 Filter Tags Filter Tags Sync St…" at bounding box center [797, 359] width 1514 height 568
paste input "38: Plant Mat-Sativa-[DEMOGRAPHIC_DATA] Rocks Trim-14.15"
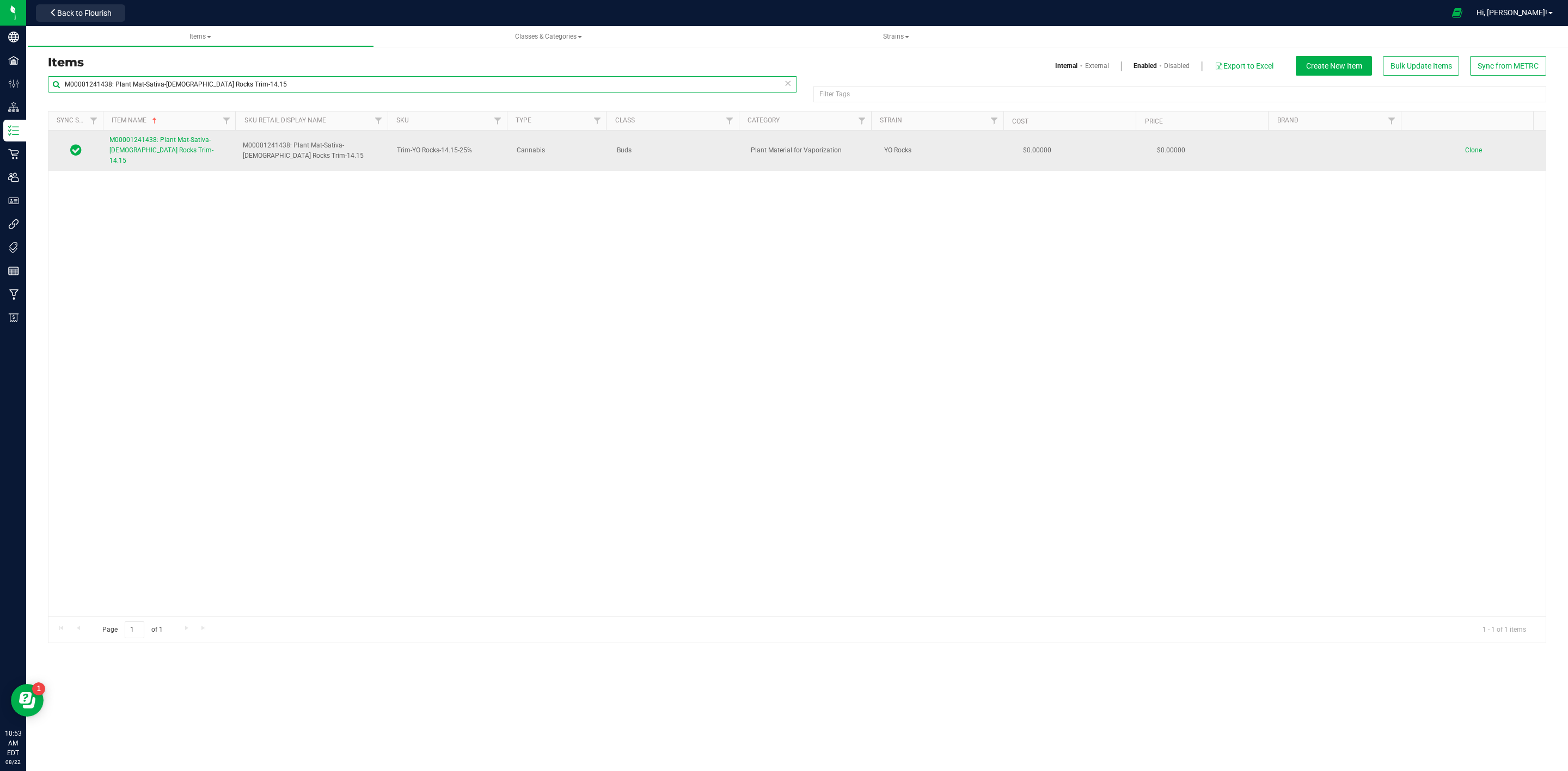
type input "M00001241438: Plant Mat-Sativa-[DEMOGRAPHIC_DATA] Rocks Trim-14.15"
click at [142, 144] on span "M00001241438: Plant Mat-Sativa-[DEMOGRAPHIC_DATA] Rocks Trim-14.15" at bounding box center [161, 150] width 104 height 28
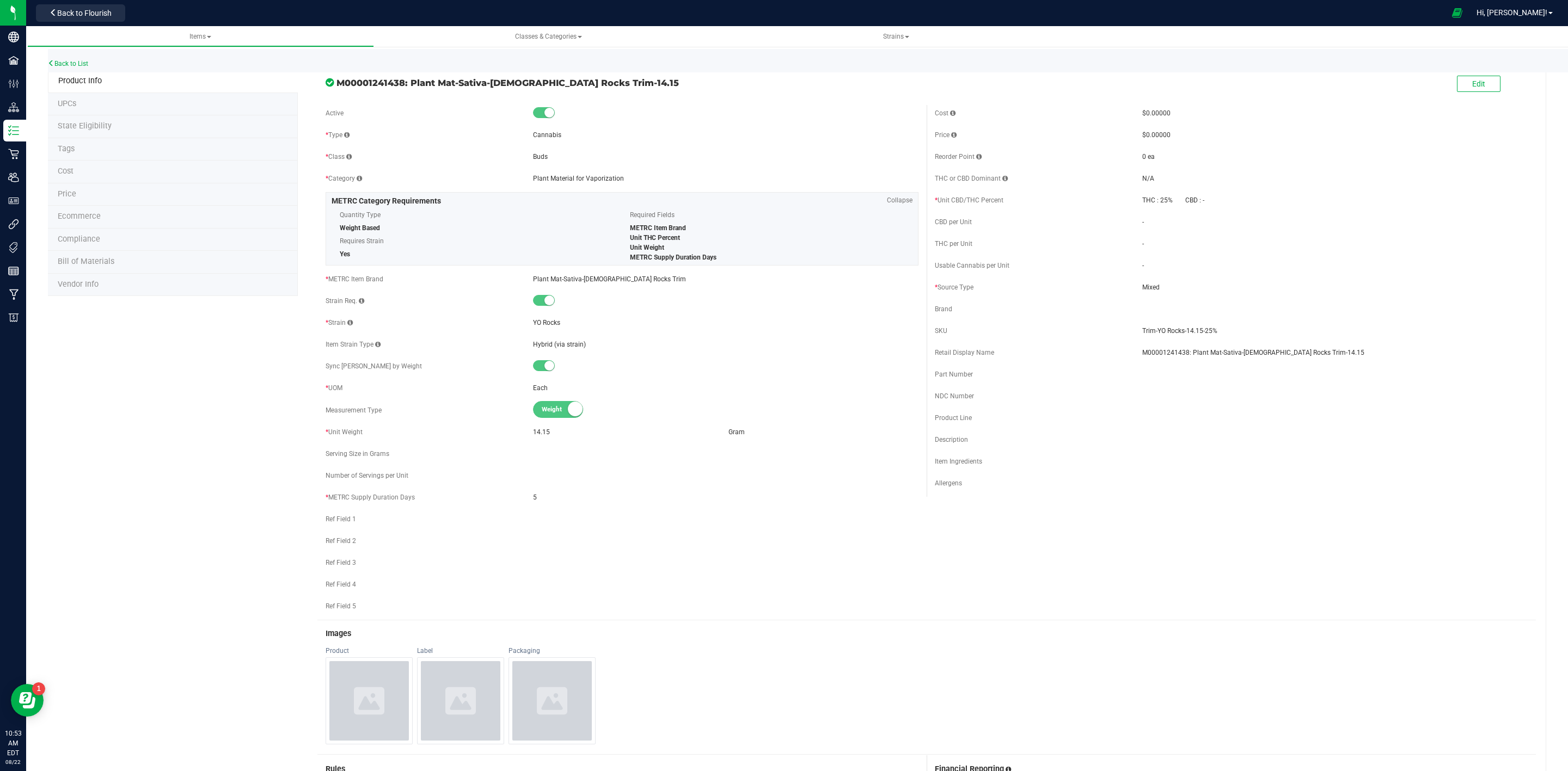
click at [84, 58] on div "Back to List" at bounding box center [831, 61] width 1568 height 23
click at [82, 60] on link "Back to List" at bounding box center [68, 64] width 40 height 8
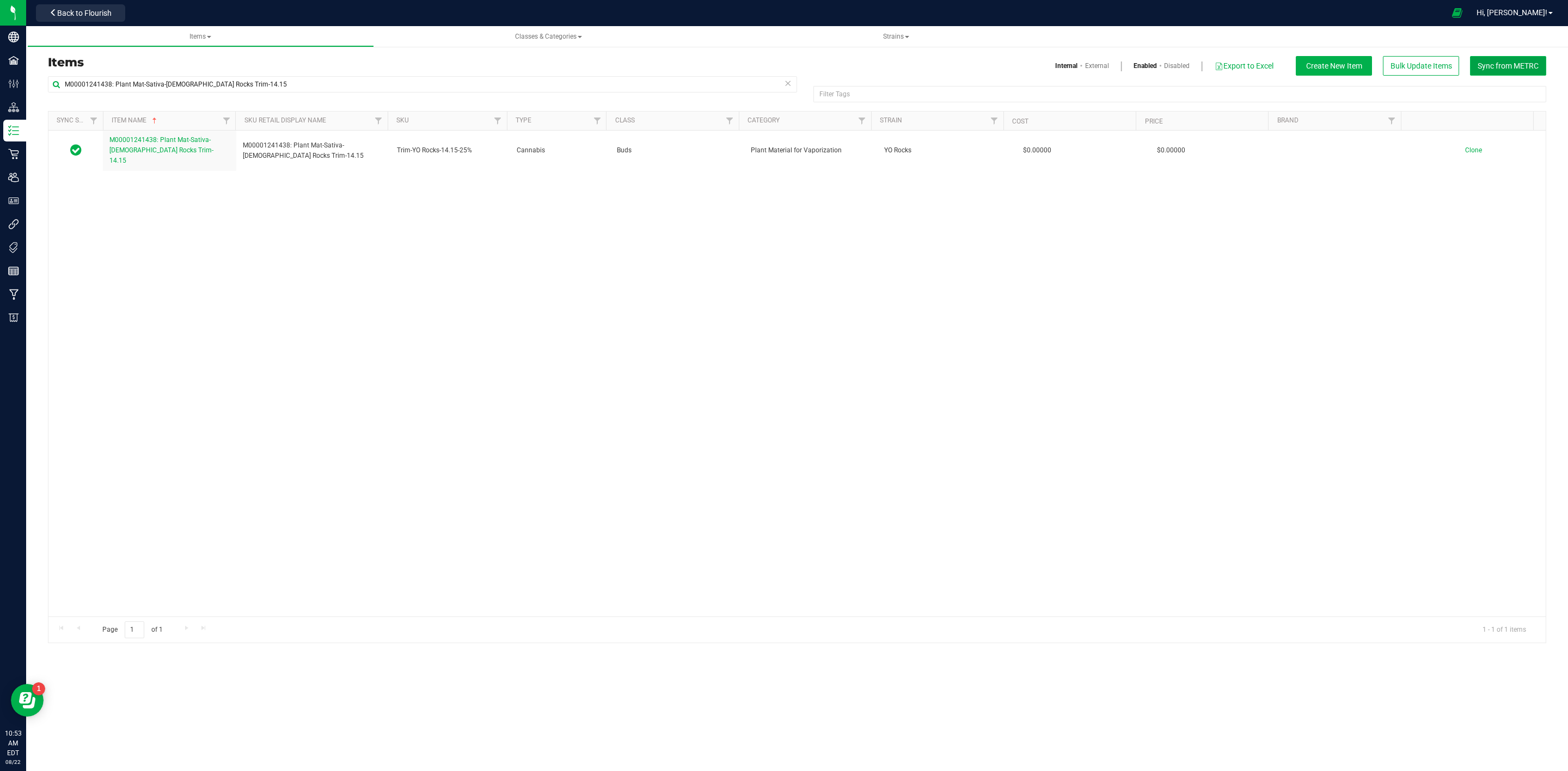
click at [1498, 64] on span "Sync from METRC" at bounding box center [1507, 65] width 61 height 8
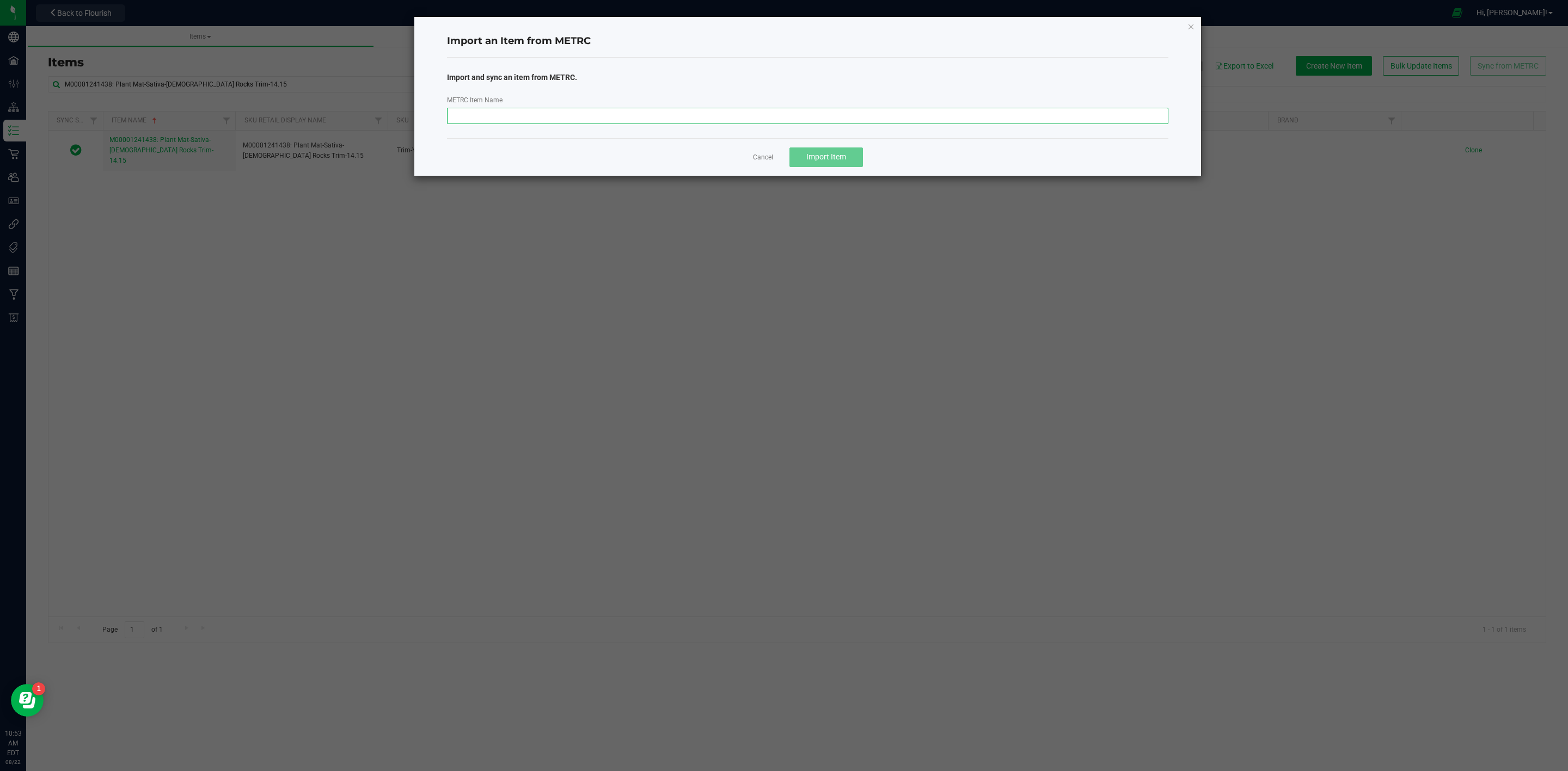
click at [720, 119] on input "METRC Item Name" at bounding box center [808, 116] width 722 height 16
paste input "M00001241472: Plant Mat-Hybrid-23-Stadankohhh-2.83"
type input "M00001241472: Plant Mat-Hybrid-23-Stadankohhh-2.83"
click at [799, 152] on button "Import Item" at bounding box center [825, 156] width 73 height 19
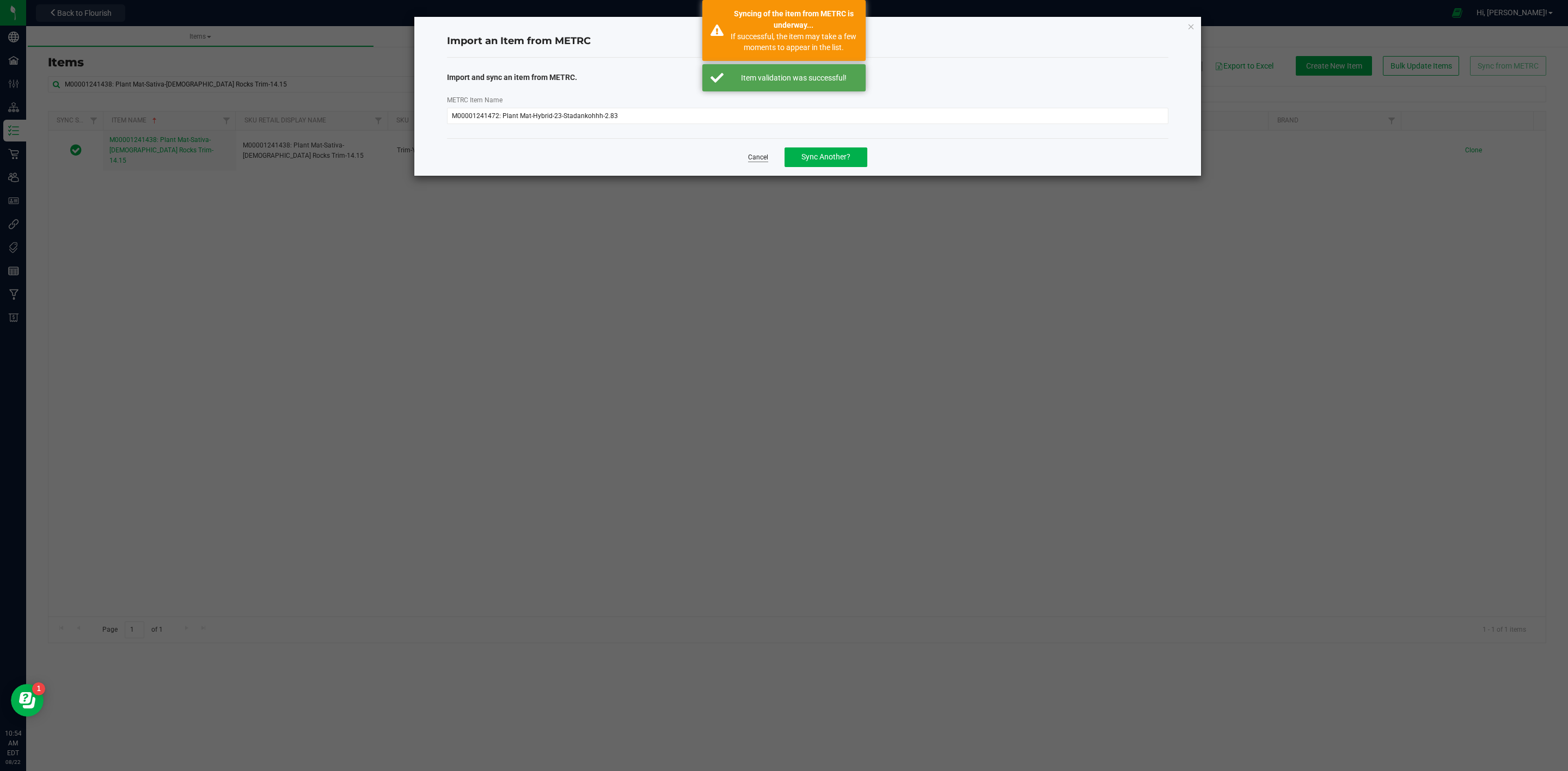
click at [754, 162] on link "Cancel" at bounding box center [758, 158] width 20 height 9
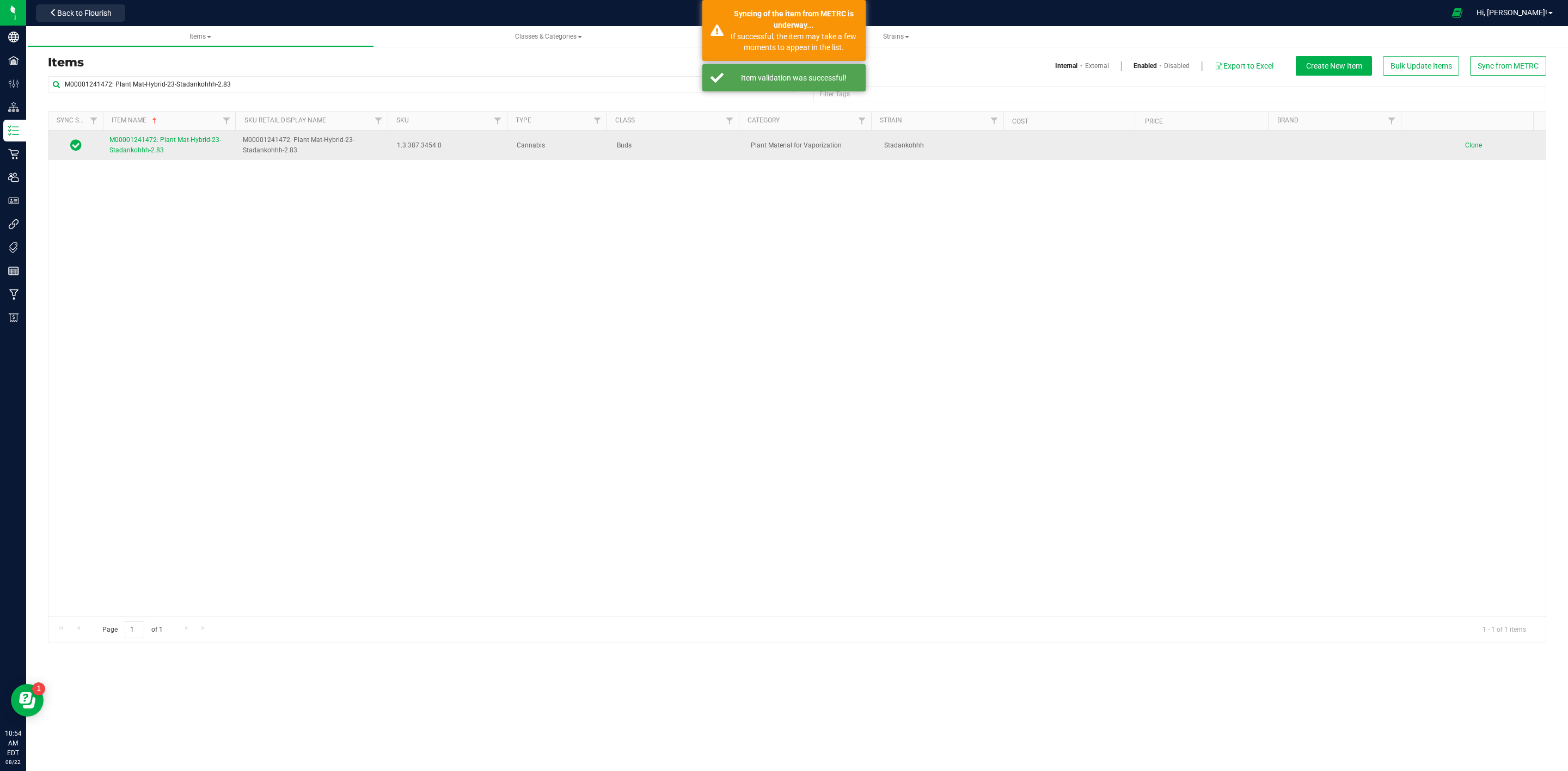
click at [133, 146] on link "M00001241472: Plant Mat-Hybrid-23-Stadankohhh-2.83" at bounding box center [170, 145] width 120 height 21
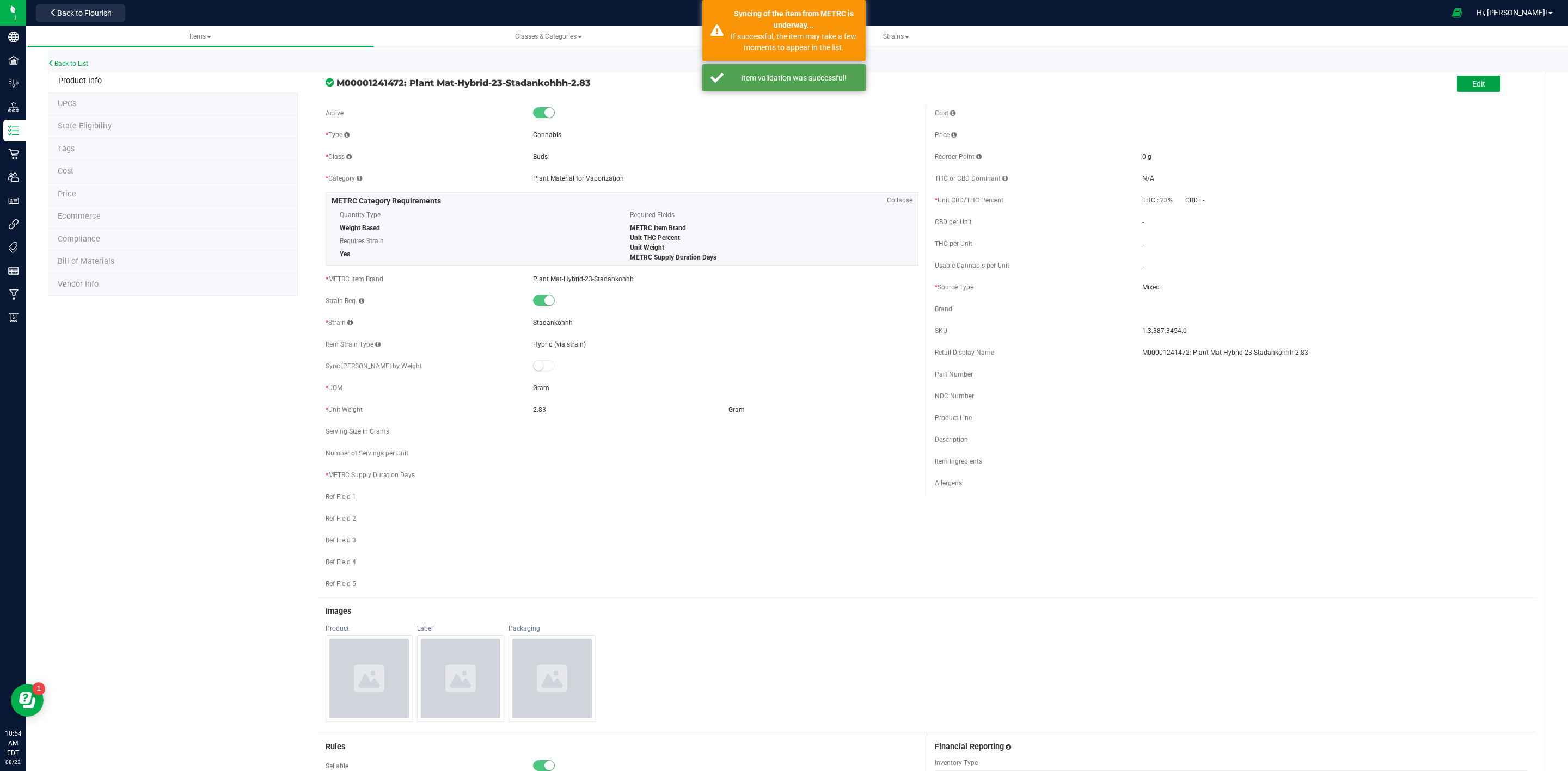
click at [1473, 80] on button "Edit" at bounding box center [1479, 83] width 44 height 16
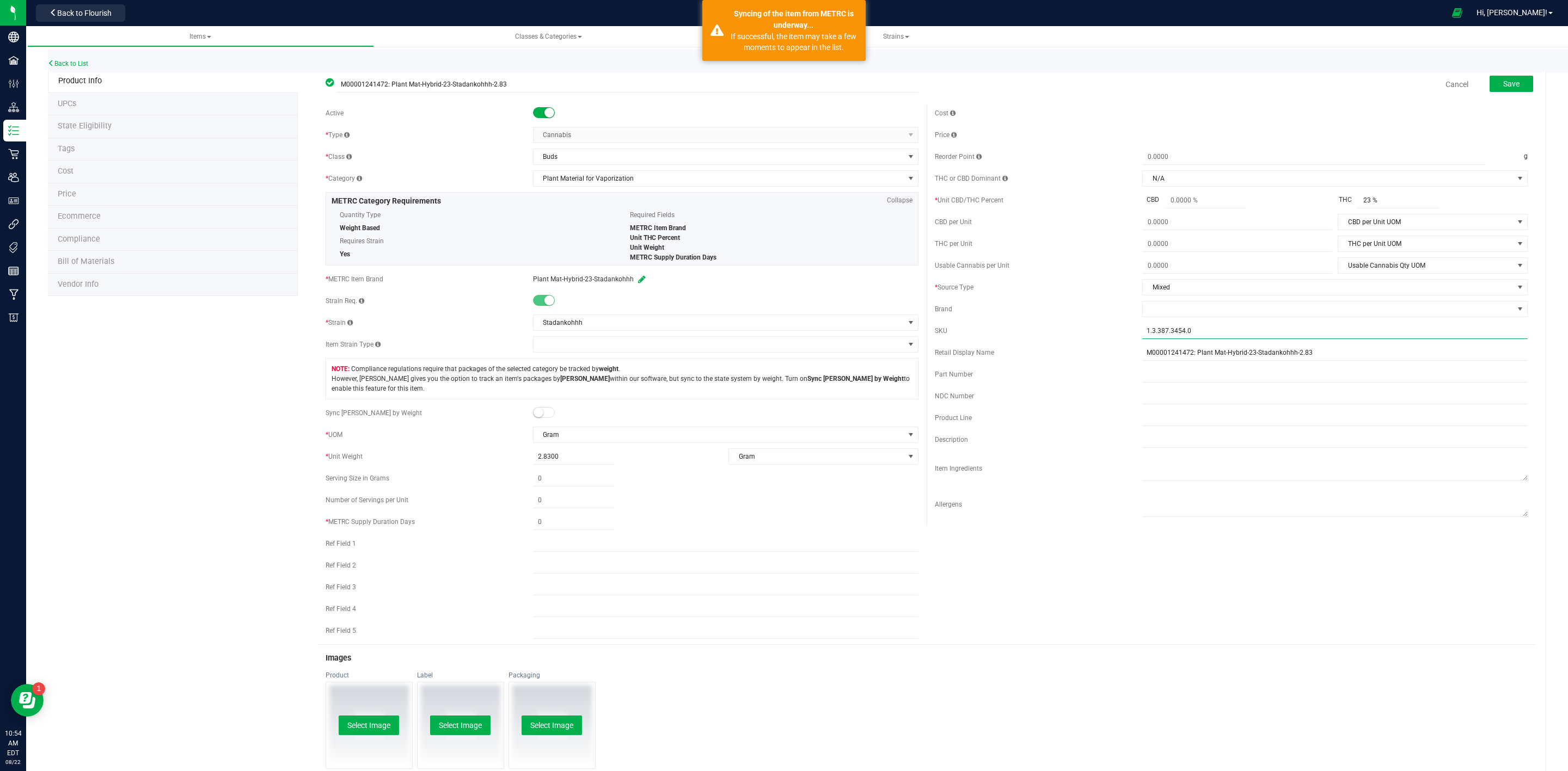
drag, startPoint x: 1194, startPoint y: 329, endPoint x: 1054, endPoint y: 325, distance: 140.1
click at [1088, 338] on div "SKU 1.3.387.3454.0" at bounding box center [1231, 330] width 593 height 16
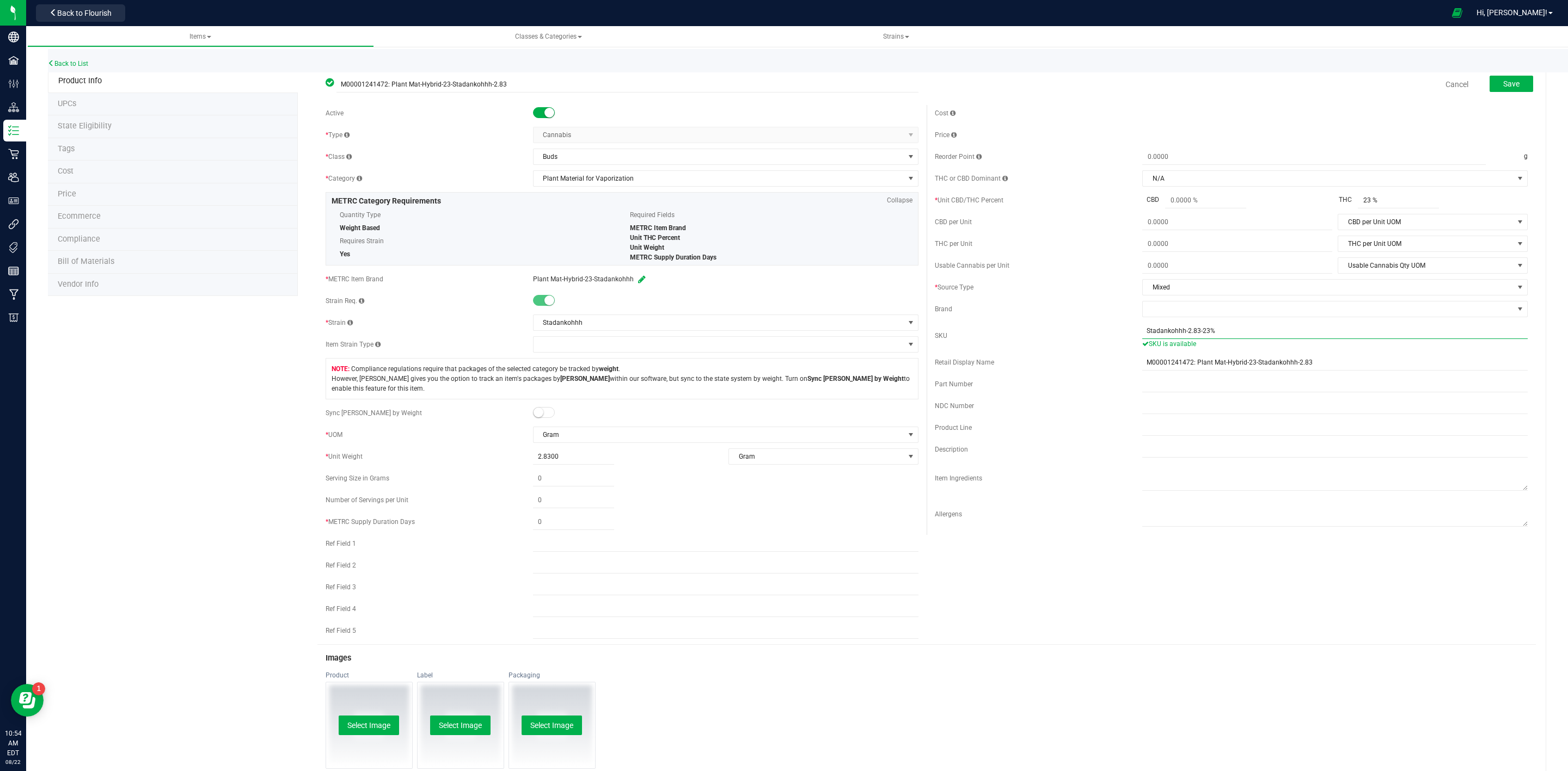
type input "Stadankohhh-2.83-23%"
click at [1039, 314] on div "Brand" at bounding box center [1038, 309] width 207 height 10
click at [542, 417] on span at bounding box center [544, 412] width 22 height 11
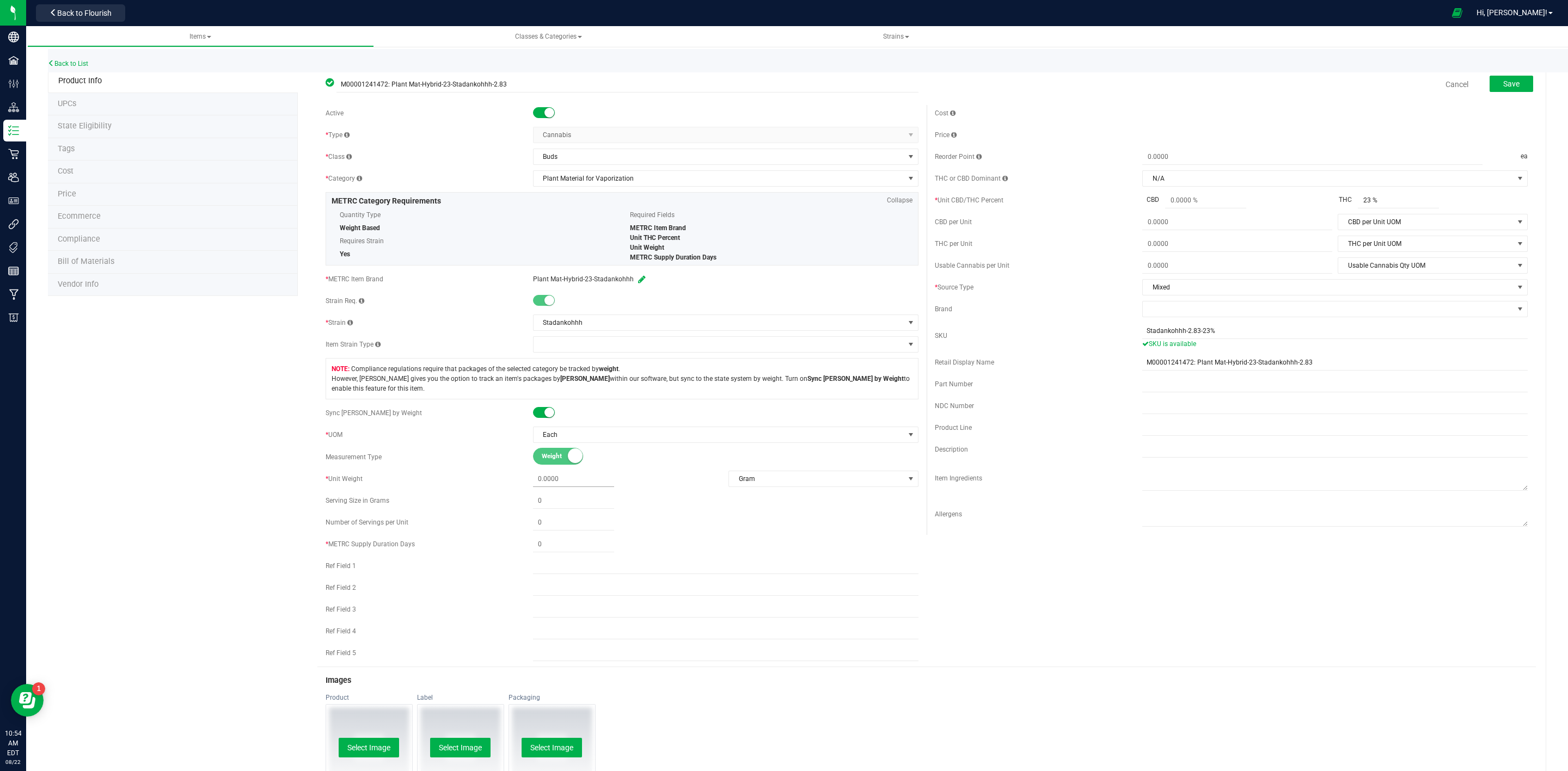
click at [546, 487] on span at bounding box center [573, 479] width 81 height 15
type input "2.83"
type input "2.8300"
click at [551, 544] on span at bounding box center [573, 545] width 81 height 15
type input "1"
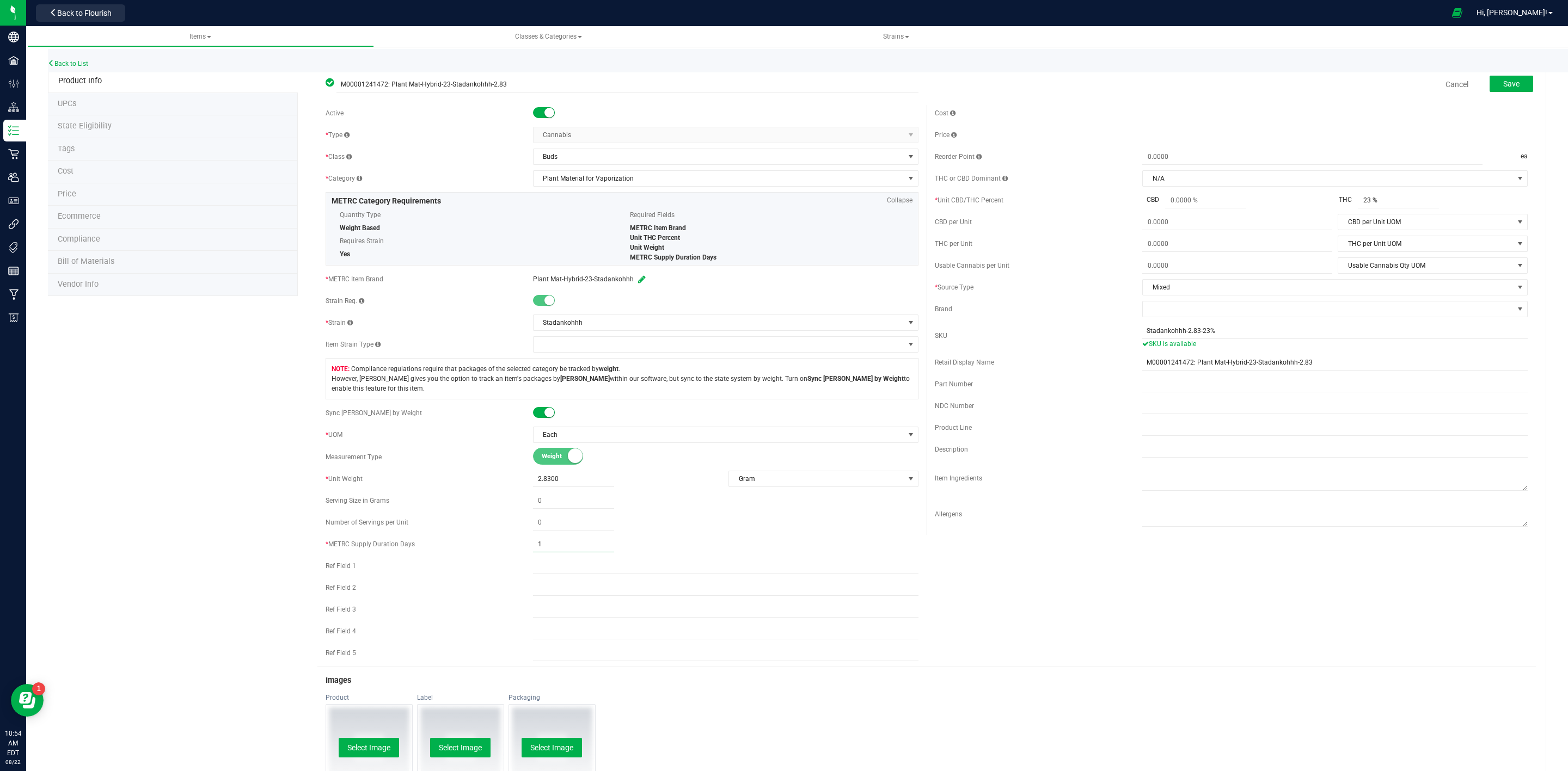
type input "1"
click at [1257, 548] on div "Active * Type Cannabis Select type Cannabis Non-Inventory Raw Materials Supplie…" at bounding box center [926, 385] width 1218 height 561
click at [1516, 68] on div "Back to List" at bounding box center [831, 61] width 1568 height 23
click at [1513, 77] on button "Save" at bounding box center [1511, 83] width 44 height 16
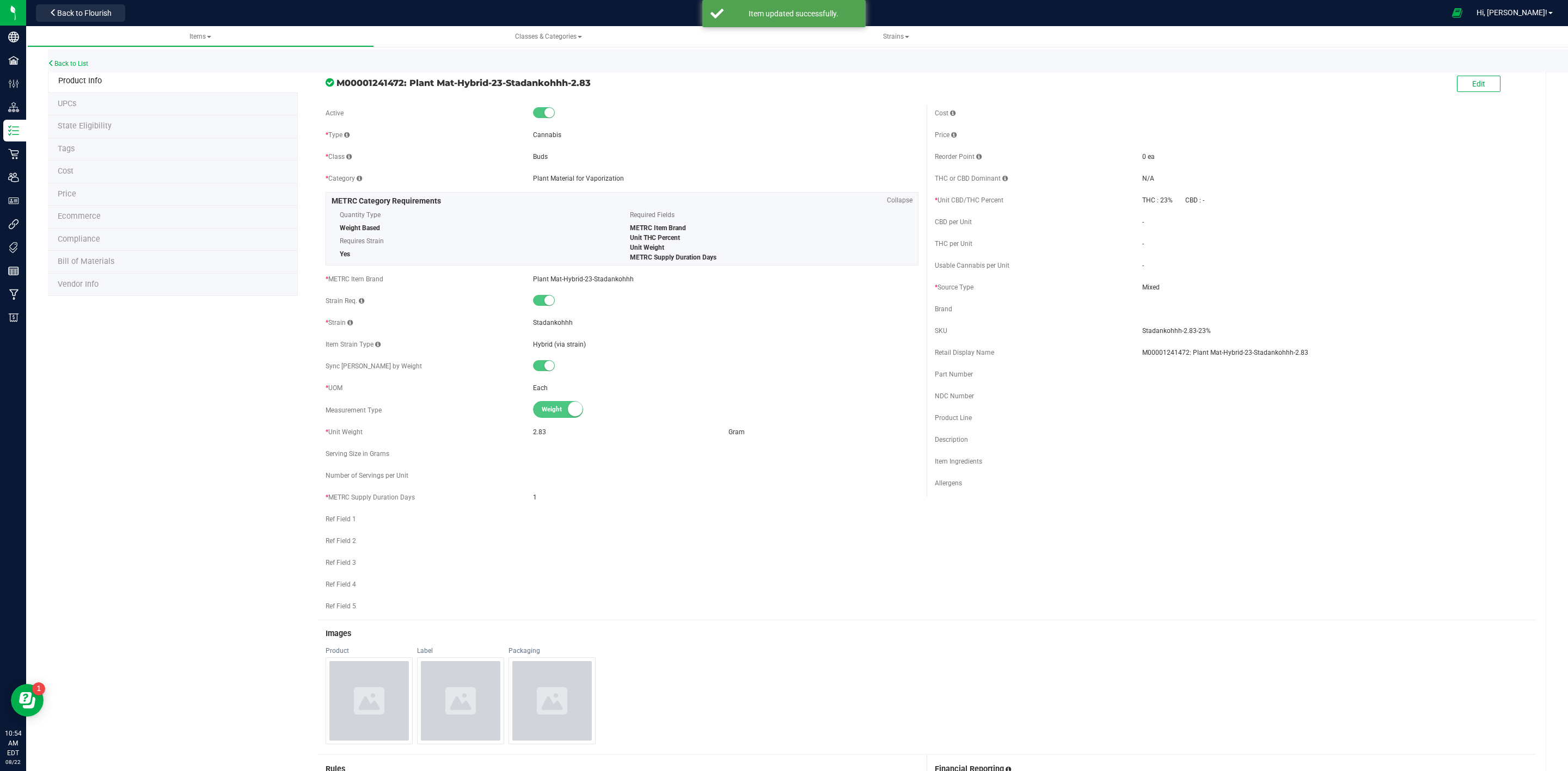
click at [150, 129] on li "State Eligibility" at bounding box center [173, 127] width 250 height 23
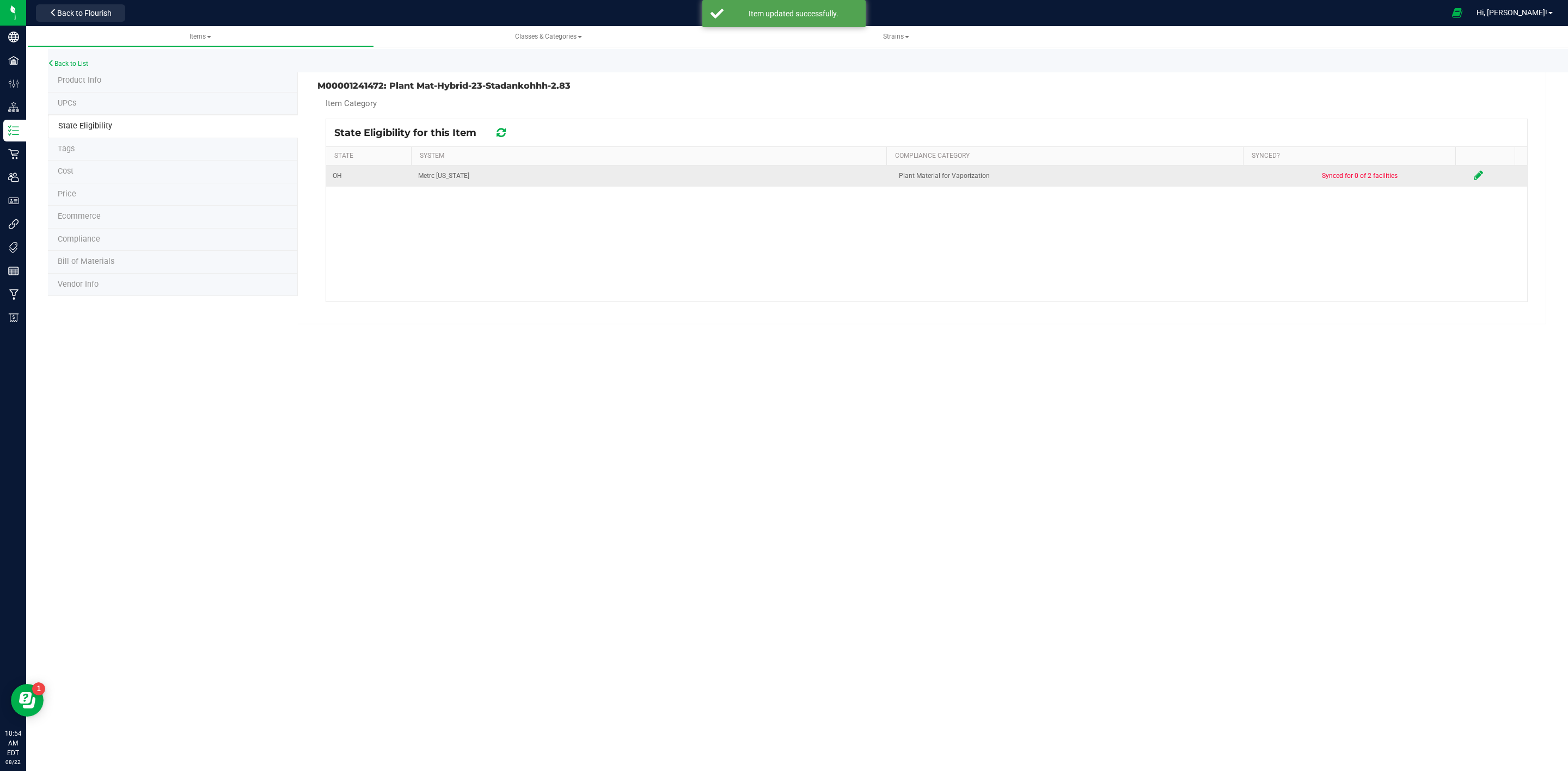
click at [1473, 175] on icon at bounding box center [1478, 175] width 9 height 11
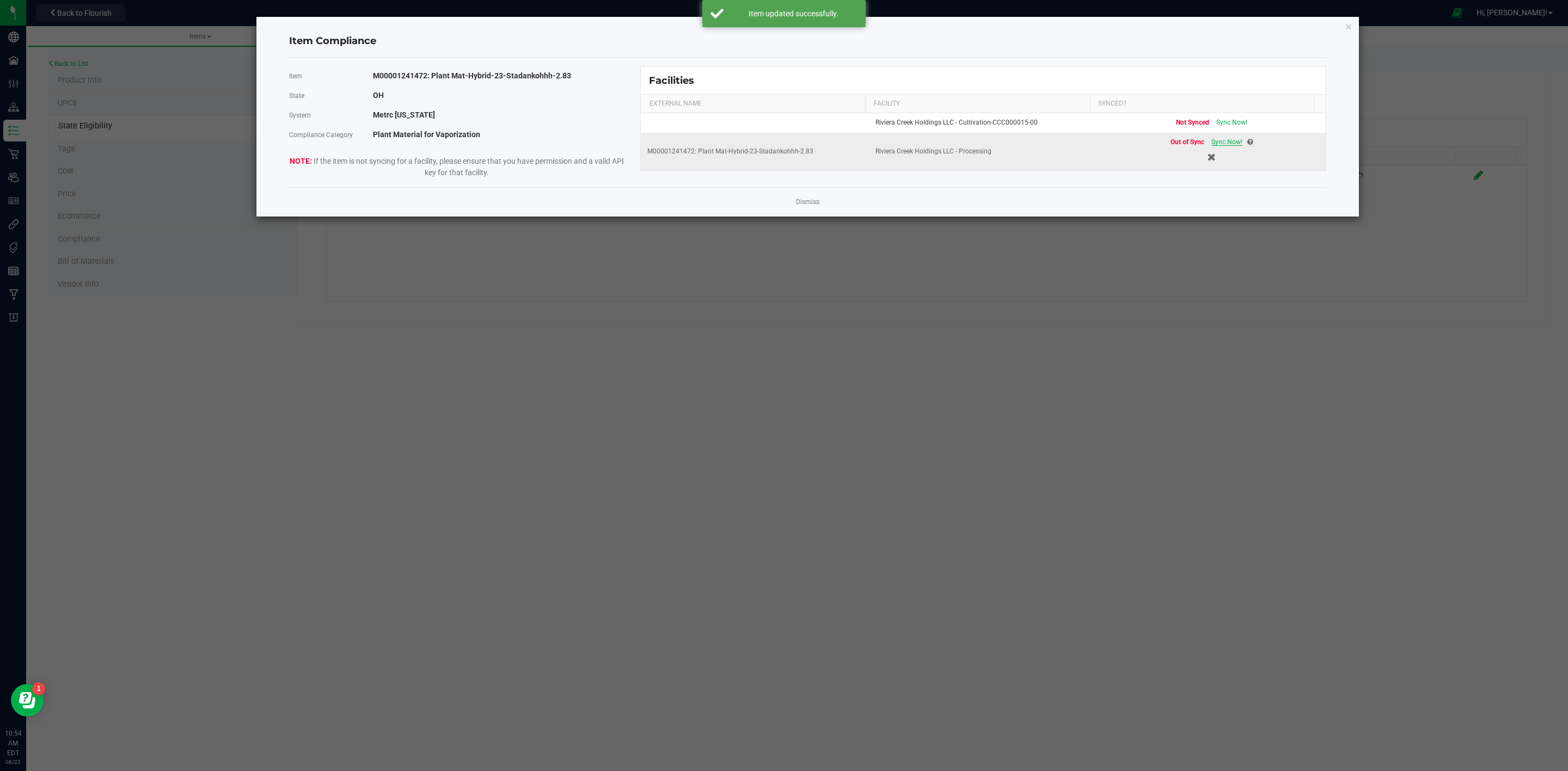
click at [1216, 146] on span "Sync Now!" at bounding box center [1227, 142] width 31 height 8
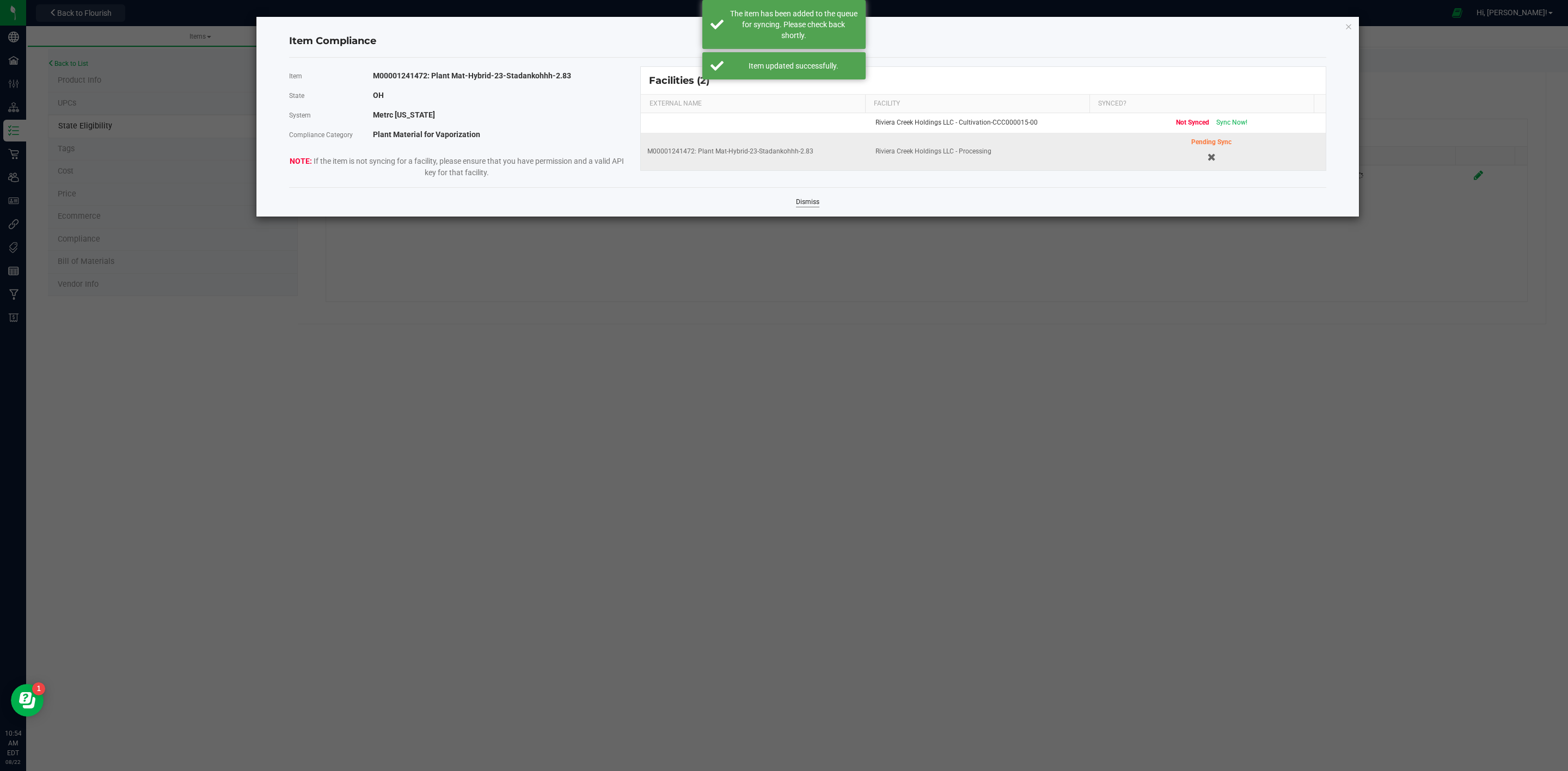
click at [811, 205] on link "Dismiss" at bounding box center [808, 202] width 23 height 9
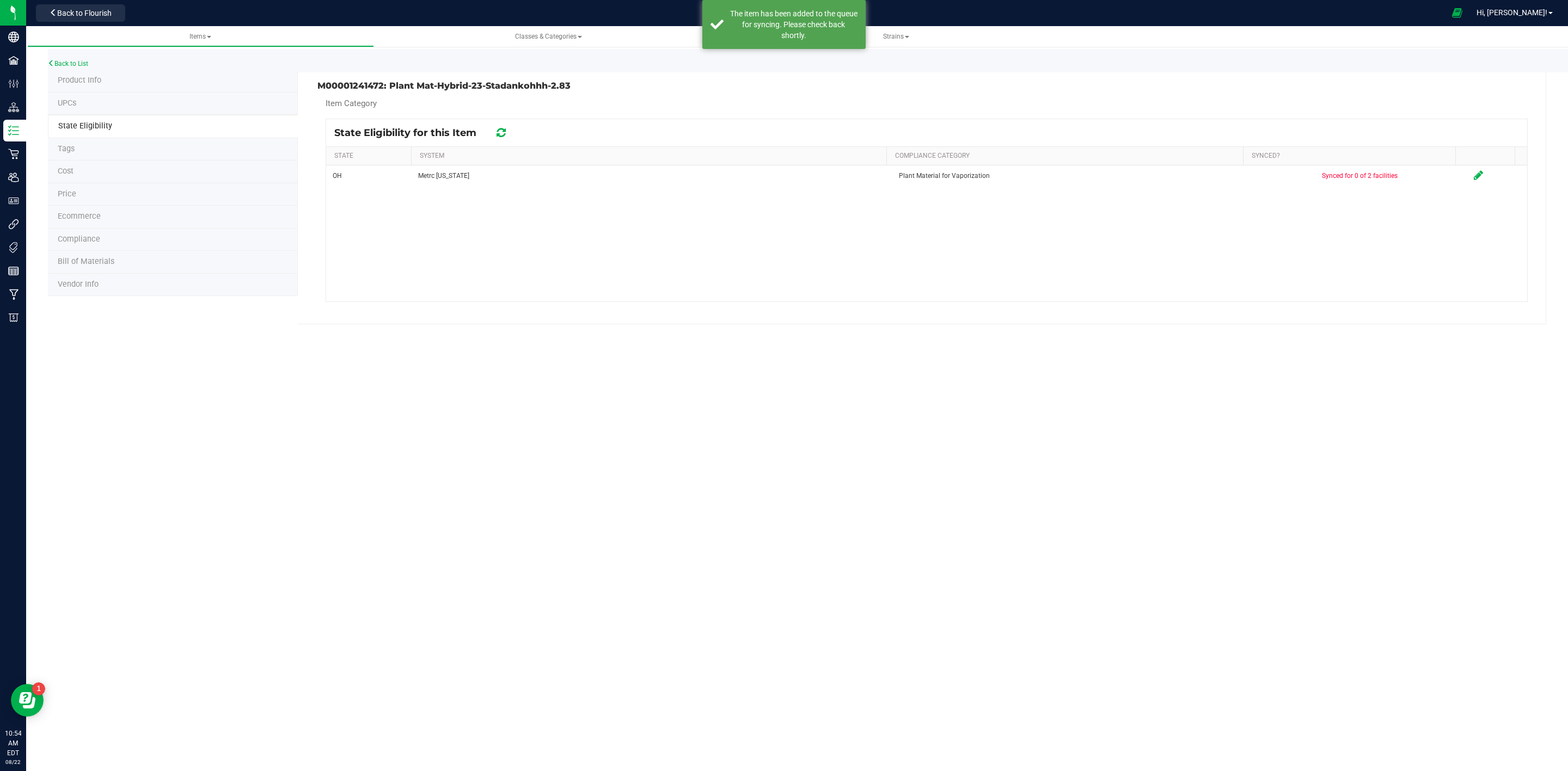
click at [64, 56] on div "Back to List" at bounding box center [831, 61] width 1568 height 23
click at [69, 59] on div "Back to List" at bounding box center [831, 61] width 1568 height 23
click at [69, 62] on link "Back to List" at bounding box center [68, 64] width 40 height 8
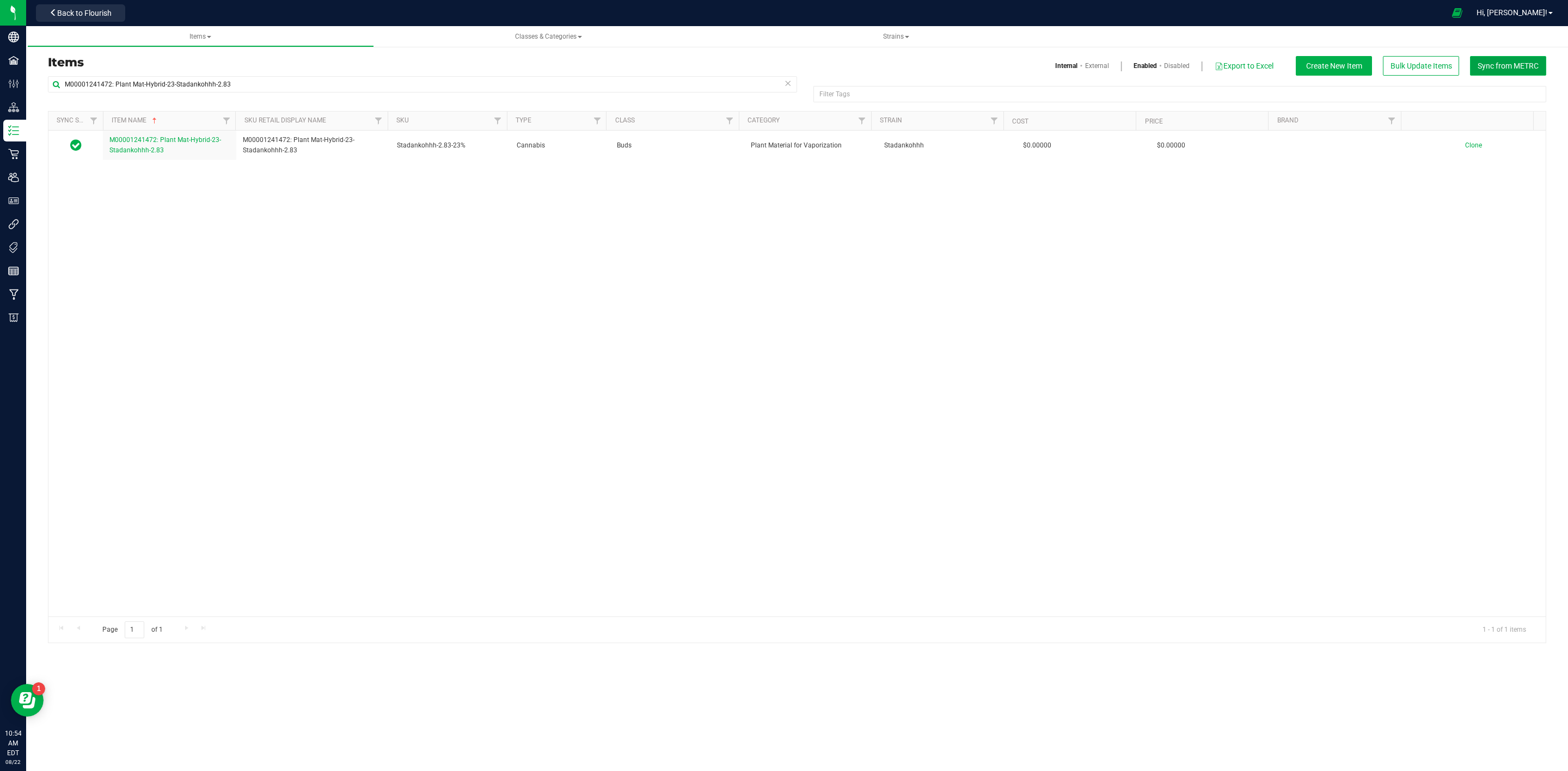
click at [1526, 69] on span "Sync from METRC" at bounding box center [1507, 65] width 61 height 8
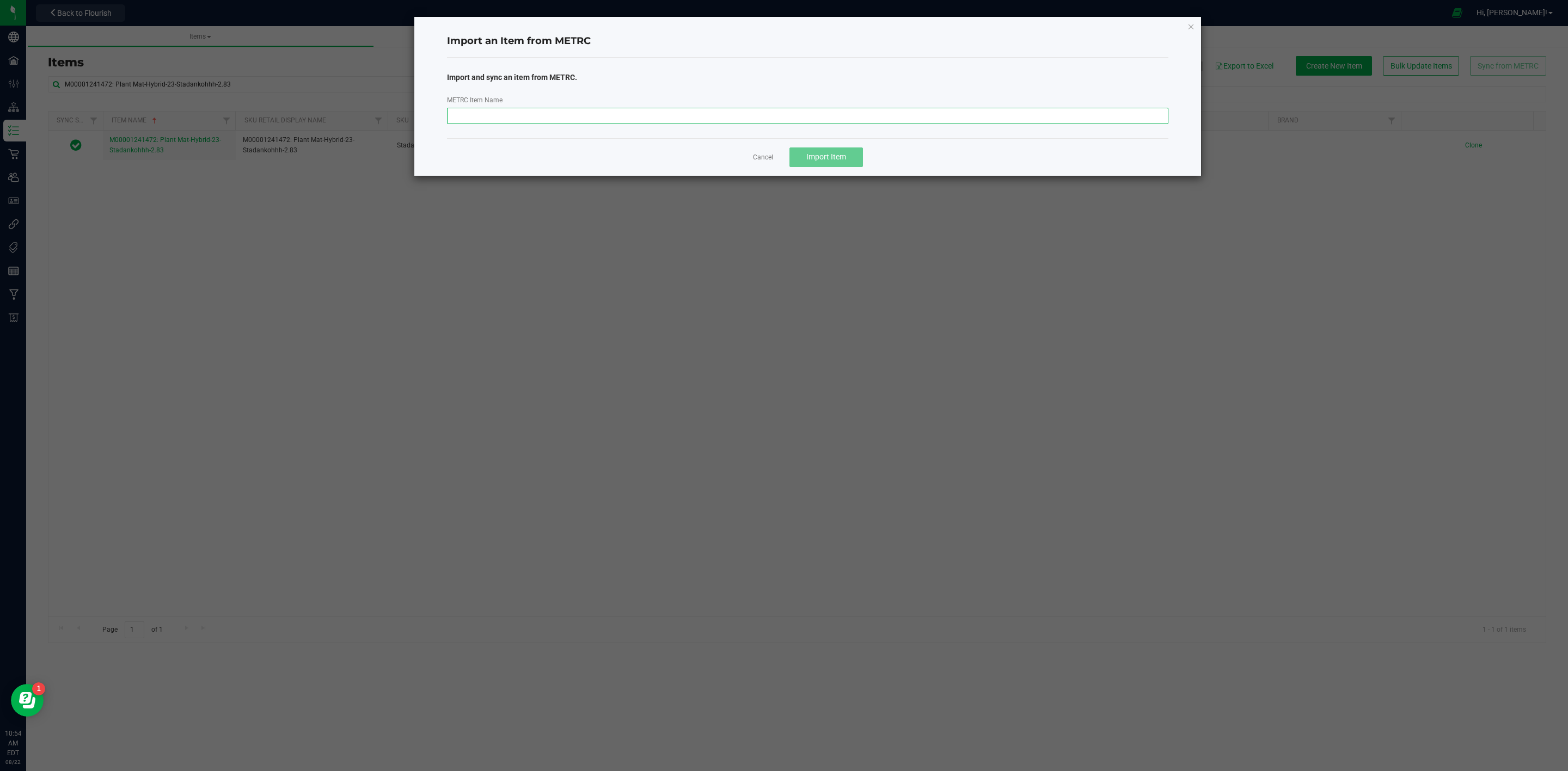
click at [685, 119] on input "METRC Item Name" at bounding box center [808, 116] width 722 height 16
paste input "M00001241615: Plant Mat-Hybrid-25-Stadankohhh-2.83"
type input "M00001241615: Plant Mat-Hybrid-25-Stadankohhh-2.83"
click at [844, 151] on button "Import Item" at bounding box center [825, 156] width 73 height 19
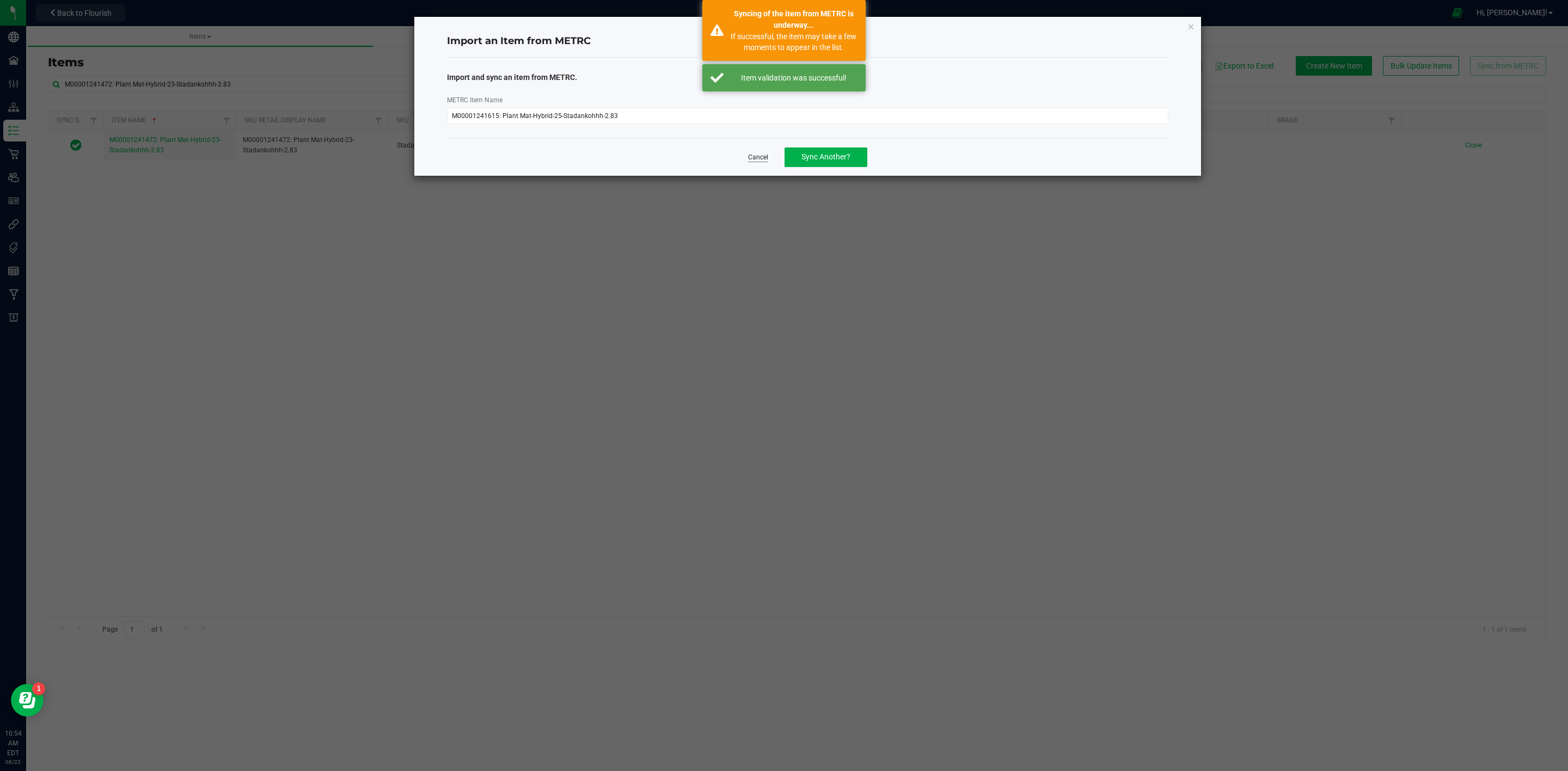
click at [754, 162] on link "Cancel" at bounding box center [758, 158] width 20 height 9
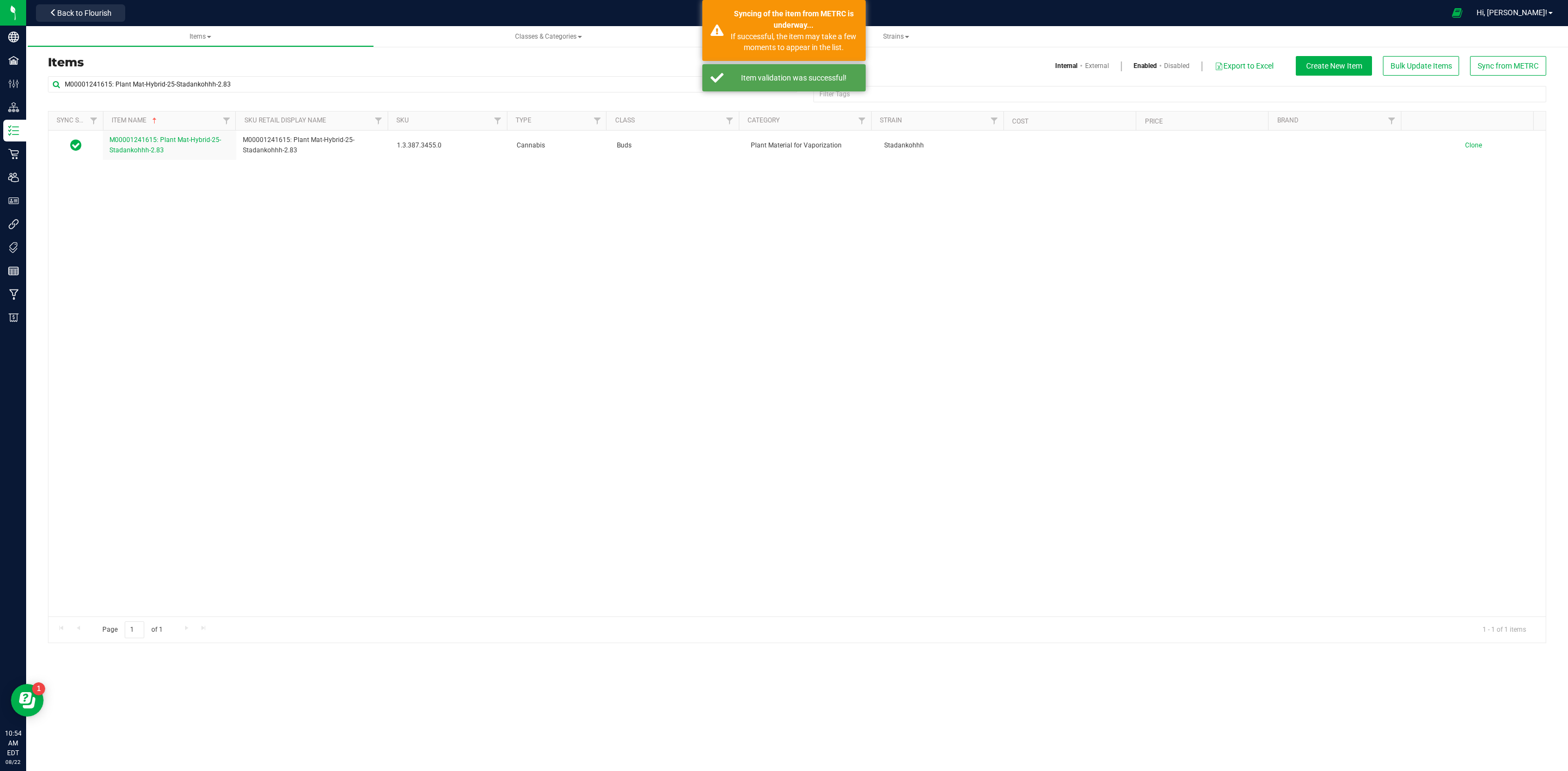
click at [169, 146] on link "M00001241615: Plant Mat-Hybrid-25-Stadankohhh-2.83" at bounding box center [170, 145] width 120 height 21
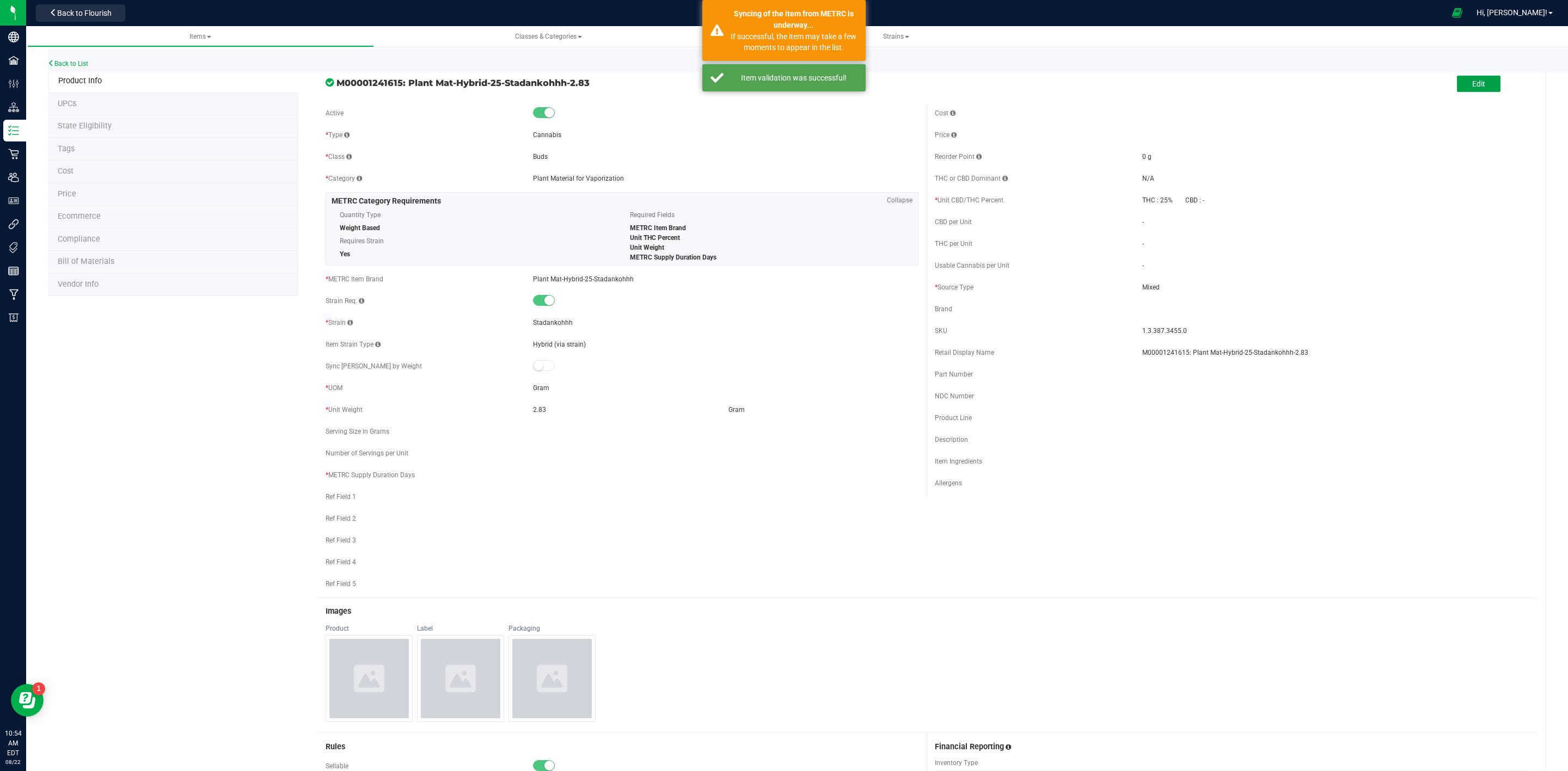
drag, startPoint x: 1473, startPoint y: 82, endPoint x: 1479, endPoint y: 72, distance: 11.7
click at [1473, 80] on button "Edit" at bounding box center [1479, 83] width 44 height 16
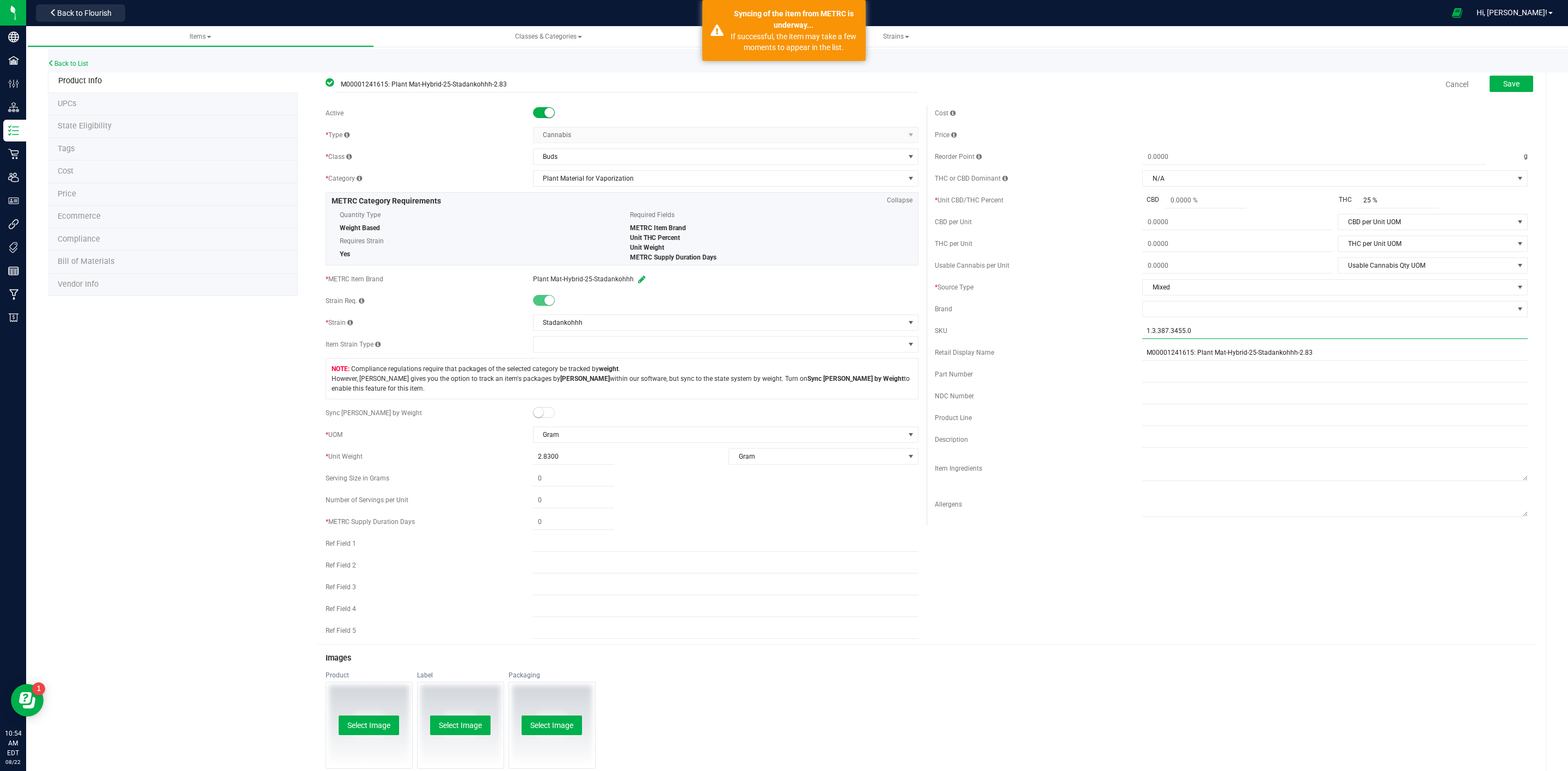
drag, startPoint x: 1236, startPoint y: 329, endPoint x: 922, endPoint y: 359, distance: 315.4
click at [995, 347] on div "Cost Price Reorder Point g THC or CBD Dominant" at bounding box center [1231, 314] width 609 height 420
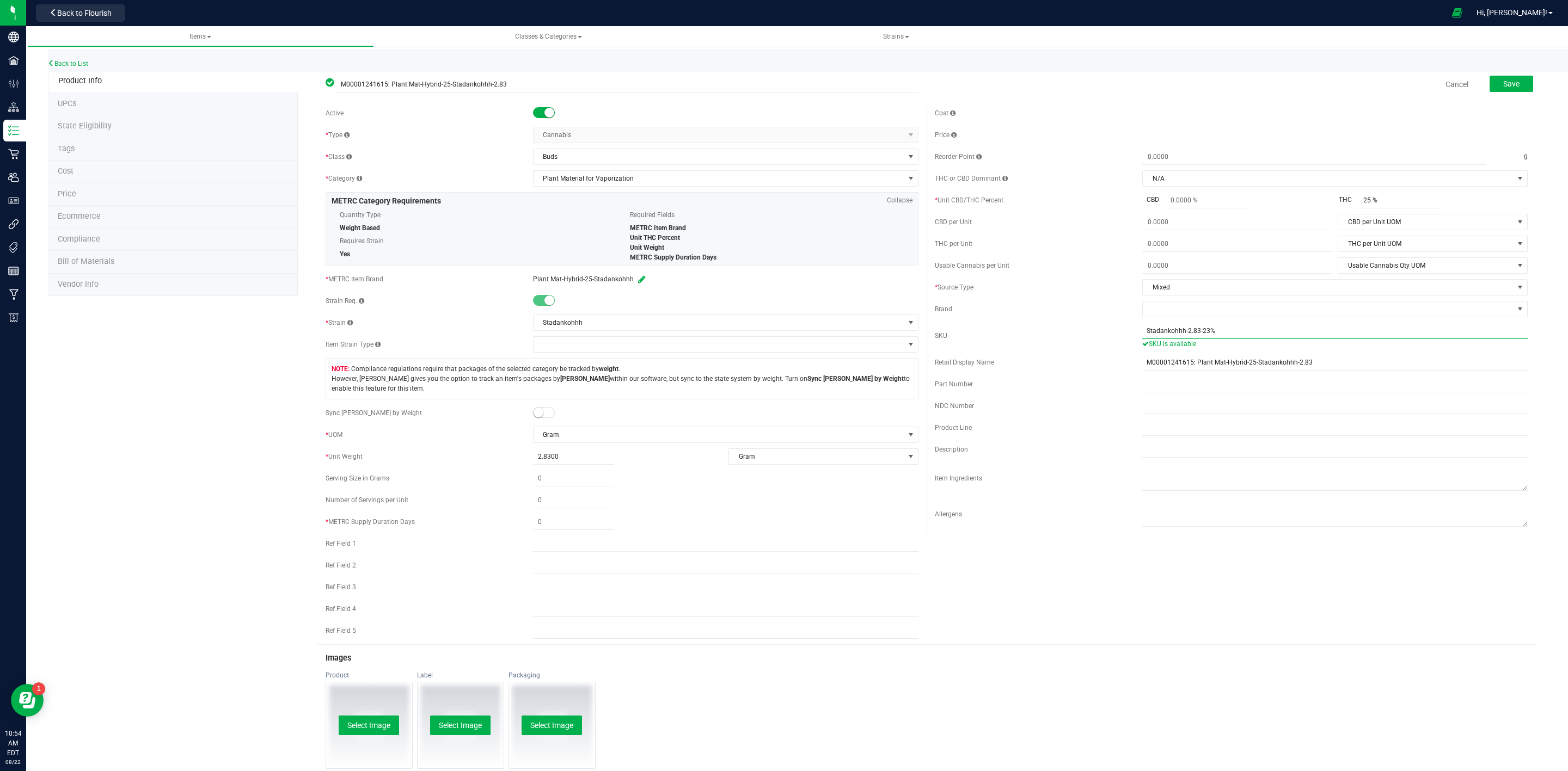
click at [1199, 337] on input "Stadankohhh-2.83-23%" at bounding box center [1335, 330] width 385 height 16
type input "Stadankohhh-2.83-25%"
click at [542, 411] on span at bounding box center [544, 412] width 22 height 11
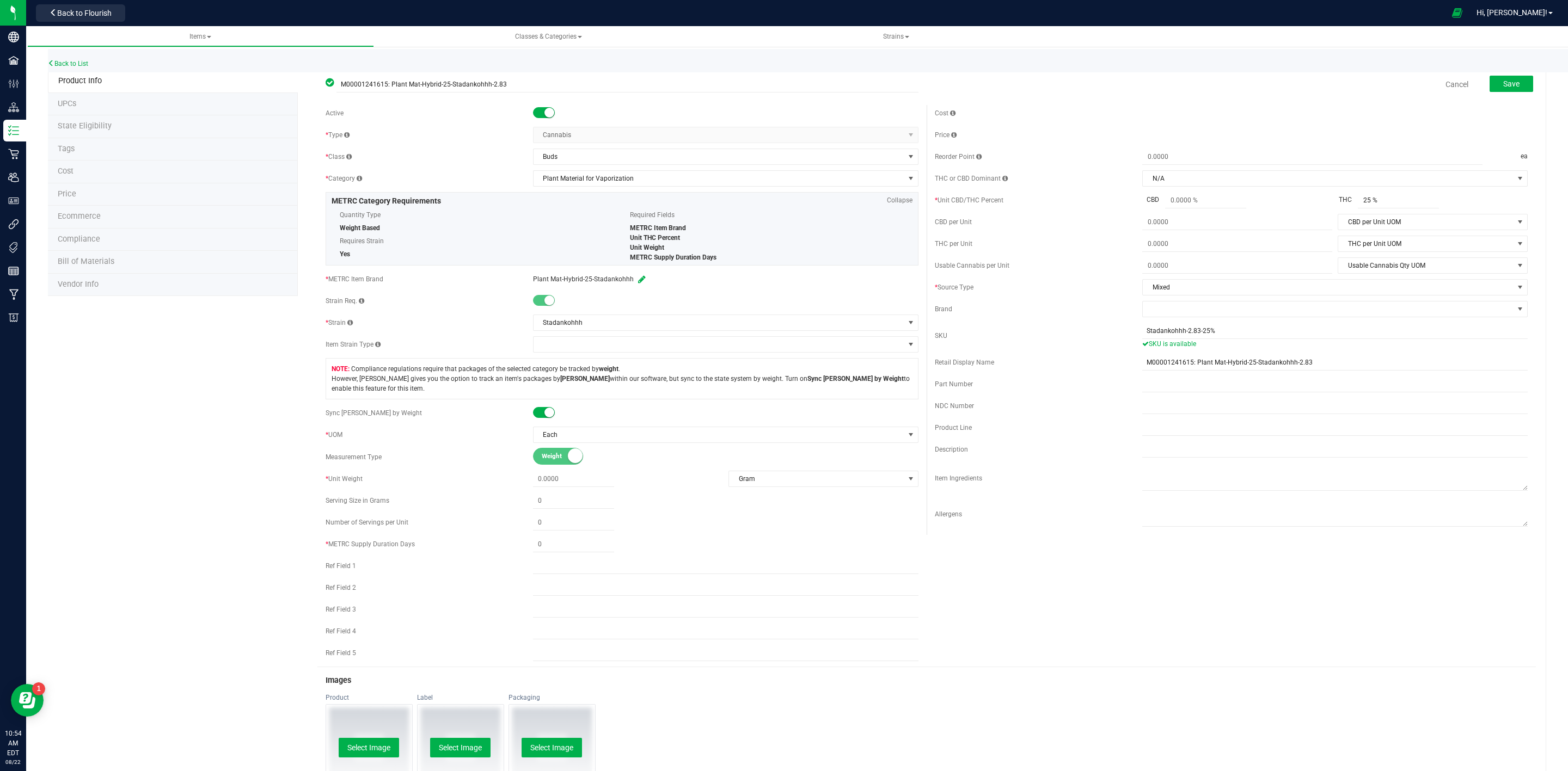
click at [578, 494] on div "Active * Type Cannabis Select type Cannabis Non-Inventory Raw Materials Supplie…" at bounding box center [622, 385] width 609 height 561
click at [572, 487] on span at bounding box center [573, 479] width 81 height 15
type input "2.83"
type input "2.8300"
click at [572, 550] on span at bounding box center [573, 545] width 81 height 15
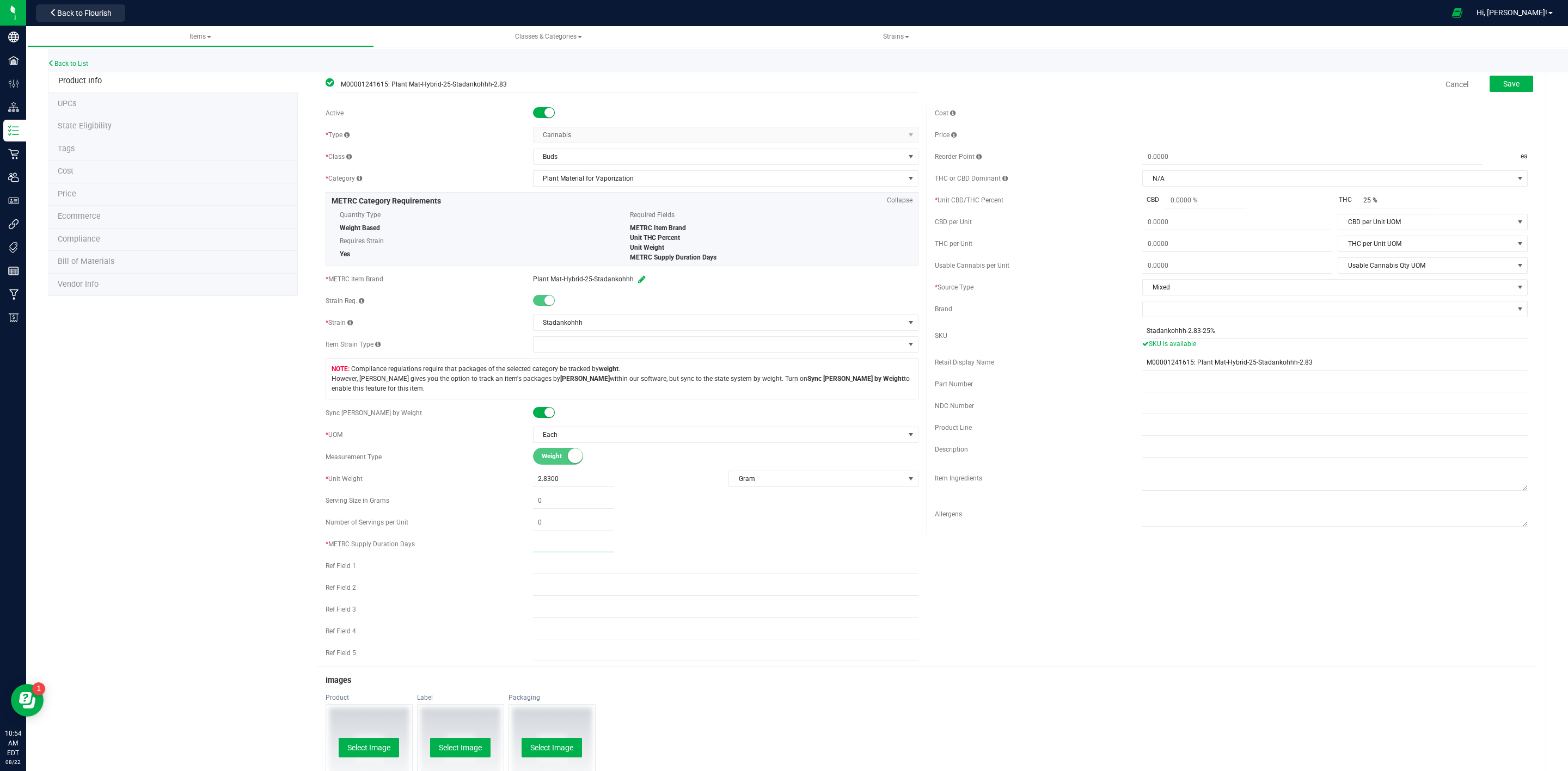
type input "1"
click at [1503, 81] on span "Save" at bounding box center [1511, 83] width 16 height 8
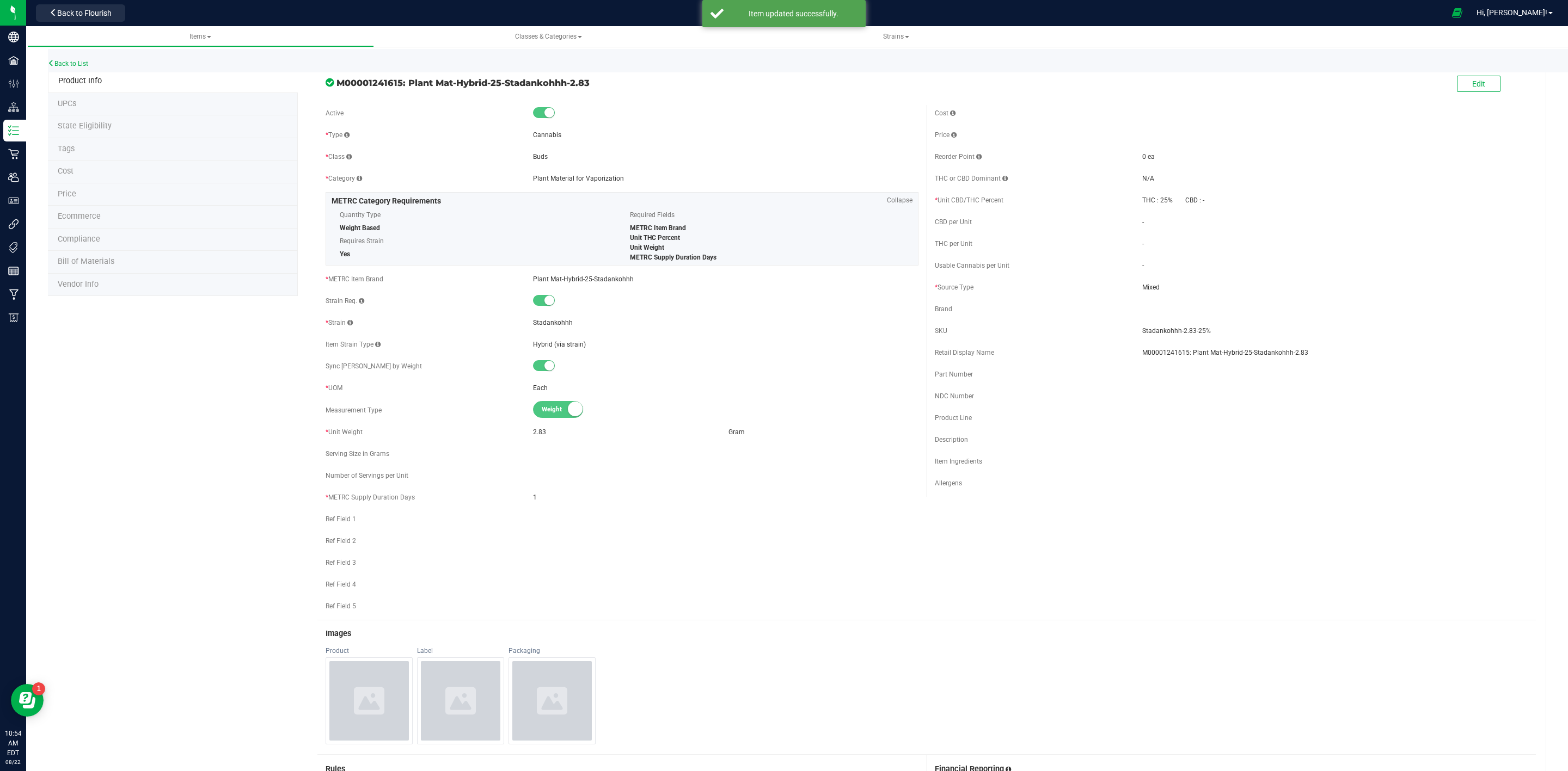
click at [99, 119] on li "State Eligibility" at bounding box center [173, 127] width 250 height 23
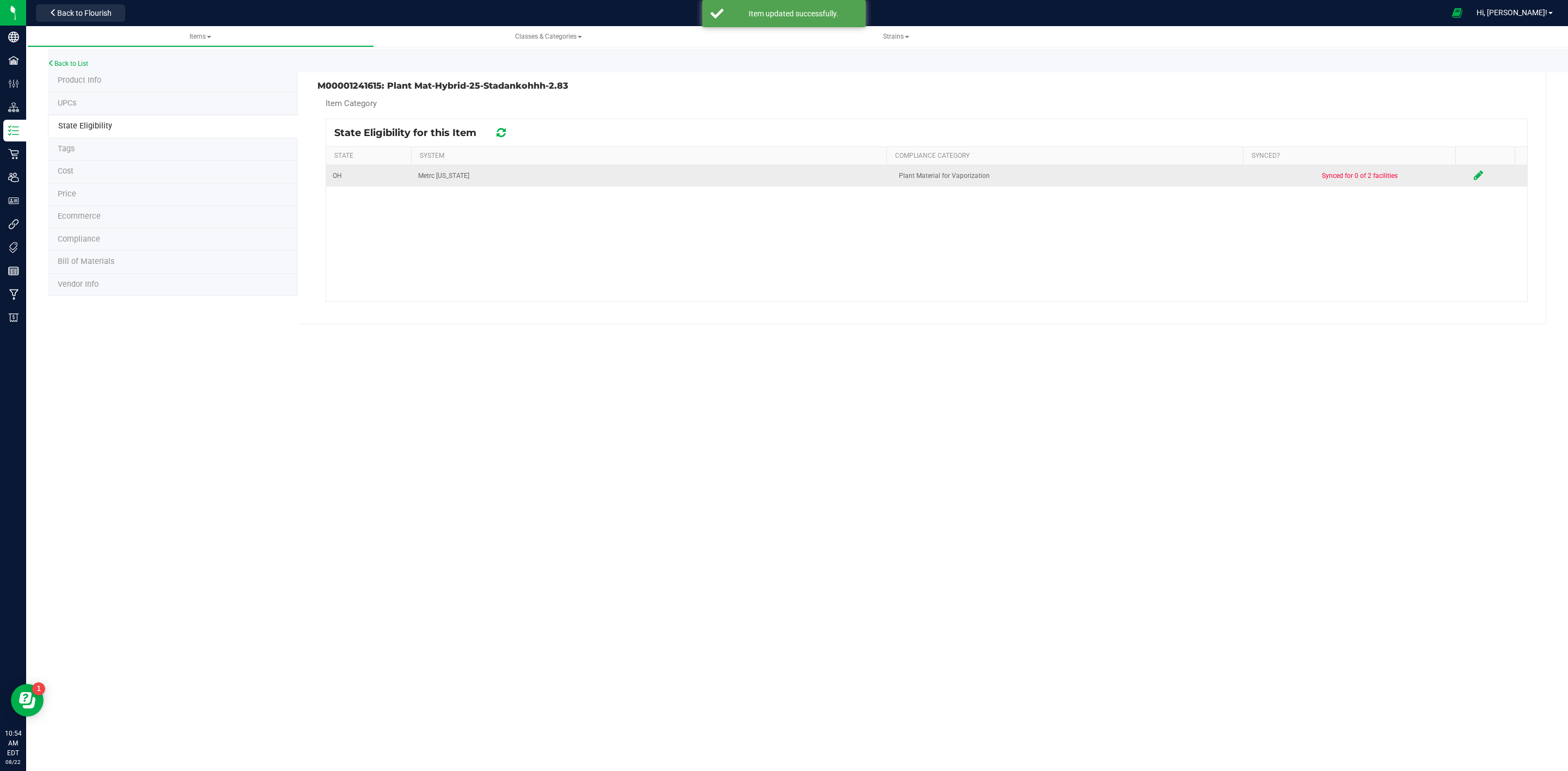
click at [1473, 173] on icon at bounding box center [1478, 175] width 9 height 11
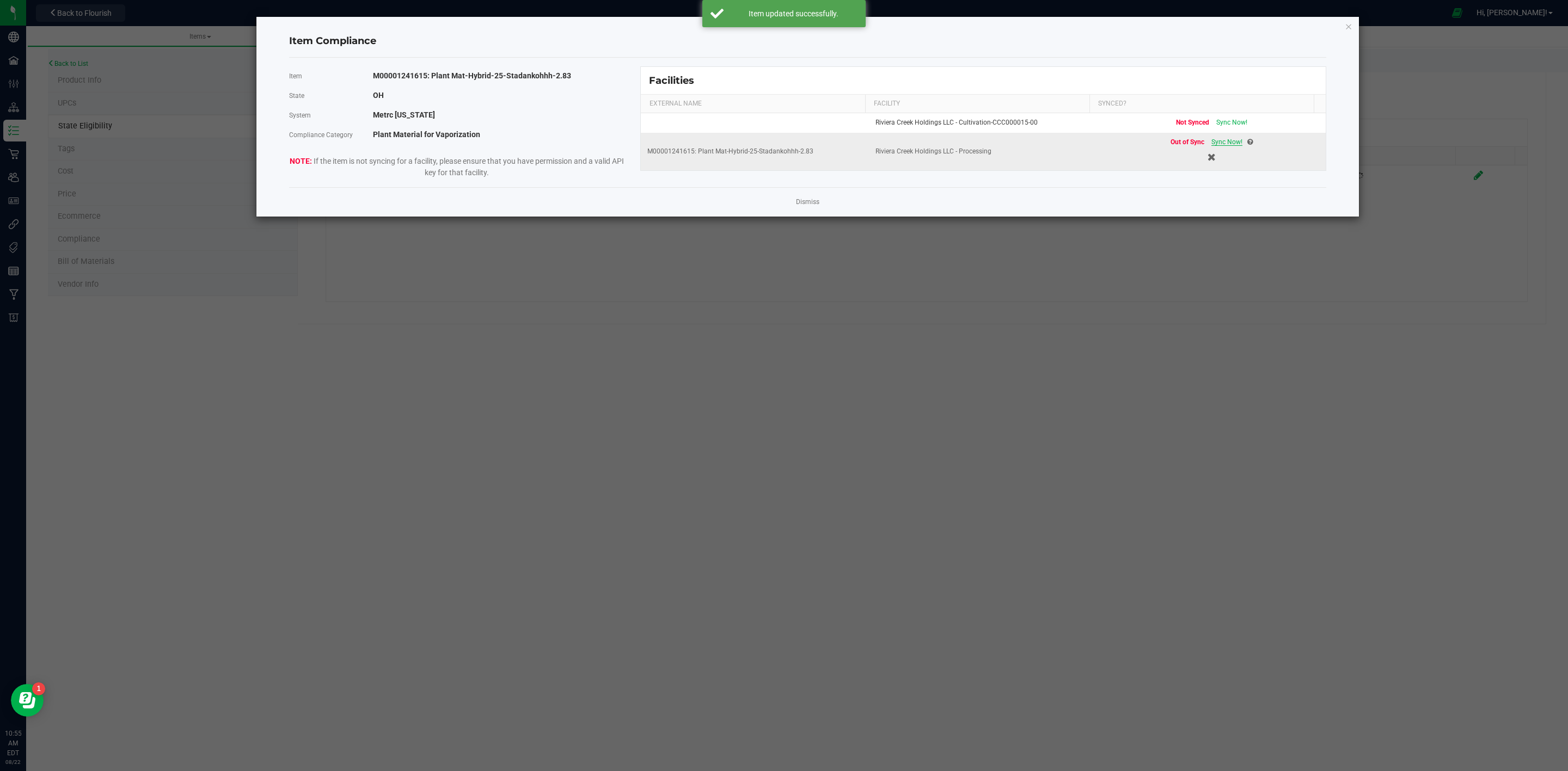
click at [1217, 146] on span "Sync Now!" at bounding box center [1227, 142] width 31 height 8
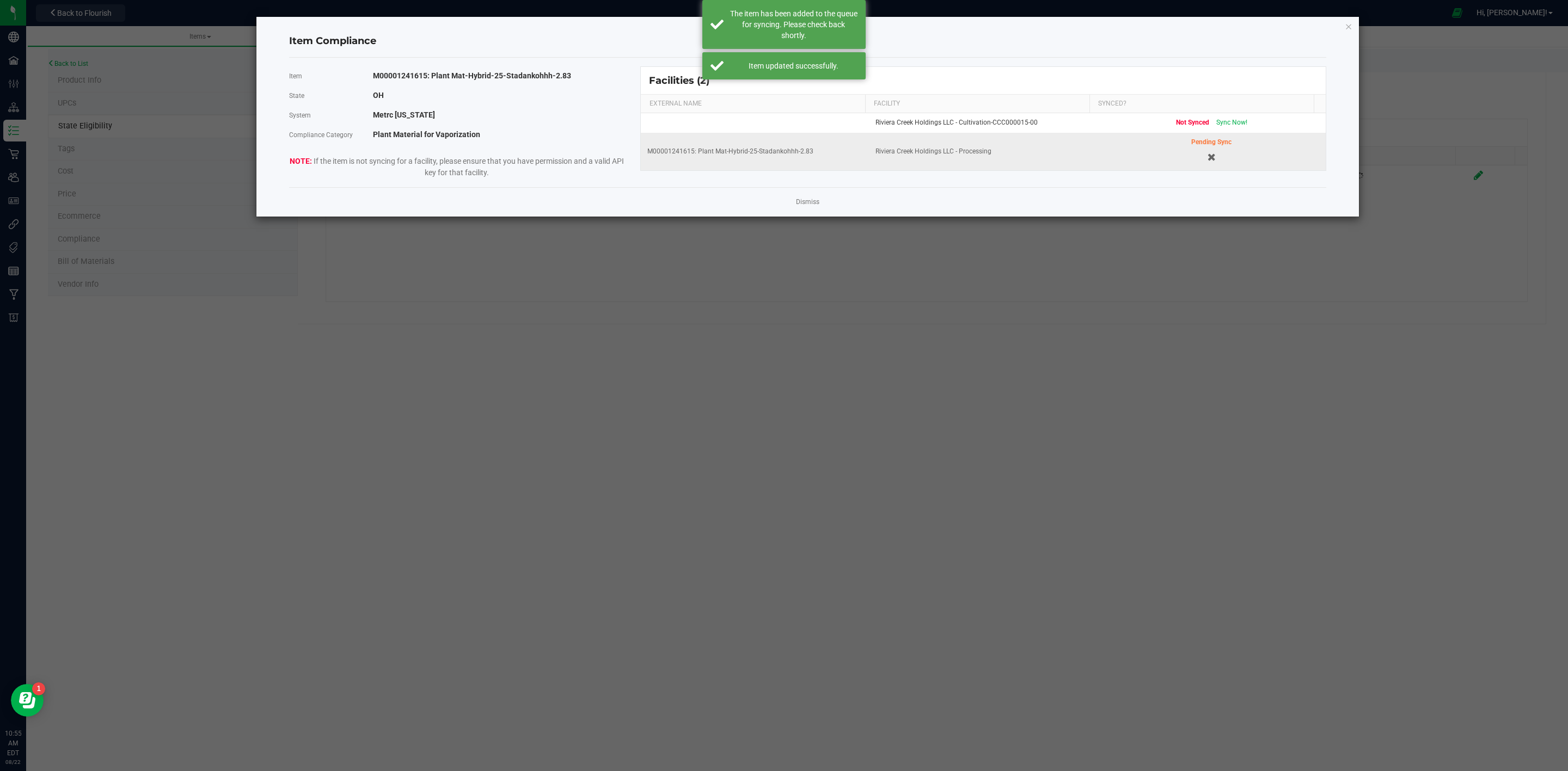
click at [811, 208] on app-cancel-button "Dismiss" at bounding box center [808, 202] width 23 height 12
click at [814, 194] on div "Dismiss" at bounding box center [808, 202] width 1037 height 29
click at [809, 199] on link "Dismiss" at bounding box center [808, 202] width 23 height 9
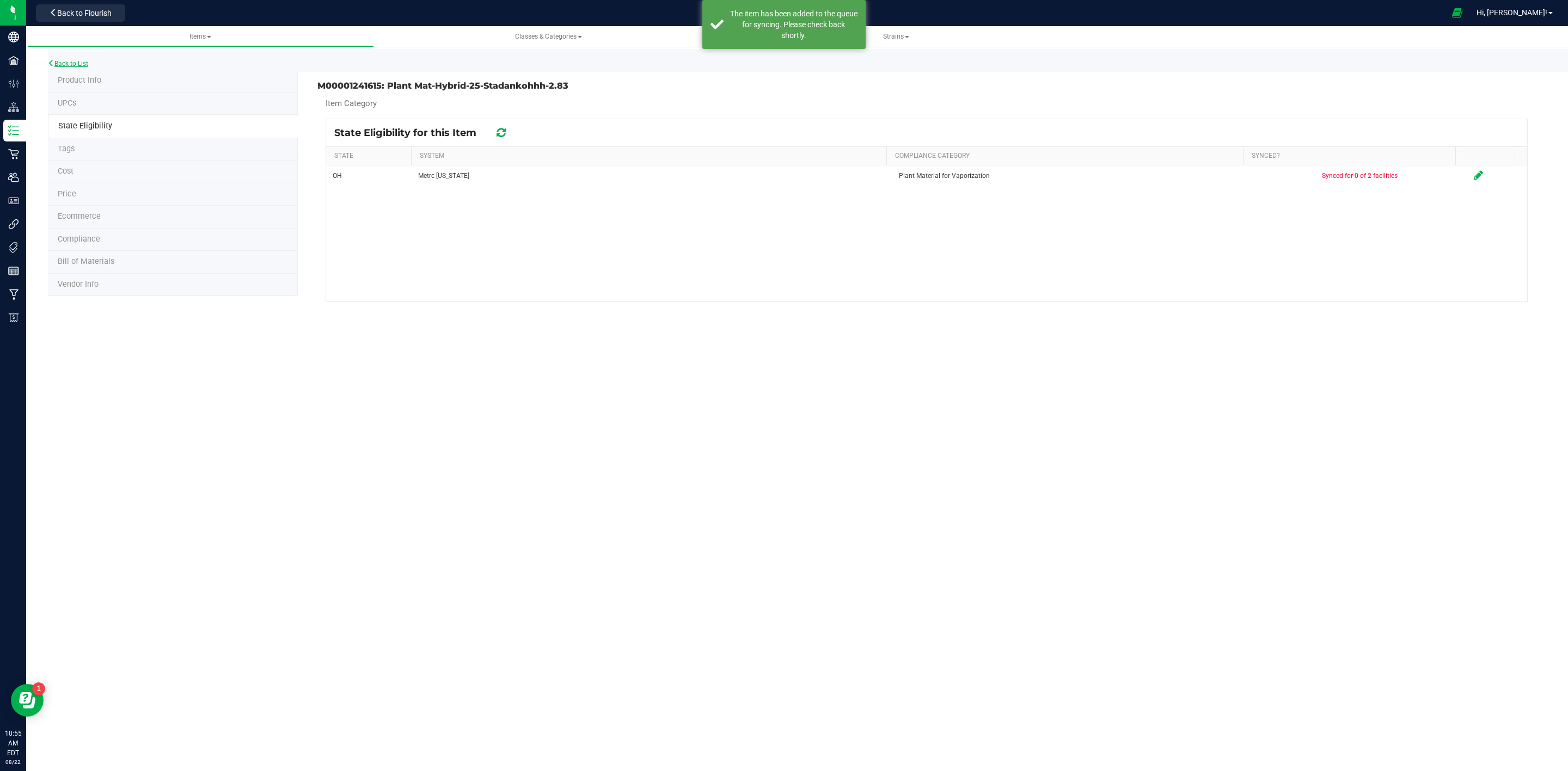
click at [72, 61] on link "Back to List" at bounding box center [68, 64] width 40 height 8
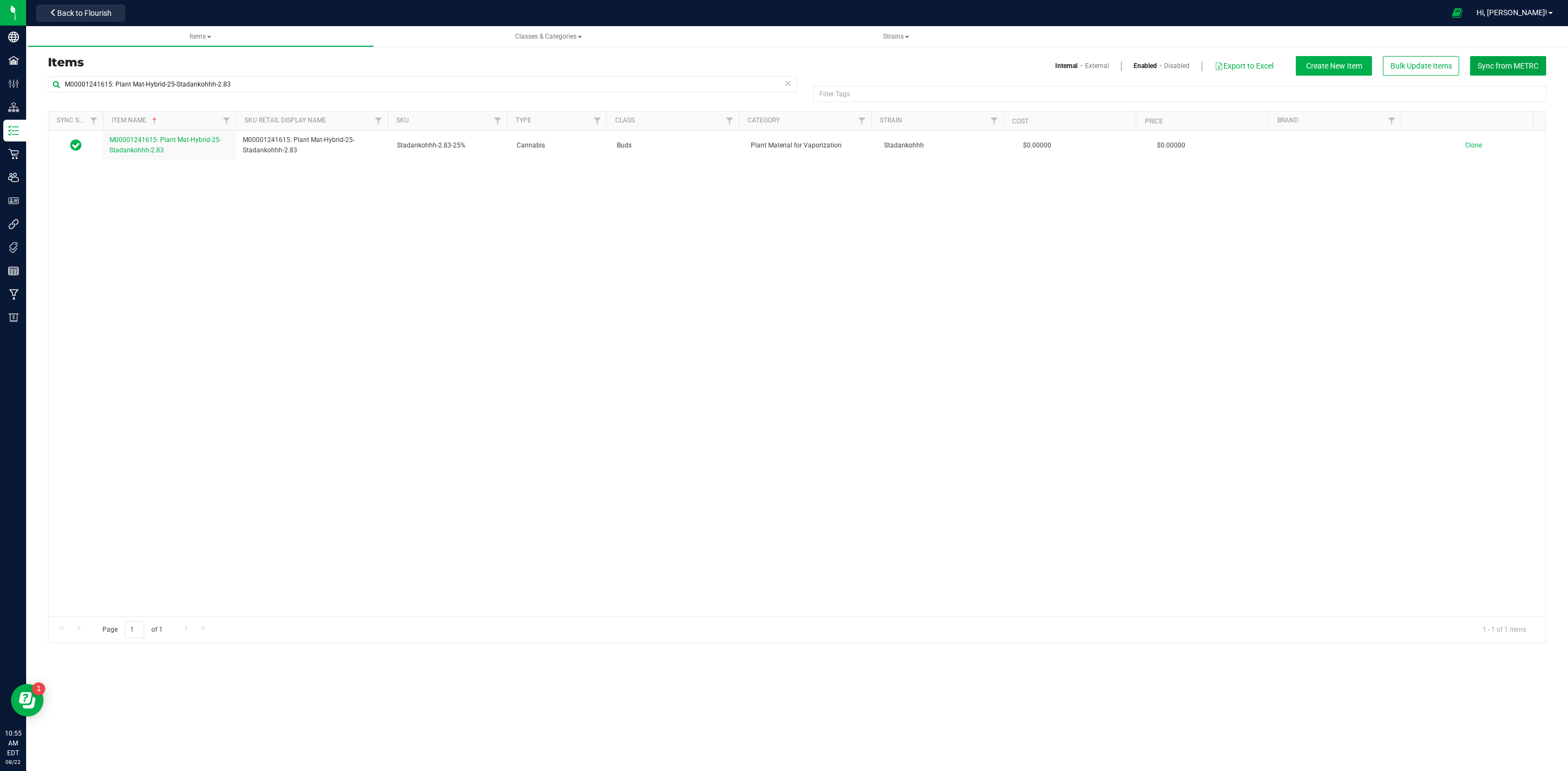
click at [1492, 69] on span "Sync from METRC" at bounding box center [1507, 65] width 61 height 8
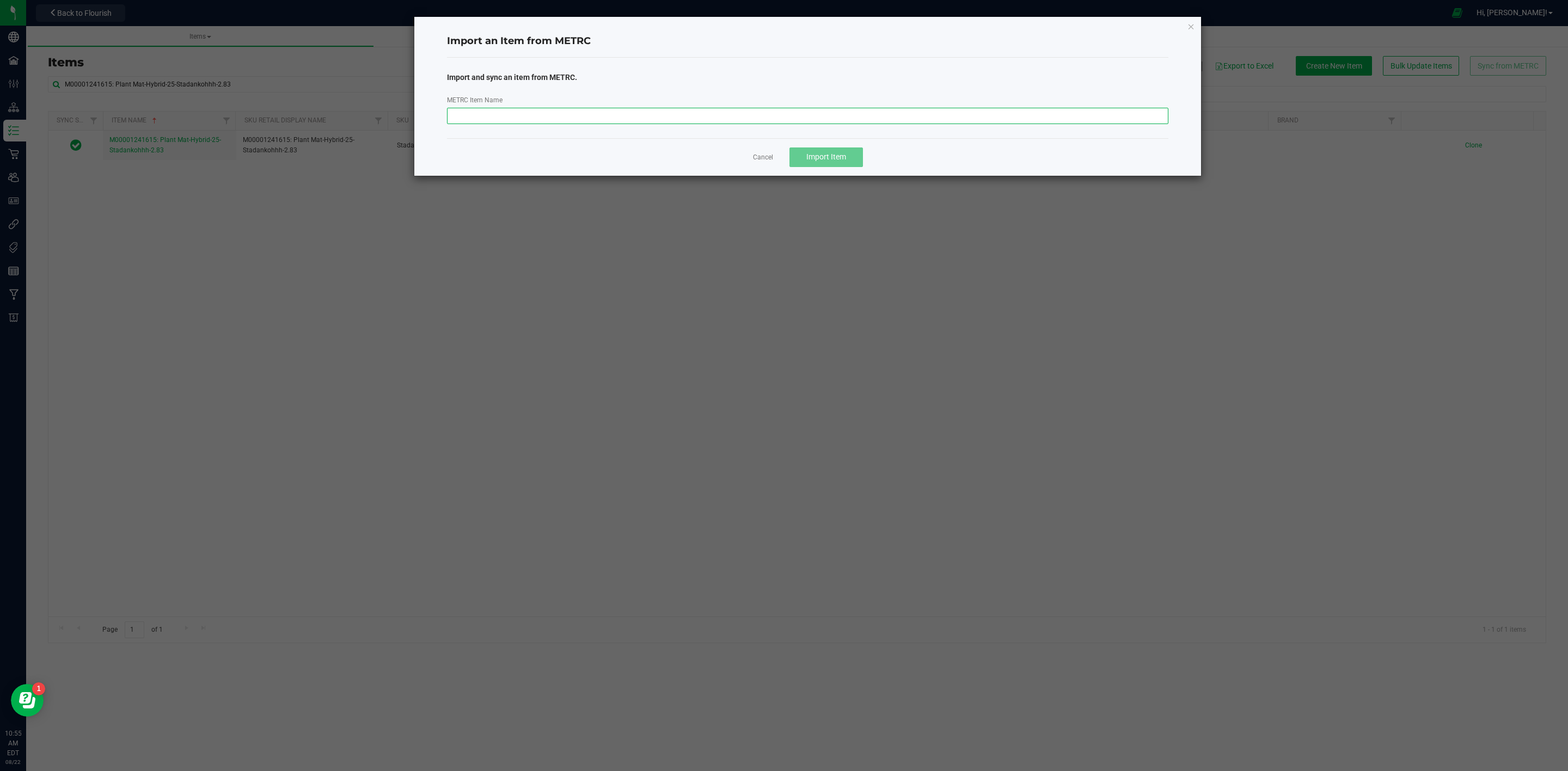
drag, startPoint x: 747, startPoint y: 118, endPoint x: 761, endPoint y: 131, distance: 19.1
click at [747, 116] on input "METRC Item Name" at bounding box center [808, 116] width 722 height 16
paste input "M00001176203: Plant Mat-Hybrid-27-Stadankohhh-2.83"
type input "M00001176203: Plant Mat-Hybrid-27-Stadankohhh-2.83"
click at [813, 159] on span "Import Item" at bounding box center [826, 156] width 40 height 8
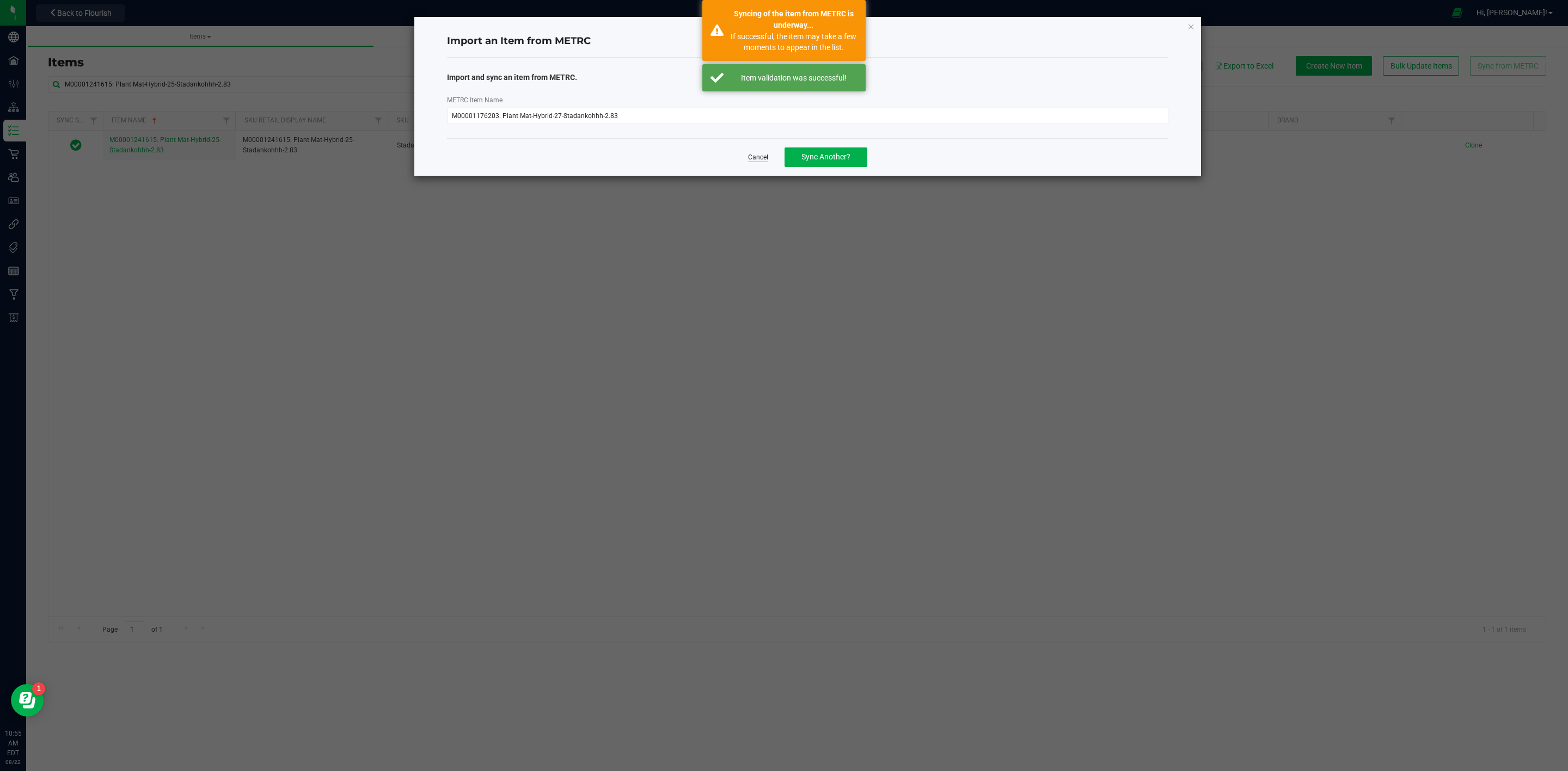
click at [750, 159] on link "Cancel" at bounding box center [758, 158] width 20 height 9
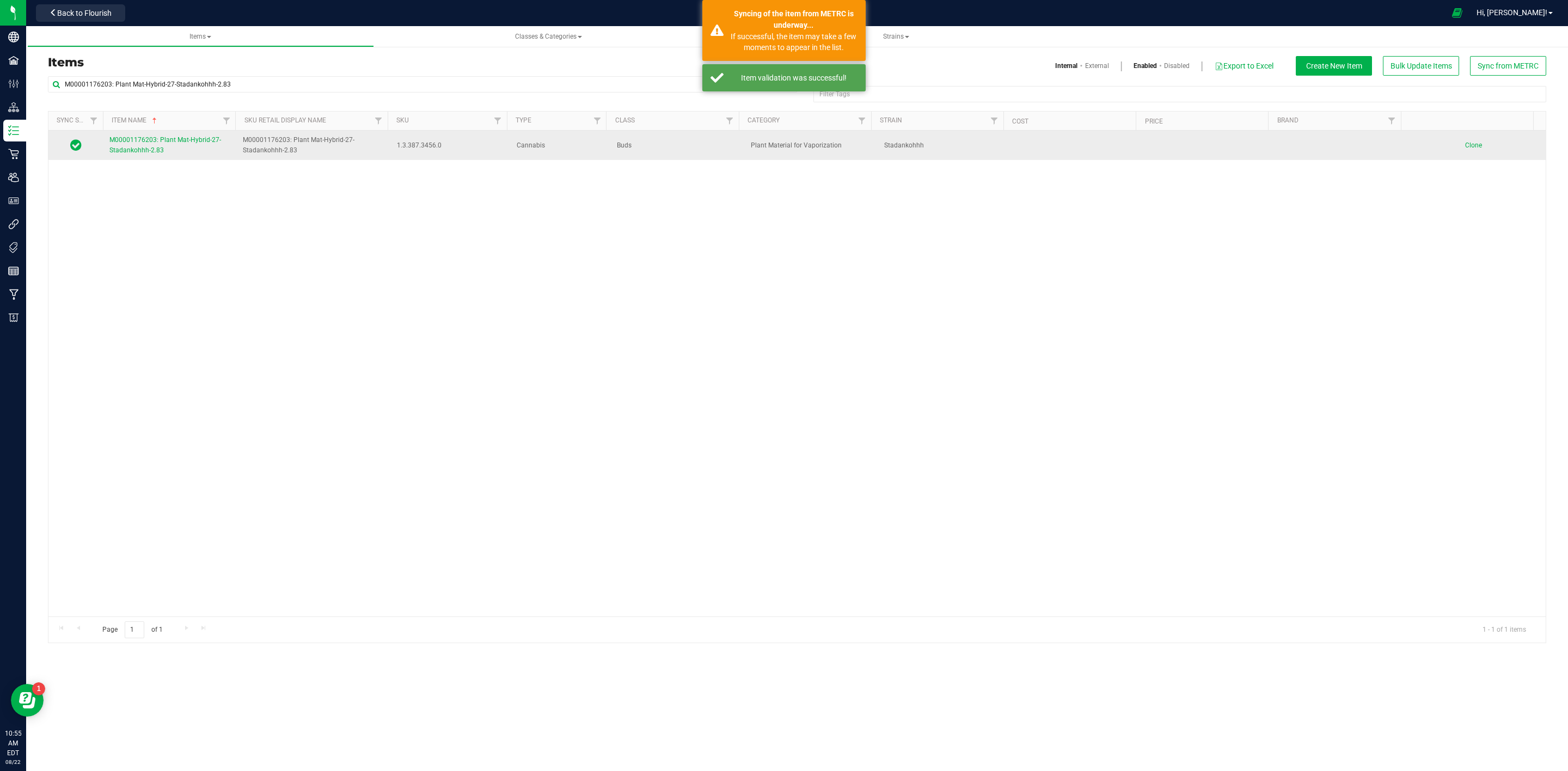
click at [151, 146] on link "M00001176203: Plant Mat-Hybrid-27-Stadankohhh-2.83" at bounding box center [170, 145] width 120 height 21
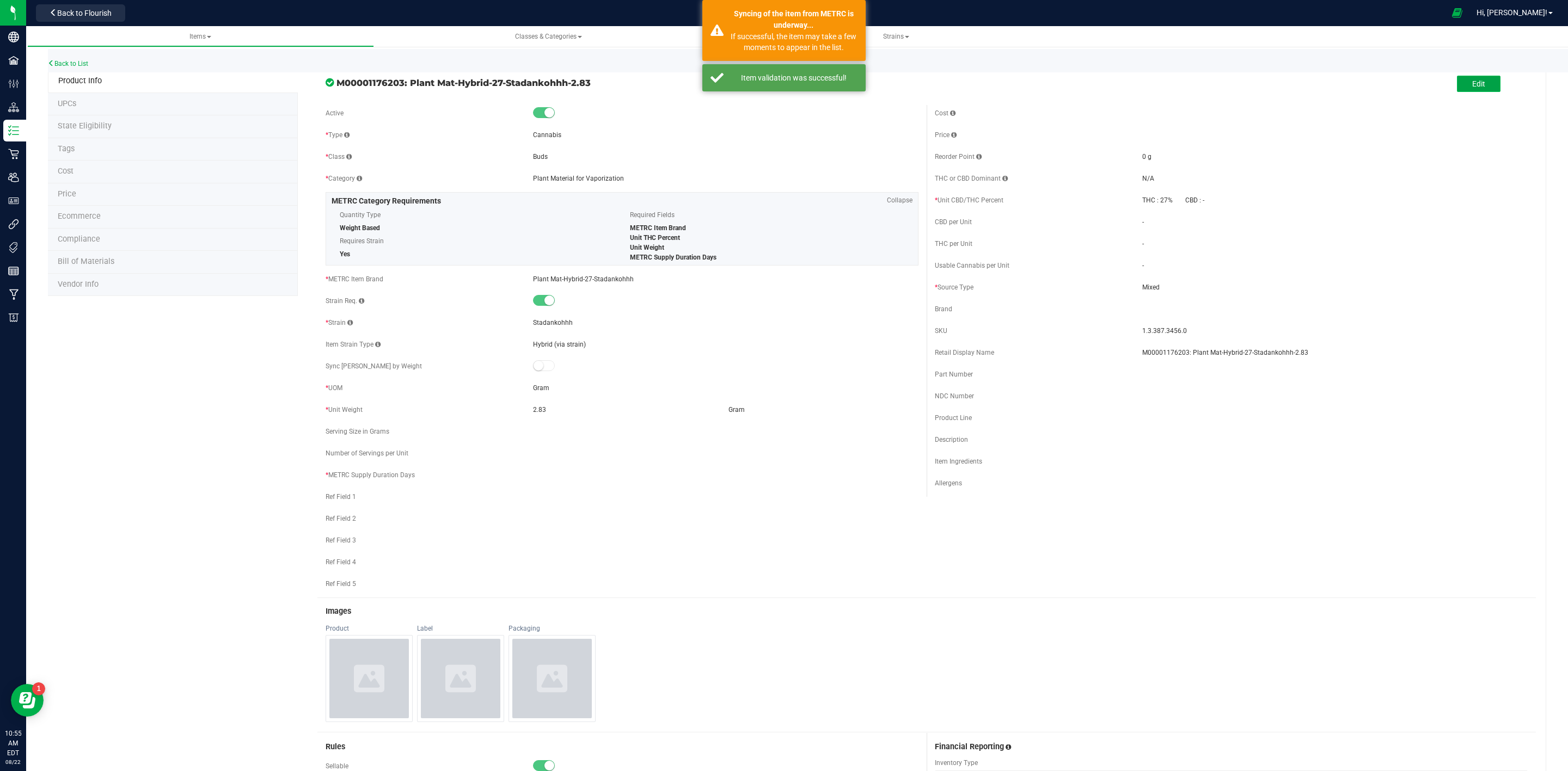
click at [1472, 88] on button "Edit" at bounding box center [1479, 83] width 44 height 16
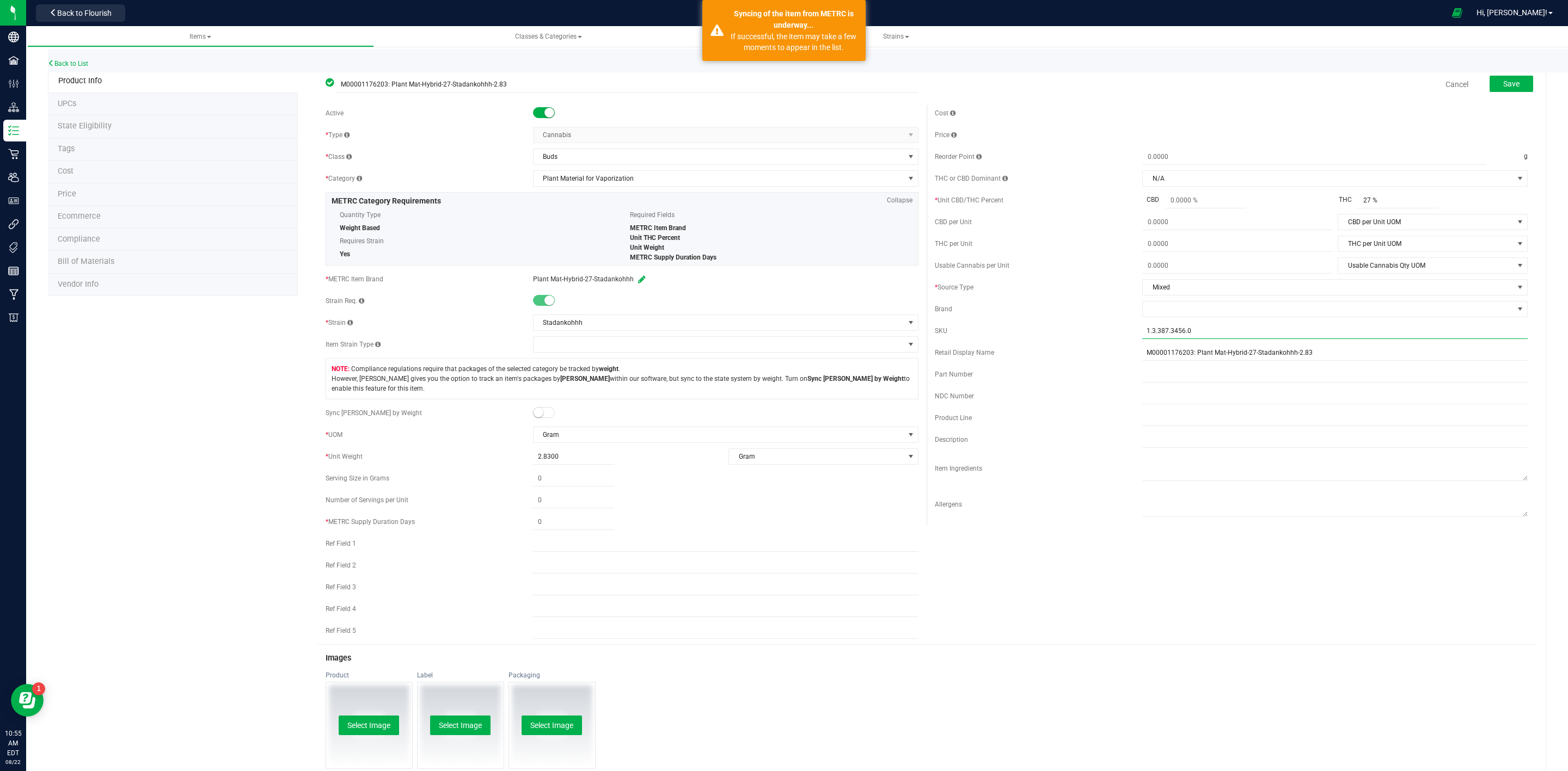
drag, startPoint x: 1195, startPoint y: 330, endPoint x: 1051, endPoint y: 338, distance: 144.2
click at [1051, 338] on div "SKU 1.3.387.3456.0" at bounding box center [1231, 330] width 593 height 16
click at [1197, 333] on input "Stadankohhh-2.83-23%" at bounding box center [1335, 330] width 385 height 16
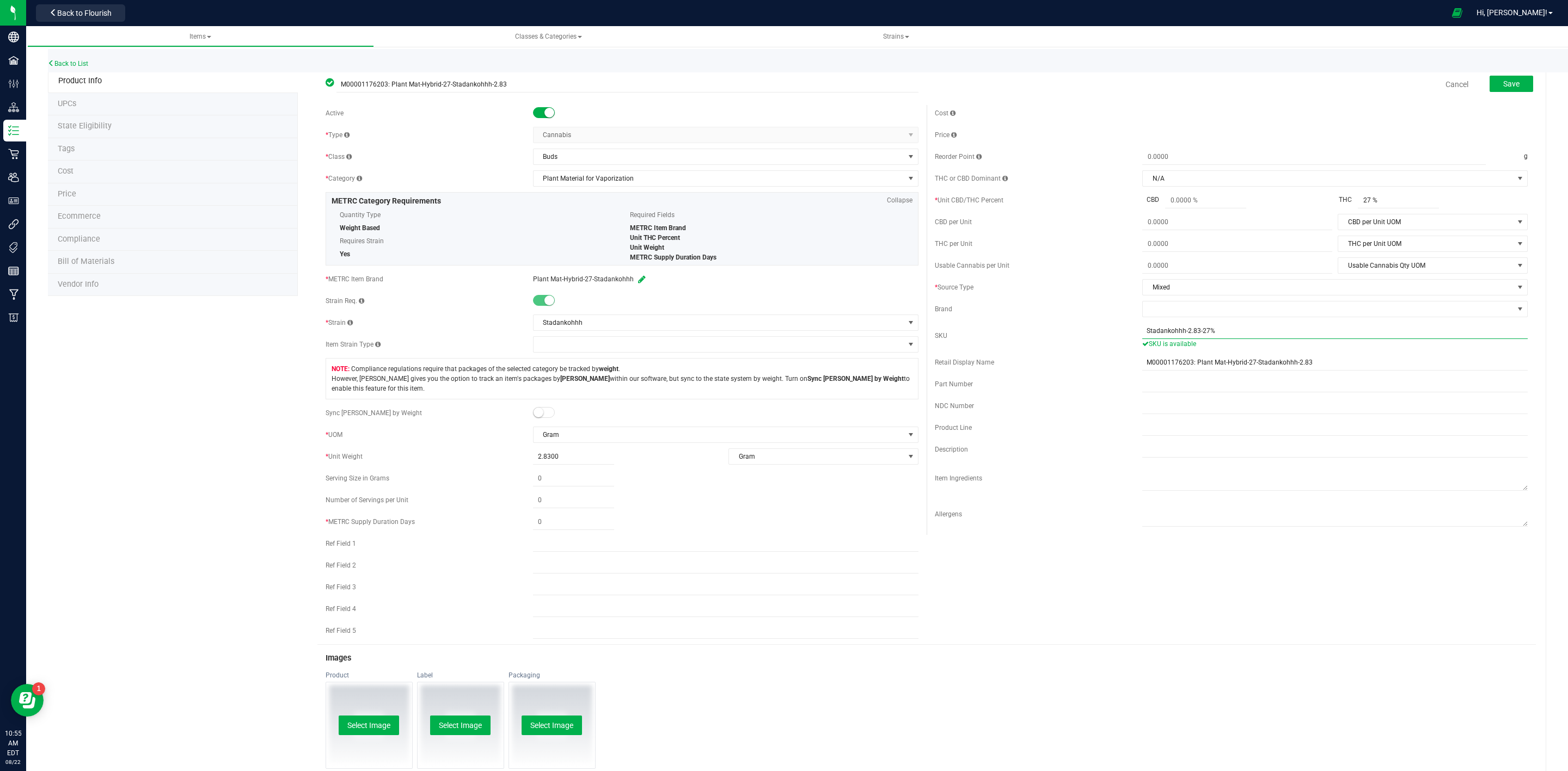
type input "Stadankohhh-2.83-27%"
click at [541, 417] on span at bounding box center [544, 412] width 22 height 11
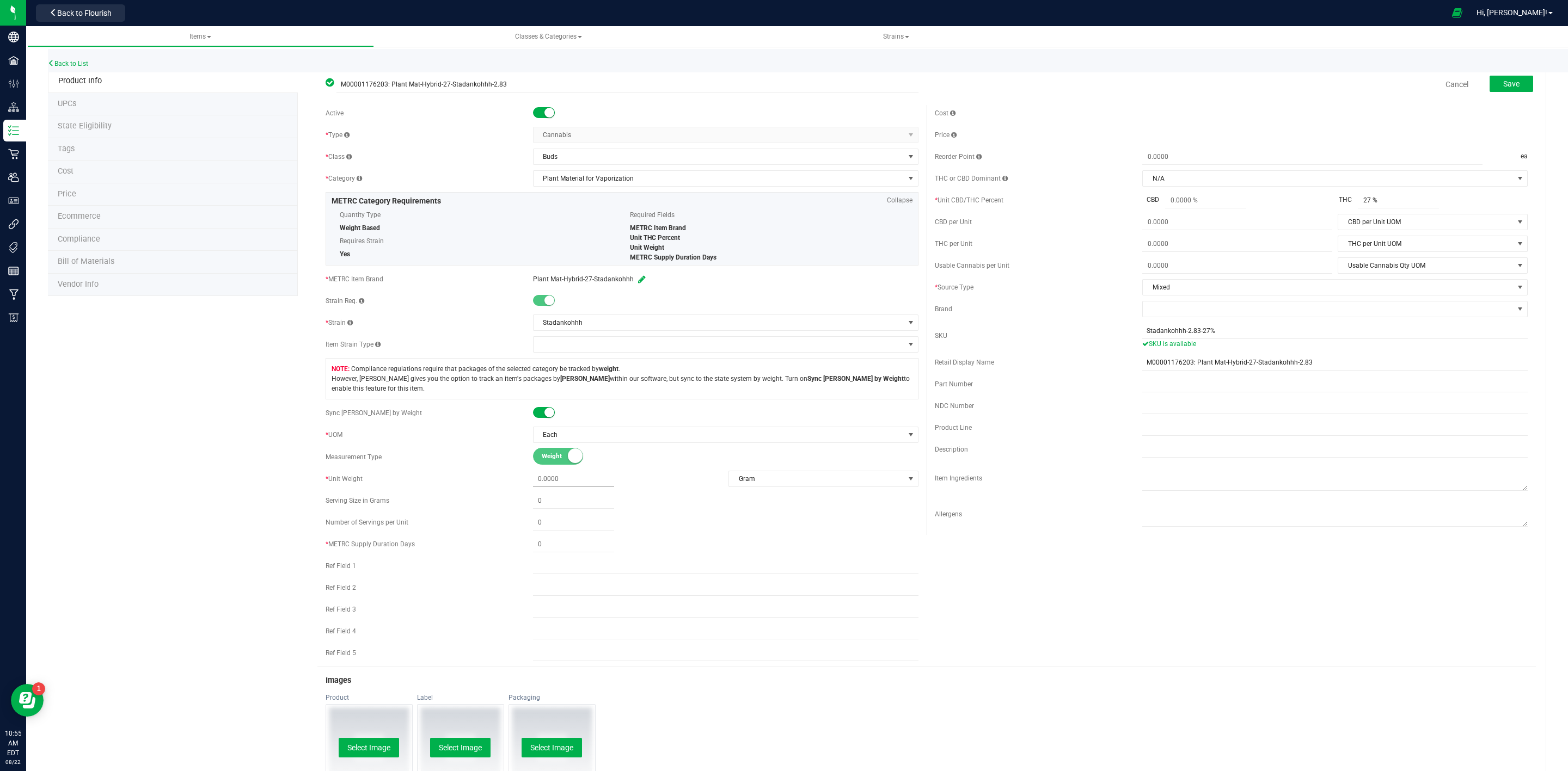
click at [546, 482] on span at bounding box center [573, 479] width 81 height 15
type input "2.83"
type input "2.8300"
click at [548, 552] on span at bounding box center [573, 545] width 81 height 15
type input "1"
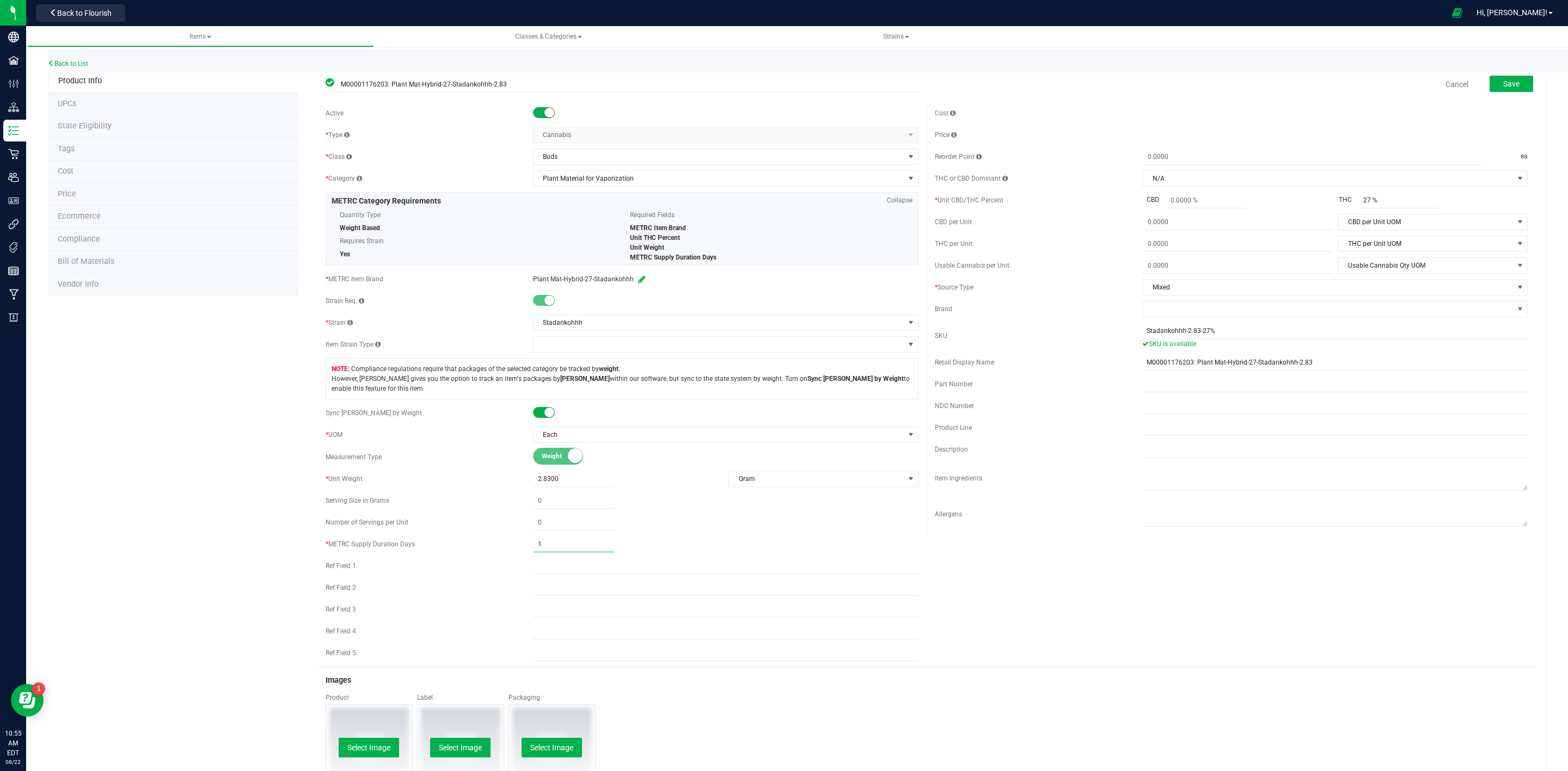
type input "1"
click at [1521, 75] on div "Cancel Save" at bounding box center [1231, 84] width 609 height 27
click at [1513, 84] on button "Save" at bounding box center [1511, 83] width 44 height 16
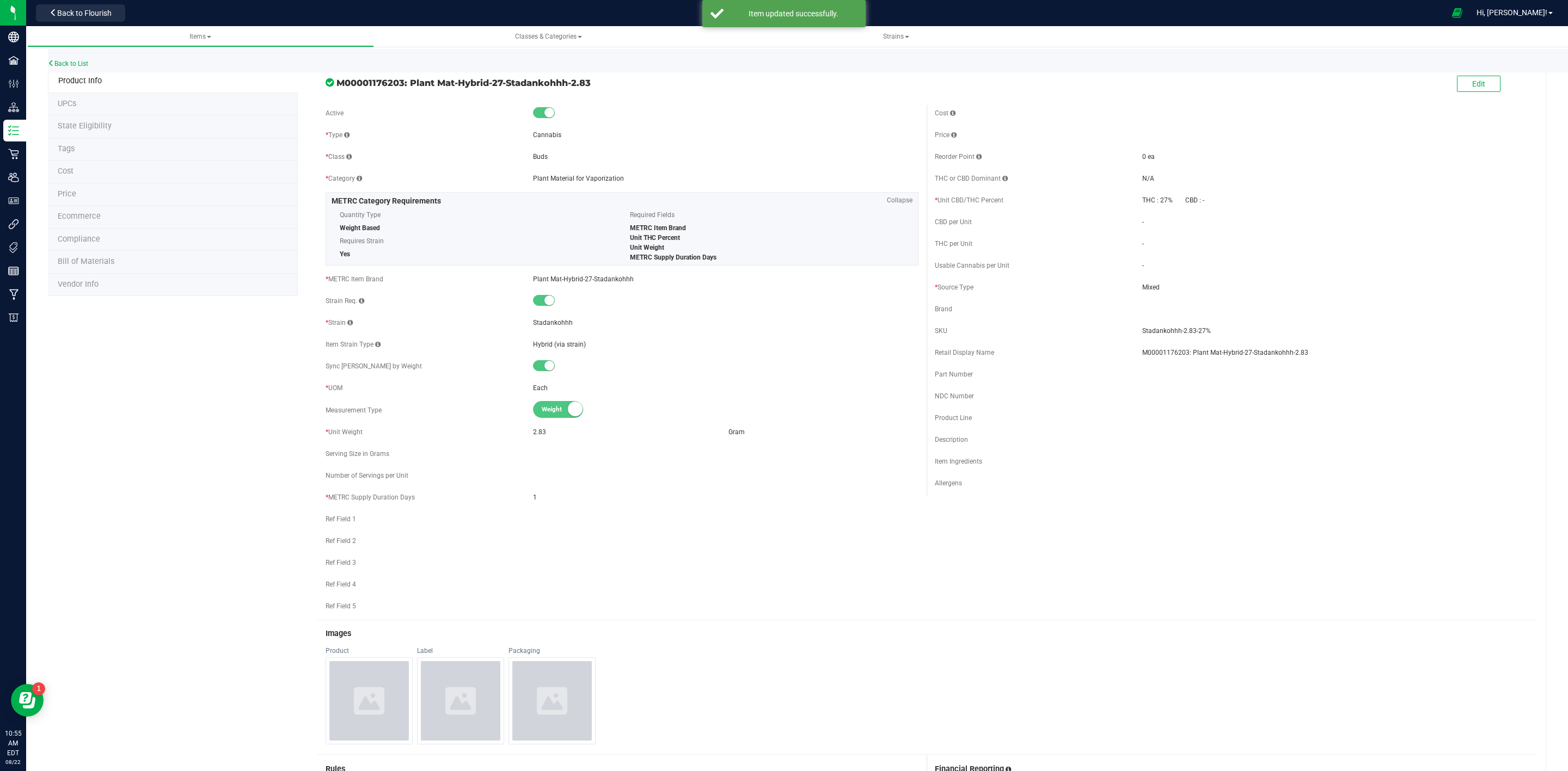
click at [114, 127] on li "State Eligibility" at bounding box center [173, 127] width 250 height 23
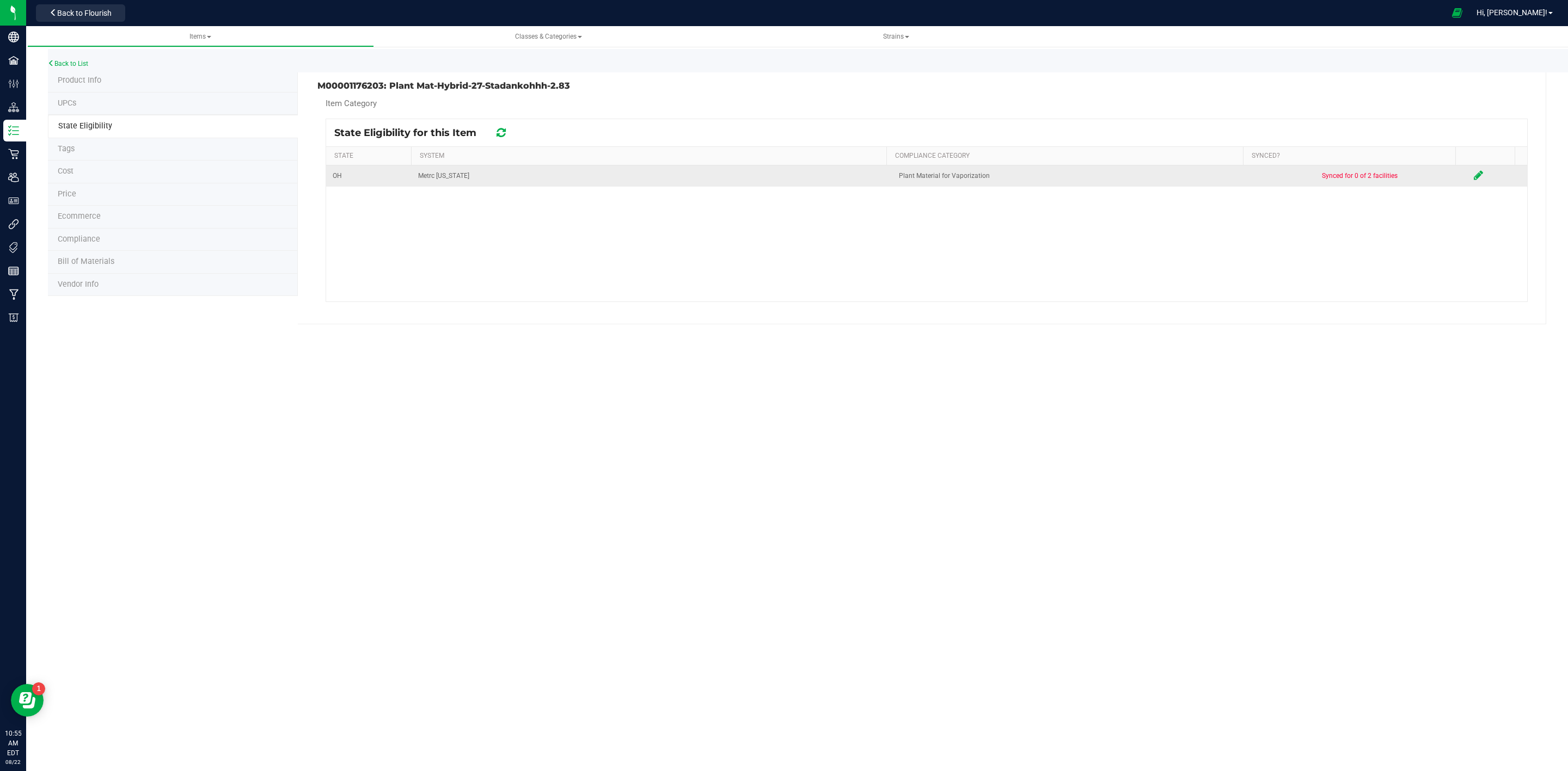
click at [1473, 178] on icon at bounding box center [1478, 175] width 9 height 11
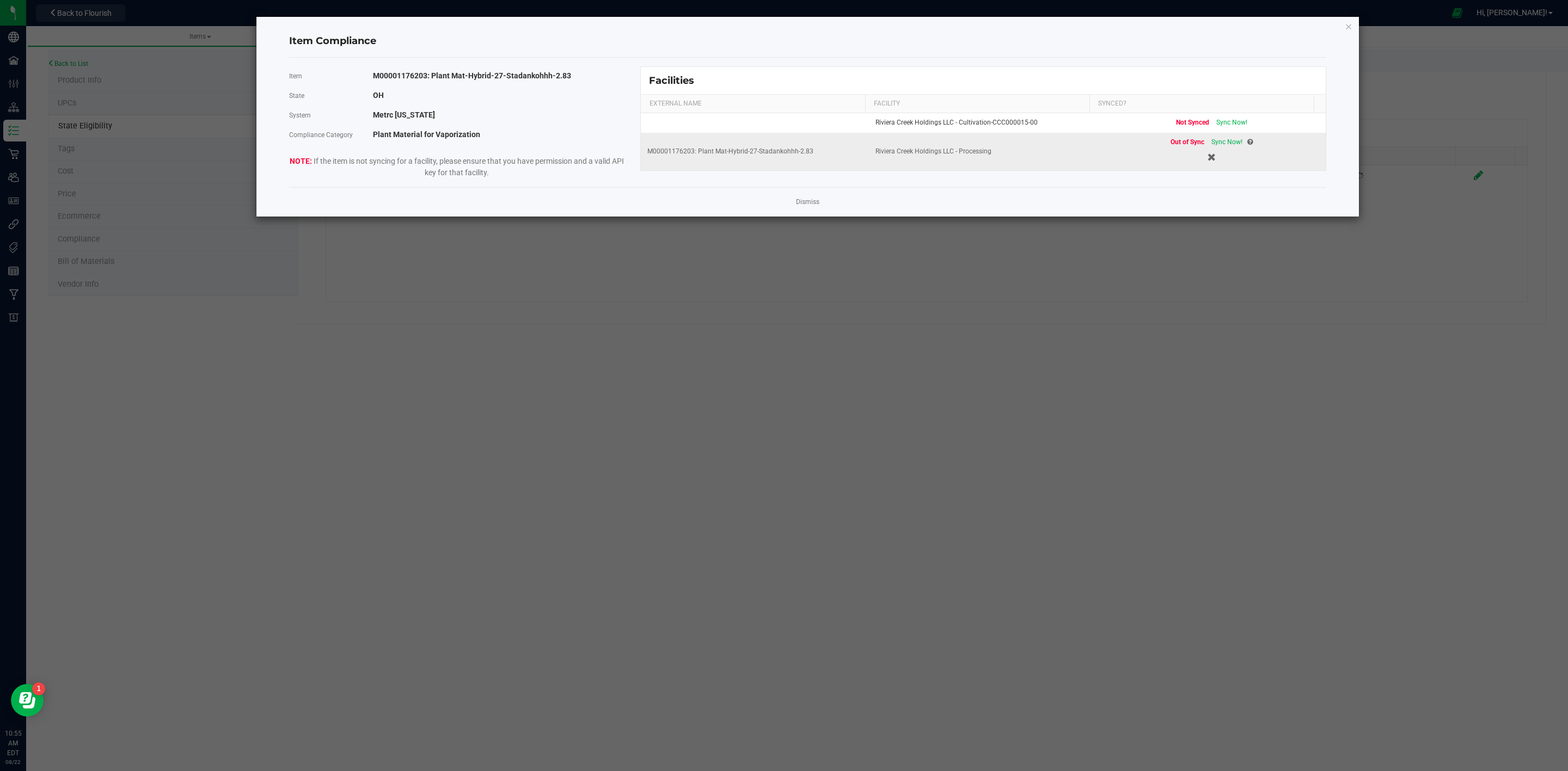
click at [1212, 136] on td "Out of Sync Sync Now!" at bounding box center [1211, 151] width 228 height 38
click at [1212, 144] on span "Sync Now!" at bounding box center [1227, 142] width 31 height 8
click at [813, 201] on link "Dismiss" at bounding box center [808, 202] width 23 height 9
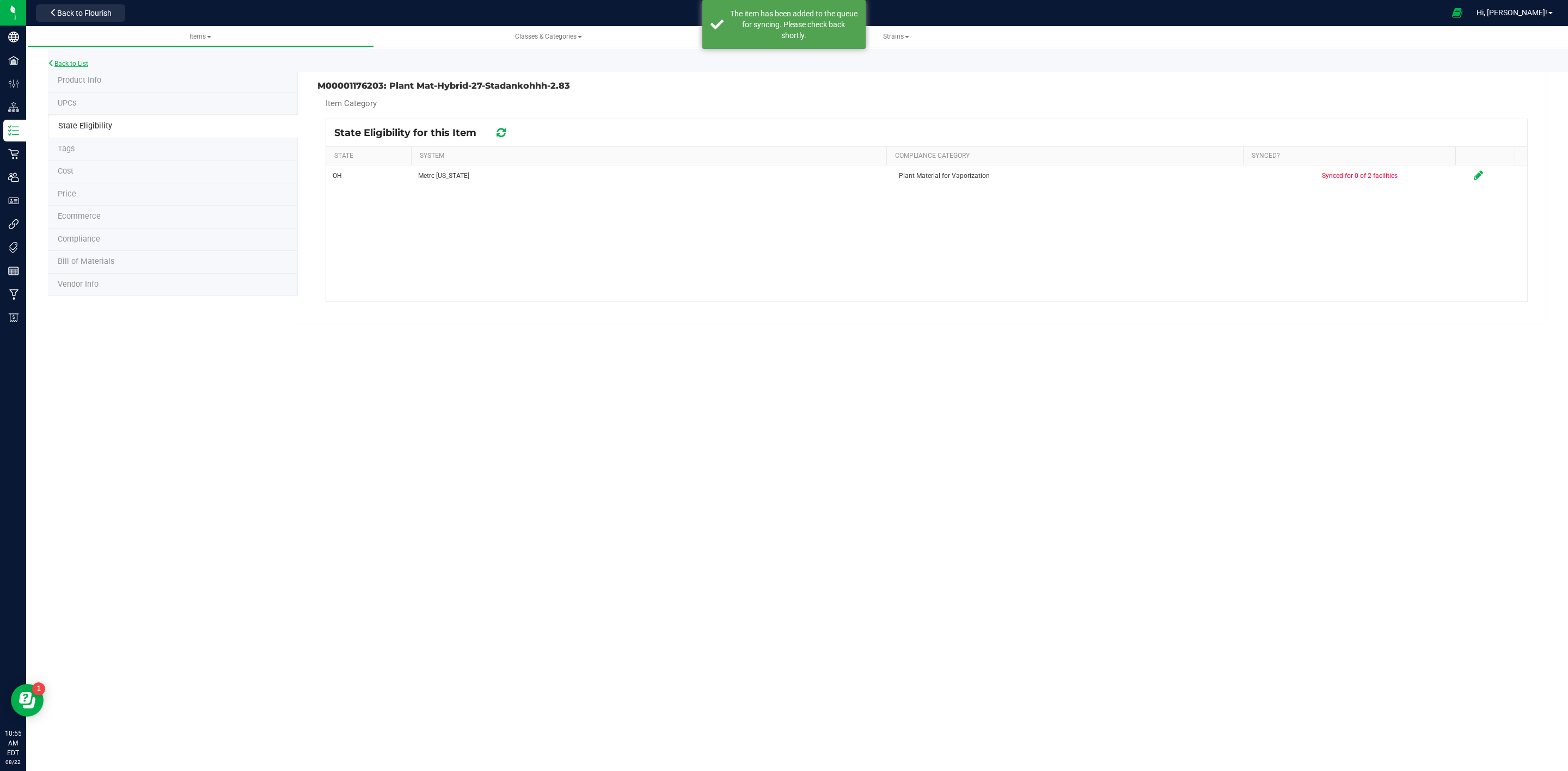
click at [73, 62] on link "Back to List" at bounding box center [68, 64] width 40 height 8
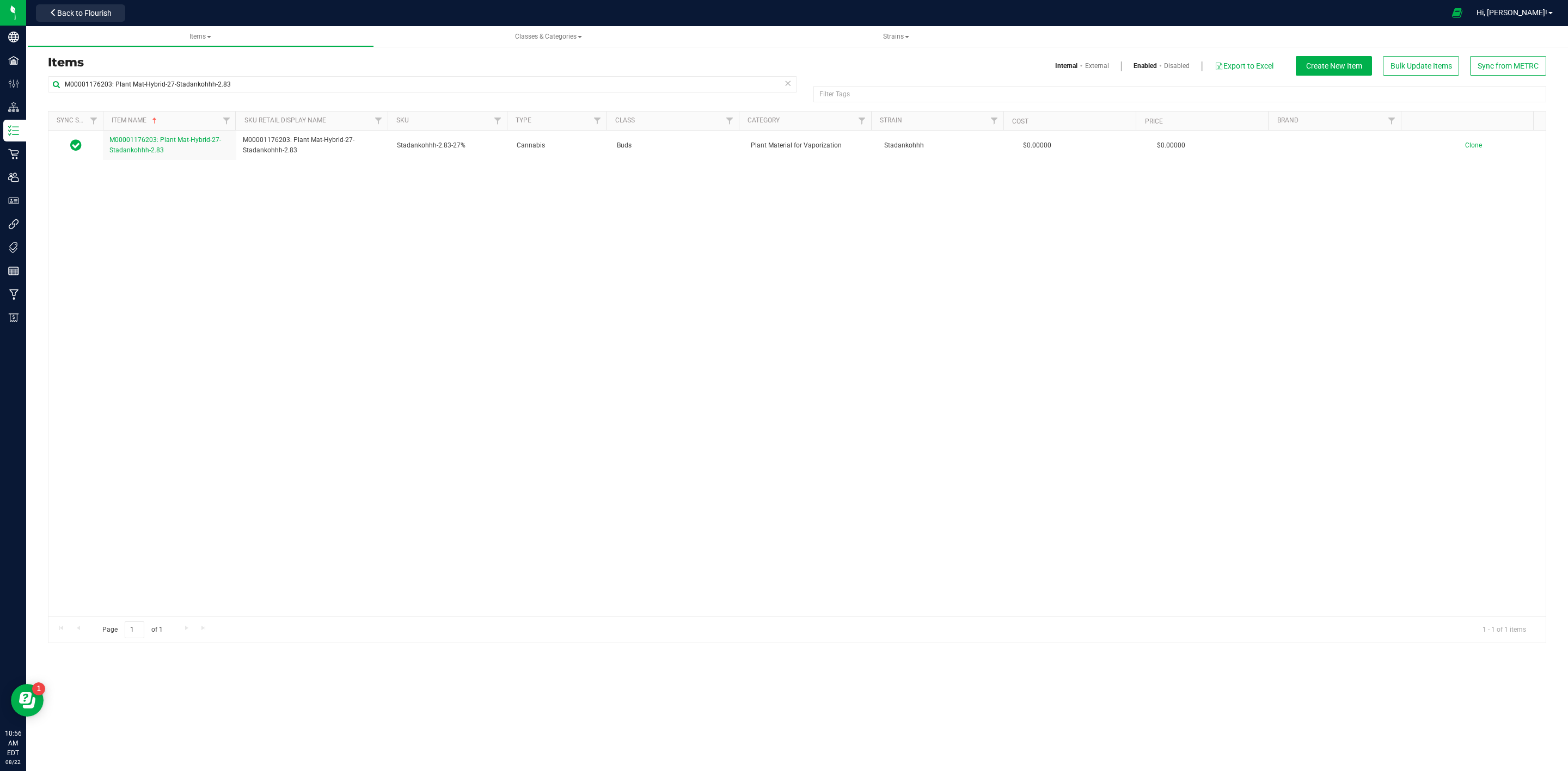
click at [1501, 54] on div "Items Internal External Enabled Disabled Export to Excel Create New Item Bulk U…" at bounding box center [797, 343] width 1498 height 601
click at [1492, 67] on span "Sync from METRC" at bounding box center [1507, 65] width 61 height 8
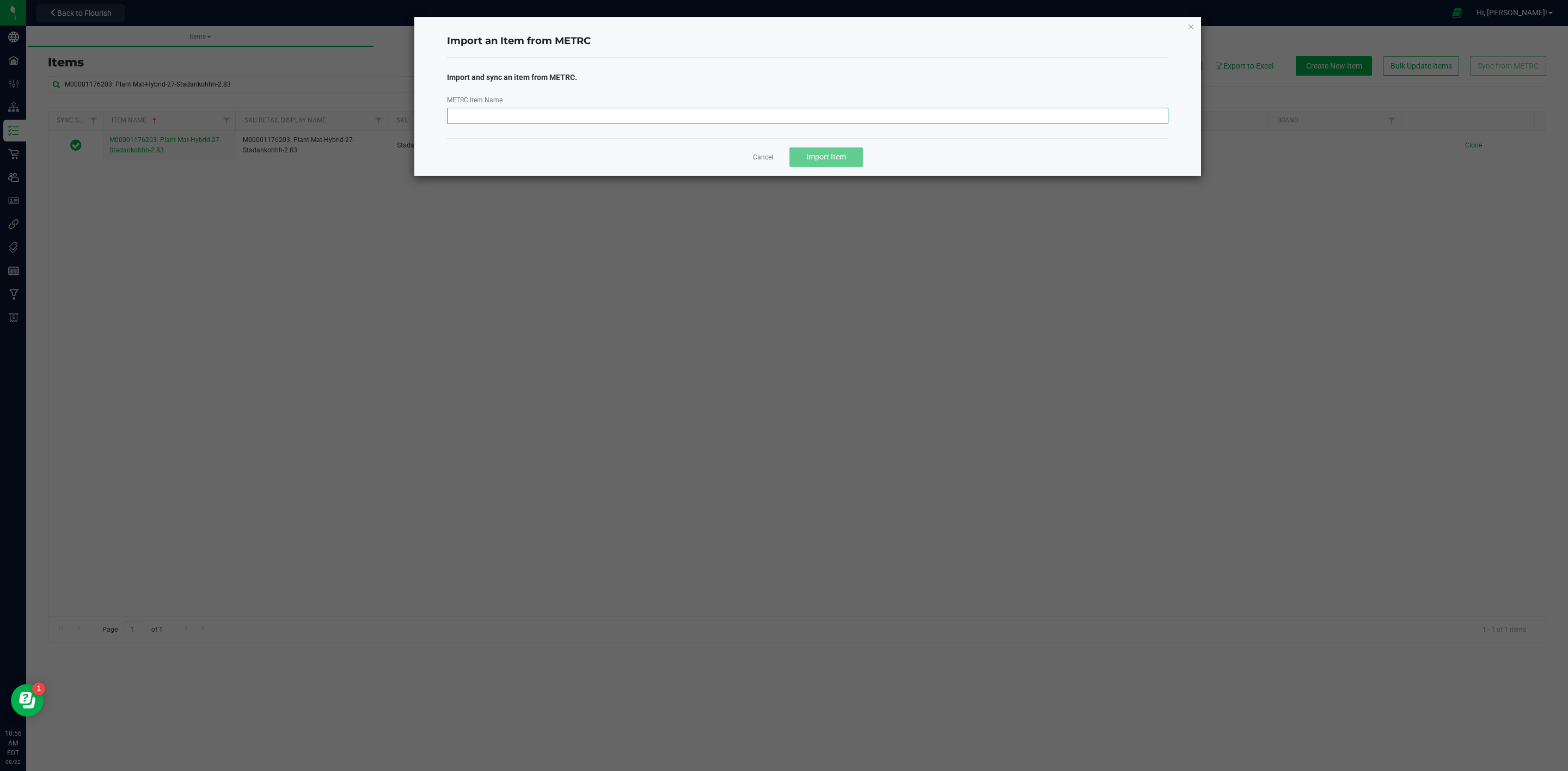
click at [773, 124] on input "METRC Item Name" at bounding box center [808, 116] width 722 height 16
paste input "M00001241473: Plant Mat-Indica-23-Yesca-2.83"
type input "M00001241473: Plant Mat-Indica-23-Yesca-2.83"
click at [838, 161] on span "Import Item" at bounding box center [826, 156] width 40 height 8
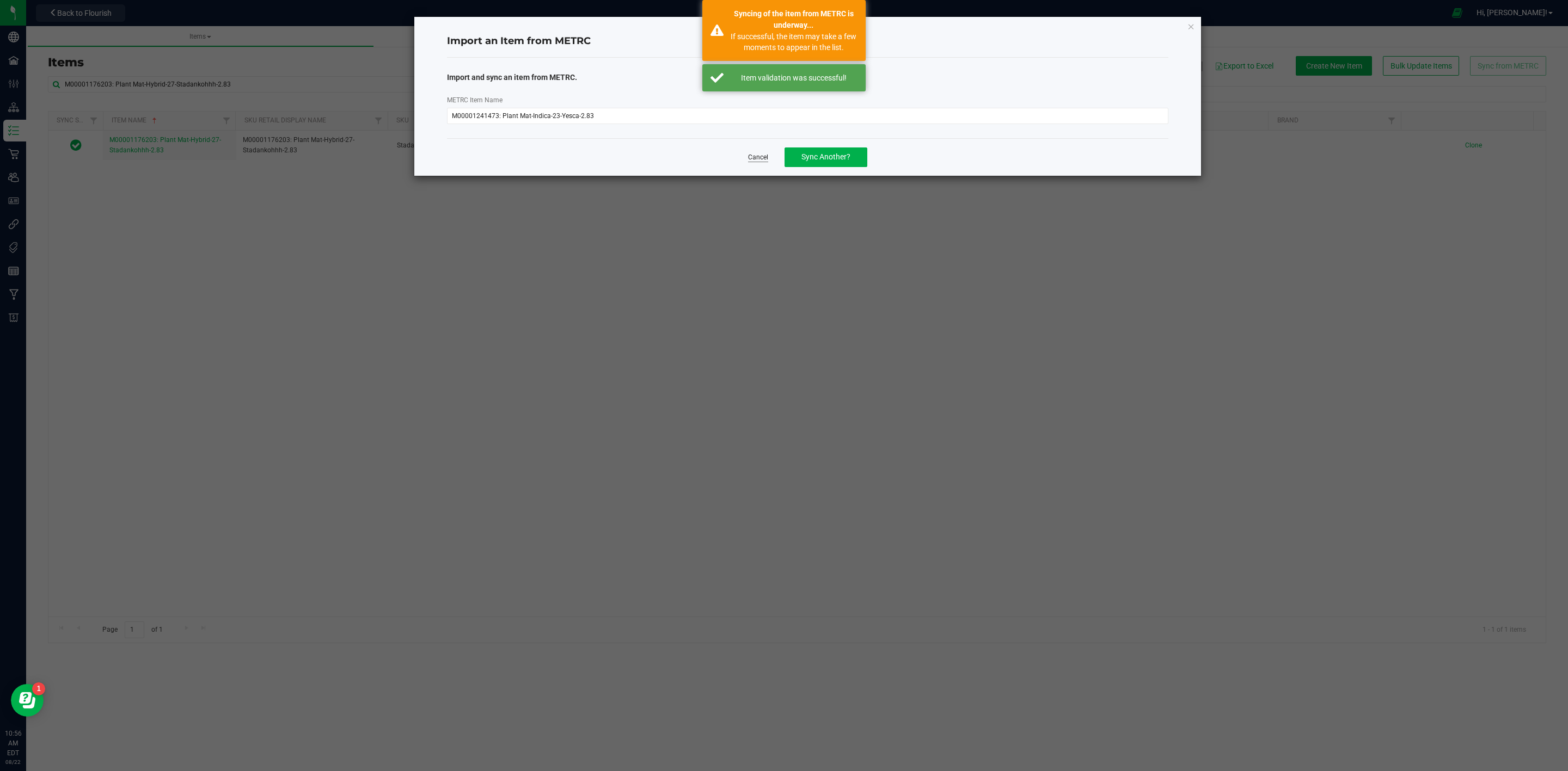
click at [757, 160] on link "Cancel" at bounding box center [758, 158] width 20 height 9
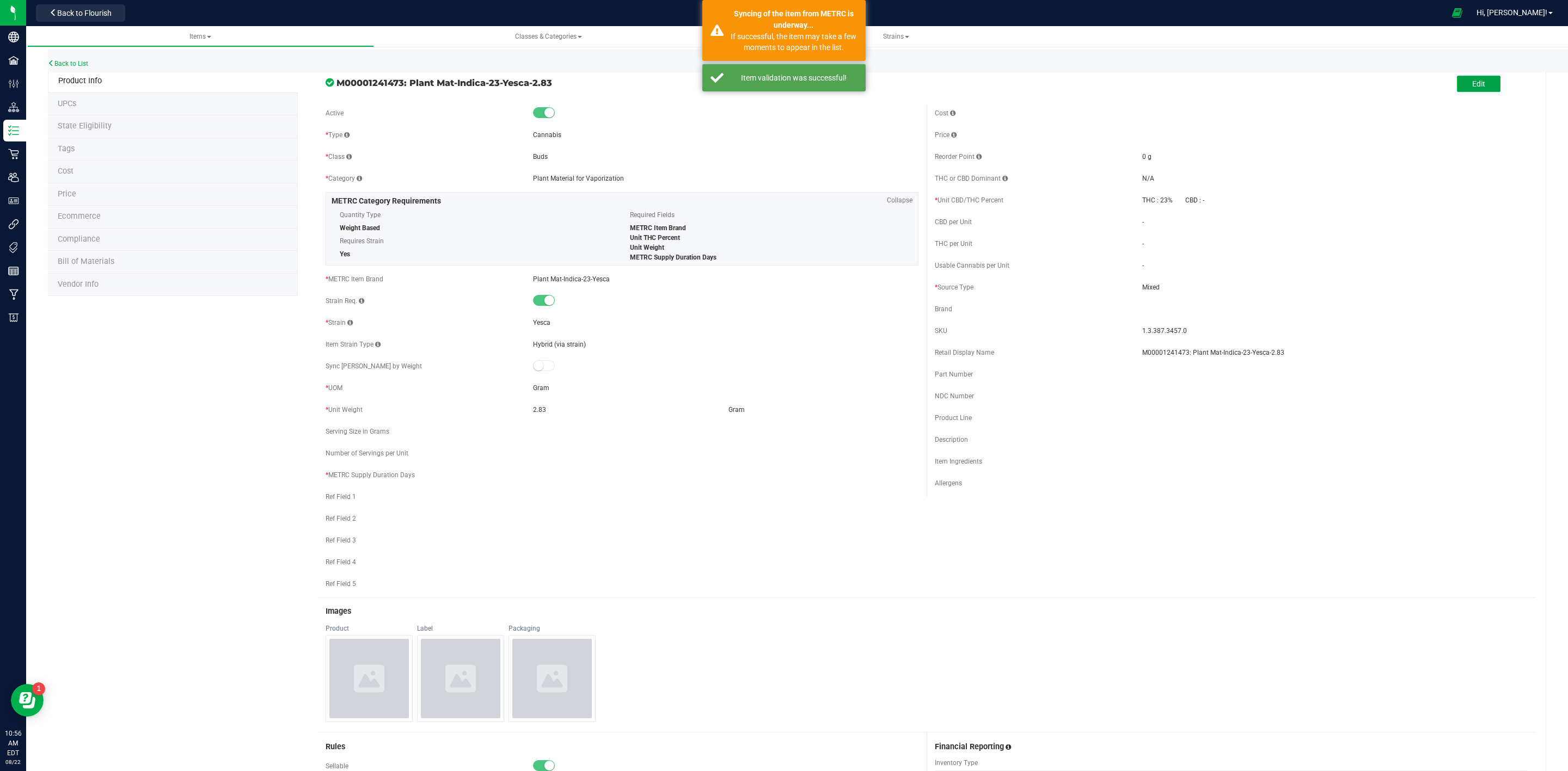
click at [1485, 77] on button "Edit" at bounding box center [1479, 83] width 44 height 16
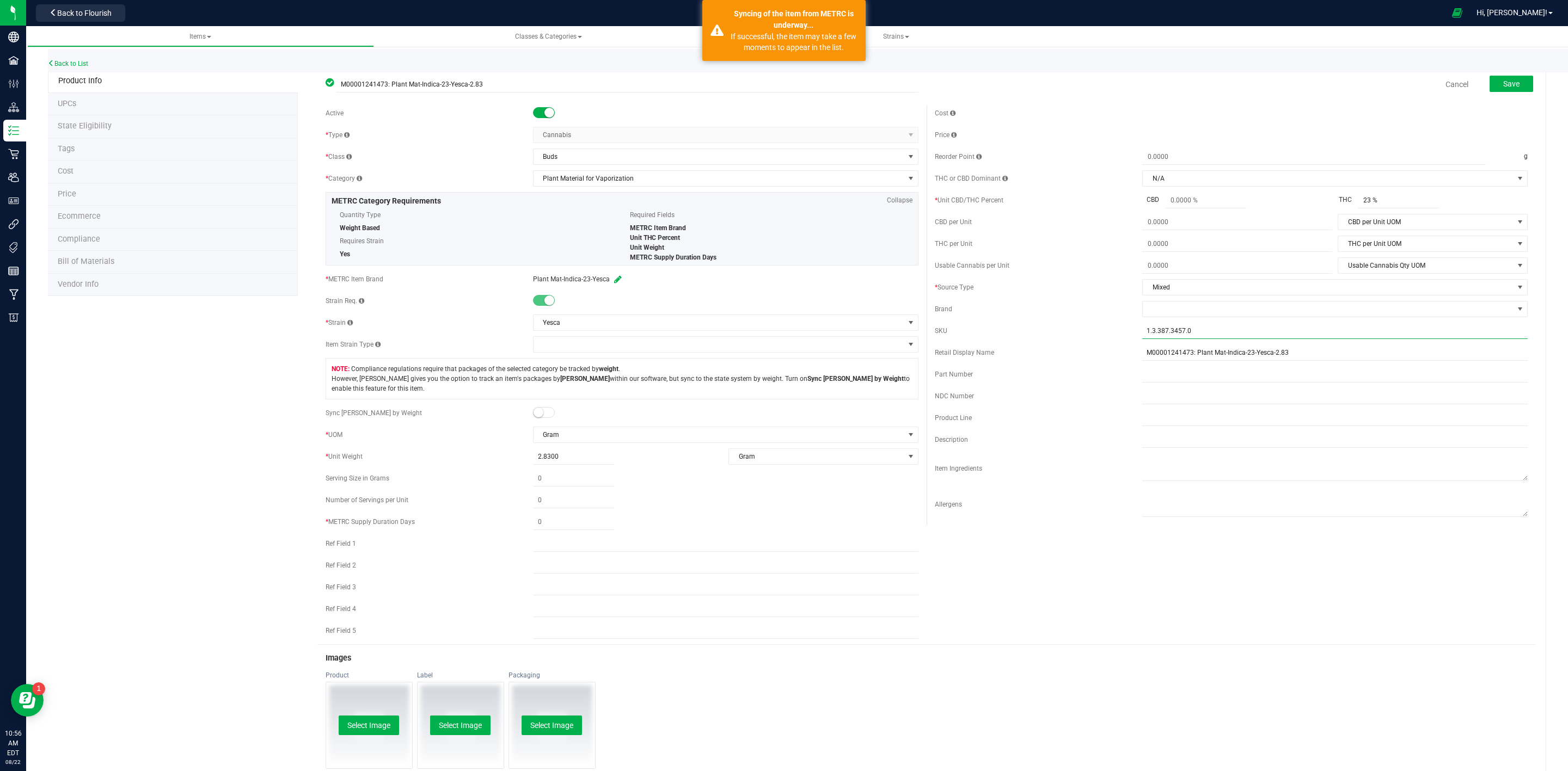
drag, startPoint x: 1209, startPoint y: 330, endPoint x: 1079, endPoint y: 334, distance: 130.1
click at [1090, 334] on div "SKU 1.3.387.3457.0" at bounding box center [1231, 330] width 593 height 16
type input "Yesca-2.83-23%"
click at [1083, 333] on div "SKU" at bounding box center [1038, 330] width 207 height 10
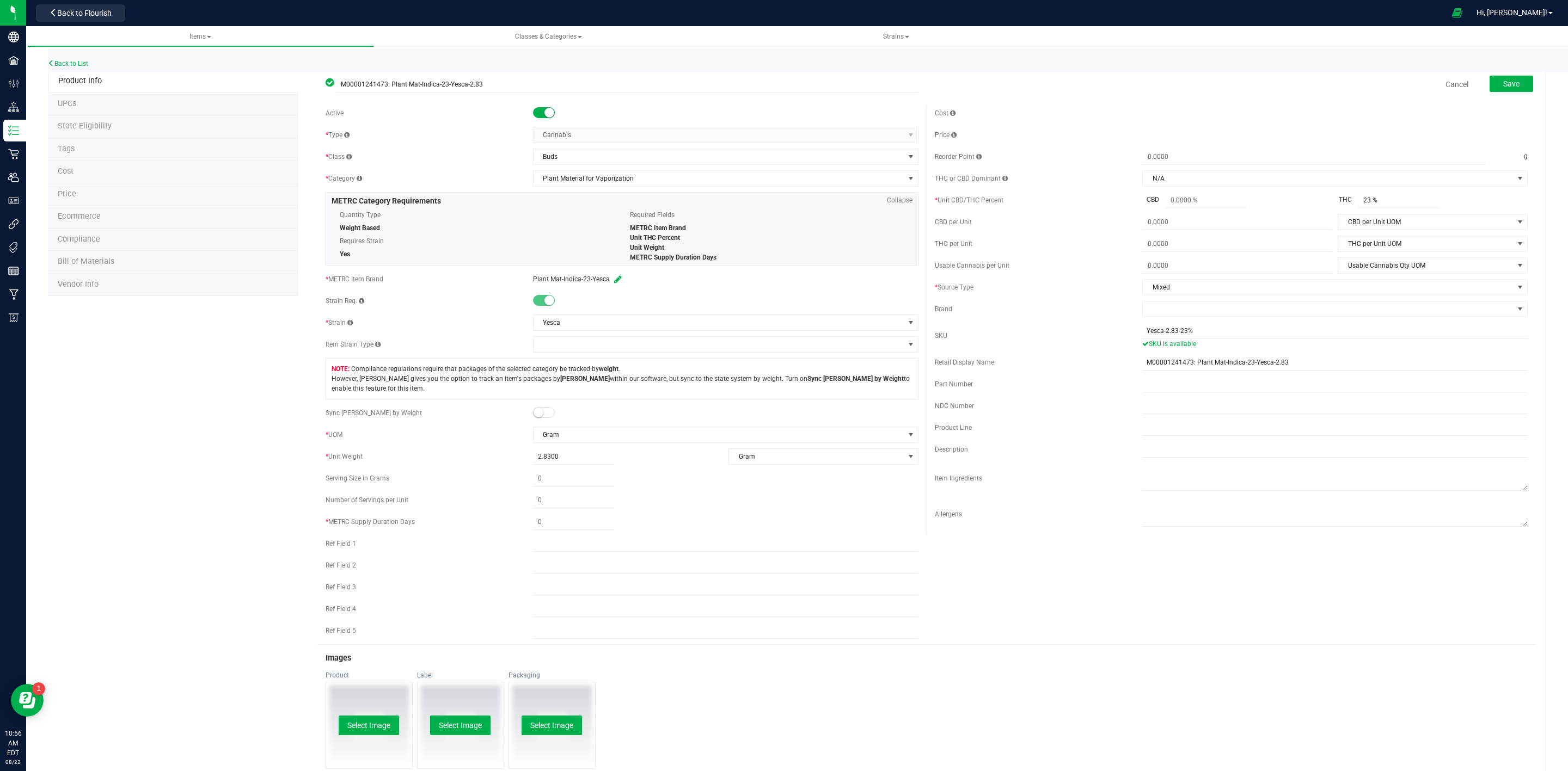
click at [538, 412] on small at bounding box center [538, 412] width 10 height 10
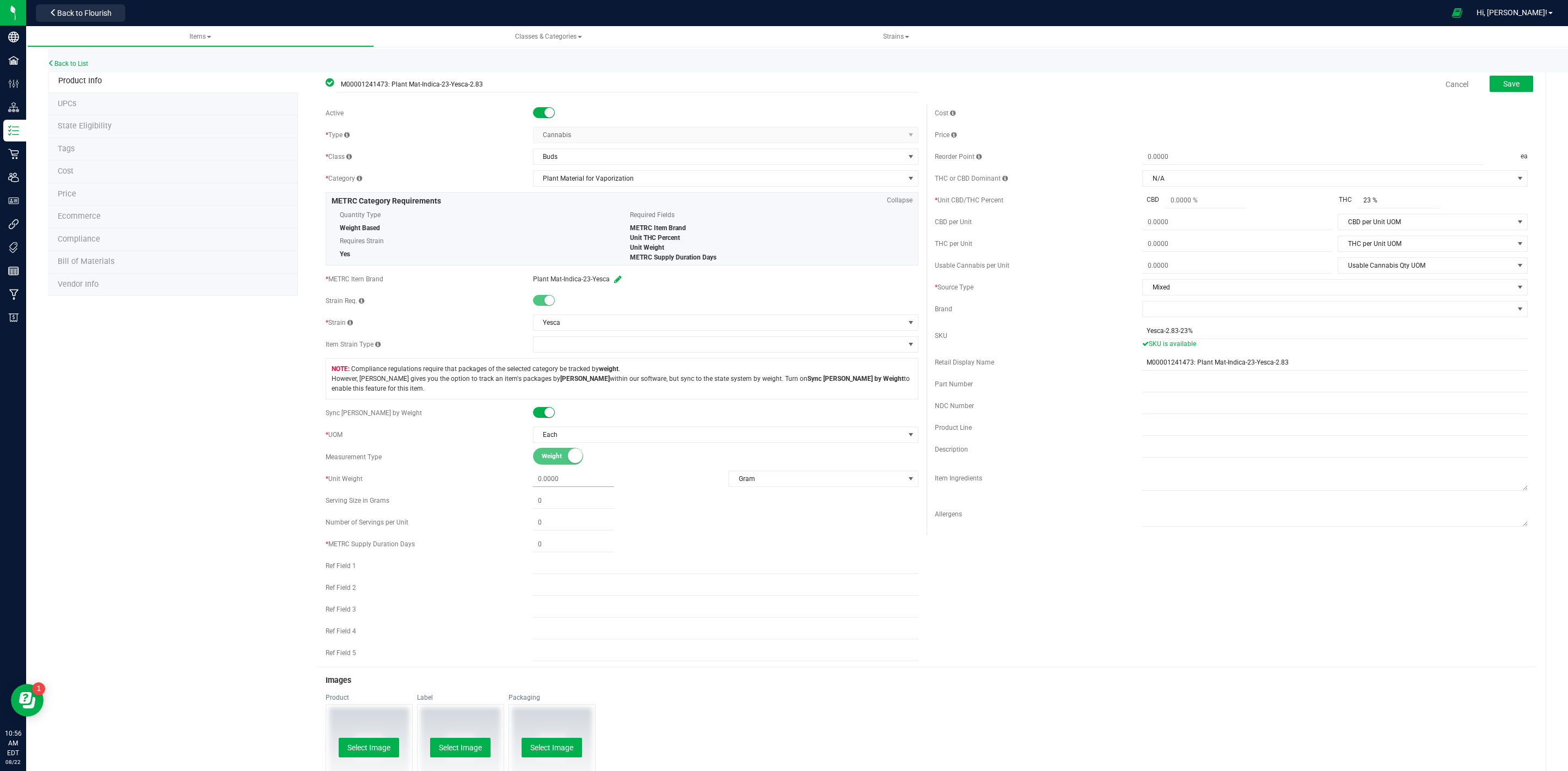
click at [542, 481] on span at bounding box center [573, 479] width 81 height 15
type input "2.83"
type input "2.8300"
click at [1082, 611] on div "Active * Type Cannabis Select type Cannabis Non-Inventory Raw Materials Supplie…" at bounding box center [926, 385] width 1218 height 561
click at [1511, 88] on button "Save" at bounding box center [1511, 83] width 44 height 16
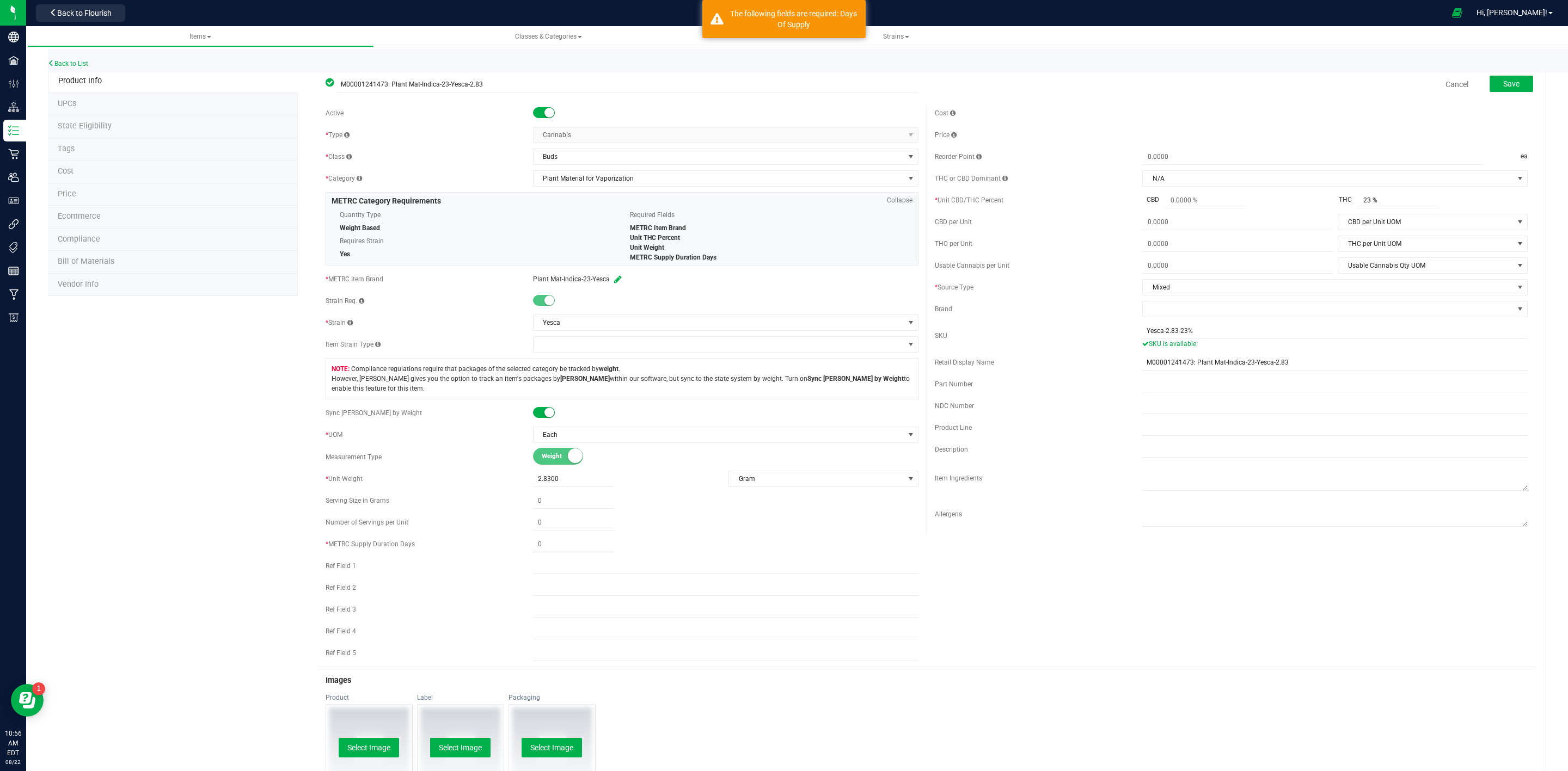
click at [557, 548] on span at bounding box center [573, 545] width 81 height 15
type input "1"
click at [1516, 85] on button "Save" at bounding box center [1511, 83] width 44 height 16
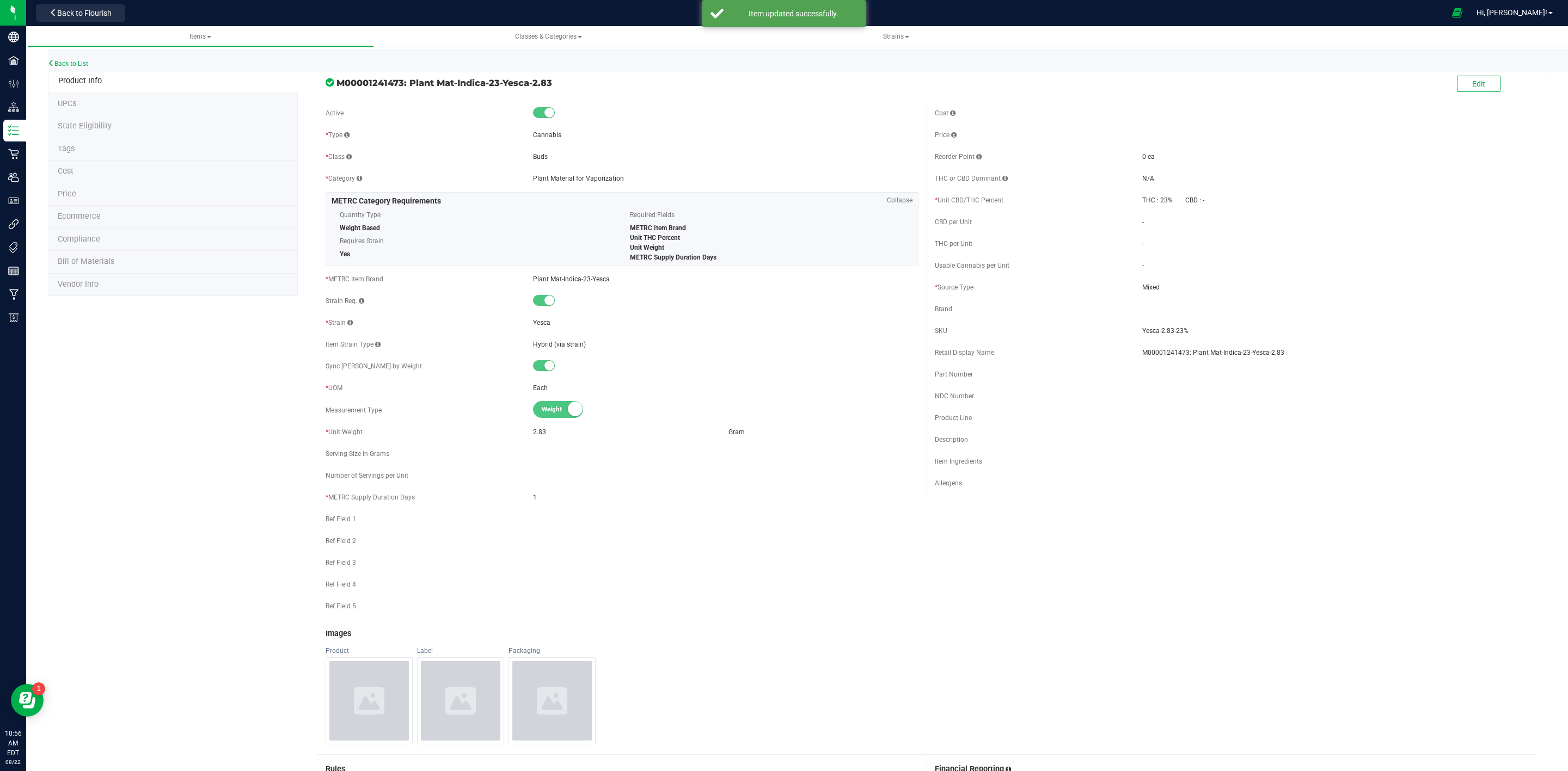
click at [90, 126] on span "State Eligibility" at bounding box center [85, 126] width 54 height 9
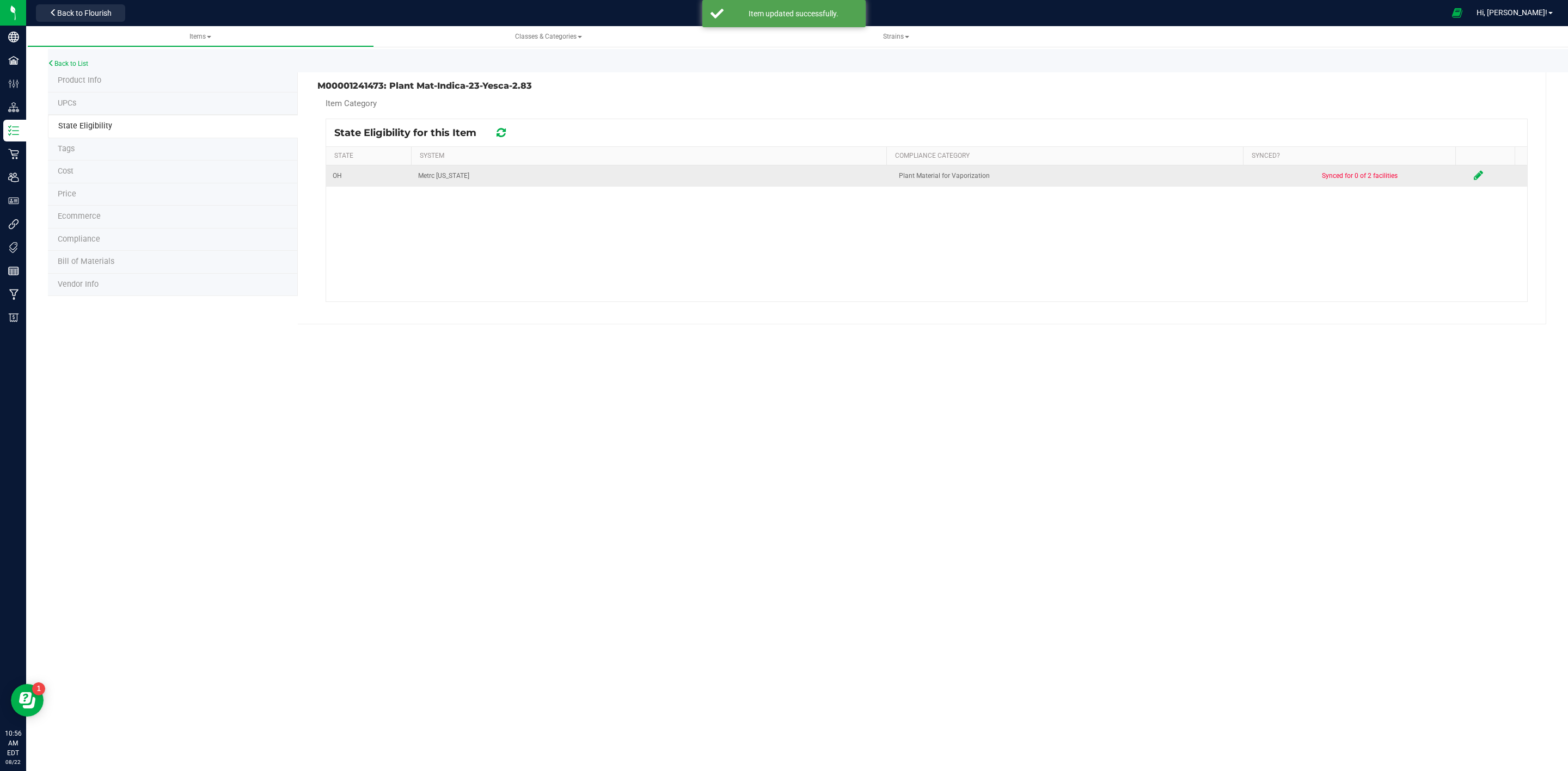
click at [1473, 180] on icon at bounding box center [1478, 175] width 9 height 11
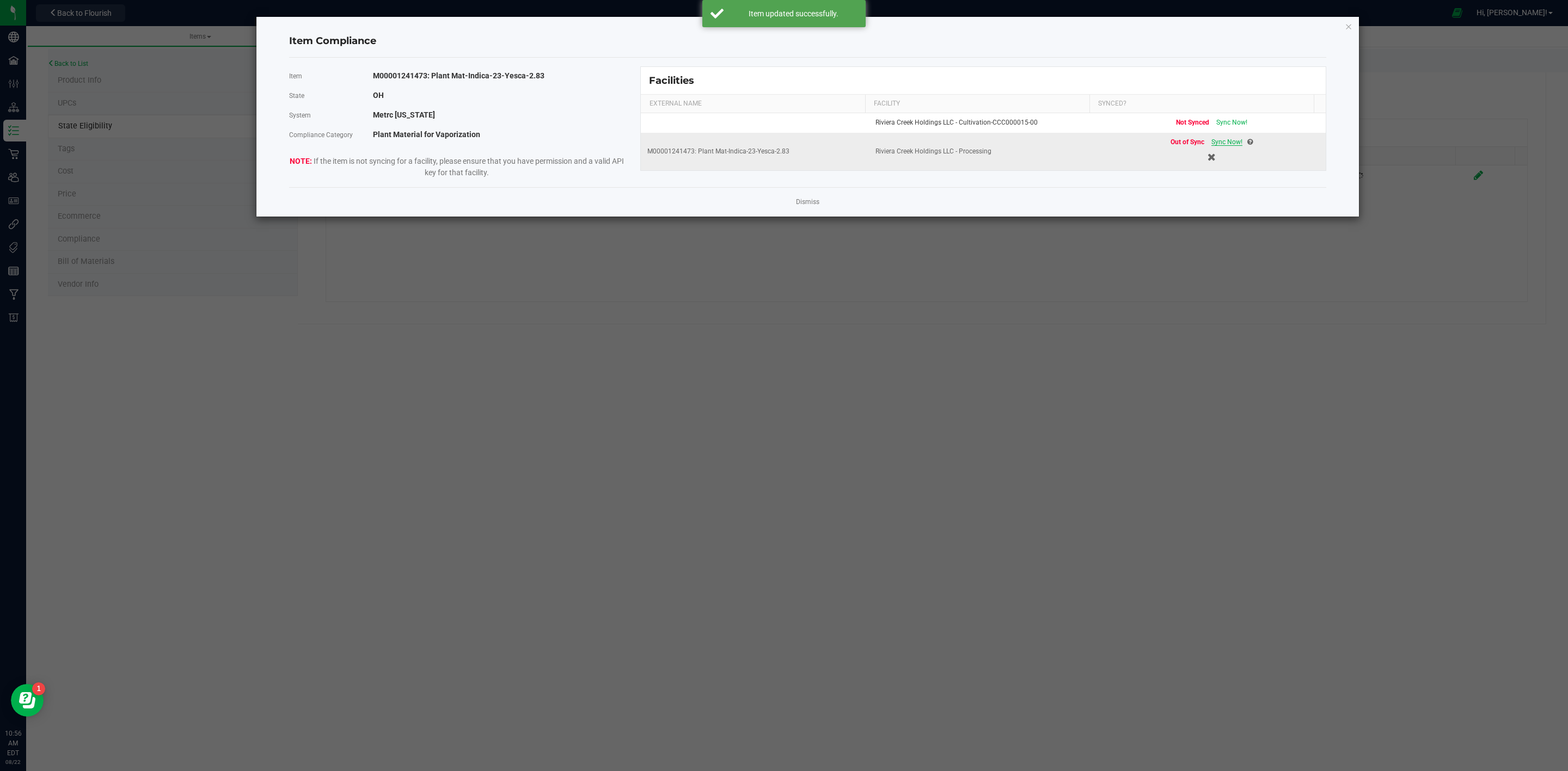
click at [1217, 146] on span "Sync Now!" at bounding box center [1227, 142] width 31 height 8
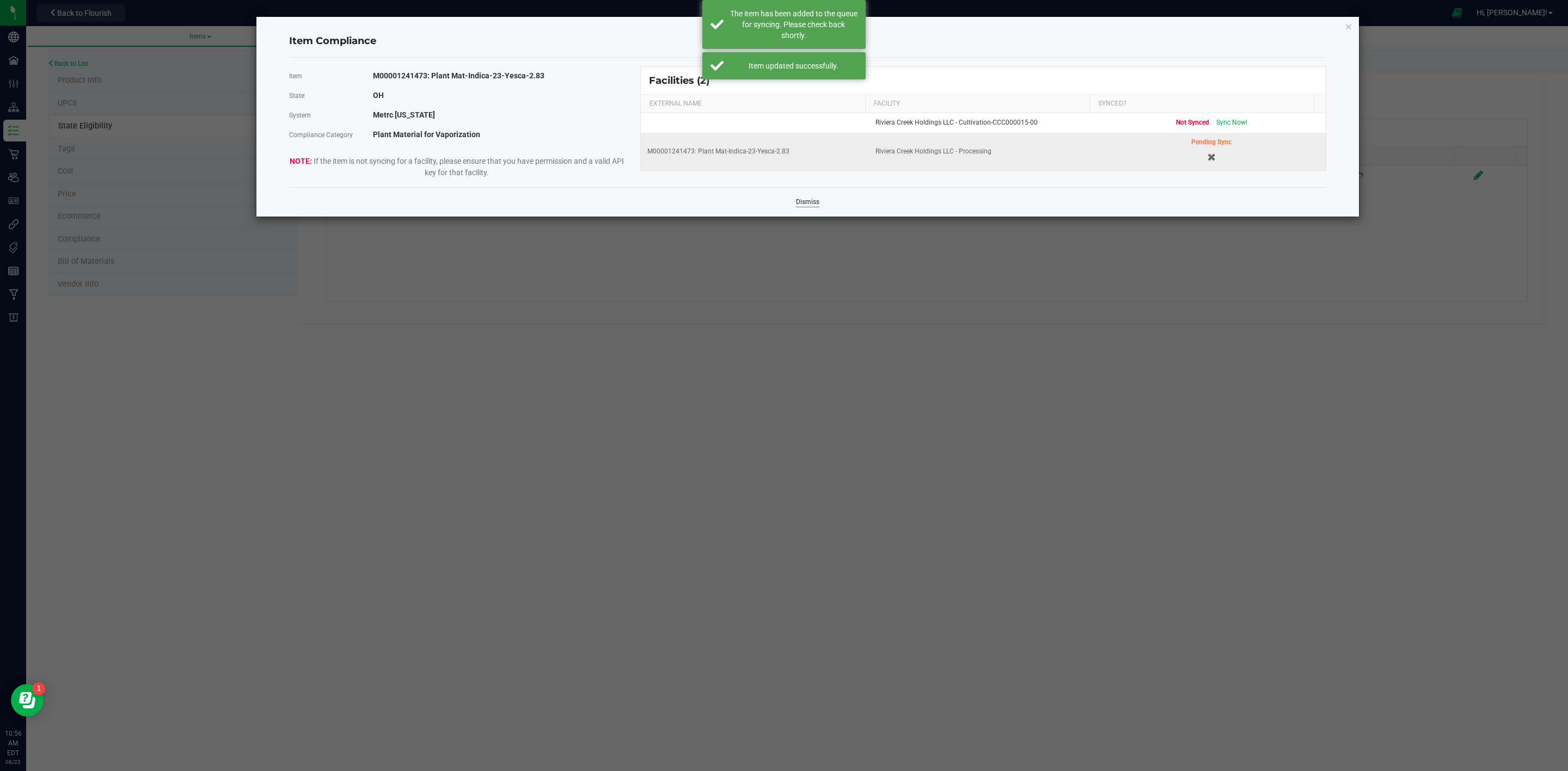
click at [798, 206] on link "Dismiss" at bounding box center [808, 202] width 23 height 9
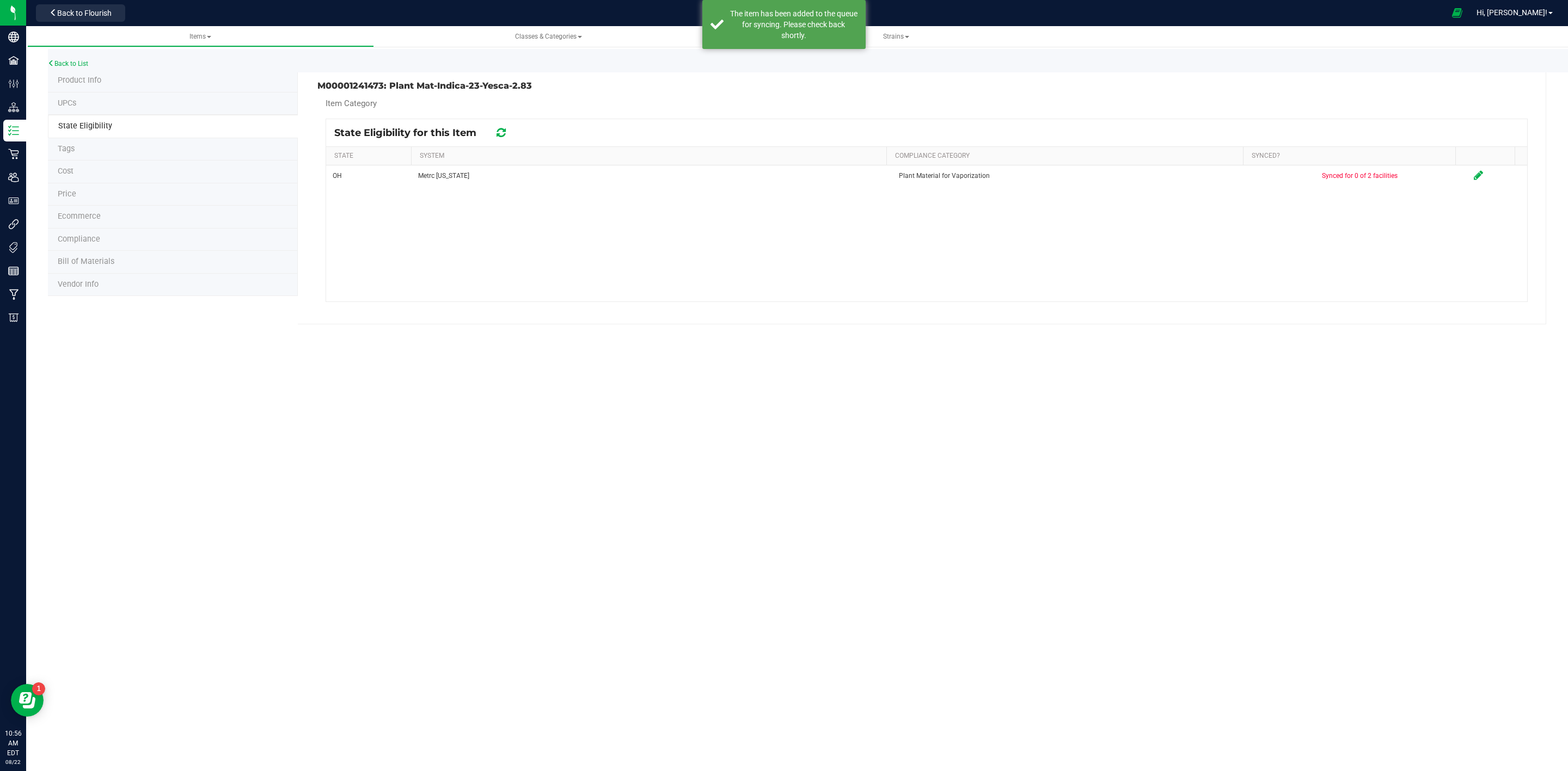
click at [59, 69] on div "Back to List" at bounding box center [831, 61] width 1568 height 23
click at [62, 64] on link "Back to List" at bounding box center [68, 64] width 40 height 8
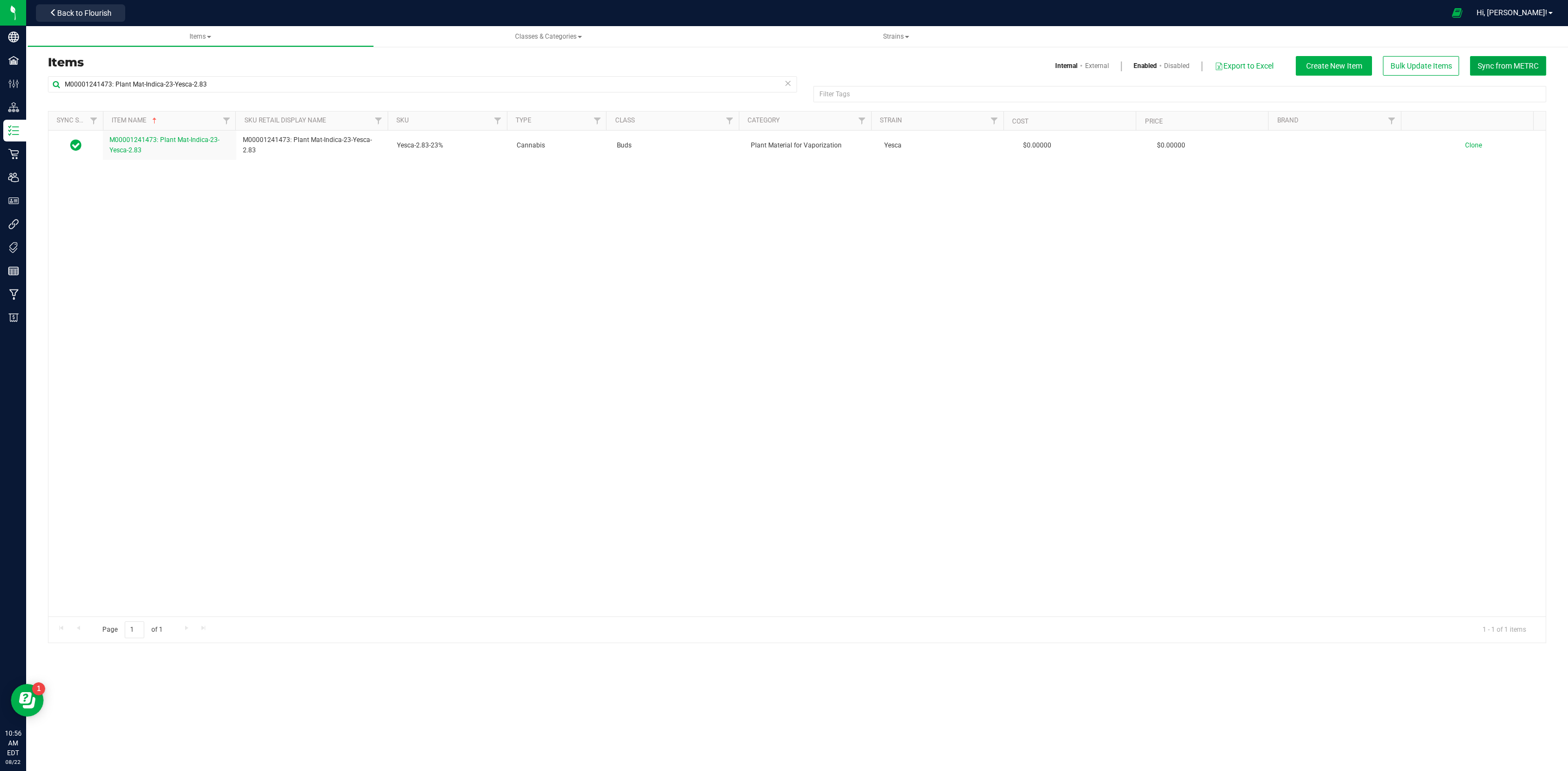
click at [1499, 62] on span "Sync from METRC" at bounding box center [1507, 65] width 61 height 8
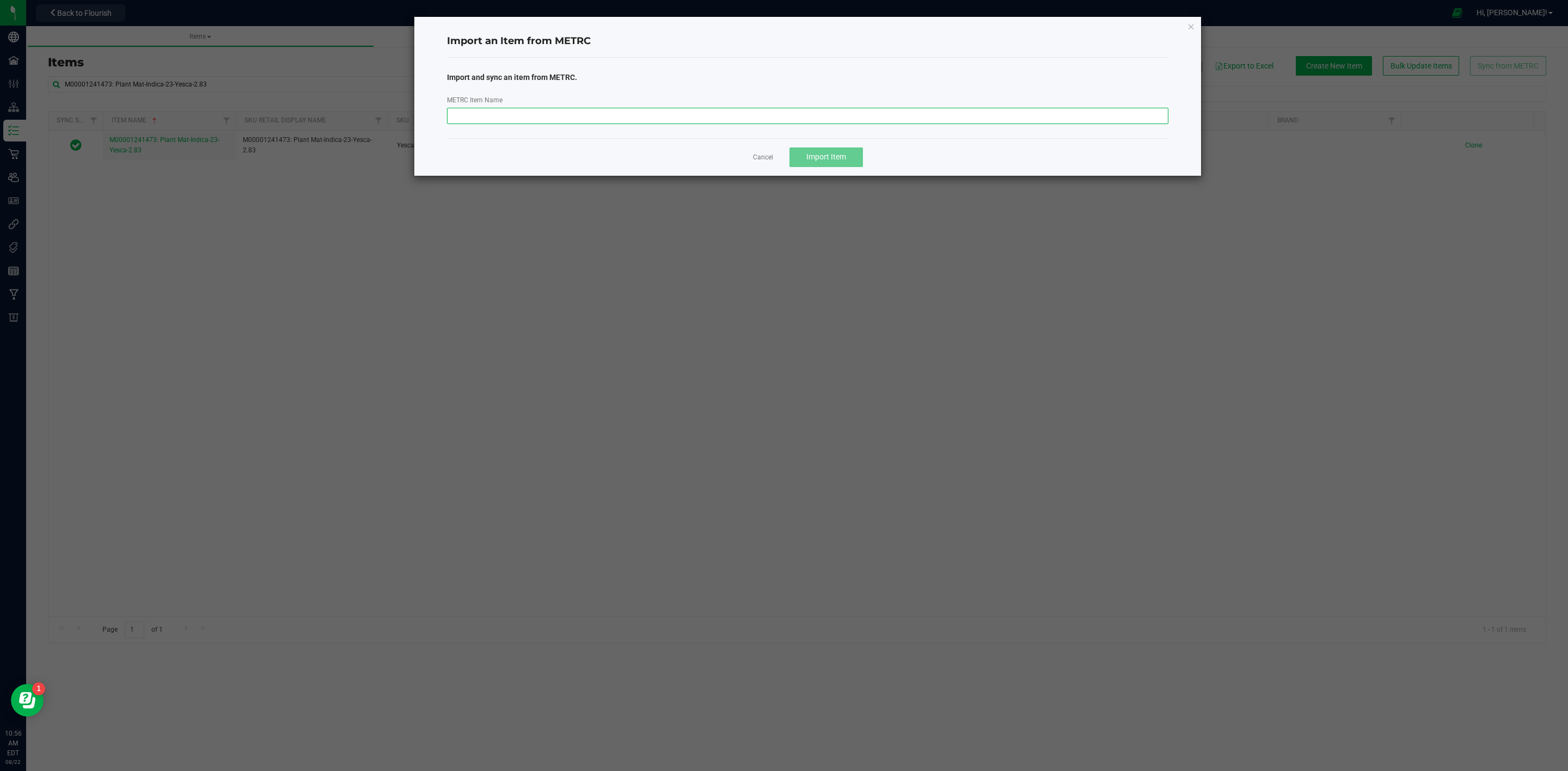
click at [583, 108] on input "METRC Item Name" at bounding box center [808, 116] width 722 height 16
paste input "M00001241616: Plant Mat-Indica-25-Yesca-2.83"
type input "M00001241616: Plant Mat-Indica-25-Yesca-2.83"
click at [821, 142] on div "Cancel Import Item" at bounding box center [808, 156] width 722 height 38
click at [821, 156] on span "Import Item" at bounding box center [826, 156] width 40 height 8
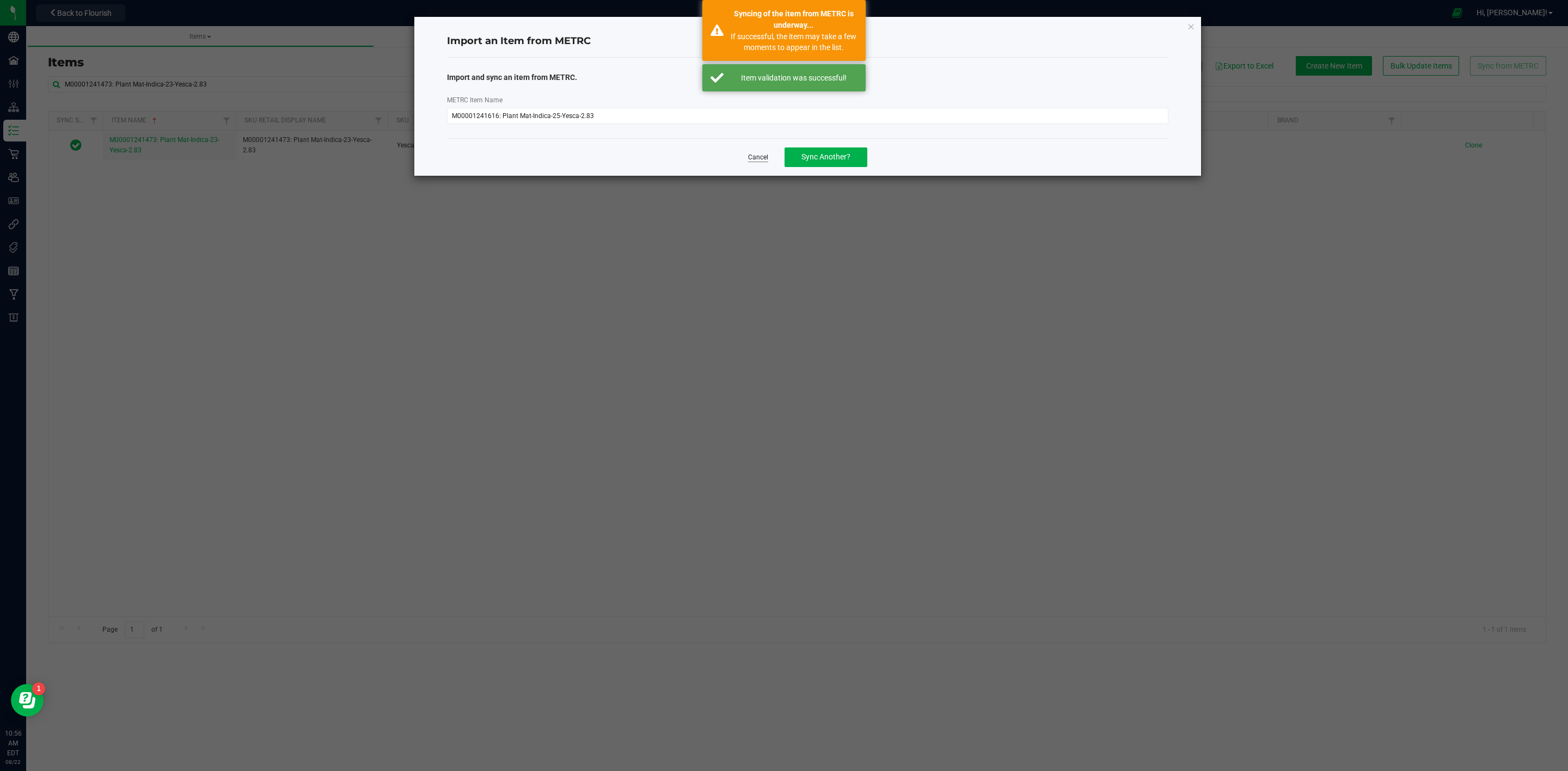
click at [760, 153] on link "Cancel" at bounding box center [758, 158] width 20 height 9
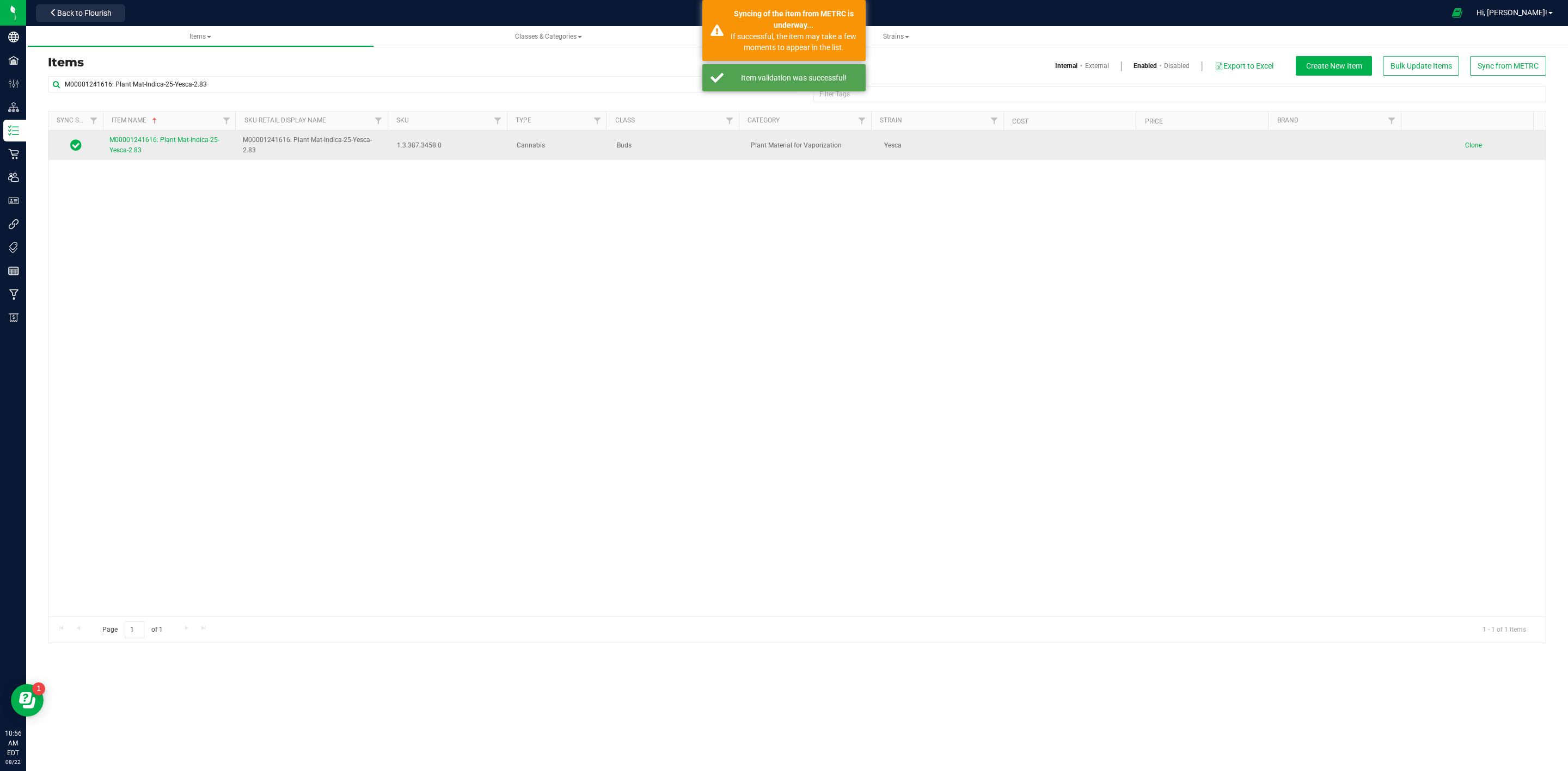
click at [131, 153] on span "M00001241616: Plant Mat-Indica-25-Yesca-2.83" at bounding box center [164, 145] width 110 height 18
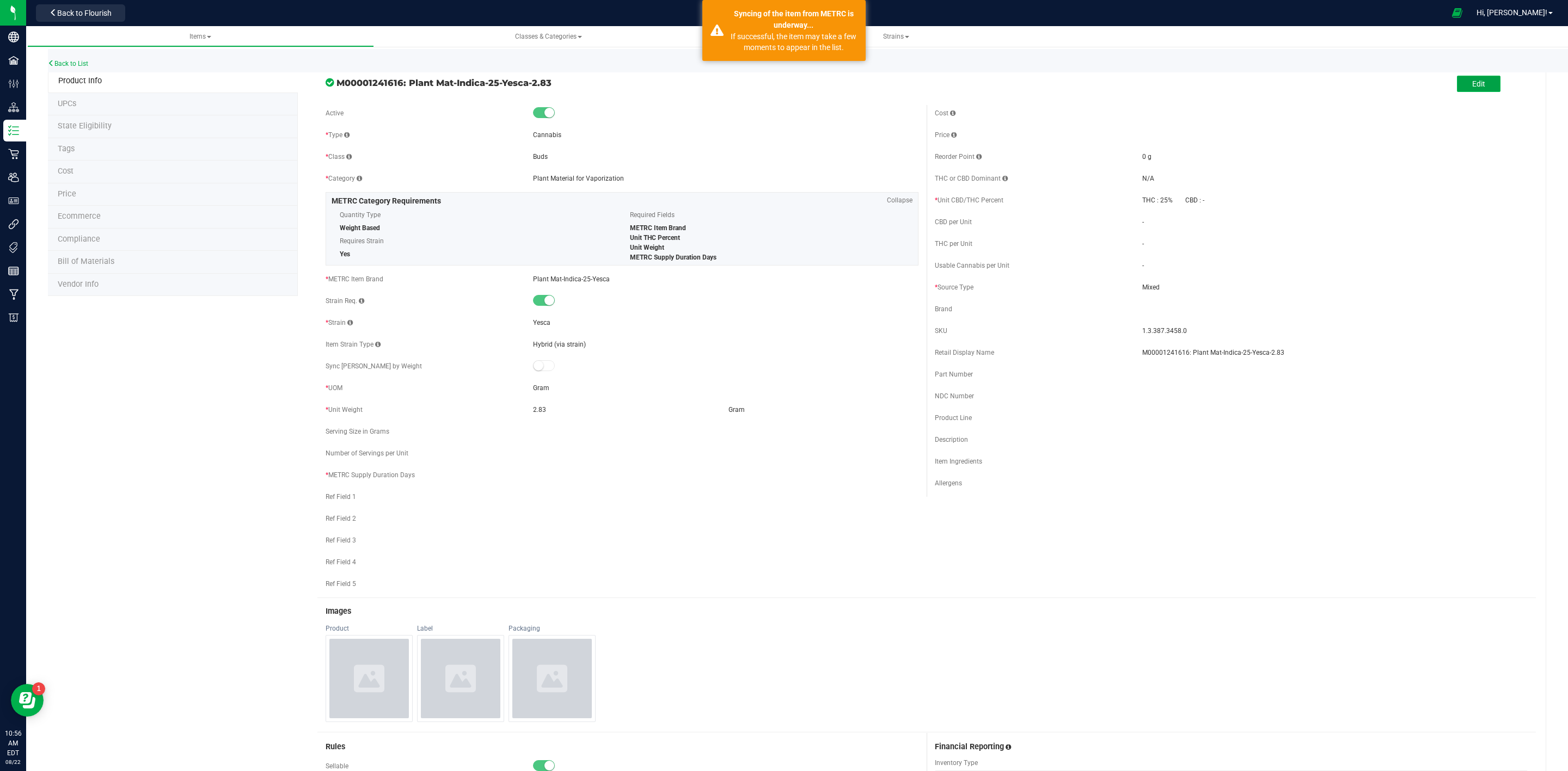
click at [1466, 77] on button "Edit" at bounding box center [1479, 83] width 44 height 16
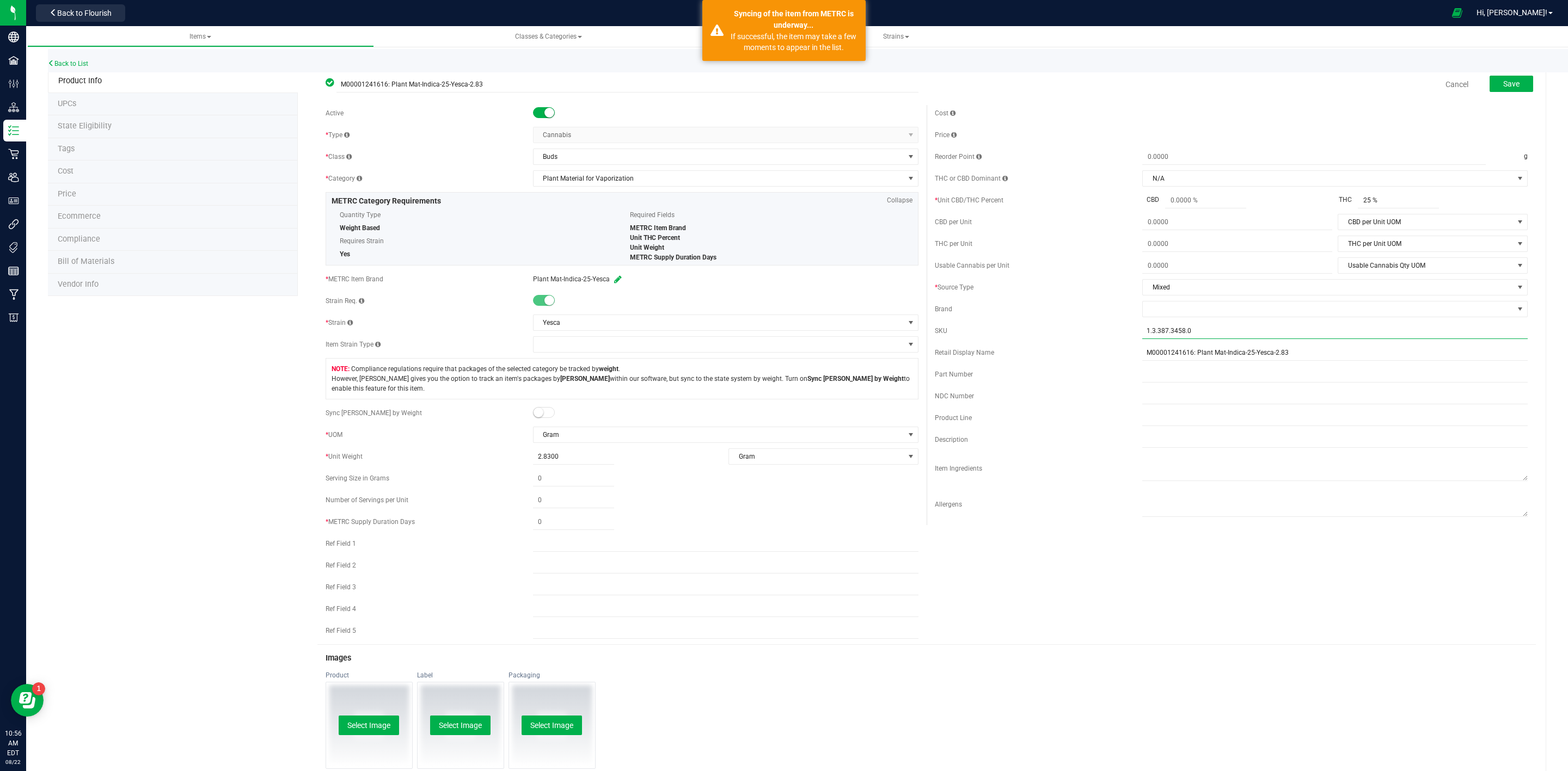
drag, startPoint x: 1199, startPoint y: 337, endPoint x: 1098, endPoint y: 340, distance: 101.0
click at [1103, 338] on div "SKU 1.3.387.3458.0" at bounding box center [1231, 330] width 593 height 16
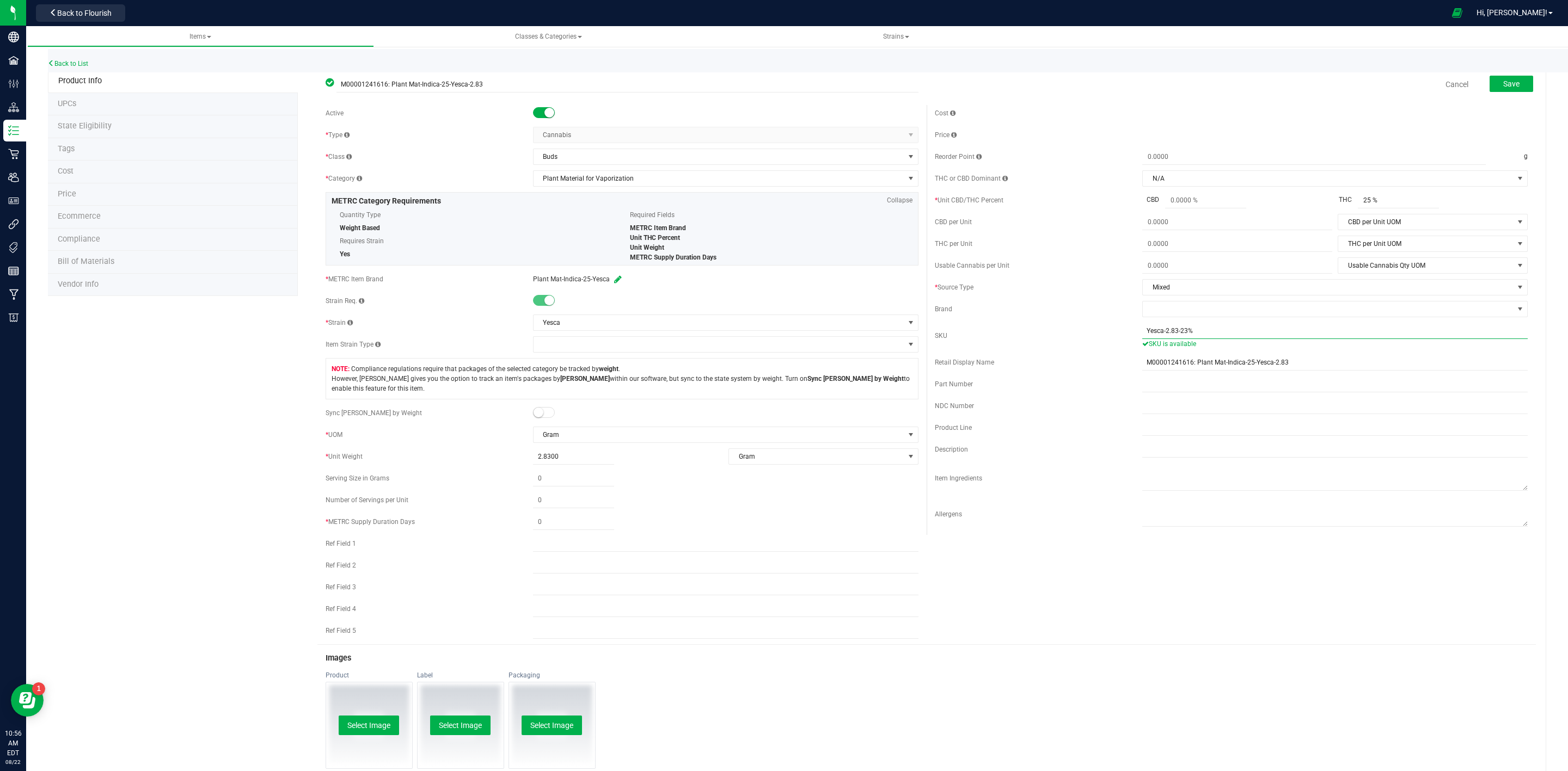
click at [1178, 333] on input "Yesca-2.83-23%" at bounding box center [1335, 330] width 385 height 16
type input "Yesca-2.83-25%"
click at [536, 405] on div "Active * Type Cannabis Select type Cannabis Non-Inventory Raw Materials Supplie…" at bounding box center [622, 374] width 609 height 539
click at [536, 407] on div "Active * Type Cannabis Select type Cannabis Non-Inventory Raw Materials Supplie…" at bounding box center [622, 374] width 609 height 539
click at [537, 415] on small at bounding box center [538, 412] width 10 height 10
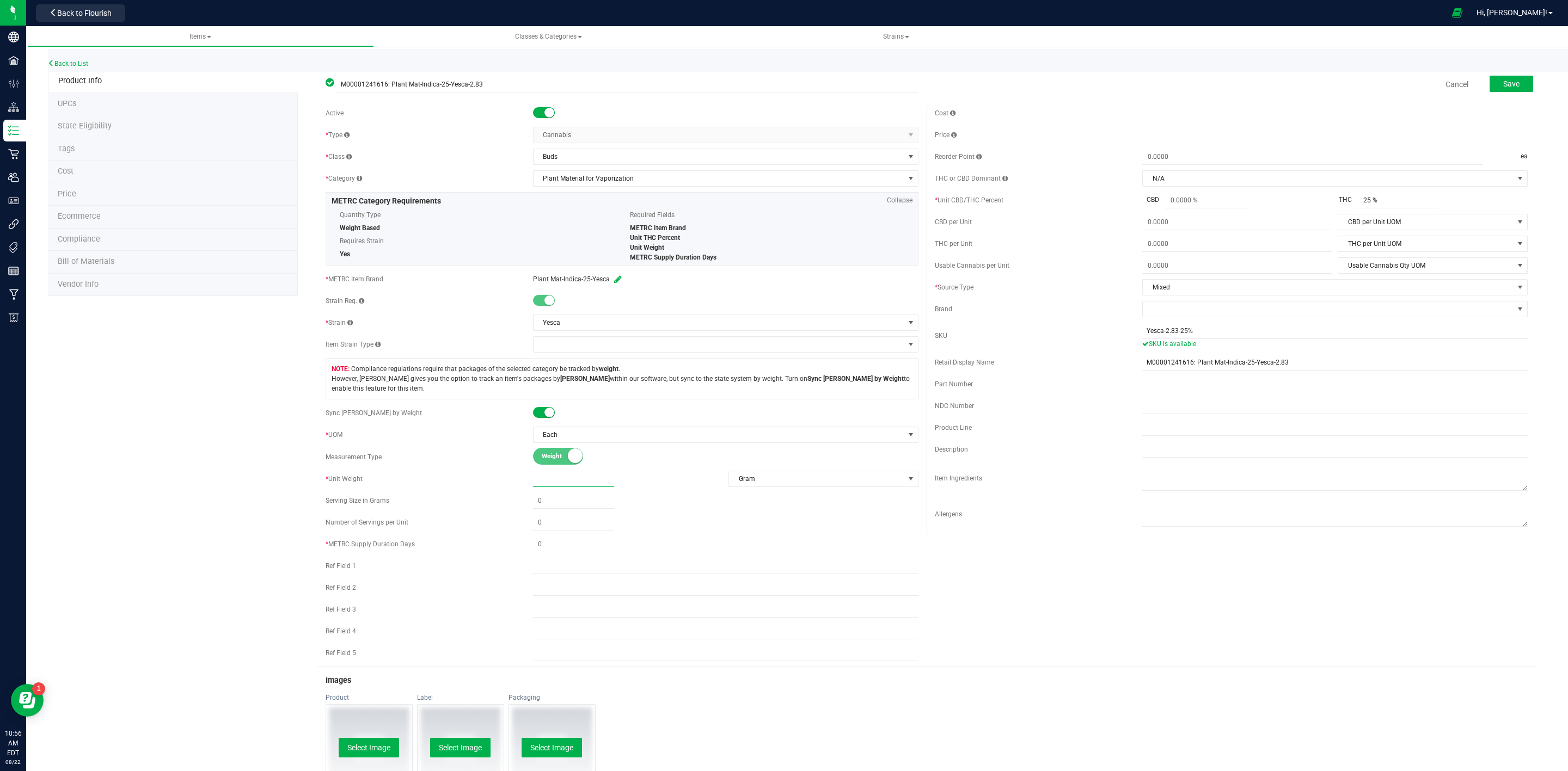
click at [554, 484] on span at bounding box center [573, 479] width 81 height 15
type input "2.83"
type input "2.8300"
click at [542, 552] on span at bounding box center [573, 545] width 81 height 15
type input "1"
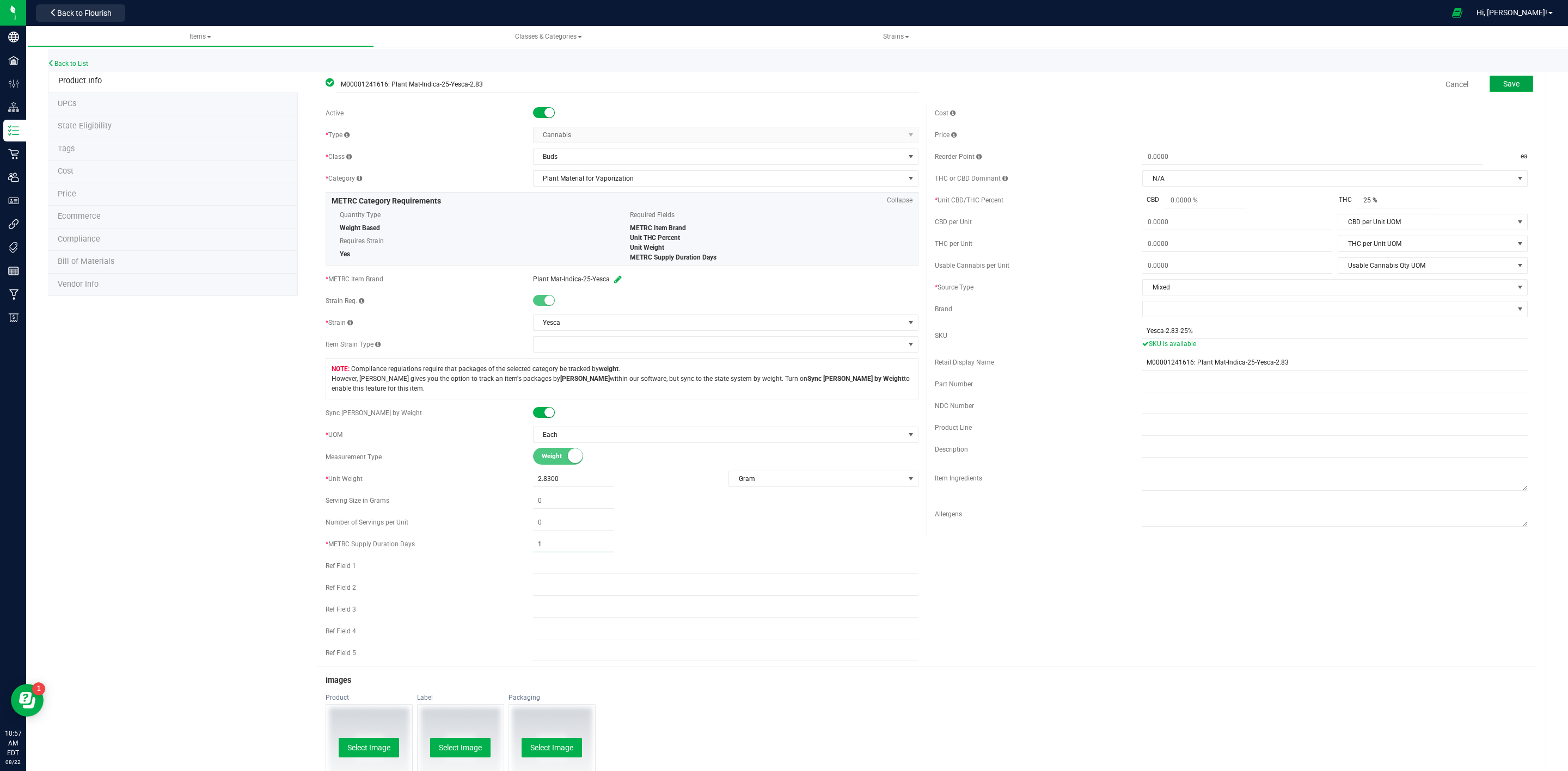
type input "1"
click at [1503, 79] on span "Save" at bounding box center [1511, 83] width 16 height 8
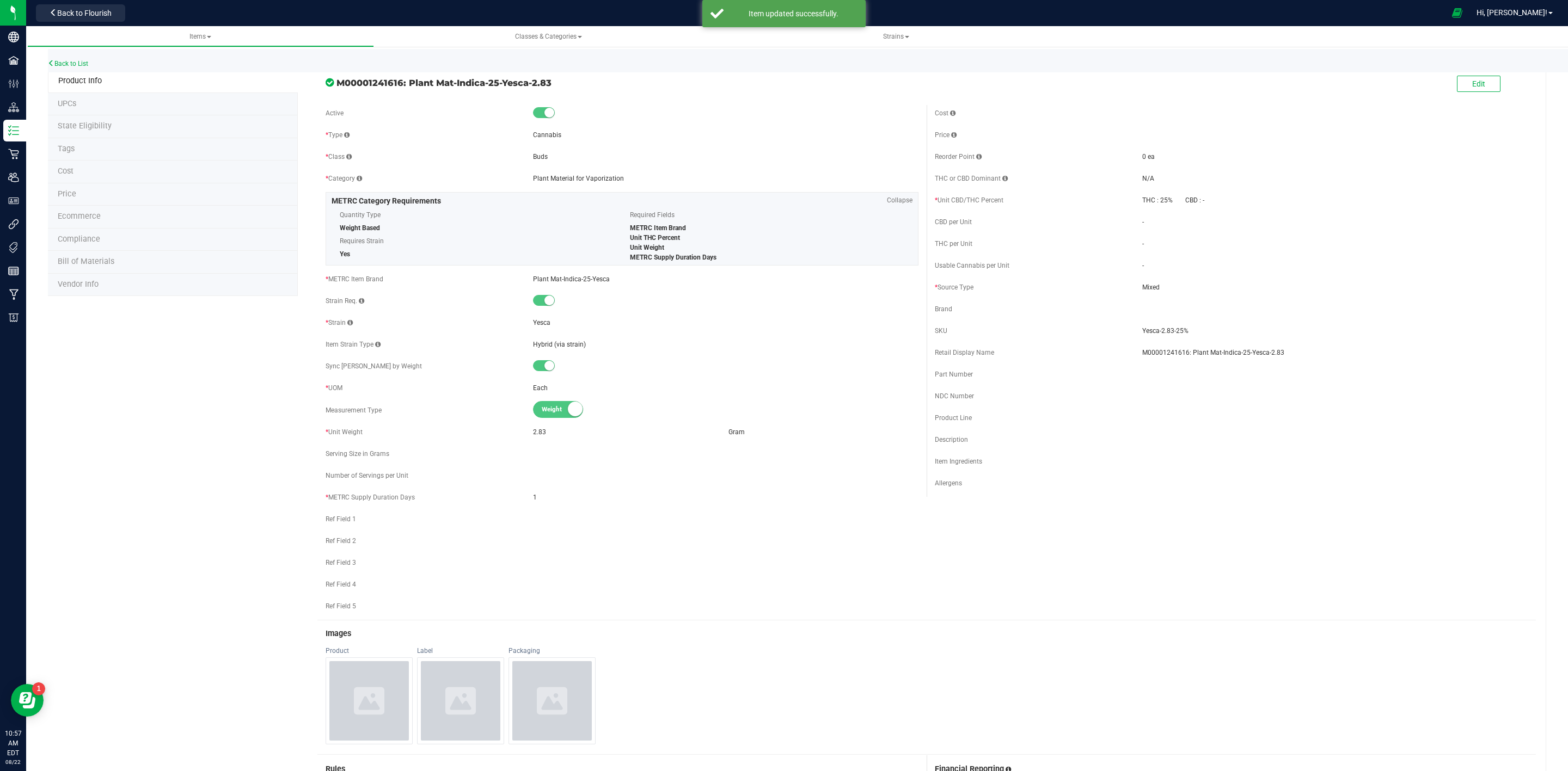
click at [87, 127] on span "State Eligibility" at bounding box center [85, 126] width 54 height 9
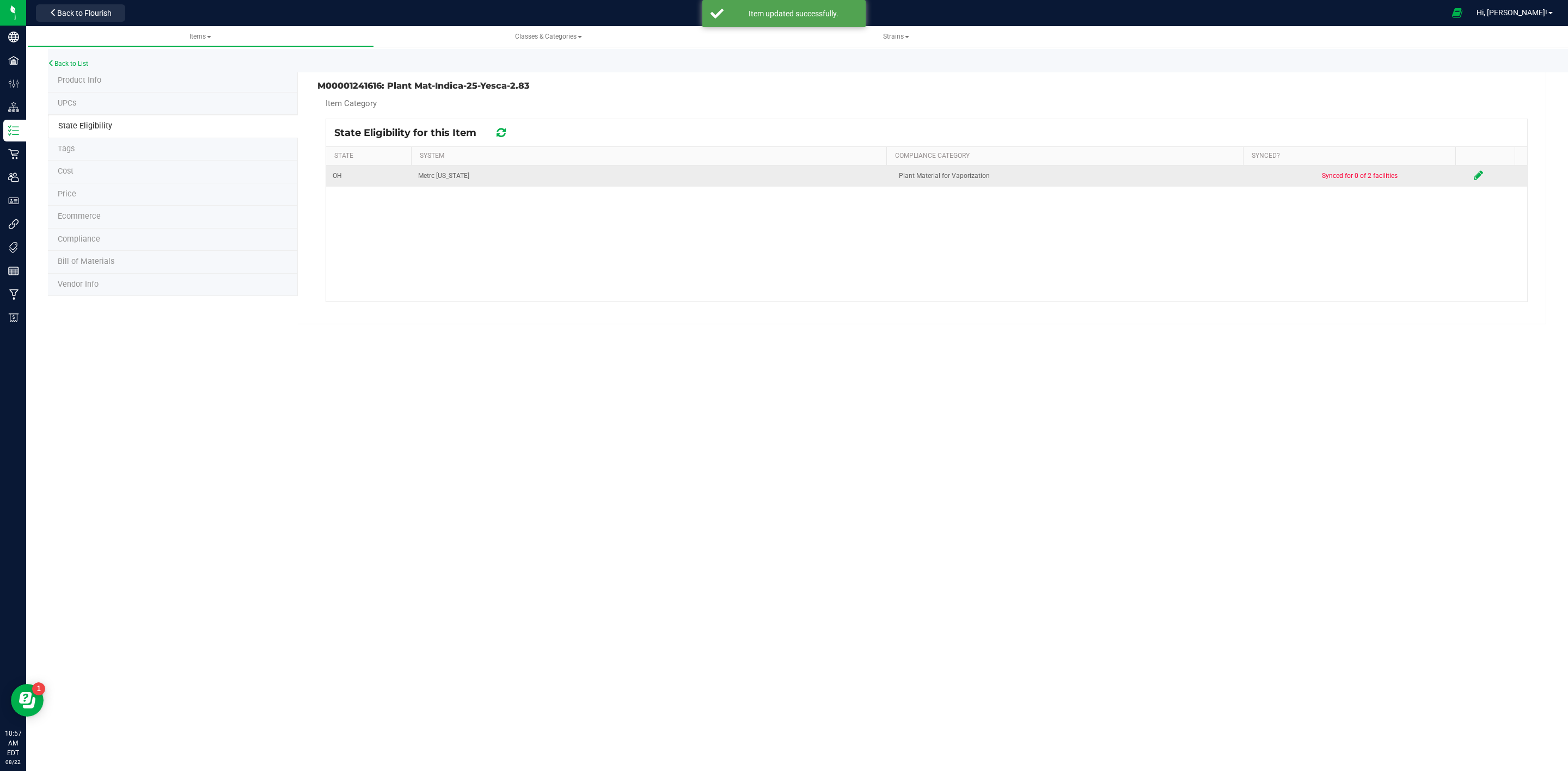
click at [1473, 175] on icon at bounding box center [1478, 175] width 9 height 11
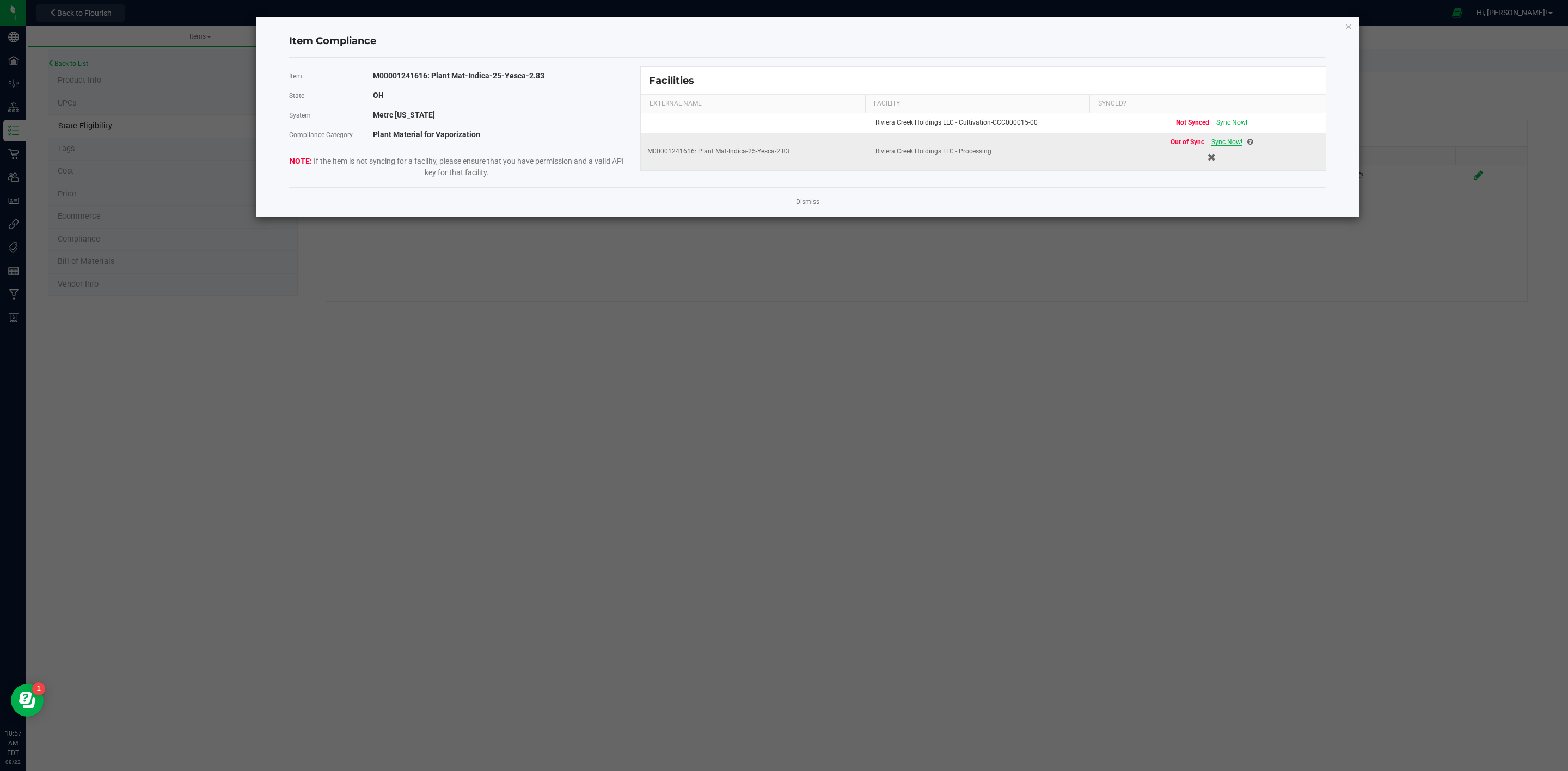
click at [1211, 146] on span "Sync Now!" at bounding box center [1227, 142] width 31 height 8
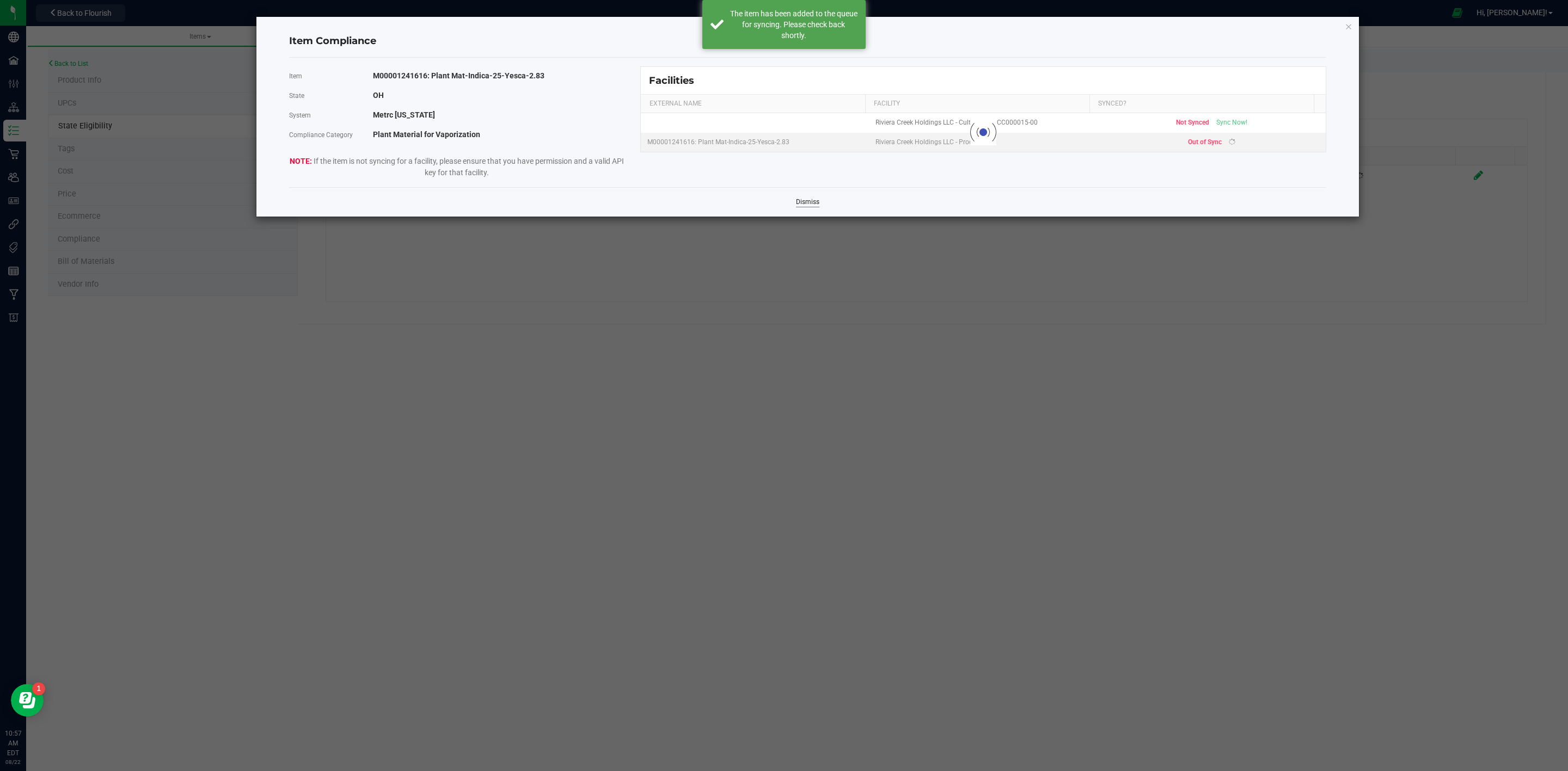
click at [806, 198] on link "Dismiss" at bounding box center [808, 202] width 23 height 9
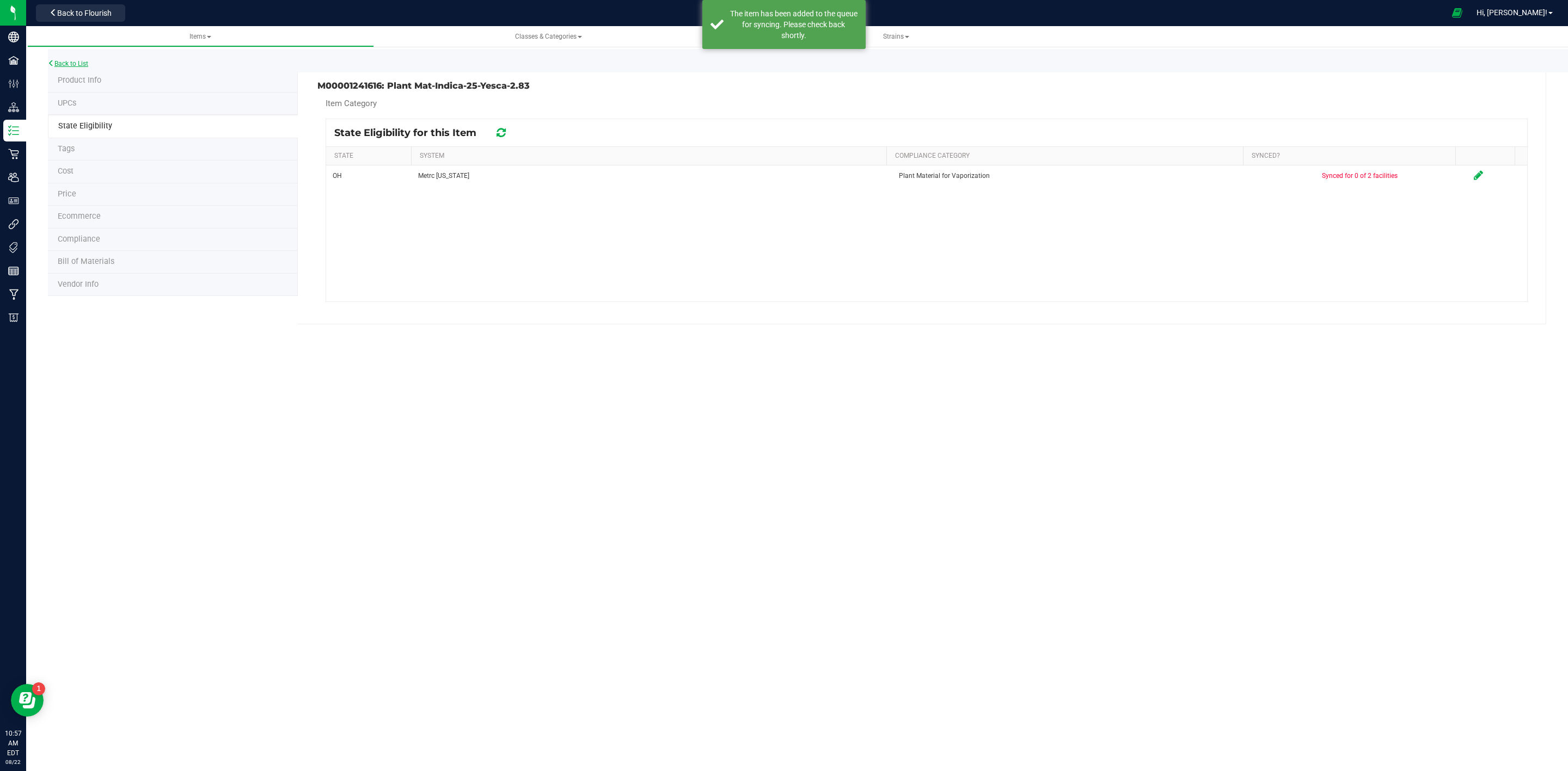
click at [48, 65] on icon at bounding box center [51, 63] width 6 height 6
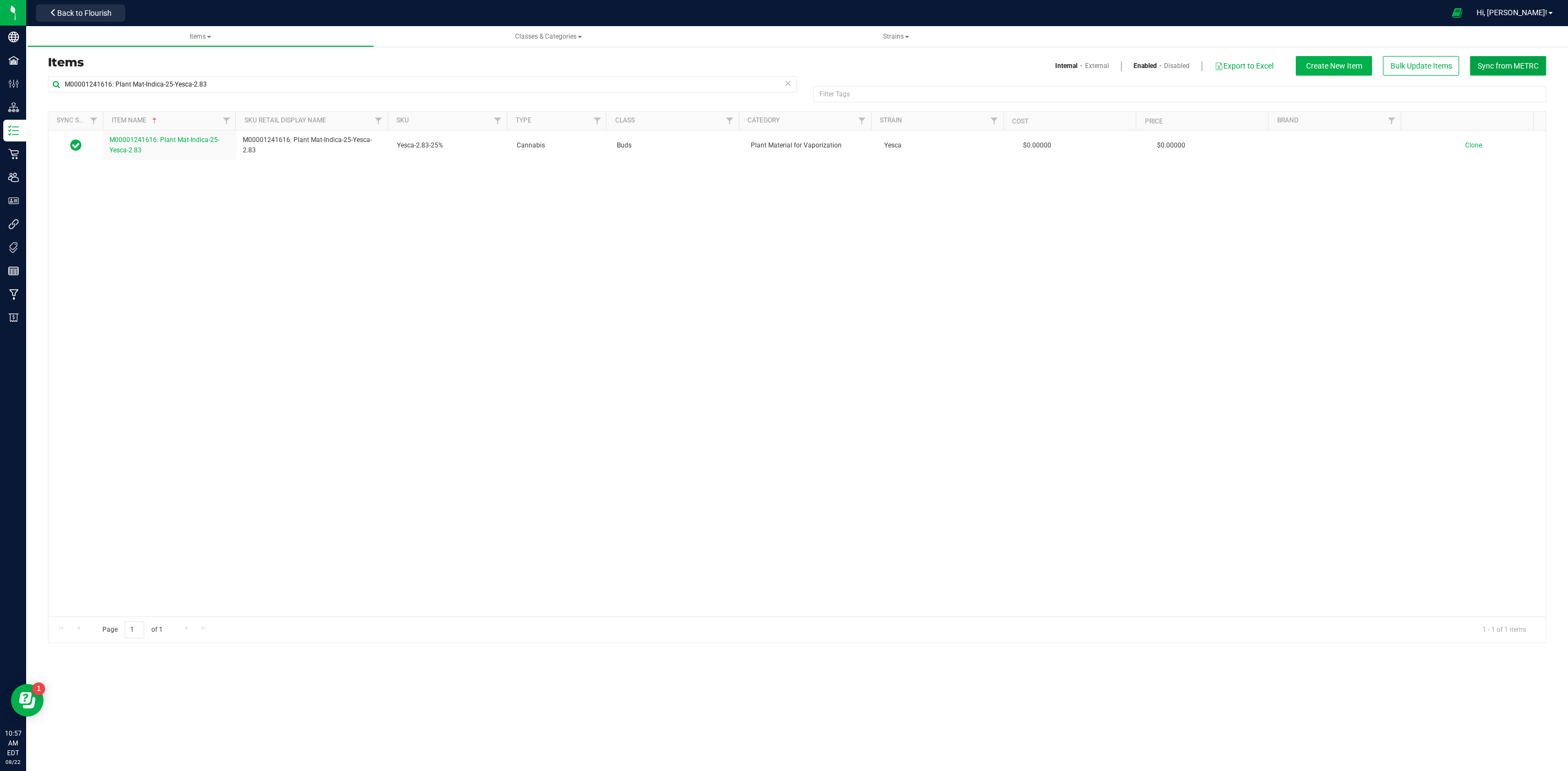
click at [1504, 56] on button "Sync from METRC" at bounding box center [1508, 65] width 76 height 19
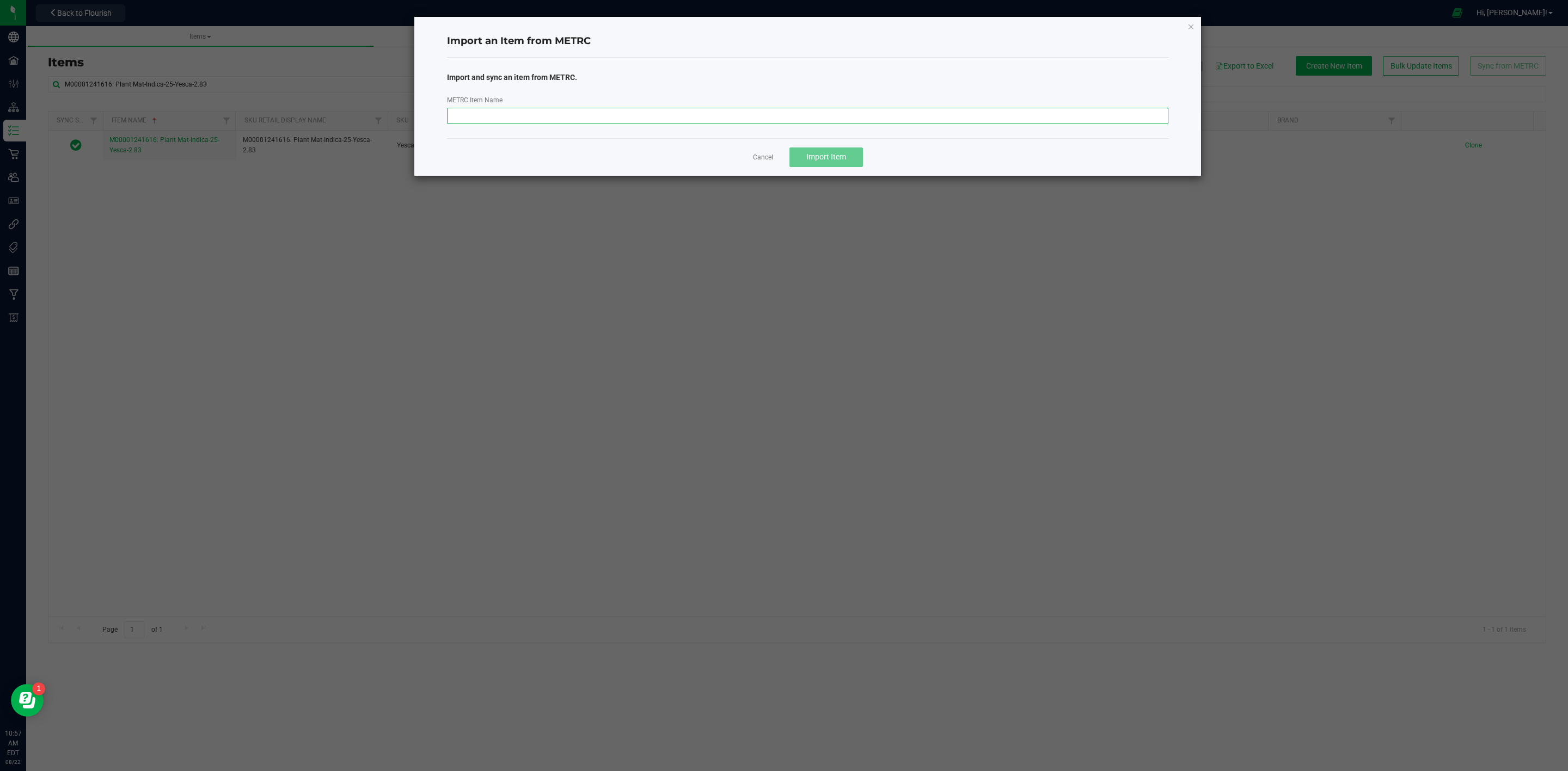
click at [822, 123] on input "METRC Item Name" at bounding box center [808, 116] width 722 height 16
paste input "M00001241617: Plant Mat-Indica-27-Yesca-2.83"
type input "M00001241617: Plant Mat-Indica-27-Yesca-2.83"
click at [848, 152] on button "Import Item" at bounding box center [825, 156] width 73 height 19
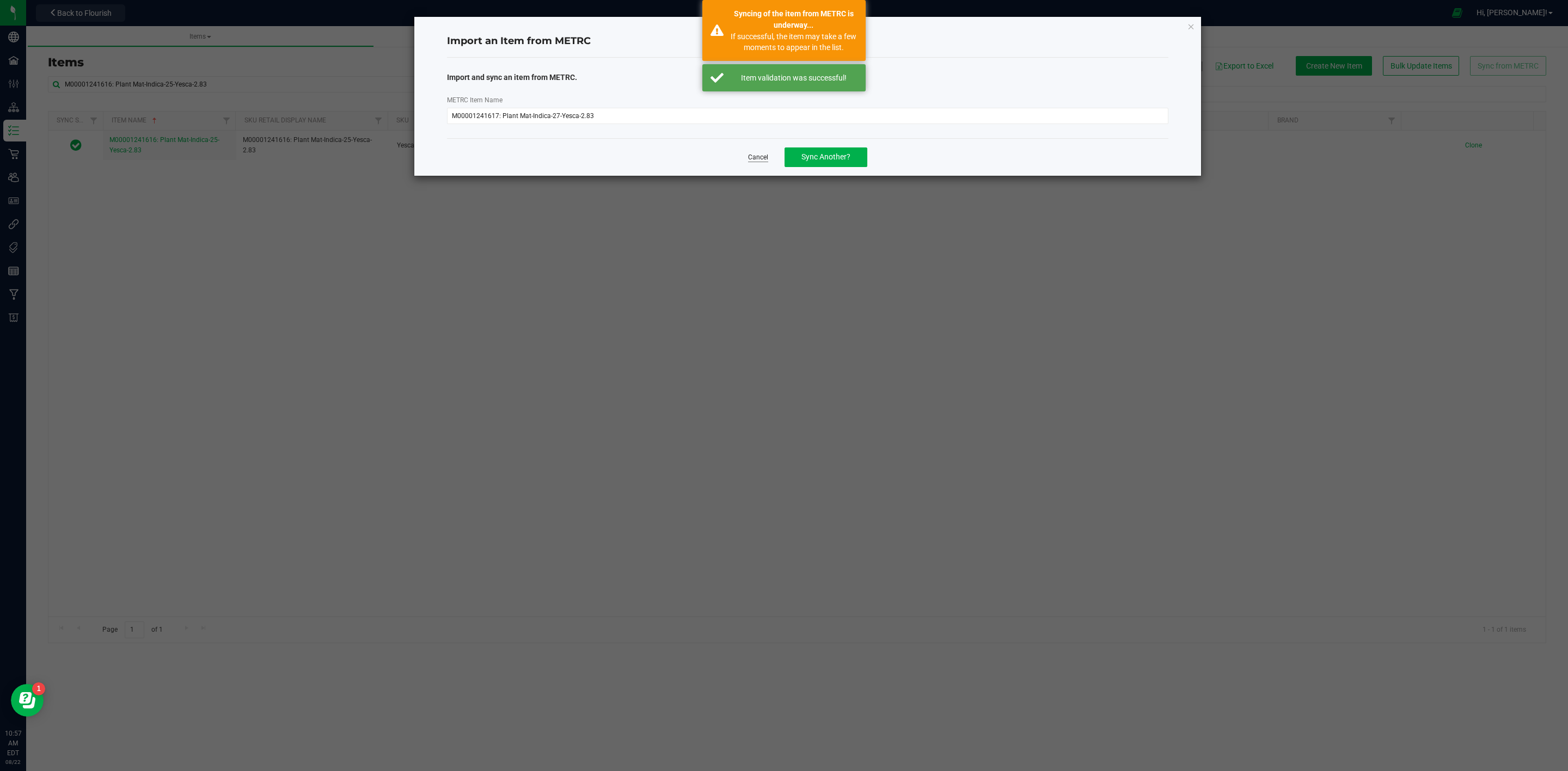
click at [765, 153] on link "Cancel" at bounding box center [758, 158] width 20 height 9
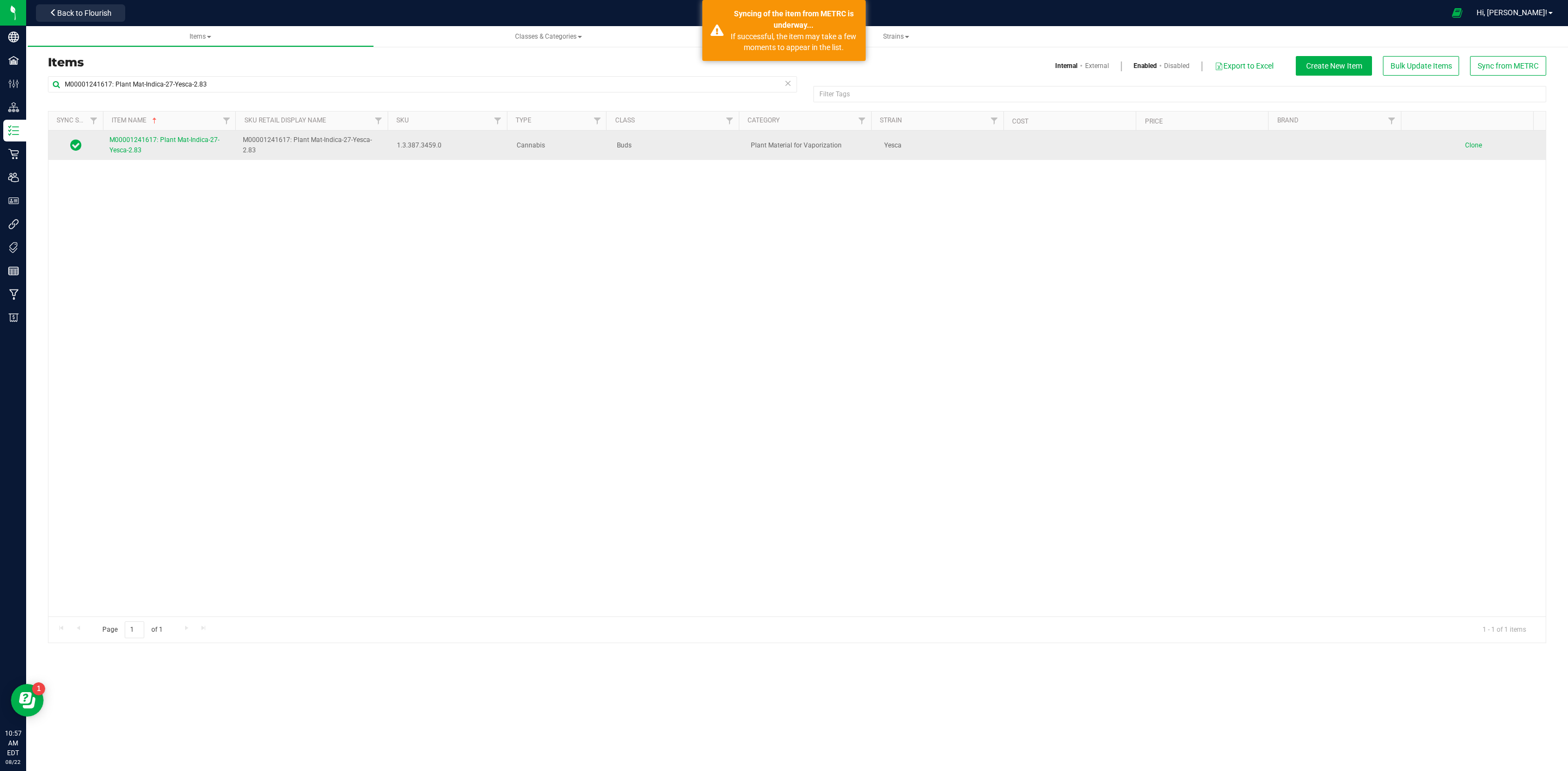
click at [153, 138] on span "M00001241617: Plant Mat-Indica-27-Yesca-2.83" at bounding box center [164, 145] width 110 height 18
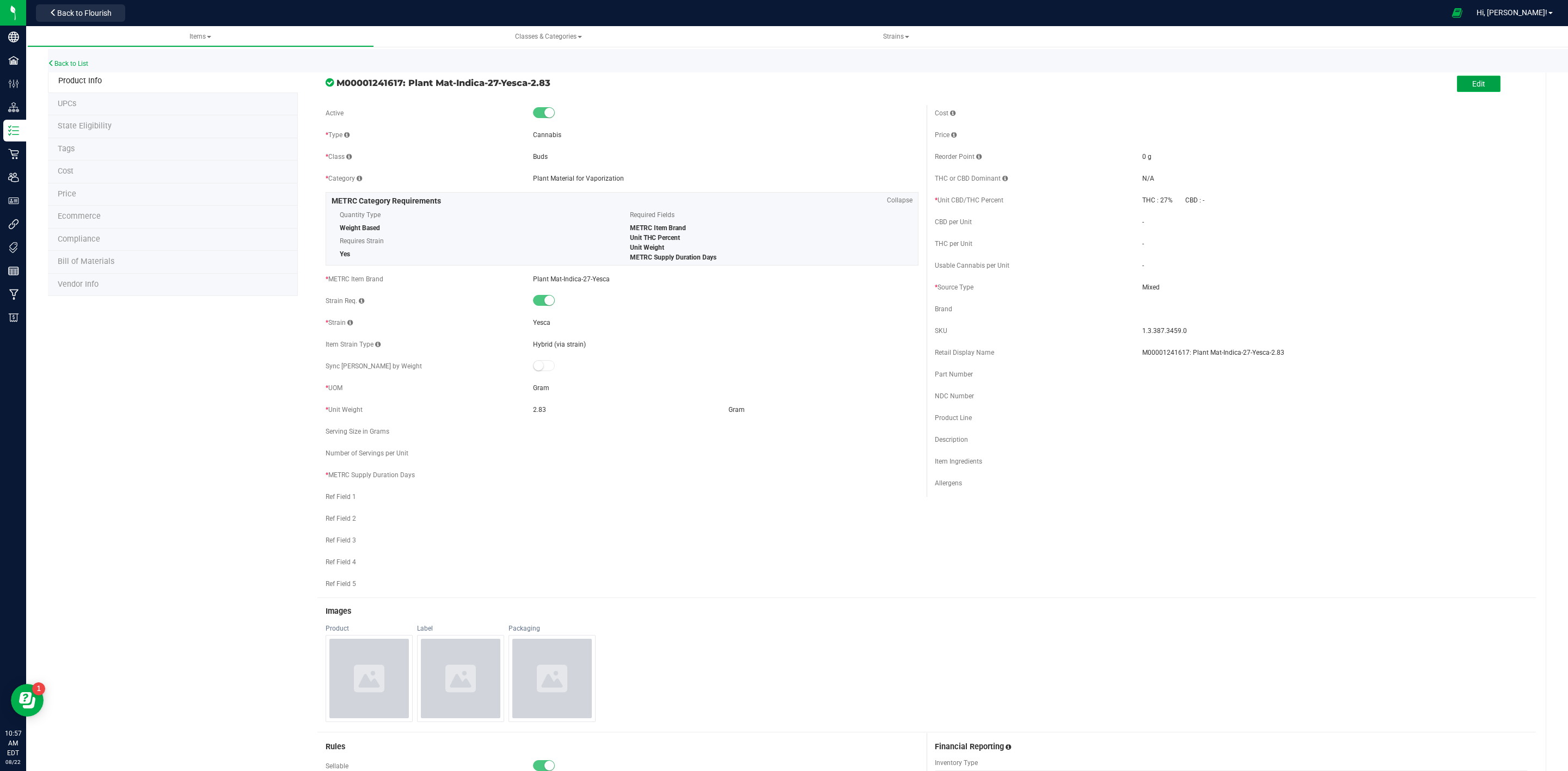
click at [1477, 82] on button "Edit" at bounding box center [1479, 83] width 44 height 16
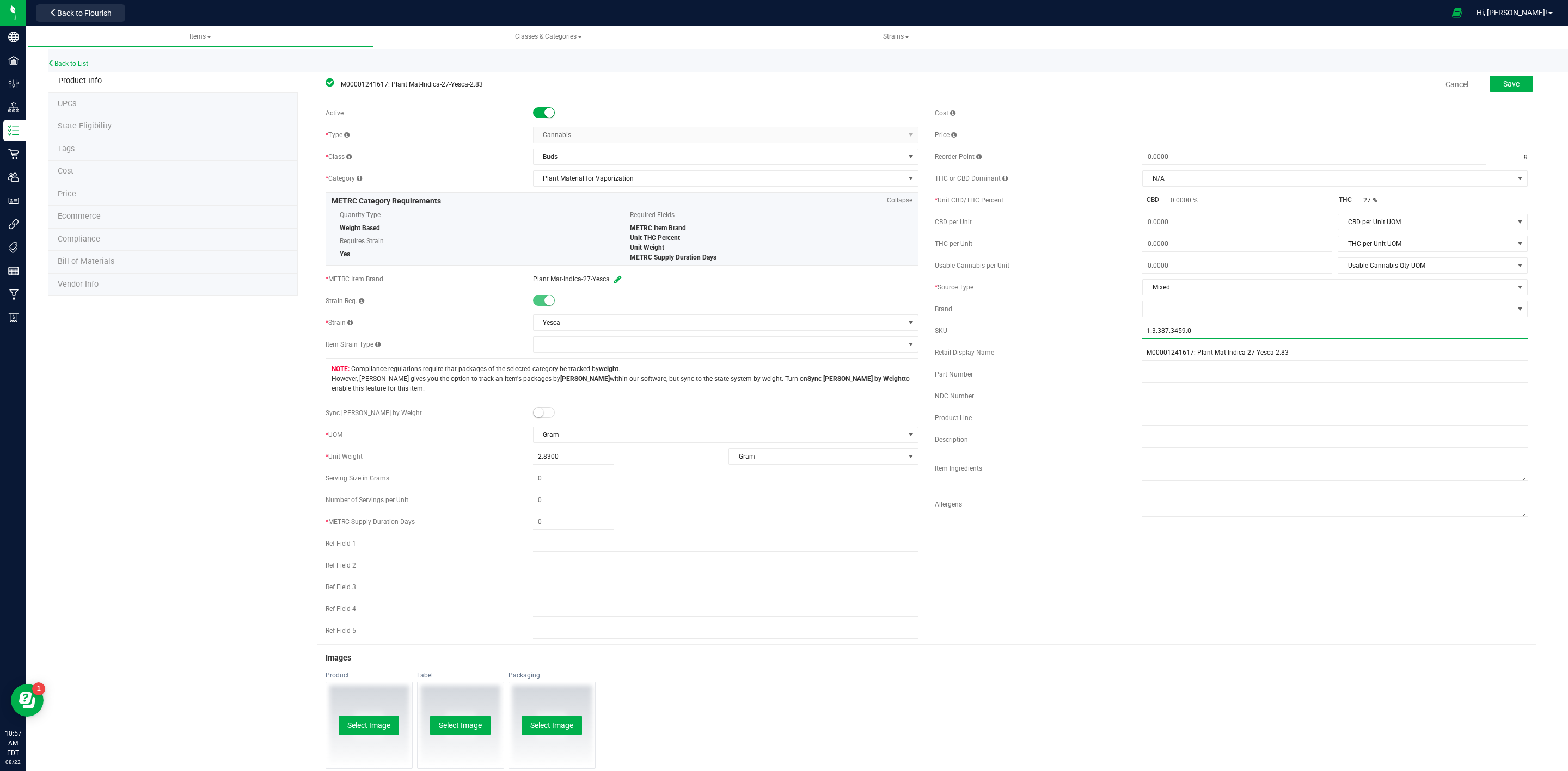
drag, startPoint x: 1197, startPoint y: 337, endPoint x: 1057, endPoint y: 350, distance: 140.6
click at [1057, 350] on div "Cost Price Reorder Point g THC or CBD Dominant" at bounding box center [1231, 314] width 609 height 420
click at [1177, 329] on input "Yesca-2.83-25%" at bounding box center [1335, 330] width 385 height 16
type input "Yesca-2.83-27%"
click at [538, 412] on small at bounding box center [538, 412] width 10 height 10
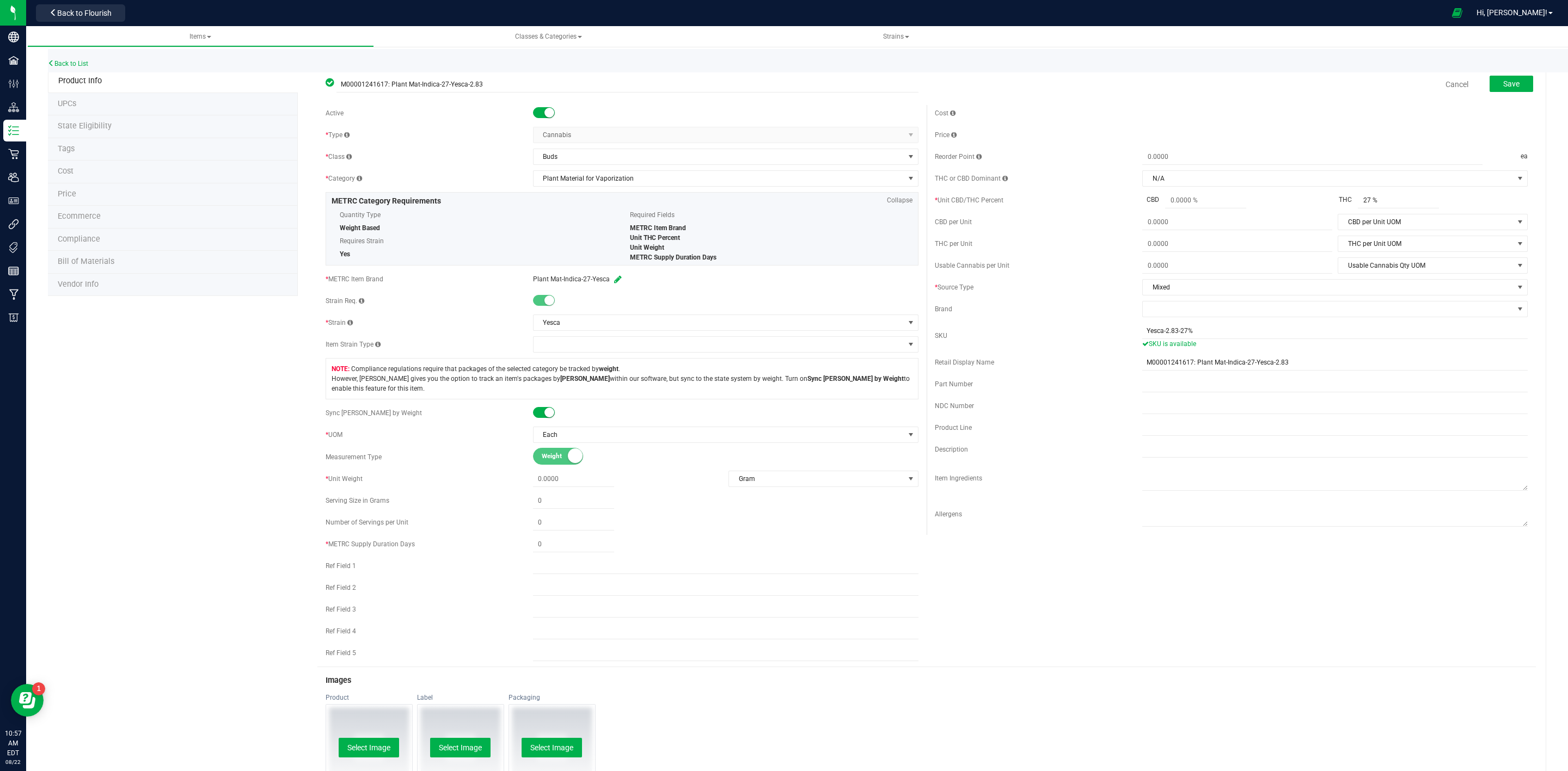
click at [552, 475] on div "* Unit Weight Gram Weight UOM Gram Kilogram Metric Ton Milligram Ounce Pound" at bounding box center [621, 478] width 593 height 16
click at [553, 482] on span at bounding box center [573, 479] width 81 height 15
type input "2.83"
type input "2.8300"
click at [556, 547] on span at bounding box center [573, 545] width 81 height 15
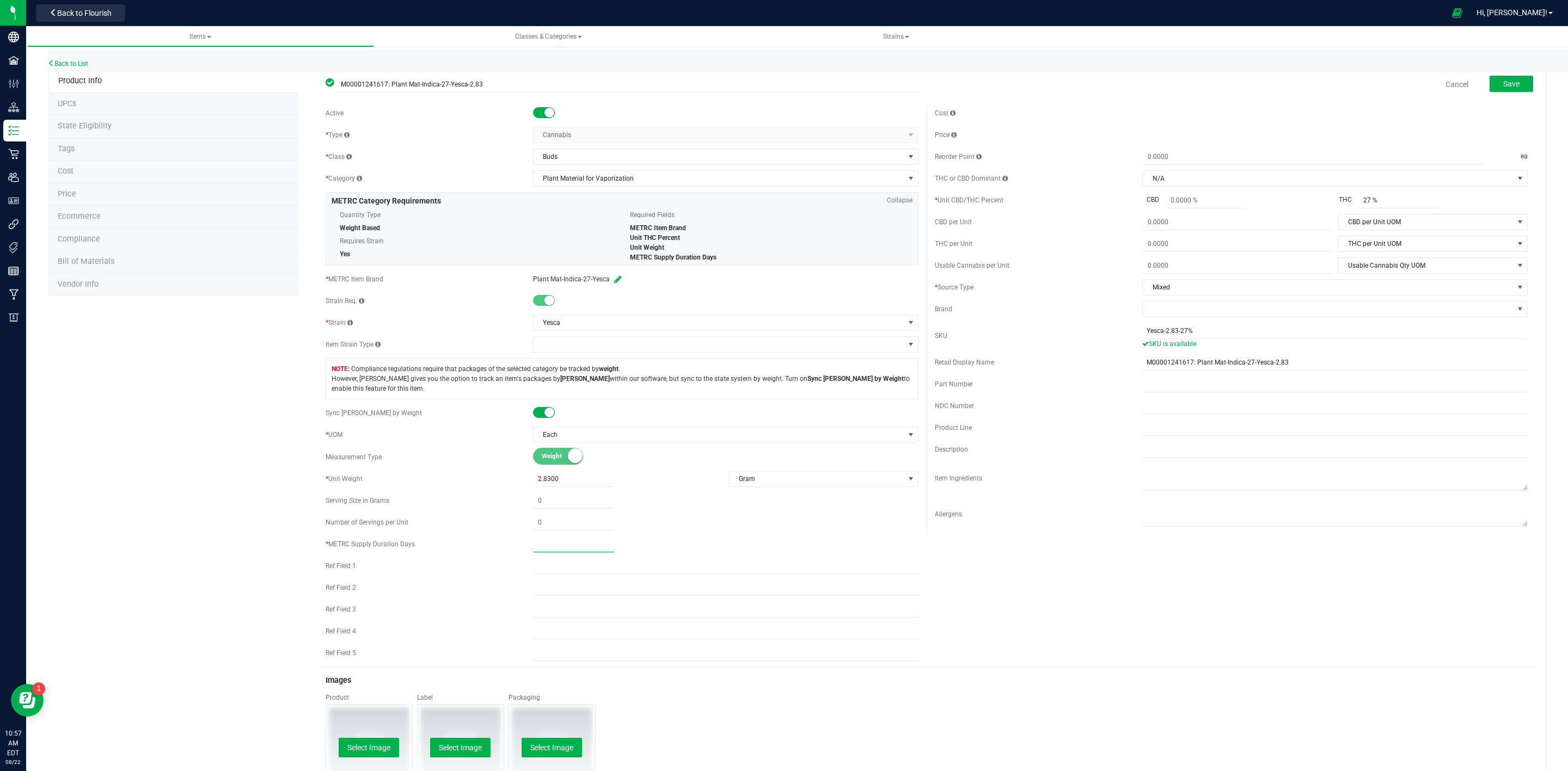
type input "1"
click at [1004, 481] on div "Item Ingredients" at bounding box center [1038, 478] width 207 height 10
click at [1506, 77] on button "Save" at bounding box center [1511, 83] width 44 height 16
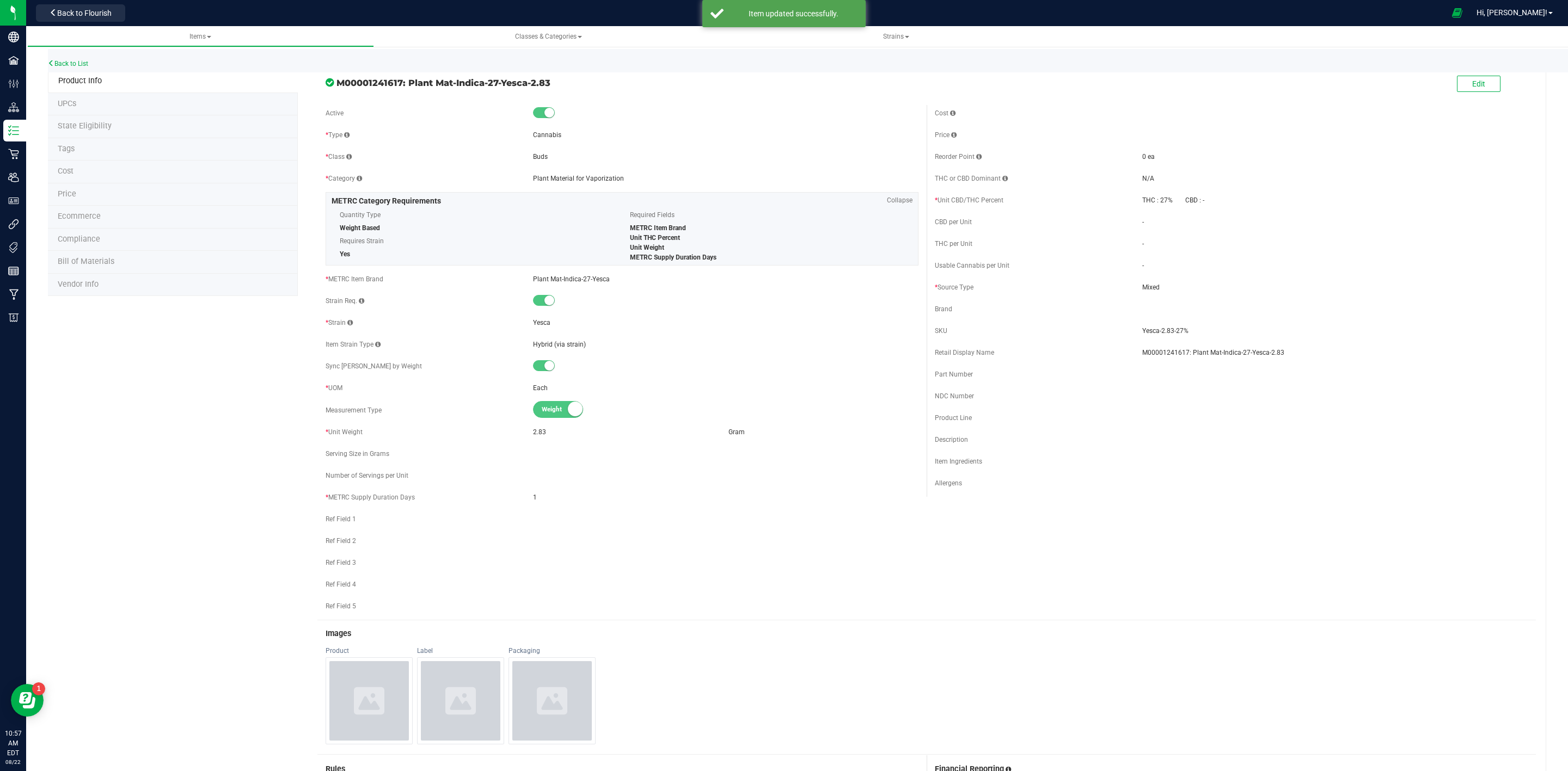
click at [119, 124] on li "State Eligibility" at bounding box center [173, 127] width 250 height 23
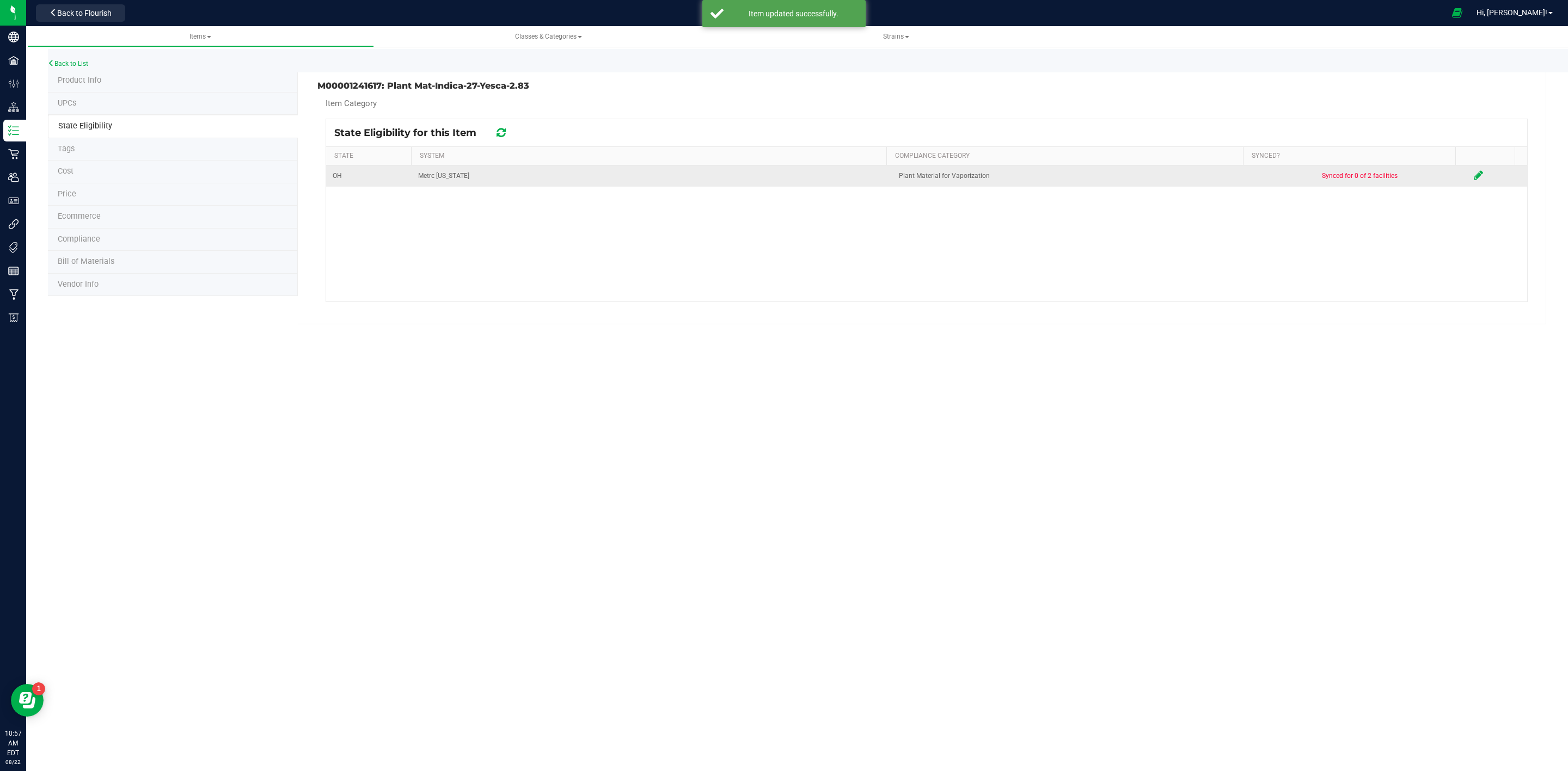
click at [1473, 179] on td at bounding box center [1497, 176] width 60 height 22
click at [1473, 176] on icon at bounding box center [1478, 175] width 9 height 11
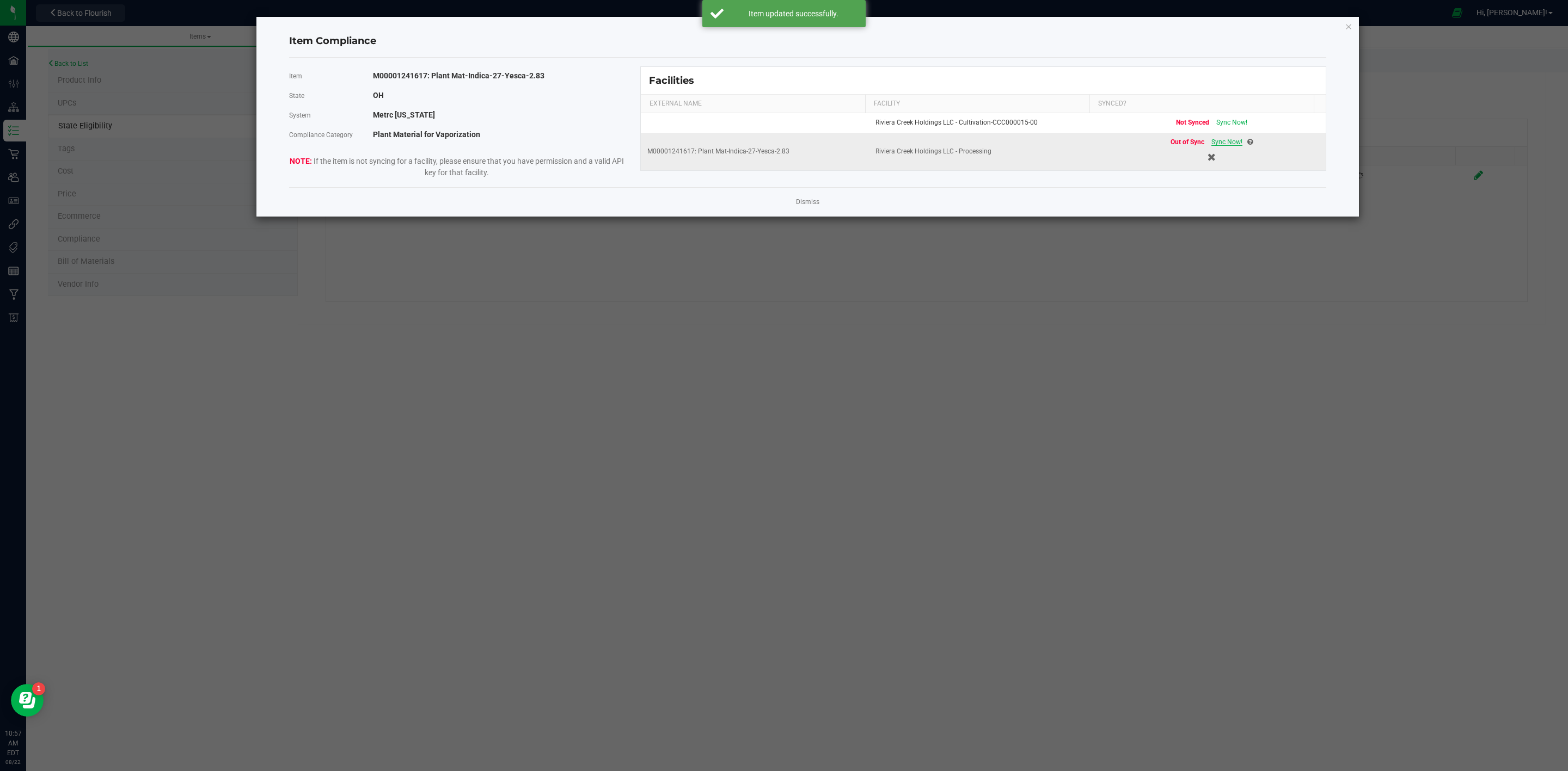
click at [1212, 147] on div "Out of Sync Sync Now!" at bounding box center [1211, 142] width 82 height 10
click at [1214, 146] on span "Sync Now!" at bounding box center [1227, 142] width 31 height 8
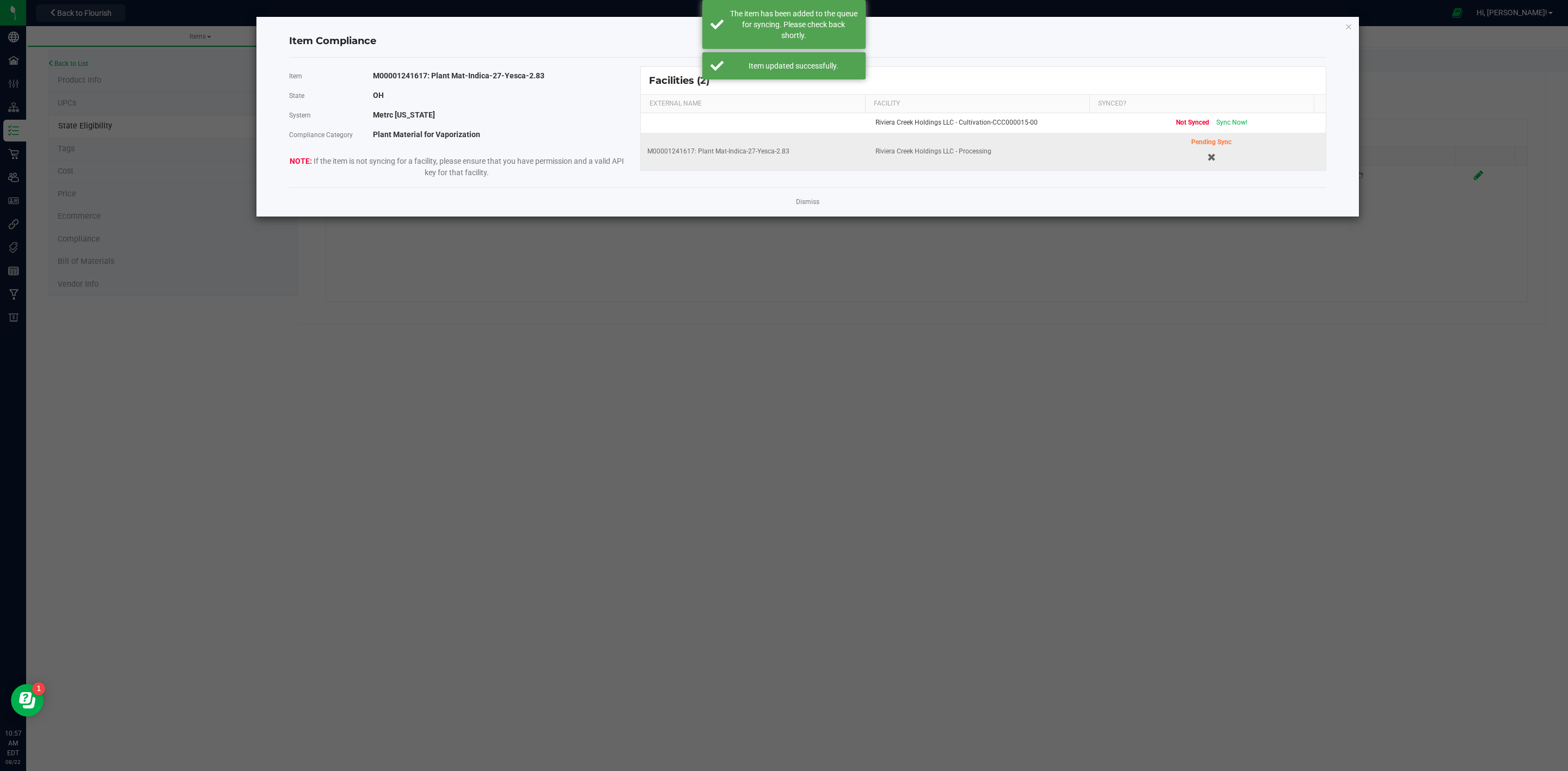
click at [824, 197] on div "Dismiss" at bounding box center [808, 202] width 1037 height 29
click at [802, 206] on link "Dismiss" at bounding box center [808, 202] width 23 height 9
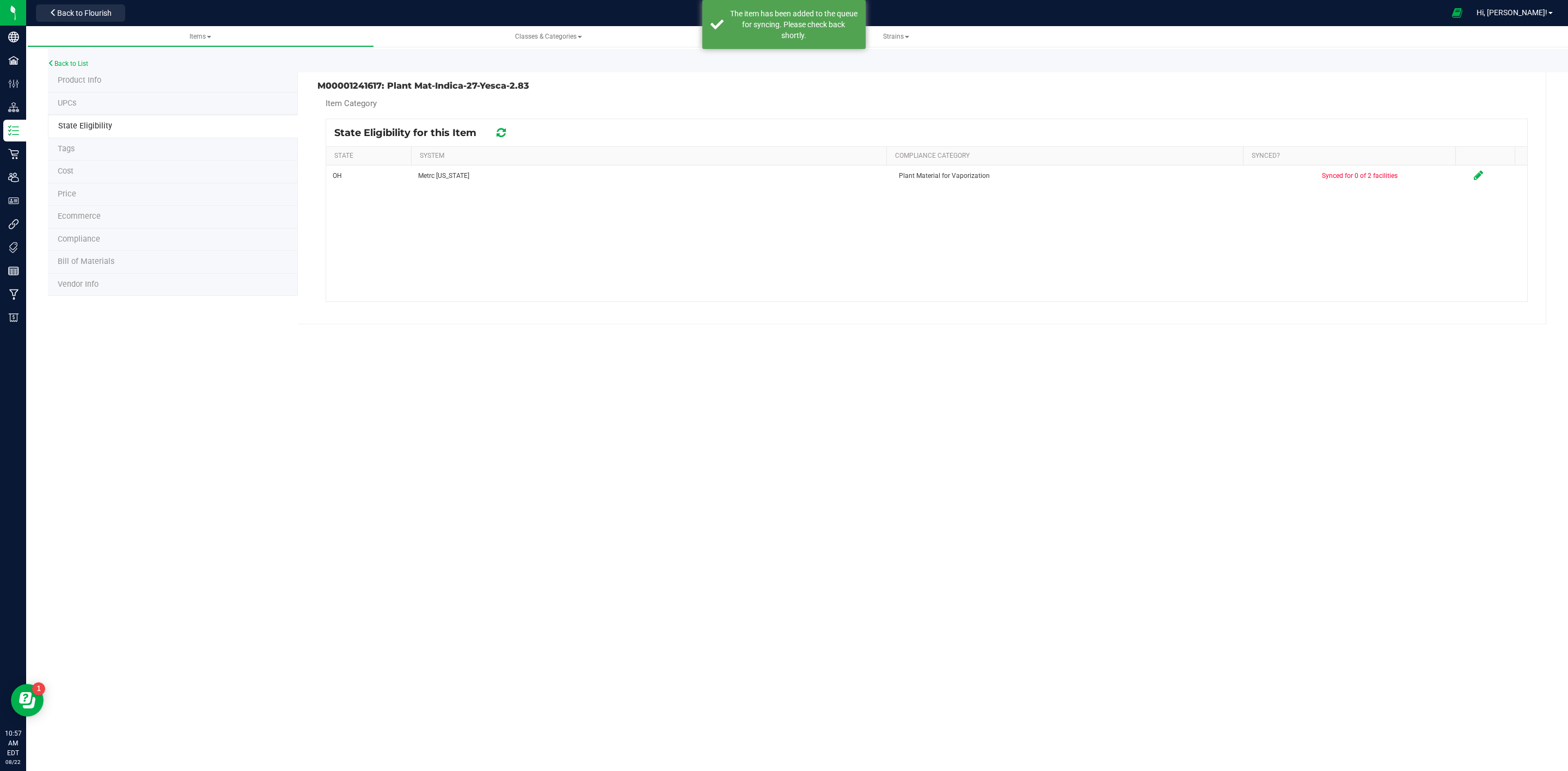
click at [44, 62] on div "Back to List Product Info UPCs State Eligibility Tags Cost Price Ecommerce Comp…" at bounding box center [797, 183] width 1542 height 303
click at [56, 64] on link "Back to List" at bounding box center [68, 64] width 40 height 8
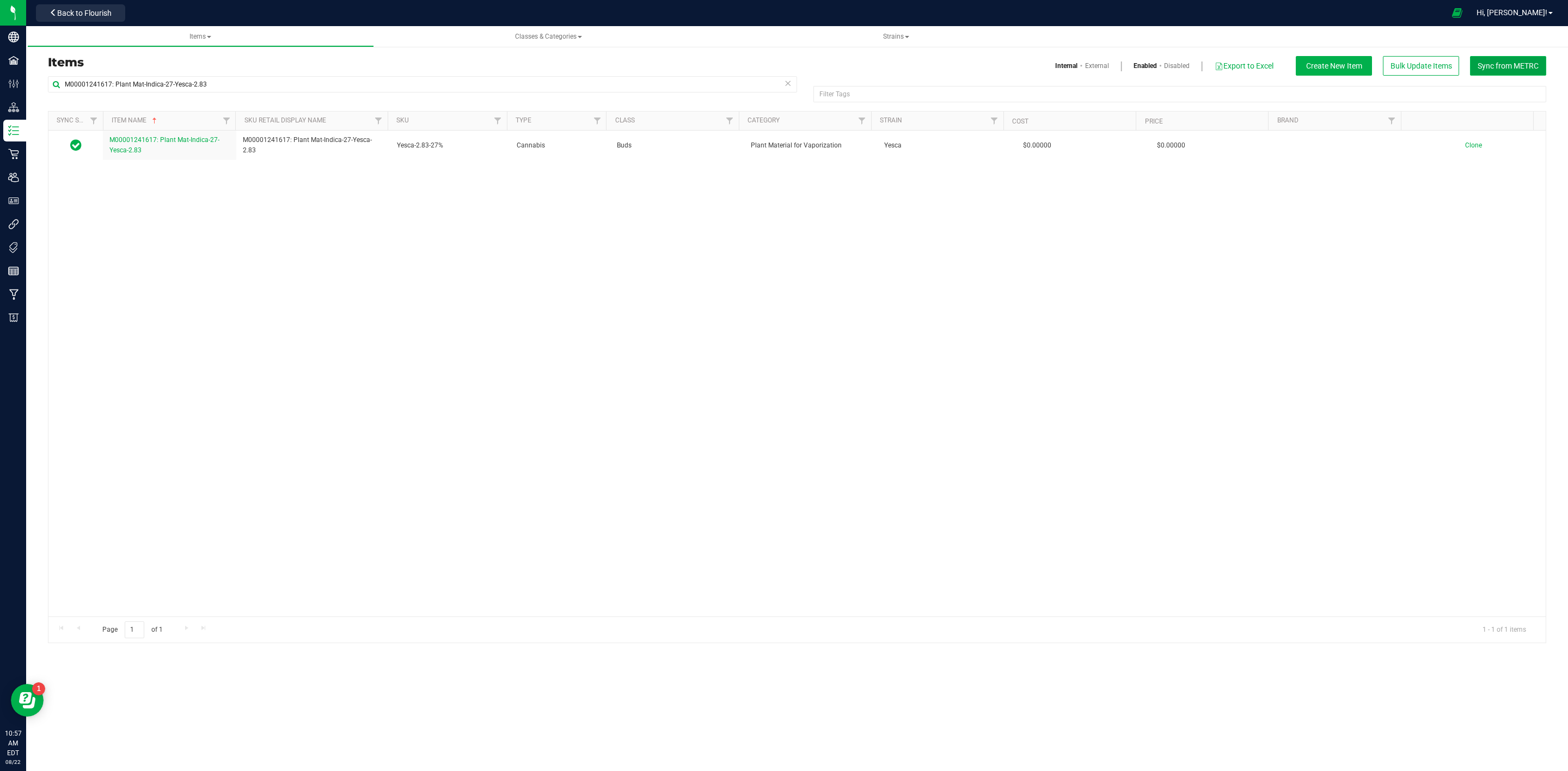
click at [1503, 70] on button "Sync from METRC" at bounding box center [1508, 65] width 76 height 19
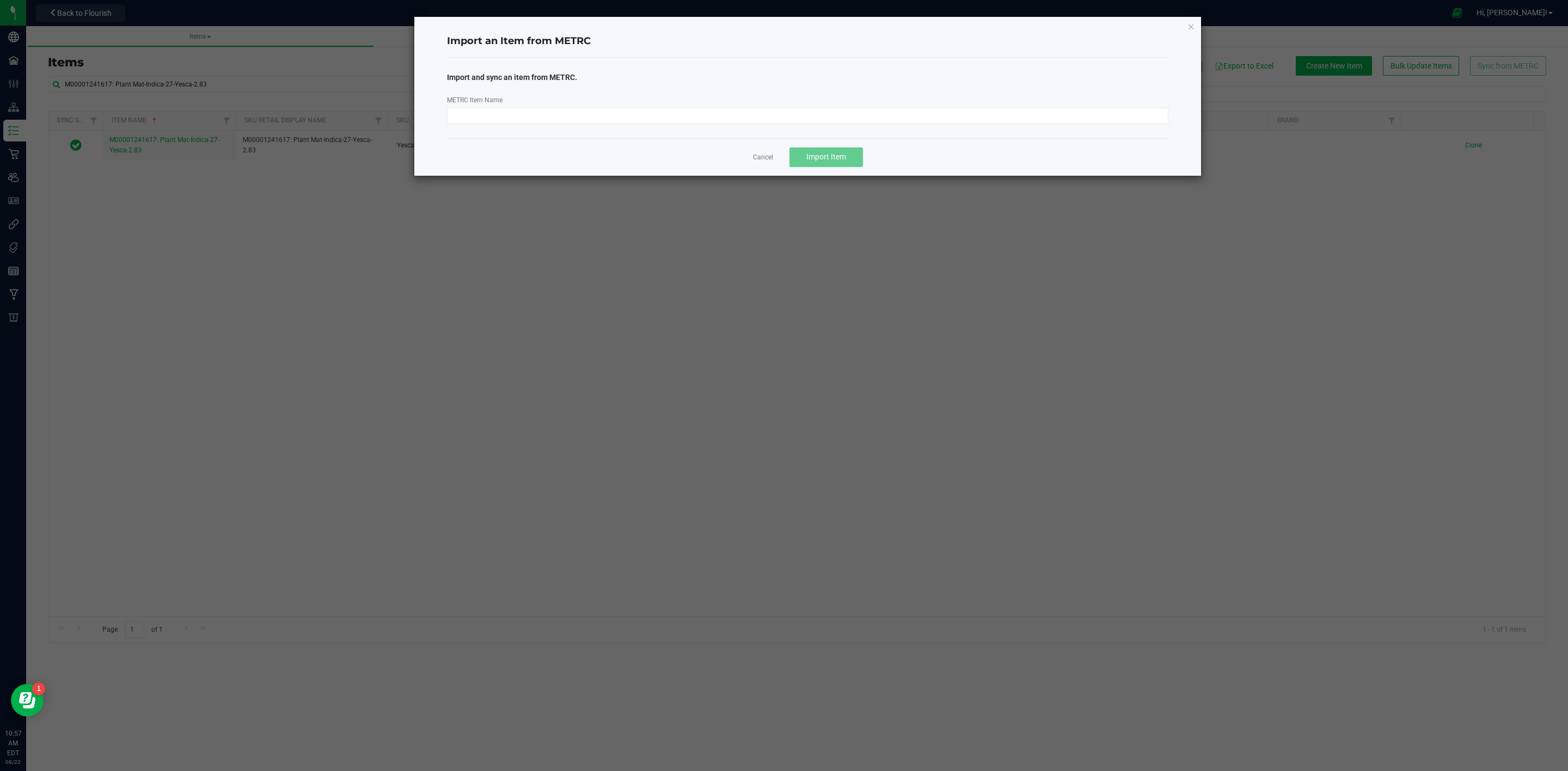
click at [684, 101] on div "METRC Item Name" at bounding box center [808, 109] width 738 height 30
click at [676, 112] on input "METRC Item Name" at bounding box center [808, 116] width 722 height 16
paste input "M00001241474: Plant Mat-Indica-29-Yesca-2.83"
type input "M00001241474: Plant Mat-Indica-29-Yesca-2.83"
click at [835, 164] on button "Import Item" at bounding box center [825, 156] width 73 height 19
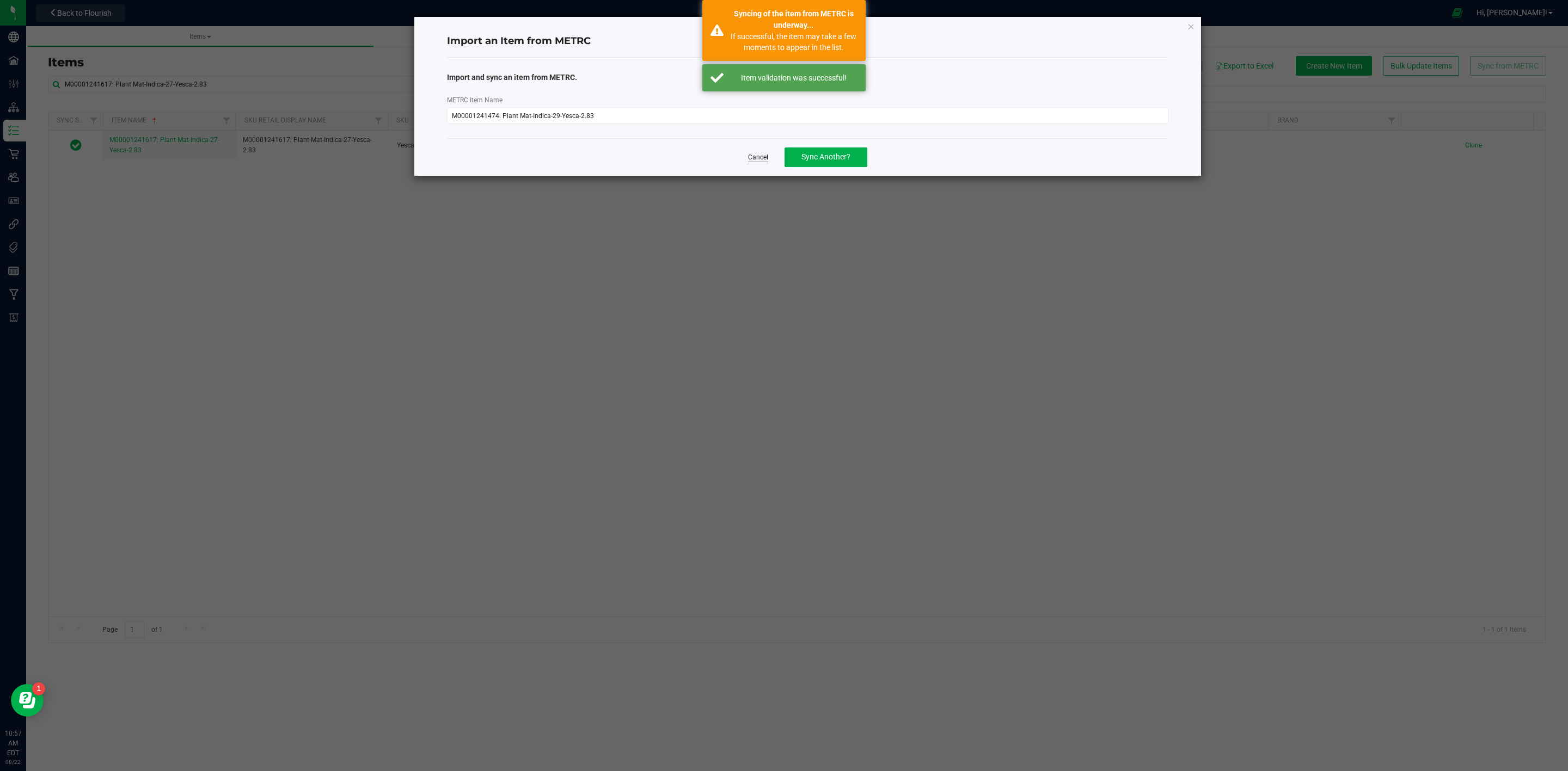
click at [757, 162] on link "Cancel" at bounding box center [758, 158] width 20 height 9
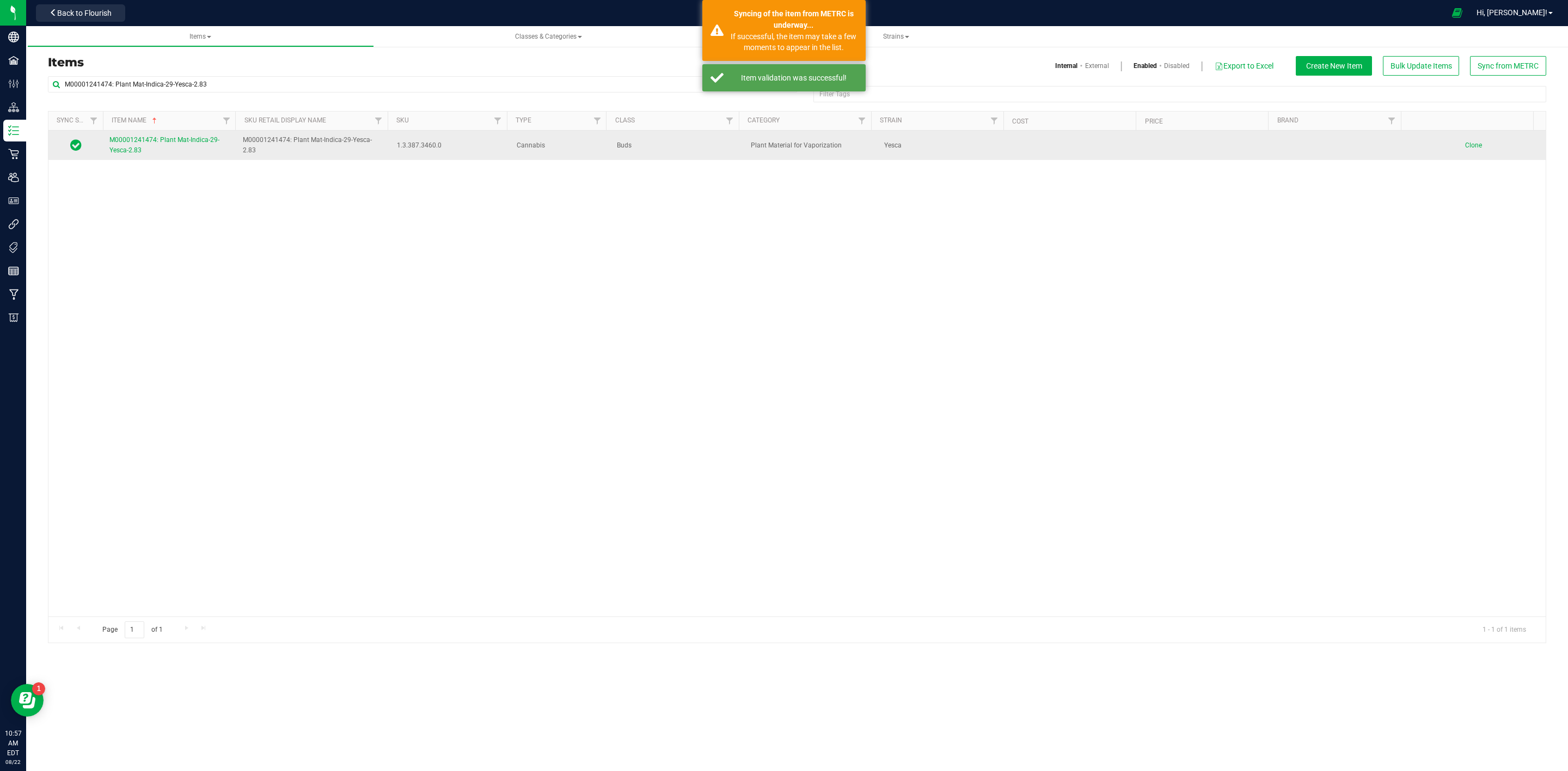
click at [181, 144] on span "M00001241474: Plant Mat-Indica-29-Yesca-2.83" at bounding box center [164, 145] width 110 height 18
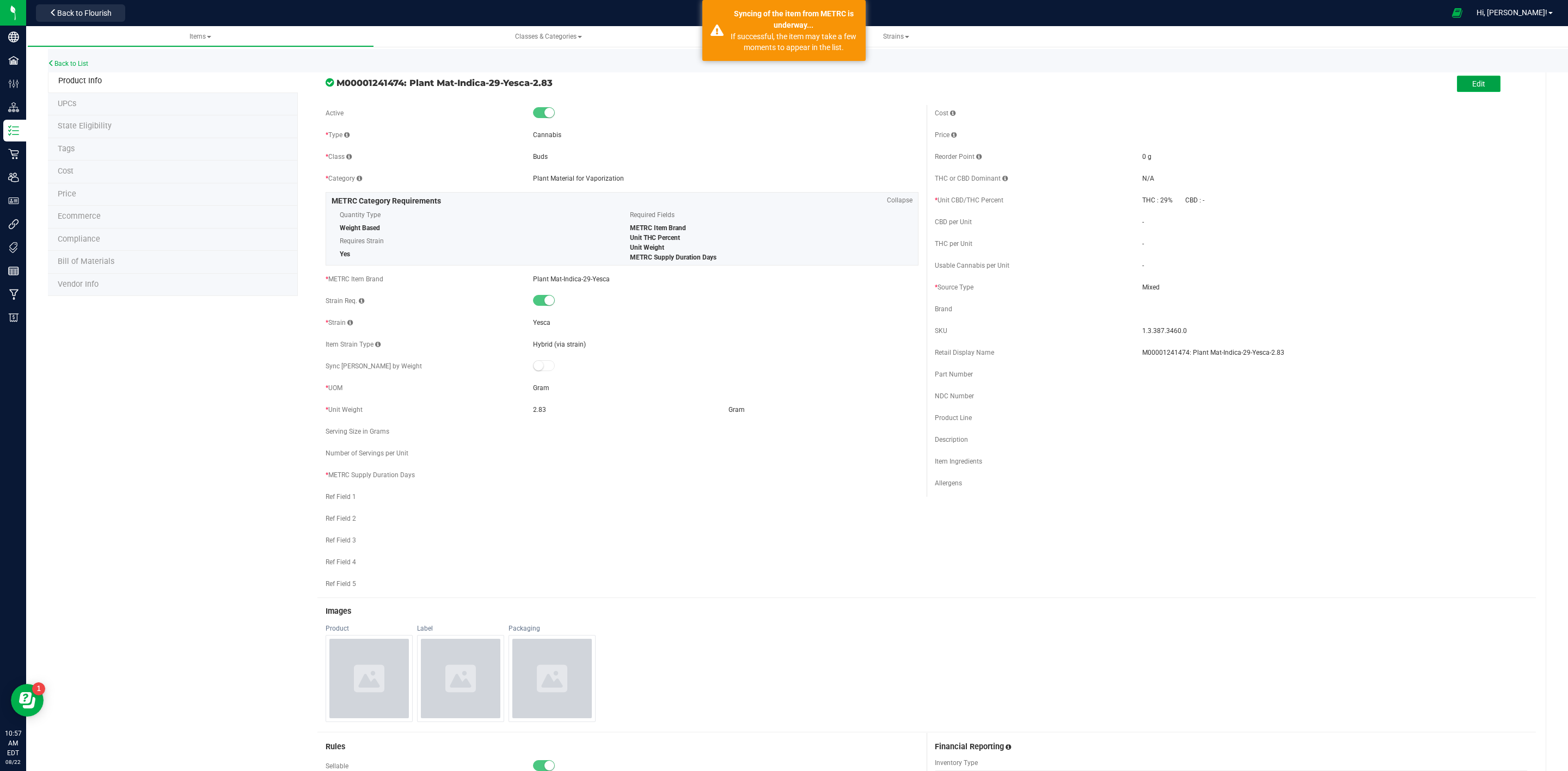
click at [1473, 89] on button "Edit" at bounding box center [1479, 83] width 44 height 16
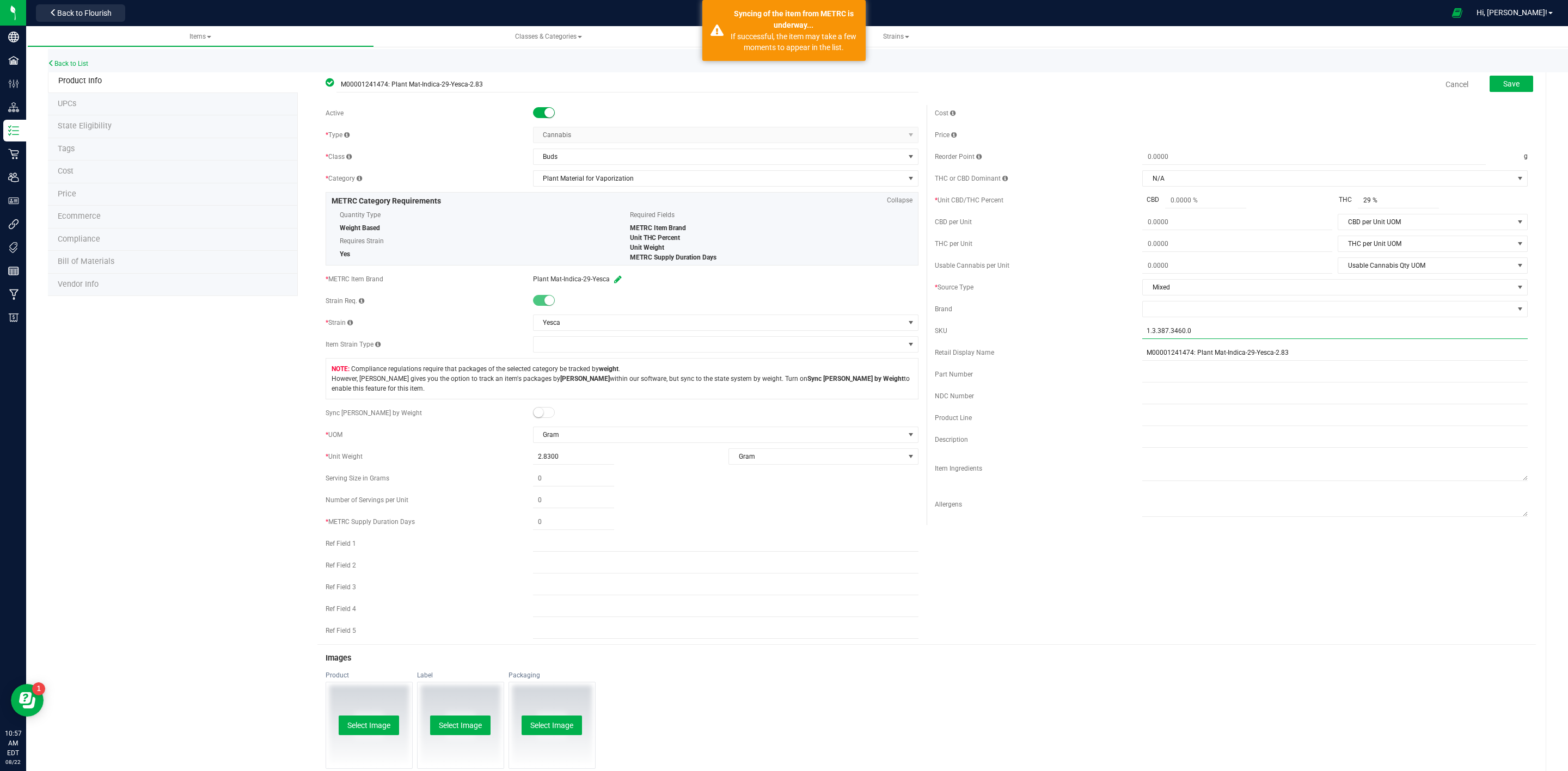
drag, startPoint x: 1219, startPoint y: 327, endPoint x: 1108, endPoint y: 327, distance: 111.0
click at [1108, 327] on div "SKU 1.3.387.3460.0" at bounding box center [1231, 330] width 593 height 16
click at [1178, 328] on input "Yesca-2.83-27%" at bounding box center [1335, 330] width 385 height 16
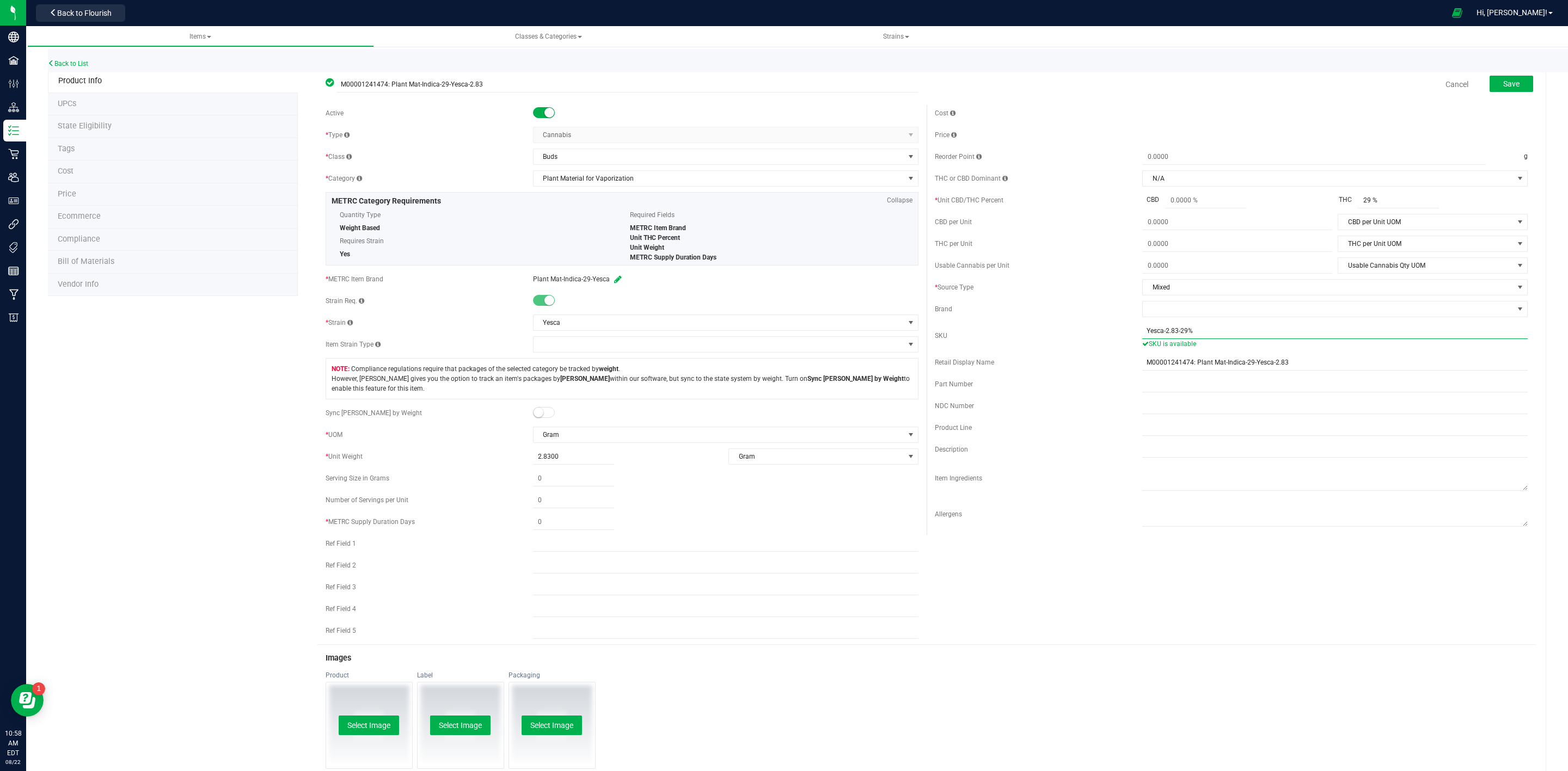
type input "Yesca-2.83-29%"
click at [549, 416] on span at bounding box center [544, 412] width 22 height 11
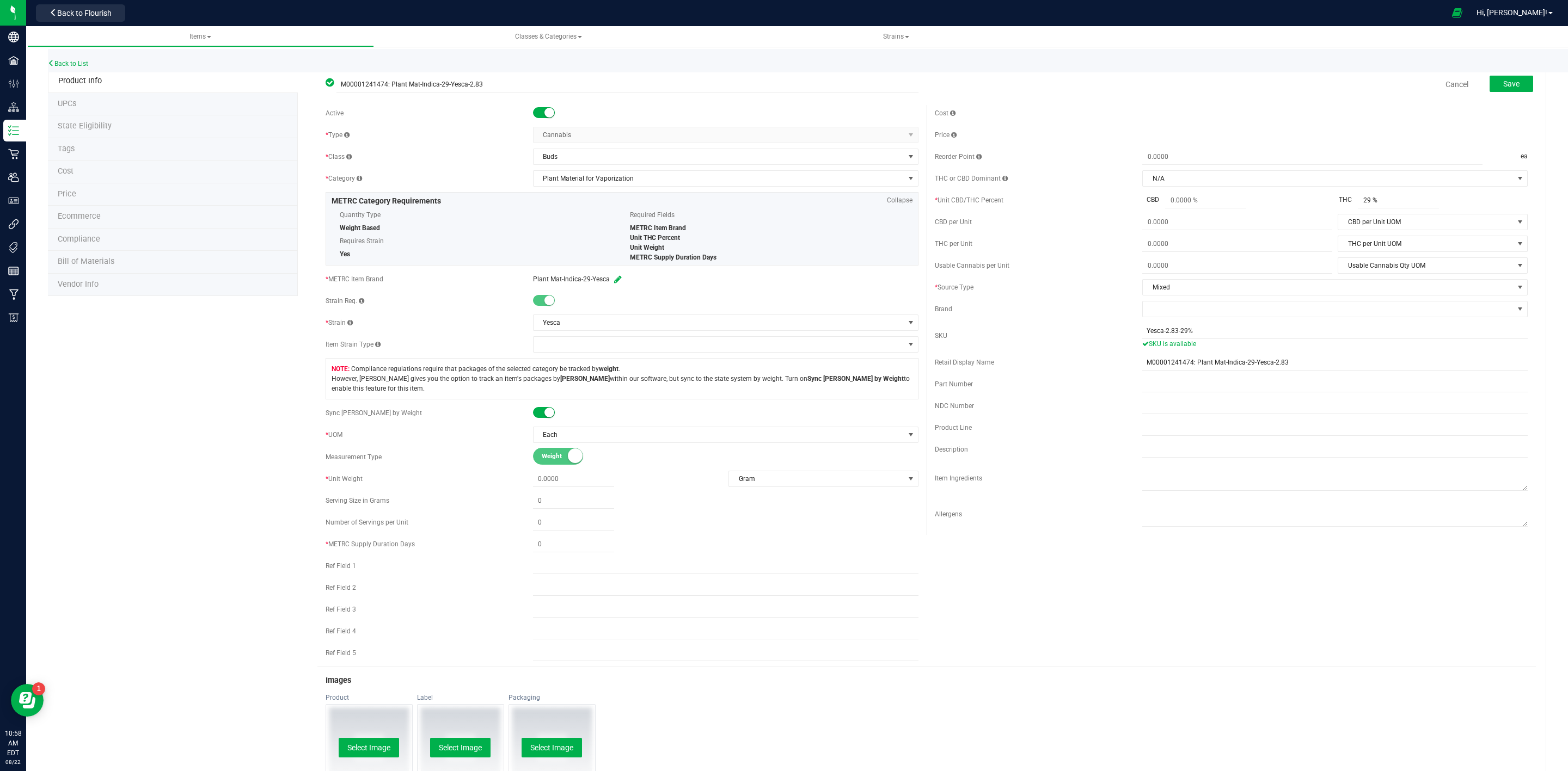
click at [562, 475] on div "* Unit Weight Gram Weight UOM Gram Kilogram Metric Ton Milligram Ounce Pound" at bounding box center [621, 478] width 593 height 16
click at [556, 481] on span at bounding box center [573, 479] width 81 height 15
type input "2.83"
type input "2.8300"
click at [562, 550] on span at bounding box center [573, 545] width 81 height 15
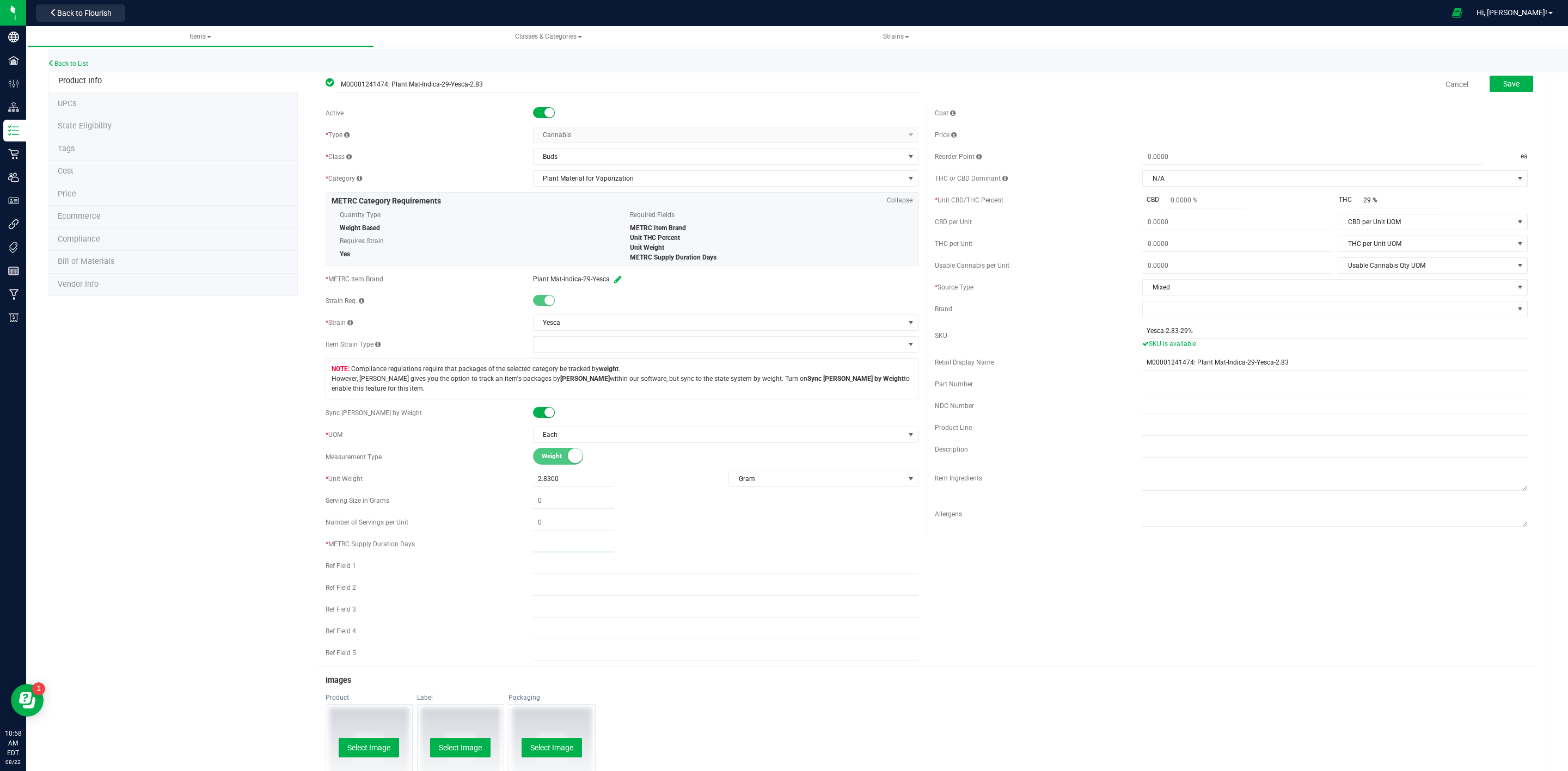
type input "1"
drag, startPoint x: 1165, startPoint y: 471, endPoint x: 1205, endPoint y: 401, distance: 80.6
click at [1163, 459] on div "Cost Price Reorder Point ea THC or CBD Dominant" at bounding box center [1231, 320] width 609 height 430
click at [1523, 75] on div "Cancel Save" at bounding box center [1231, 84] width 609 height 27
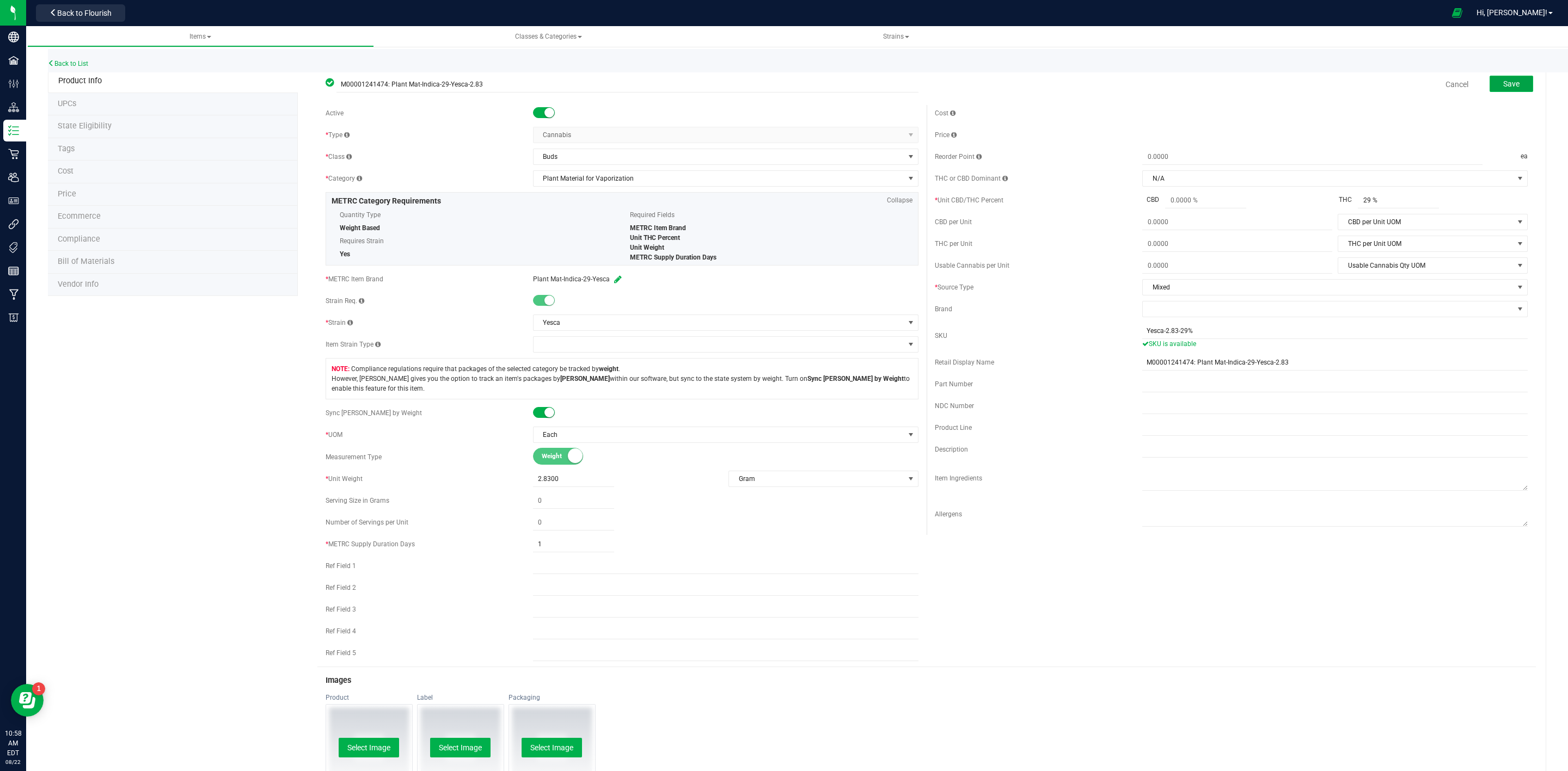
click at [1506, 86] on button "Save" at bounding box center [1511, 83] width 44 height 16
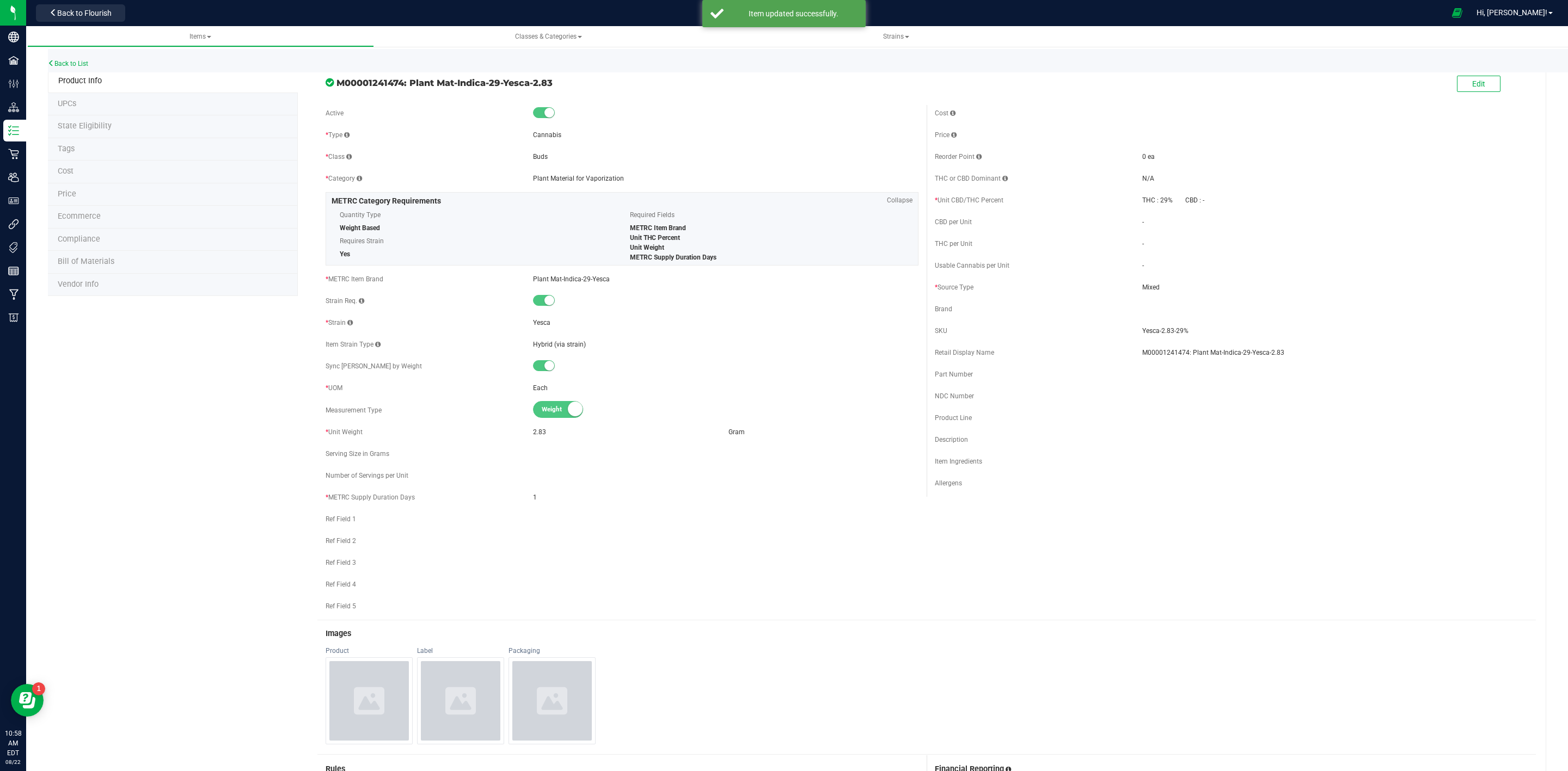
click at [106, 126] on span "State Eligibility" at bounding box center [85, 126] width 54 height 9
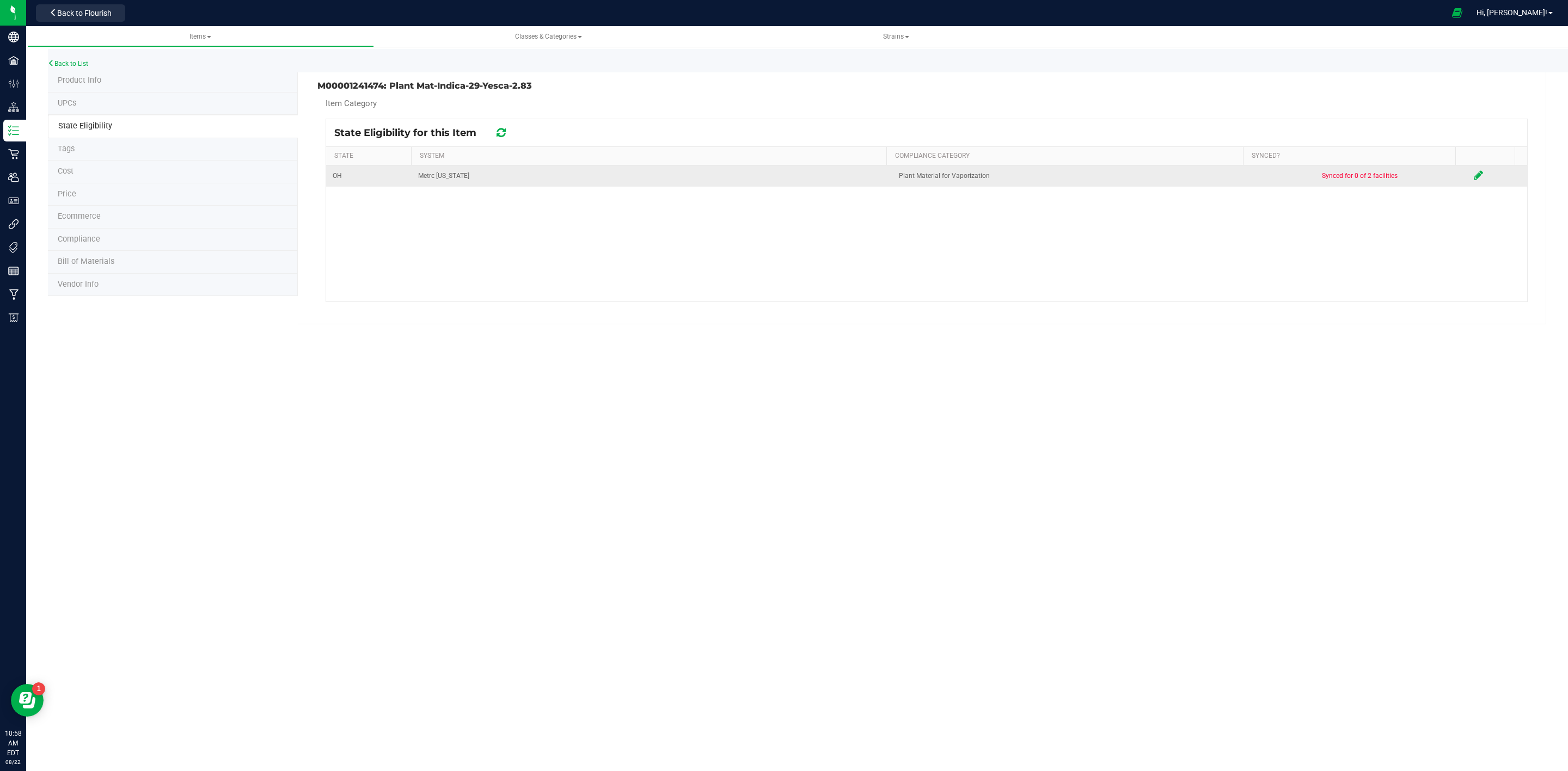
click at [1473, 172] on icon at bounding box center [1478, 175] width 9 height 11
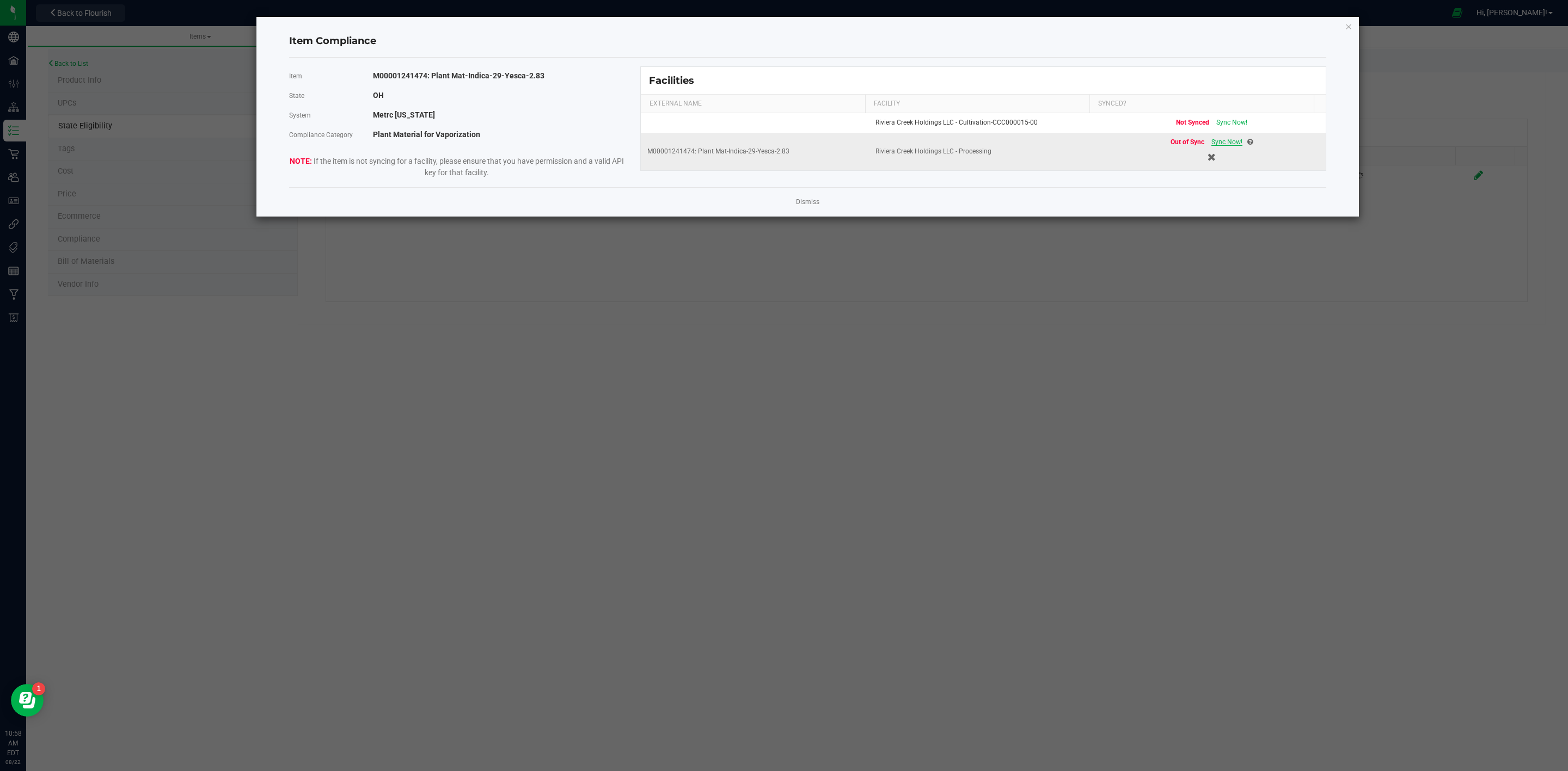
click at [1221, 144] on span "Sync Now!" at bounding box center [1227, 142] width 31 height 8
click at [811, 199] on link "Dismiss" at bounding box center [808, 202] width 23 height 9
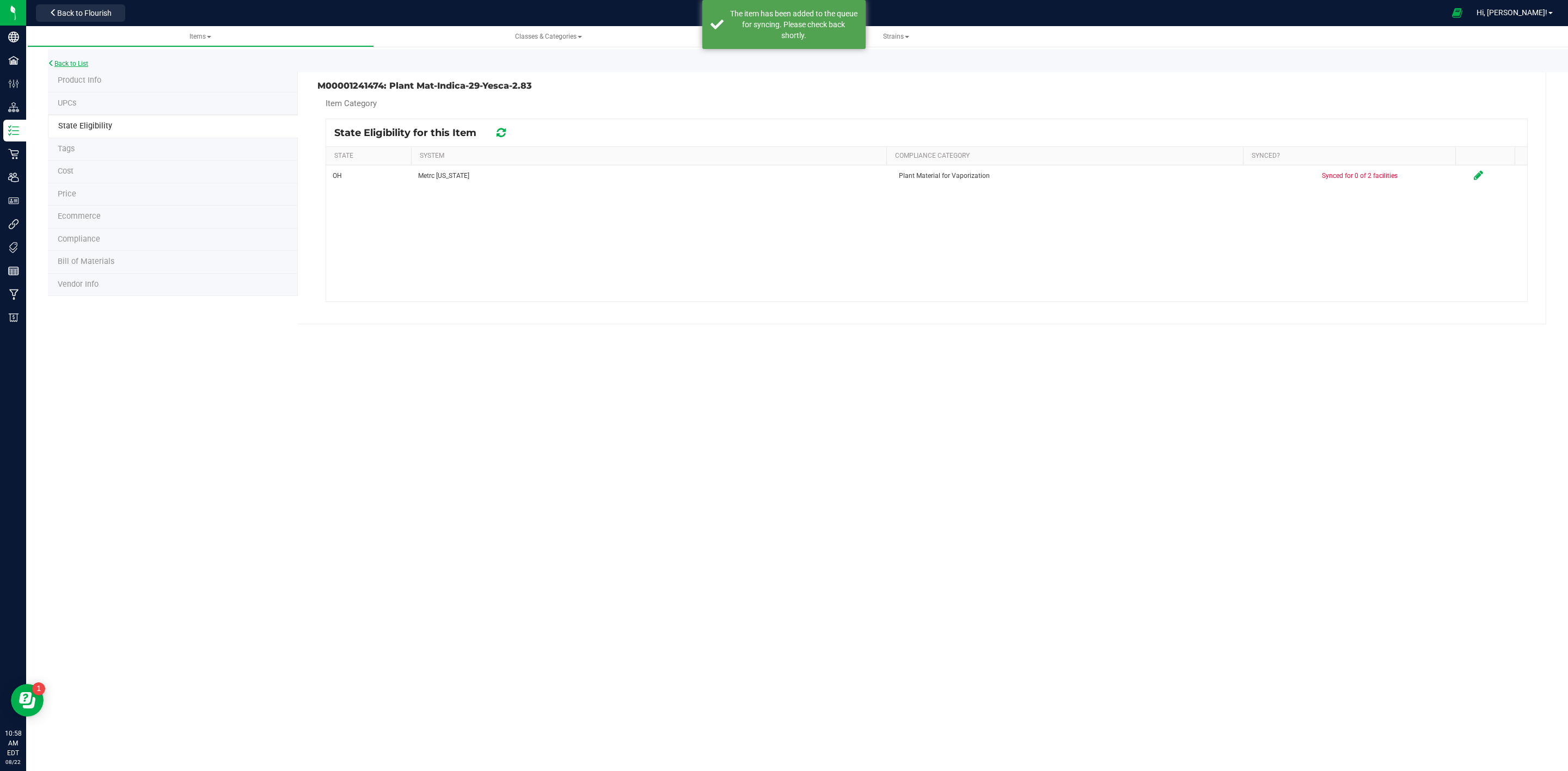
click at [62, 61] on link "Back to List" at bounding box center [68, 64] width 40 height 8
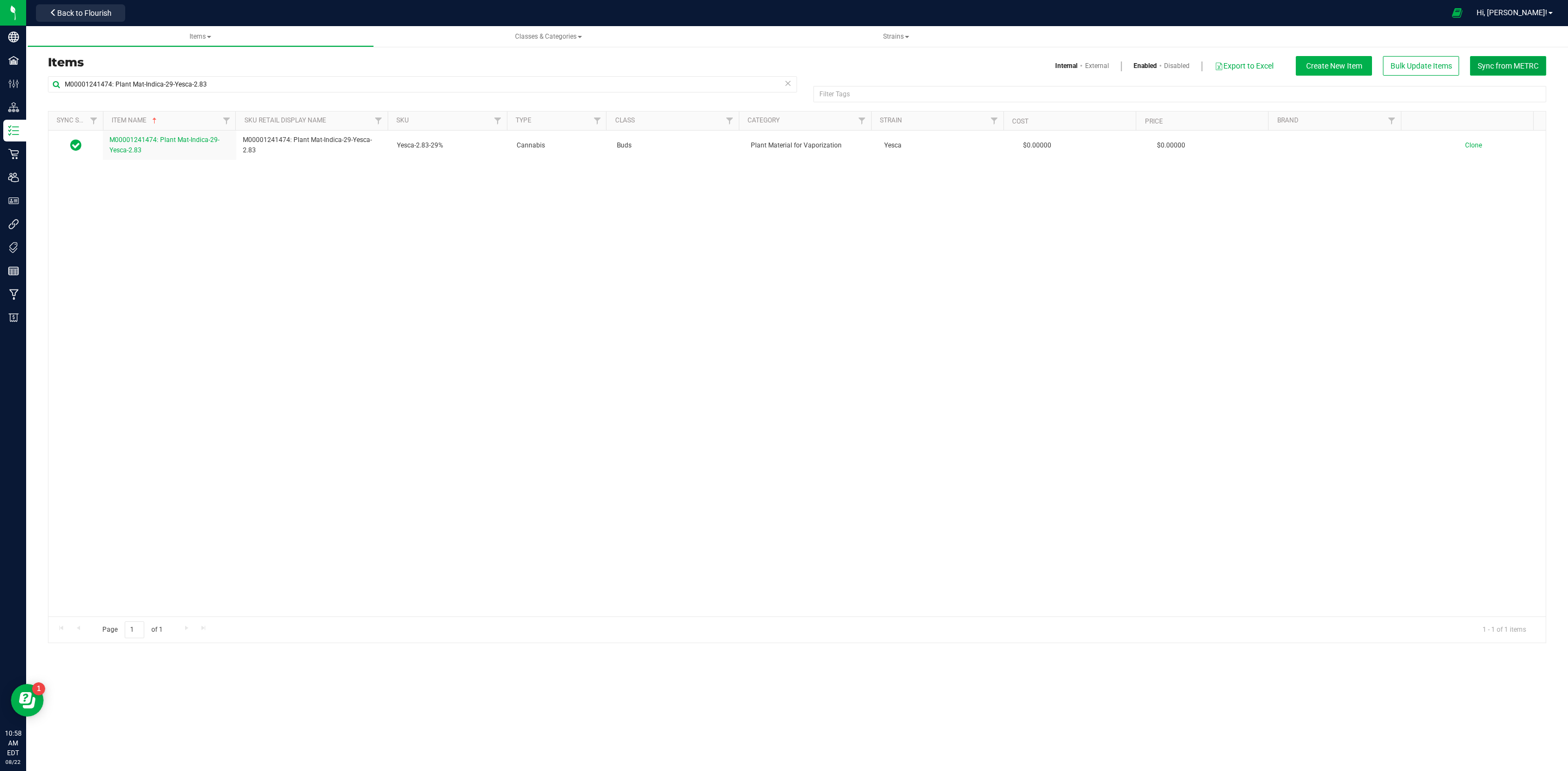
click at [1519, 70] on button "Sync from METRC" at bounding box center [1508, 65] width 76 height 19
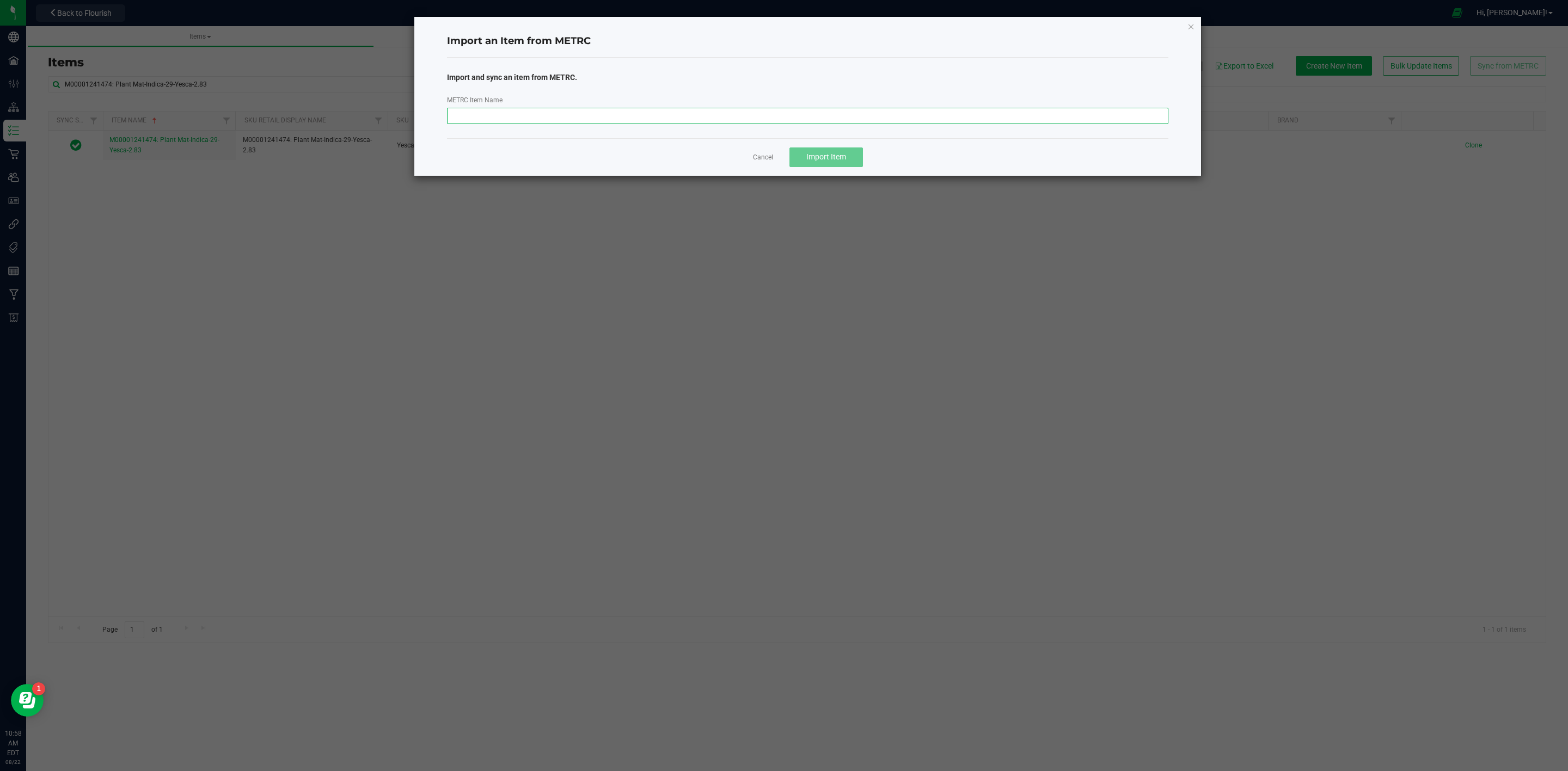
paste input "M00001241475: Plant Mat-Sativa-23-Blue Steel-14.15"
type input "M00001241475: Plant Mat-Sativa-23-Blue Steel-14.15"
click at [724, 173] on div "Cancel Import Item" at bounding box center [808, 156] width 722 height 38
click at [840, 153] on span "Import Item" at bounding box center [826, 156] width 40 height 8
drag, startPoint x: 710, startPoint y: 160, endPoint x: 717, endPoint y: 156, distance: 8.1
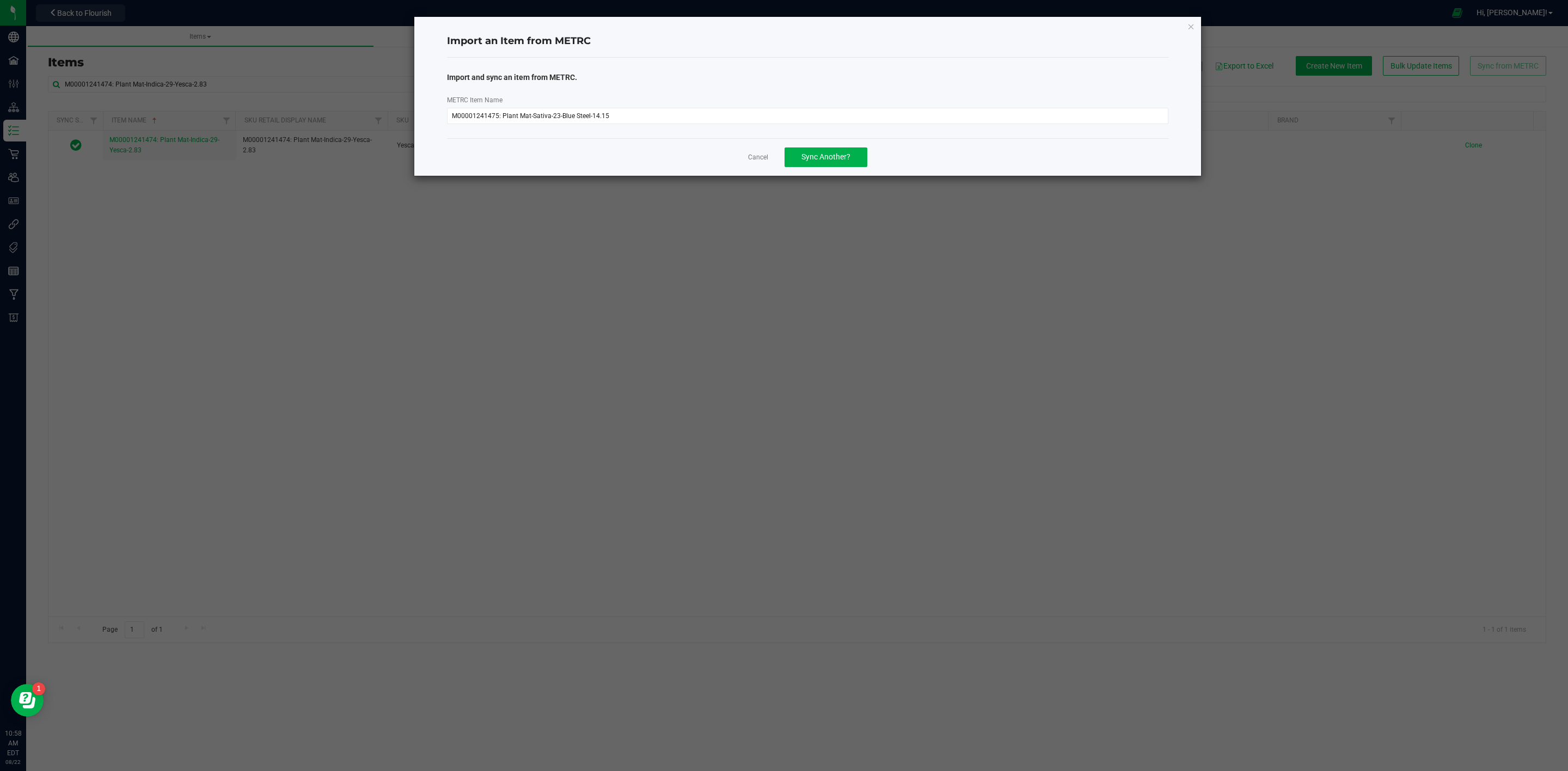
click at [710, 160] on div "Cancel Sync Another?" at bounding box center [808, 156] width 722 height 38
click at [751, 156] on link "Cancel" at bounding box center [758, 158] width 20 height 9
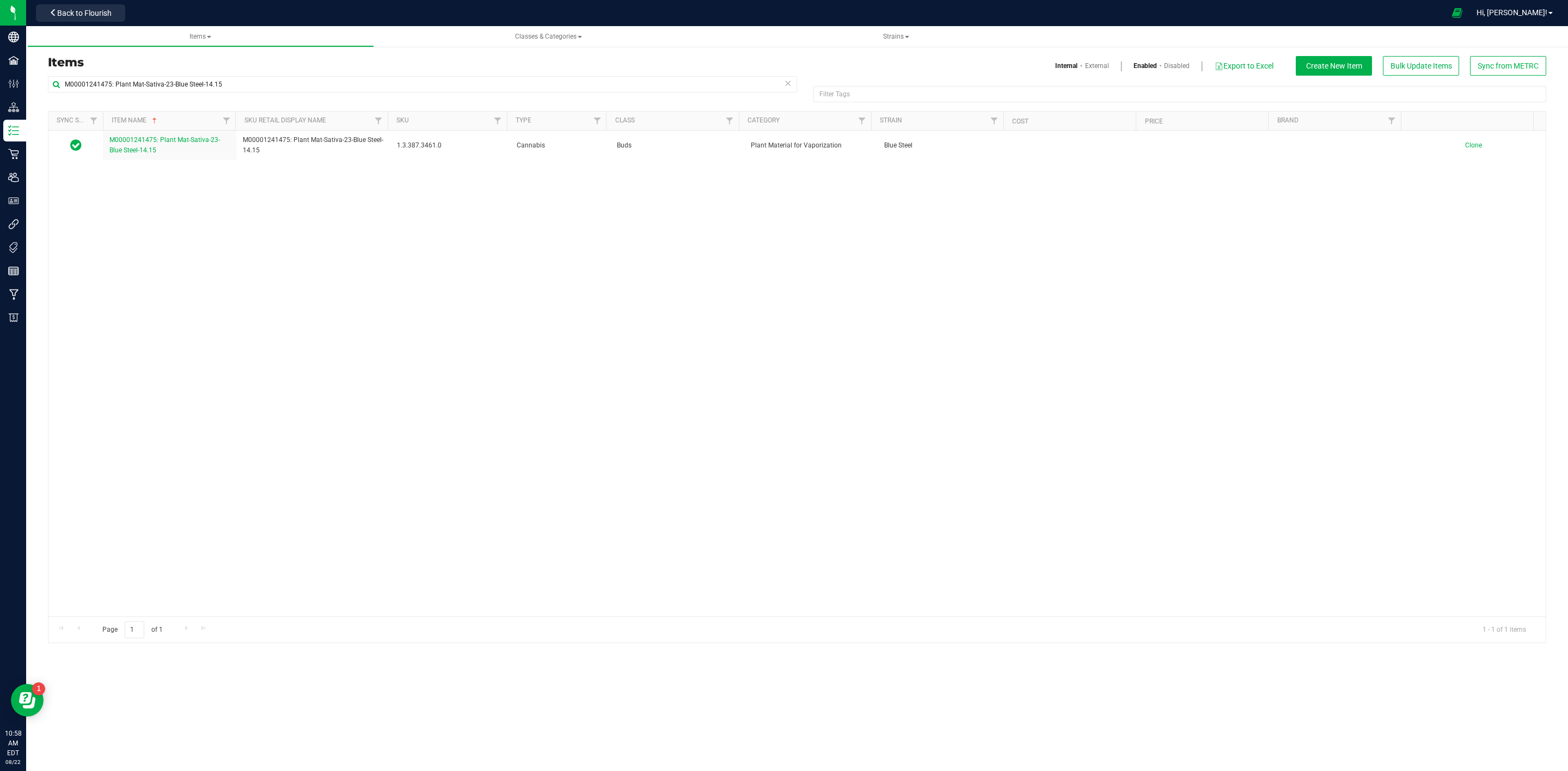
click at [159, 146] on link "M00001241475: Plant Mat-Sativa-23-Blue Steel-14.15" at bounding box center [170, 145] width 120 height 21
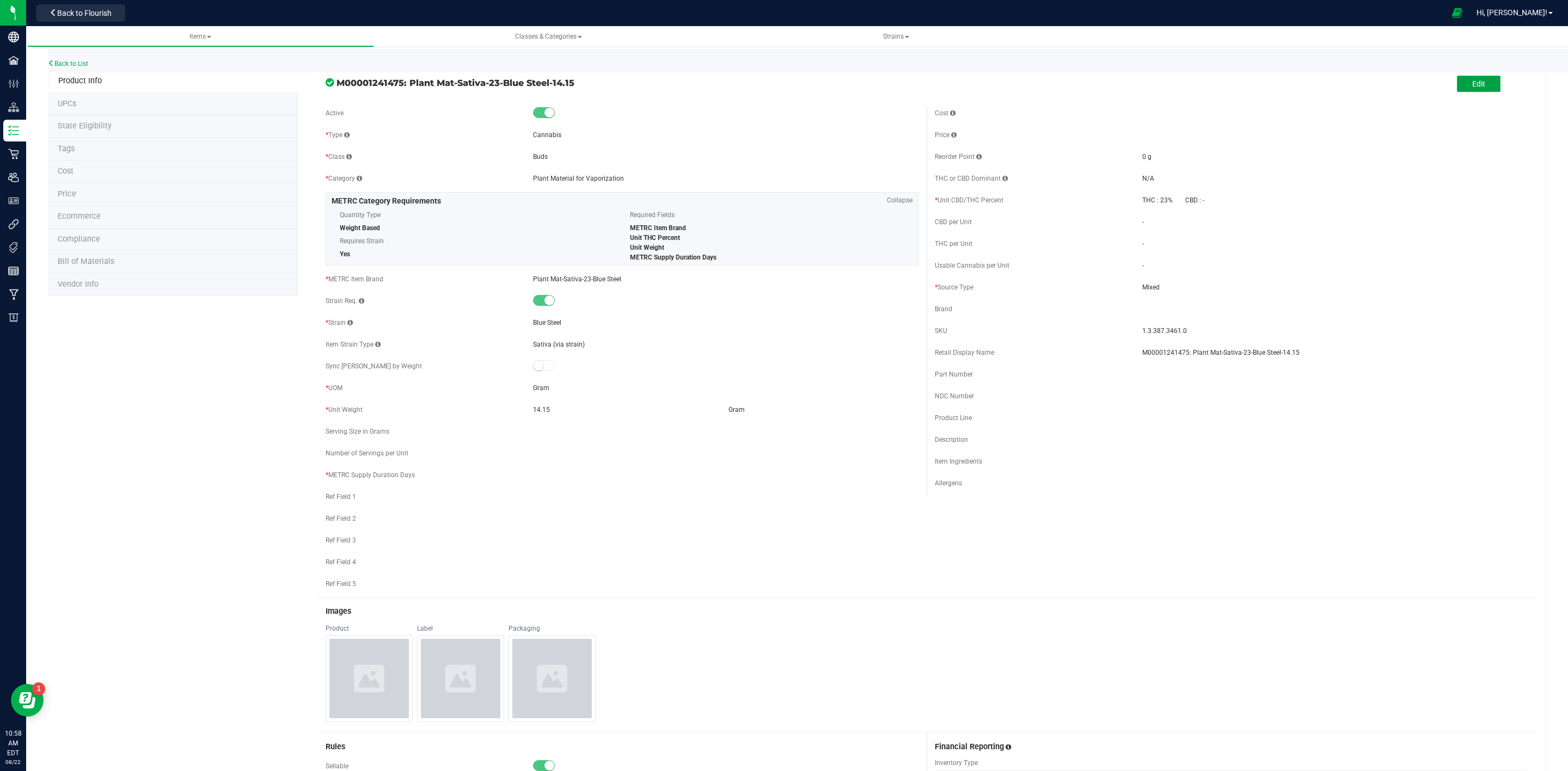
click at [1481, 77] on button "Edit" at bounding box center [1479, 83] width 44 height 16
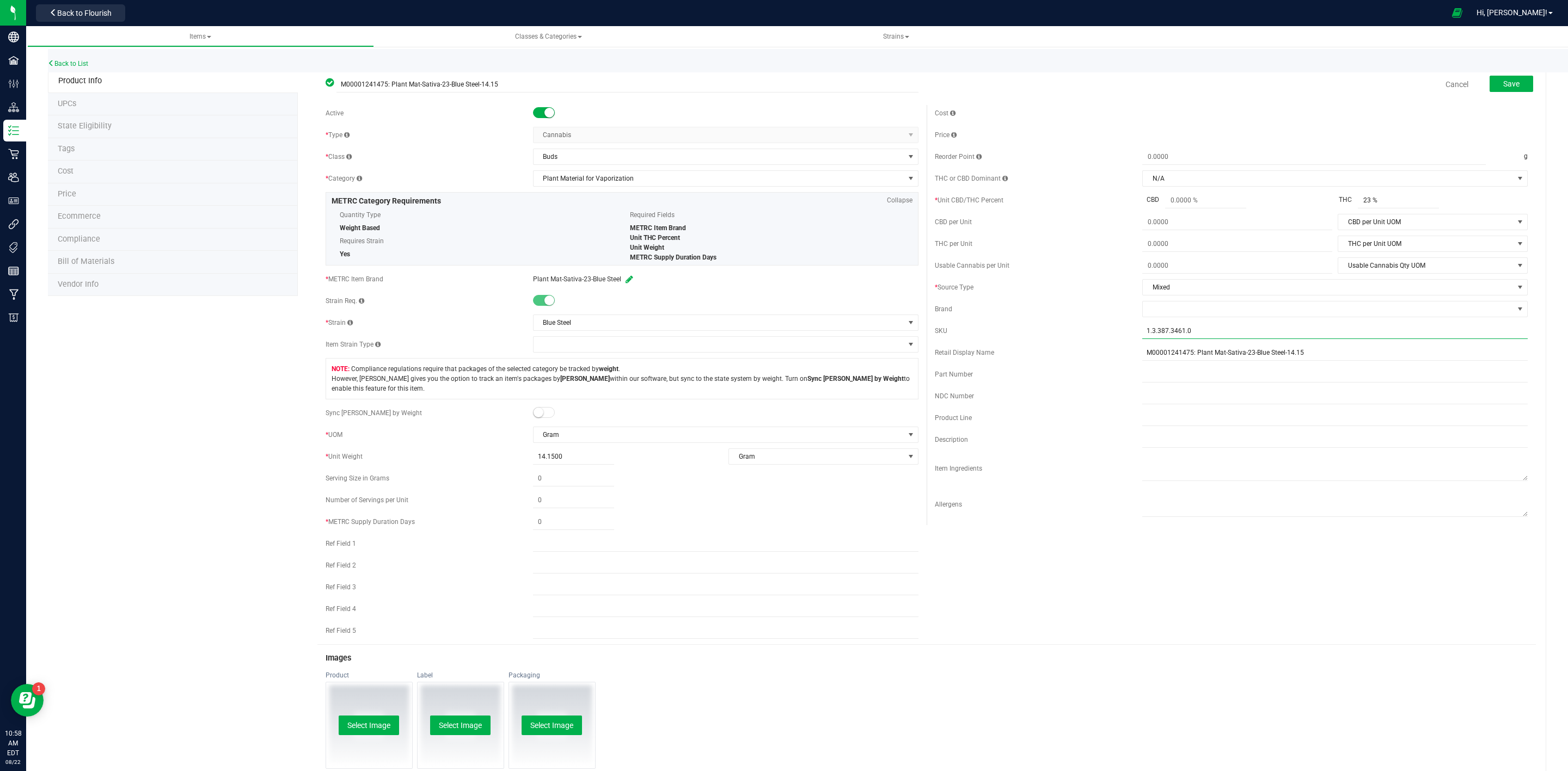
drag, startPoint x: 1196, startPoint y: 328, endPoint x: 1086, endPoint y: 347, distance: 111.6
click at [1092, 347] on div "Cost Price Reorder Point g THC or CBD Dominant" at bounding box center [1231, 314] width 609 height 420
type input "Blue Steel-14.15-23%"
click at [1086, 347] on div "SKU Blue Steel-14.15-23% SKU is available" at bounding box center [1231, 336] width 593 height 26
click at [537, 421] on div "Sync [PERSON_NAME] by Weight" at bounding box center [621, 413] width 593 height 16
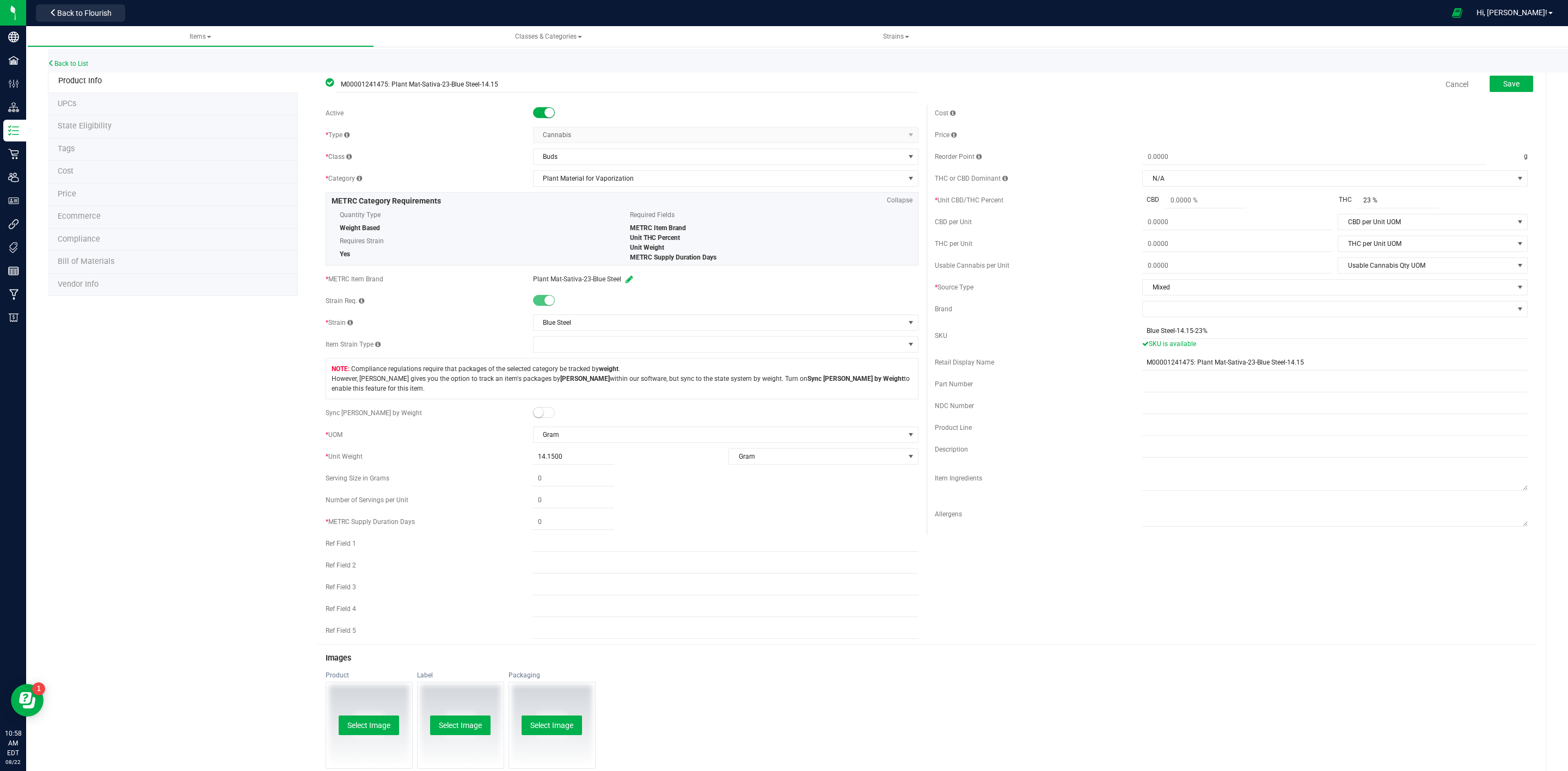
click at [535, 418] on span at bounding box center [544, 412] width 22 height 11
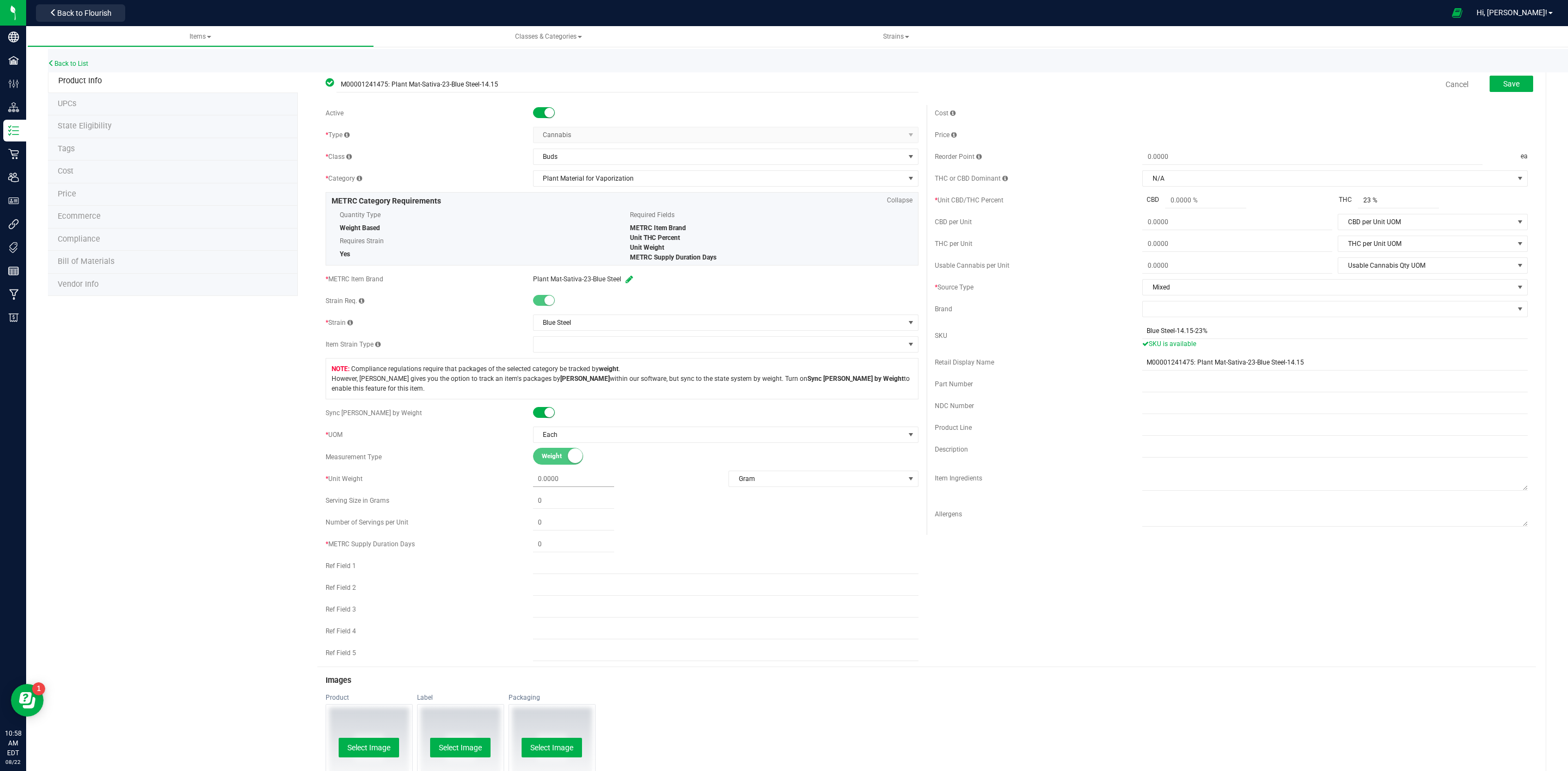
click at [557, 484] on span at bounding box center [573, 479] width 81 height 15
type input "14.15"
type input "14.1500"
click at [567, 552] on span at bounding box center [573, 545] width 81 height 15
type input "5"
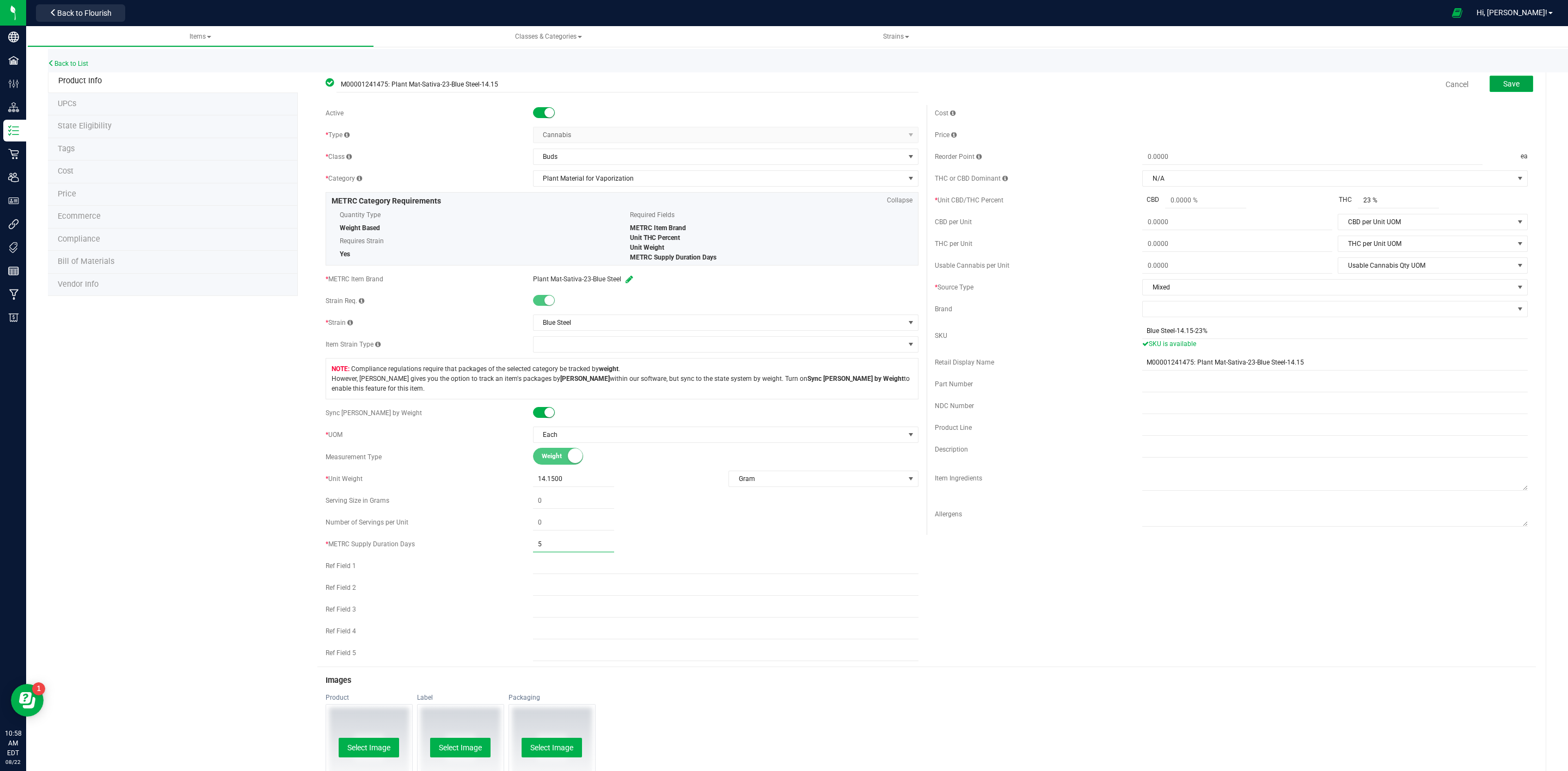
type input "5"
click at [1489, 86] on button "Save" at bounding box center [1511, 83] width 44 height 16
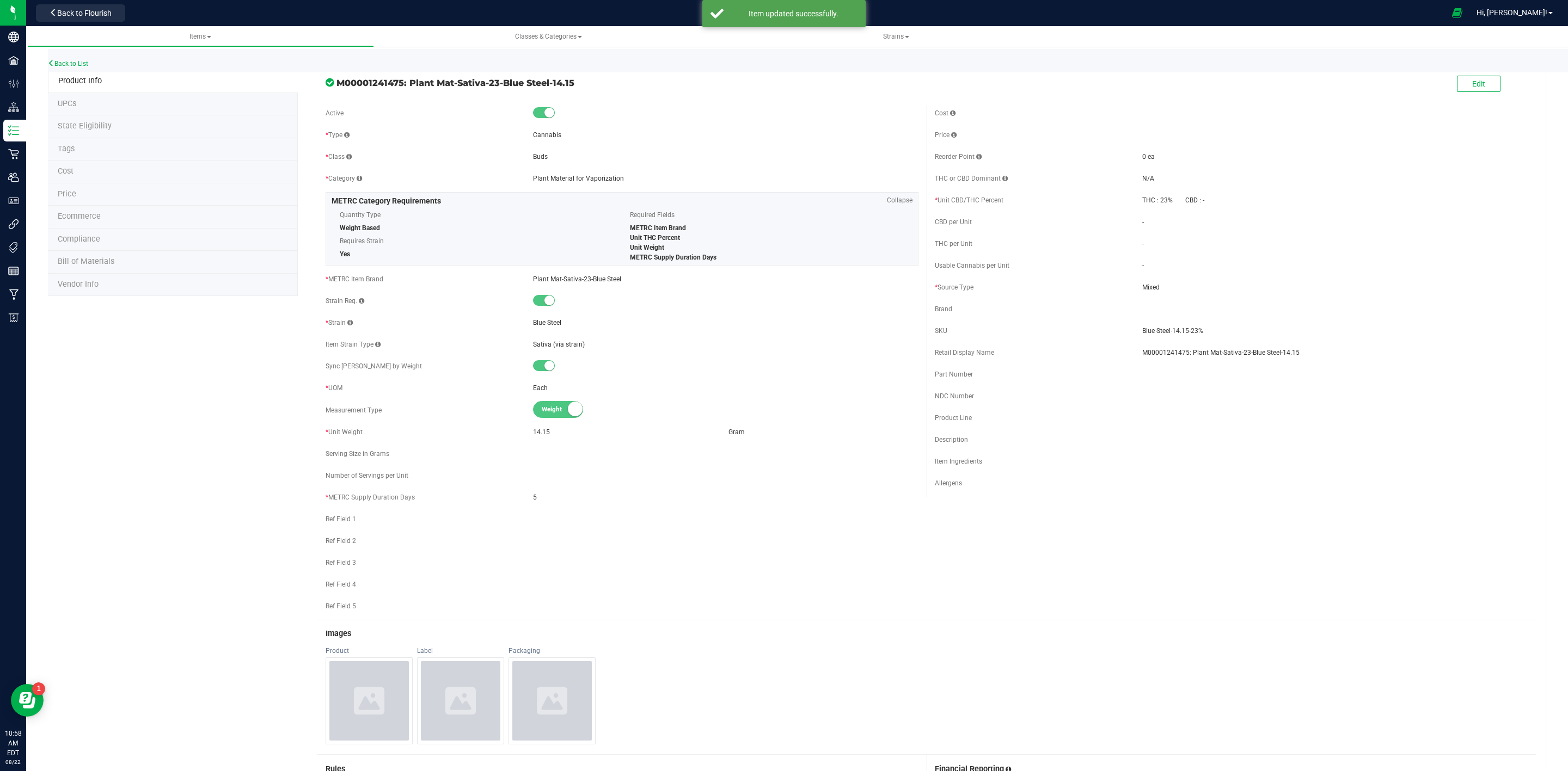
click at [131, 125] on li "State Eligibility" at bounding box center [173, 127] width 250 height 23
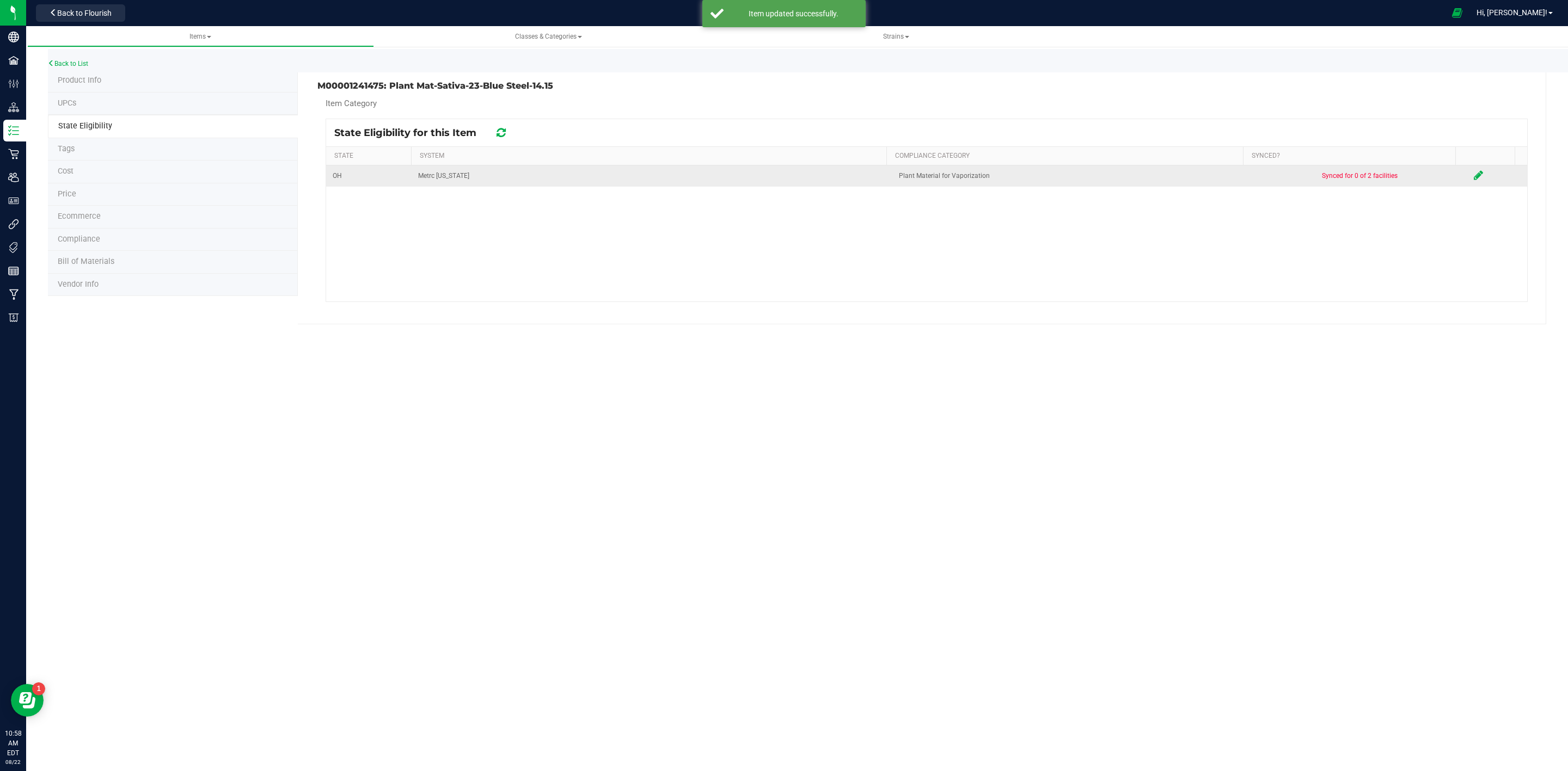
click at [1472, 175] on td at bounding box center [1497, 176] width 60 height 22
click at [1473, 175] on icon at bounding box center [1478, 175] width 9 height 11
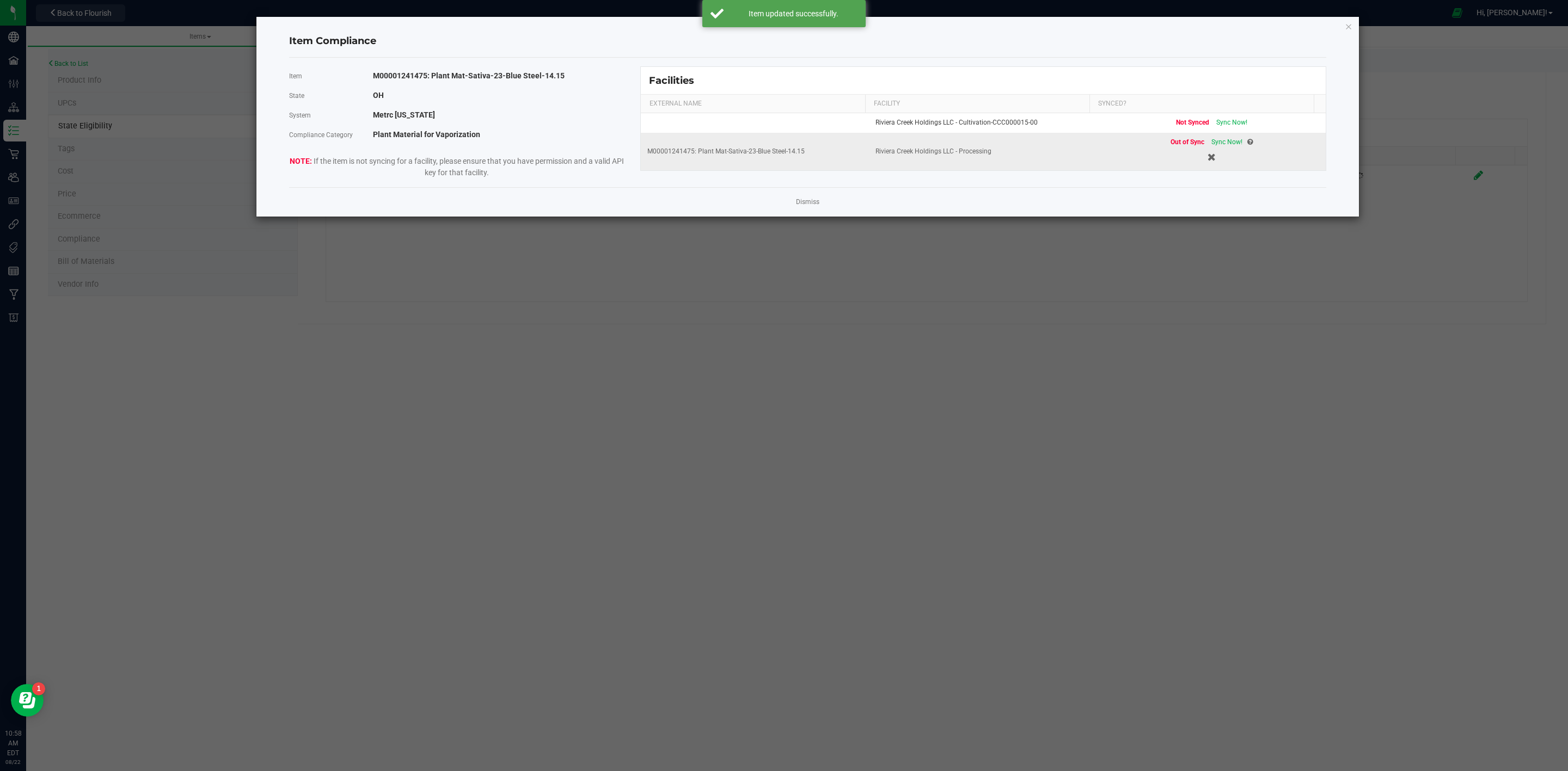
click at [1210, 137] on td "Out of Sync Sync Now!" at bounding box center [1211, 151] width 228 height 38
click at [1211, 144] on span "Sync Now!" at bounding box center [1227, 142] width 31 height 8
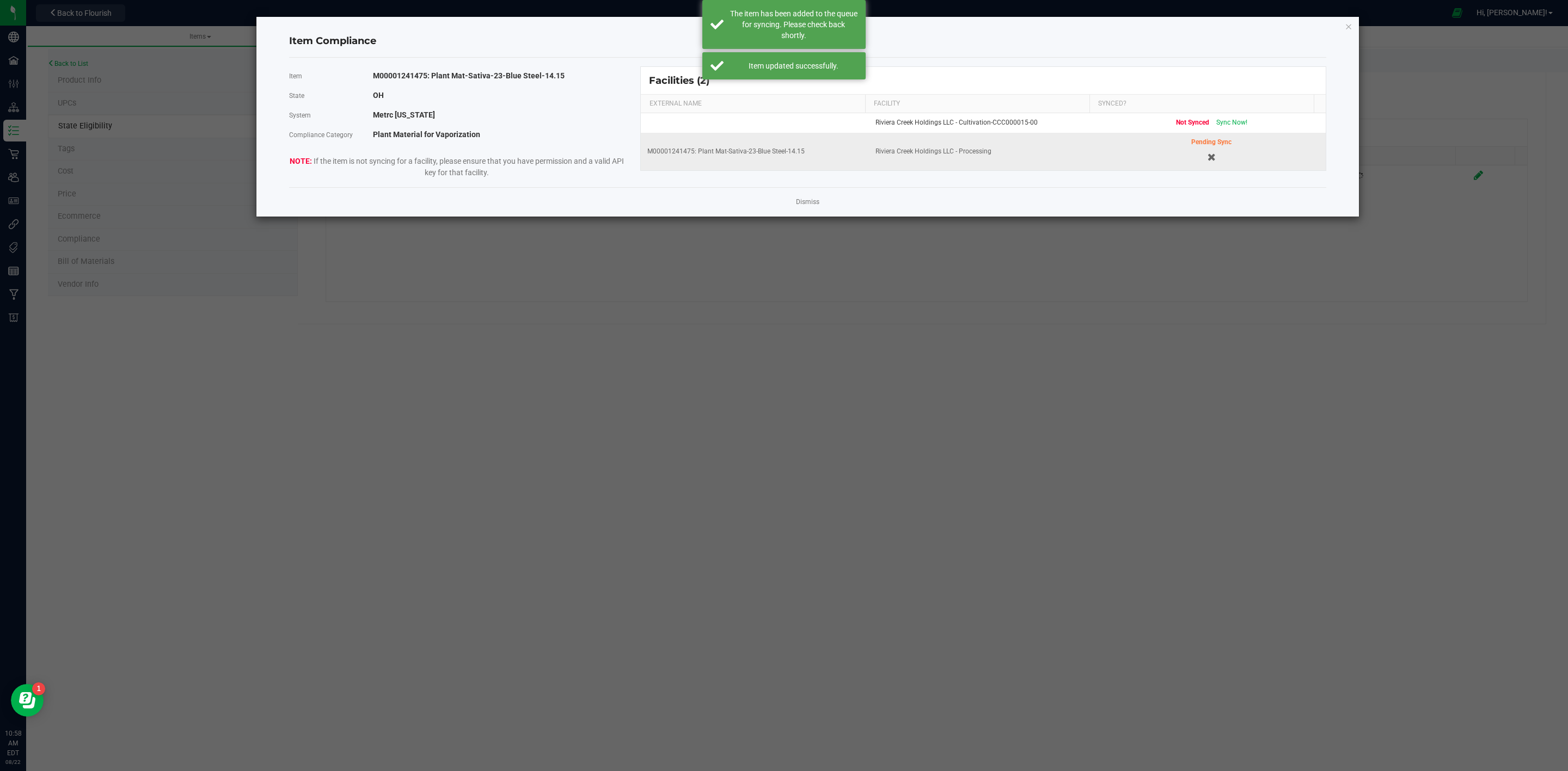
click at [811, 196] on div "Dismiss" at bounding box center [808, 202] width 1037 height 29
click at [817, 199] on link "Dismiss" at bounding box center [808, 202] width 23 height 9
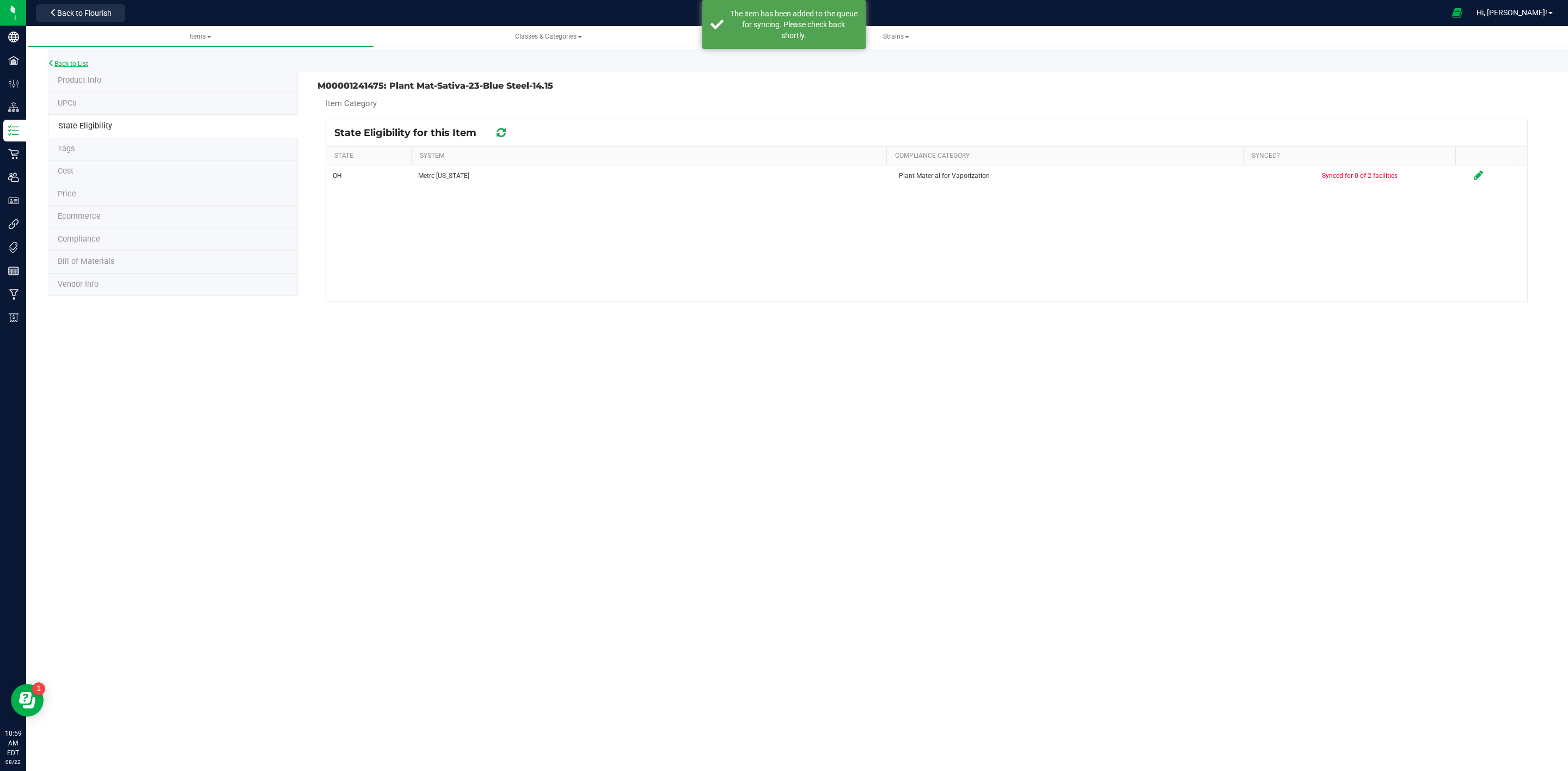
click at [83, 64] on link "Back to List" at bounding box center [68, 64] width 40 height 8
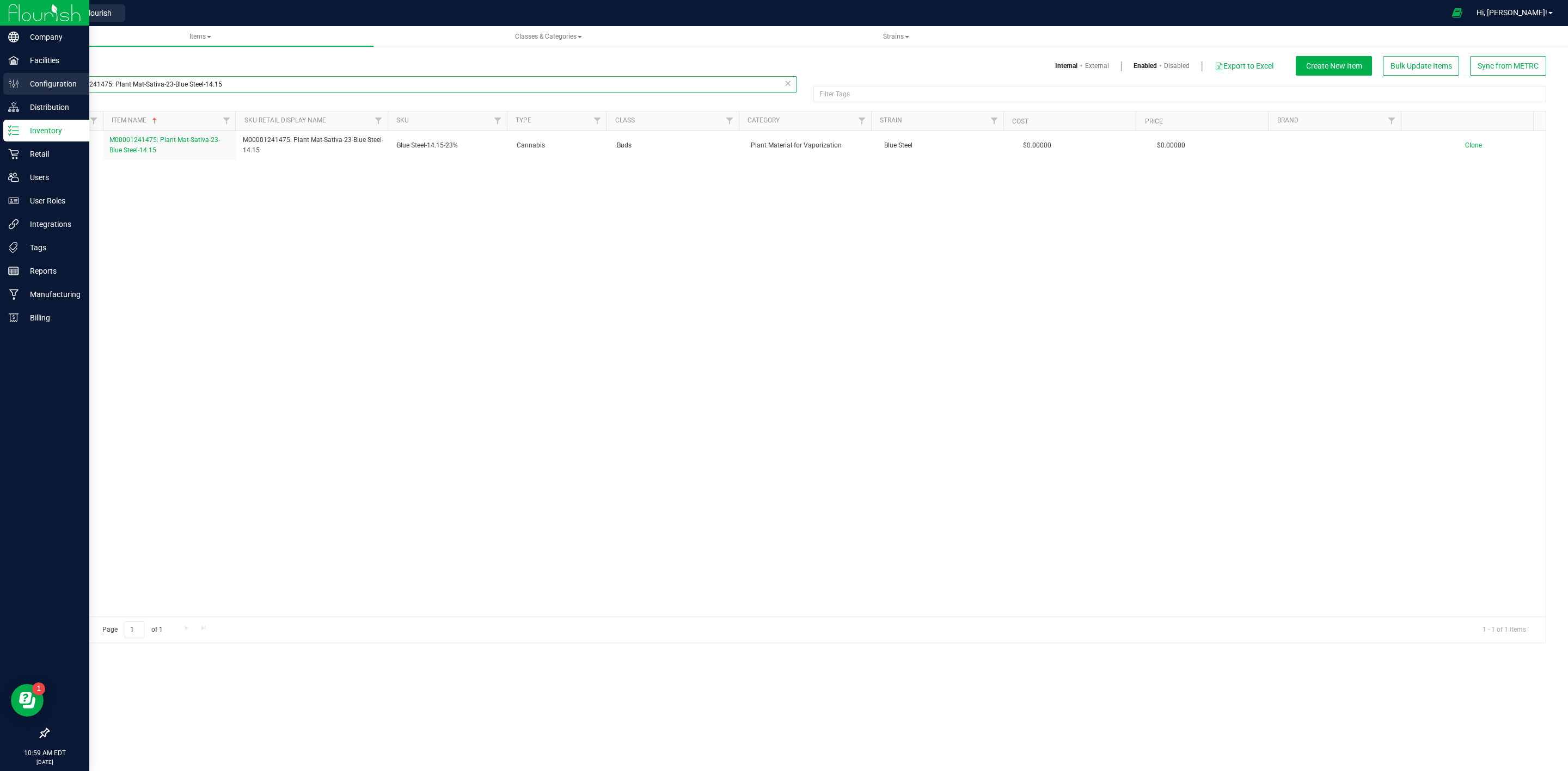
drag, startPoint x: 234, startPoint y: 79, endPoint x: 0, endPoint y: 81, distance: 234.0
click at [0, 81] on div "Company Facilities Configuration Distribution Inventory Retail Users User Roles…" at bounding box center [784, 385] width 1568 height 771
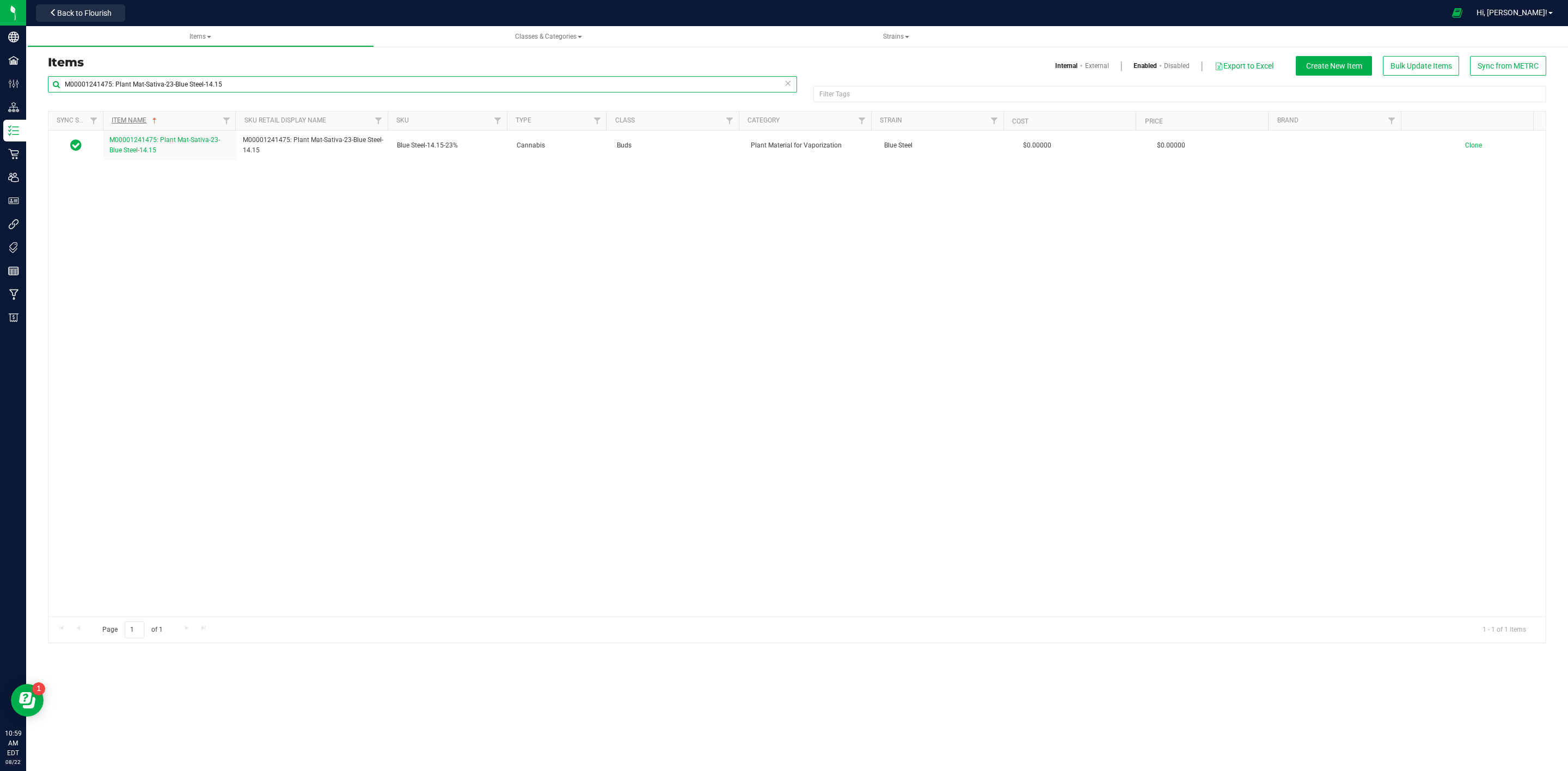
paste input "Live Rosin Disposable-Pink Elephant-0.50-70%"
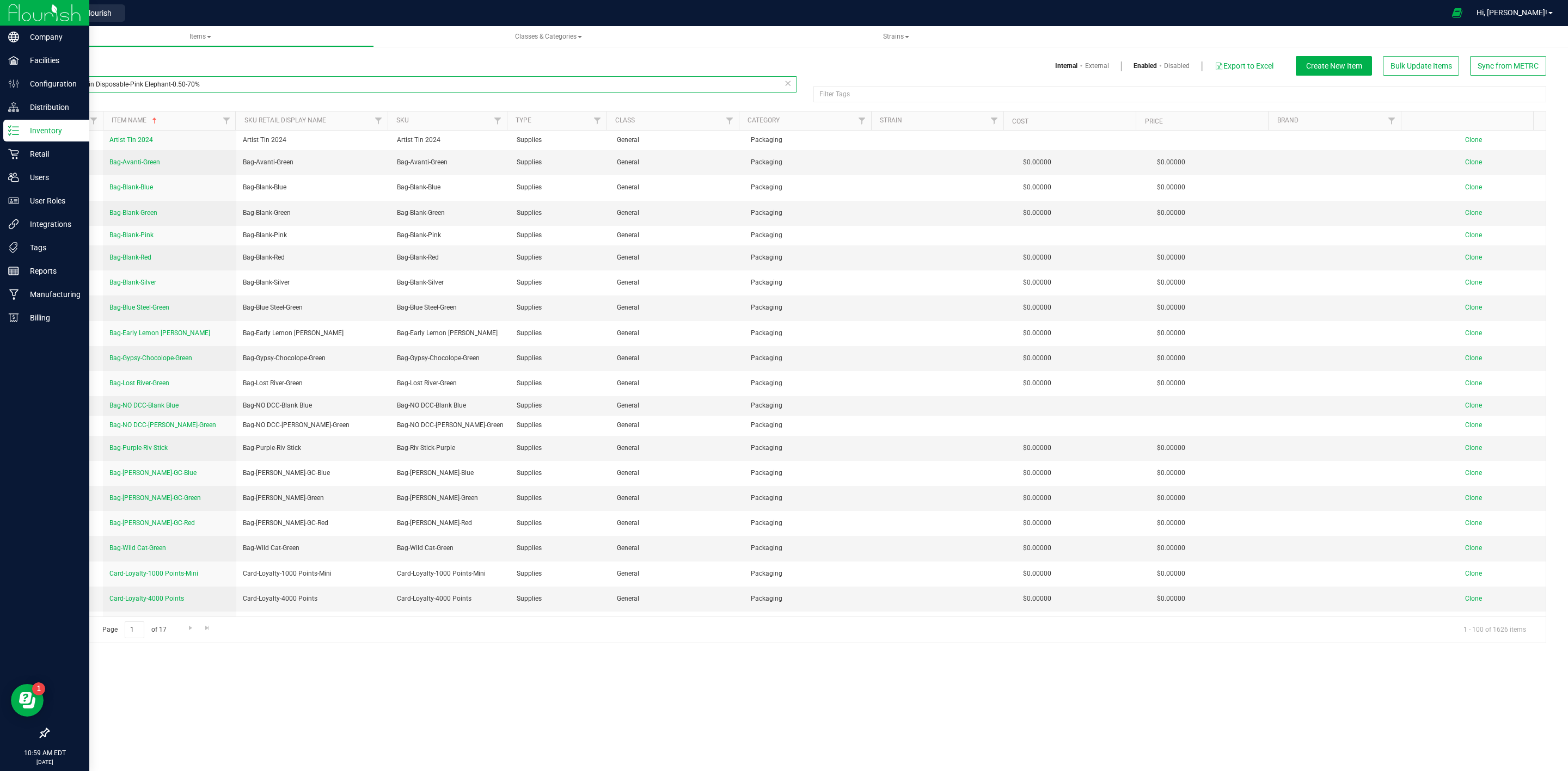
drag, startPoint x: 214, startPoint y: 87, endPoint x: 0, endPoint y: 119, distance: 216.4
click at [0, 118] on div "Company Facilities Configuration Distribution Inventory Retail Users User Roles…" at bounding box center [784, 385] width 1568 height 771
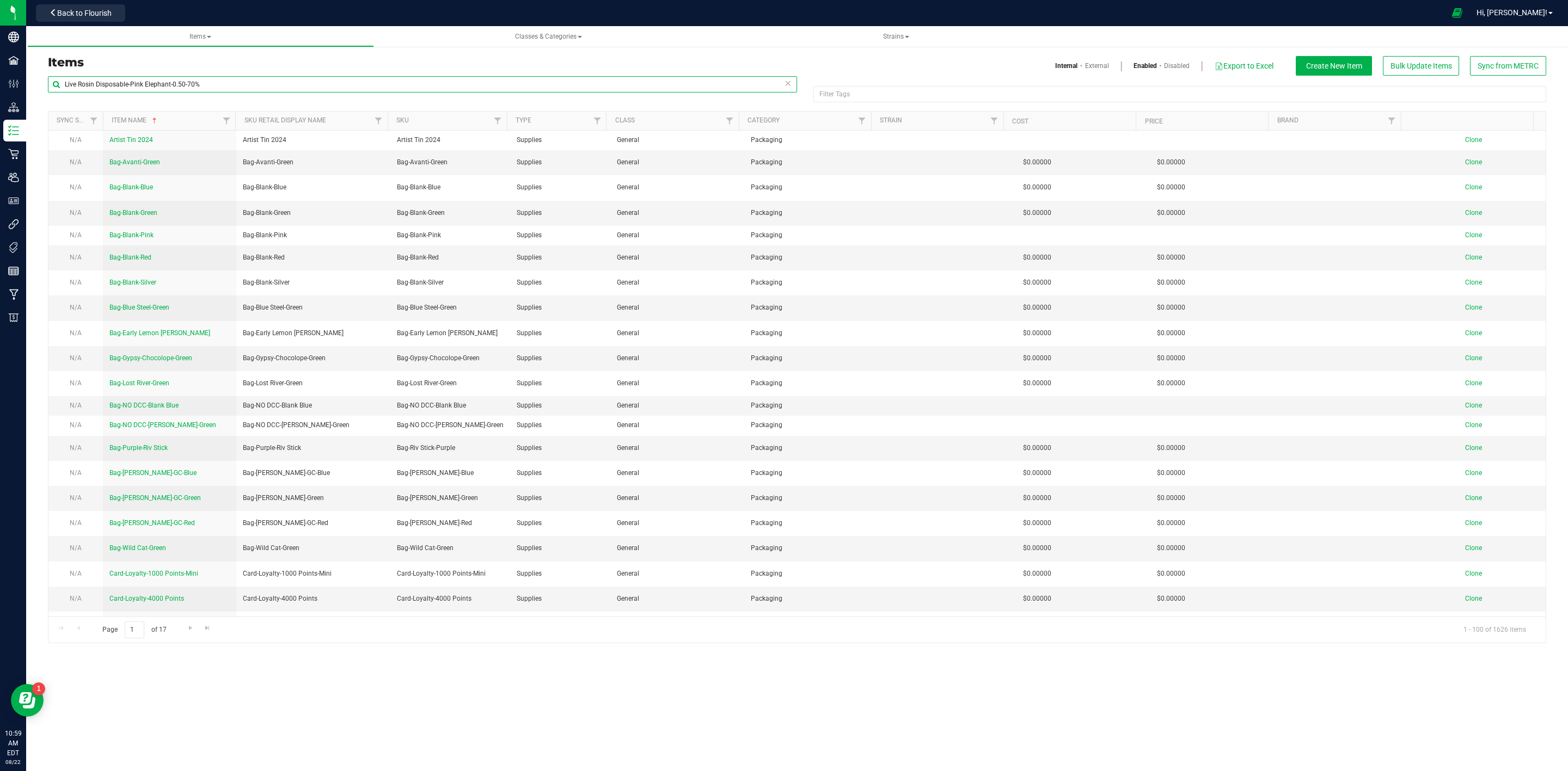
paste input "M00001239612: Oil Vap-7-50-Live Rosin Disposable-Pink Elephant"
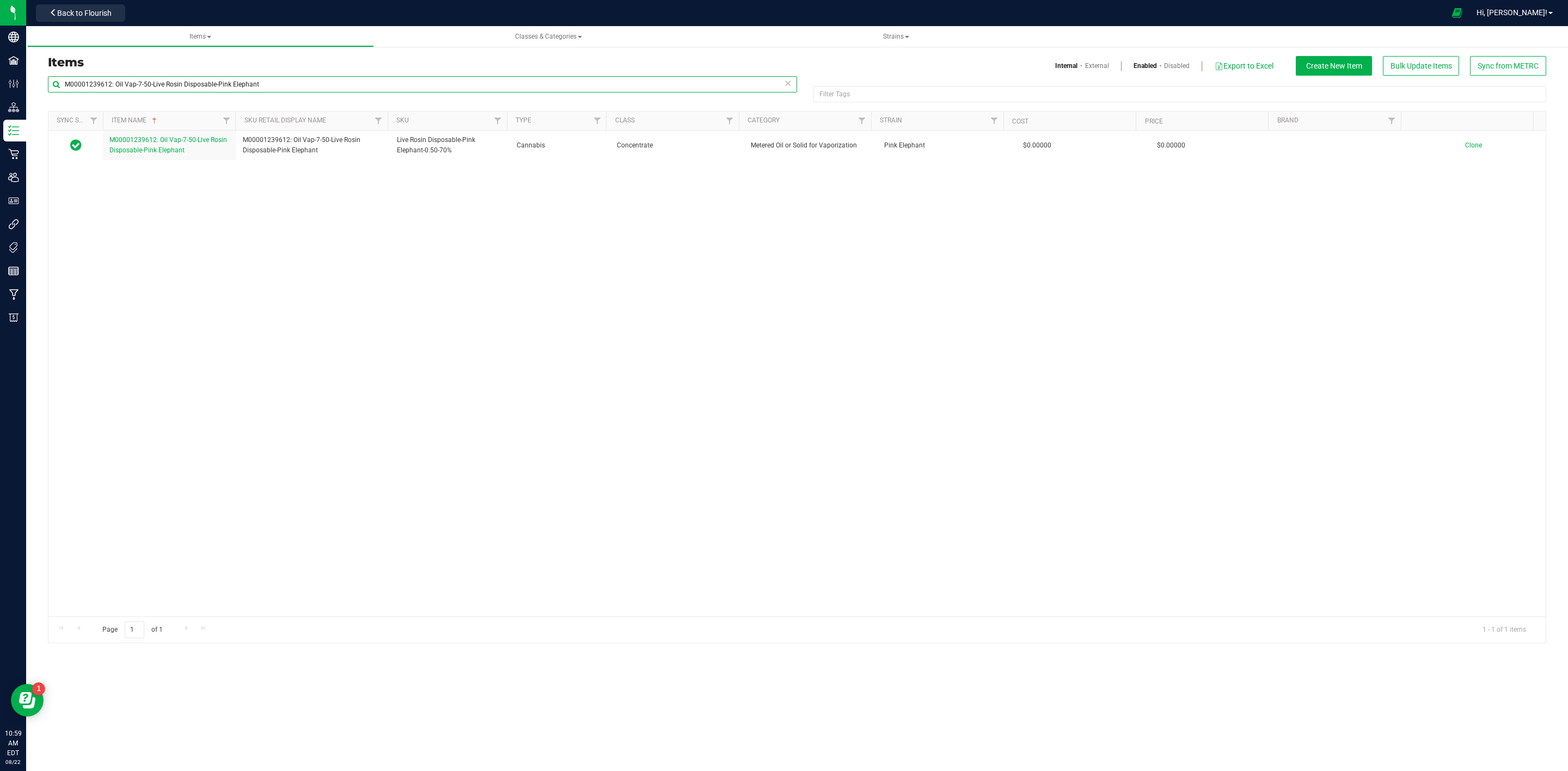
type input "M00001239612: Oil Vap-7-50-Live Rosin Disposable-Pink Elephant"
click at [85, 20] on button "Back to Flourish" at bounding box center [81, 13] width 89 height 18
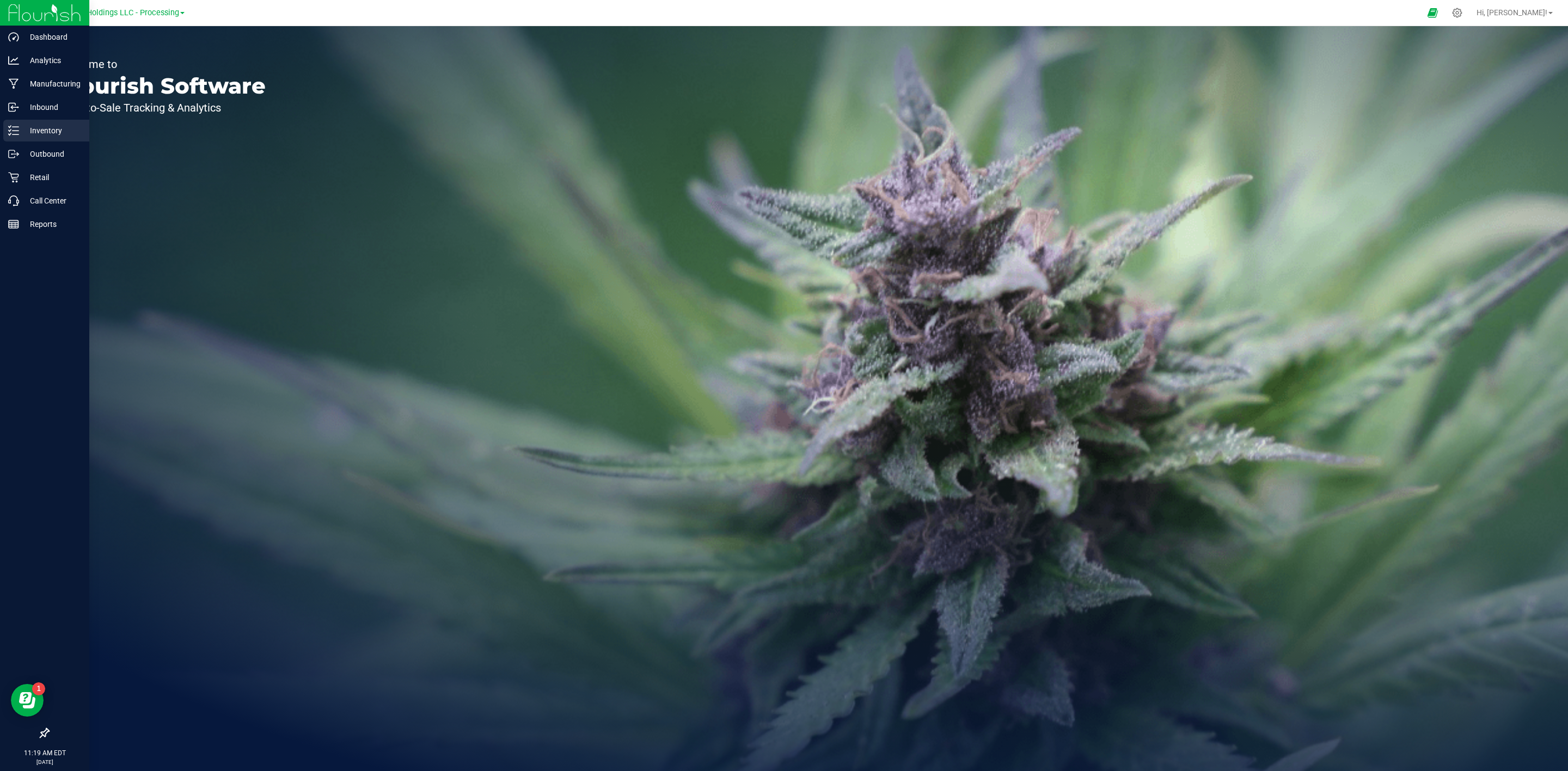
click at [29, 129] on p "Inventory" at bounding box center [52, 130] width 65 height 13
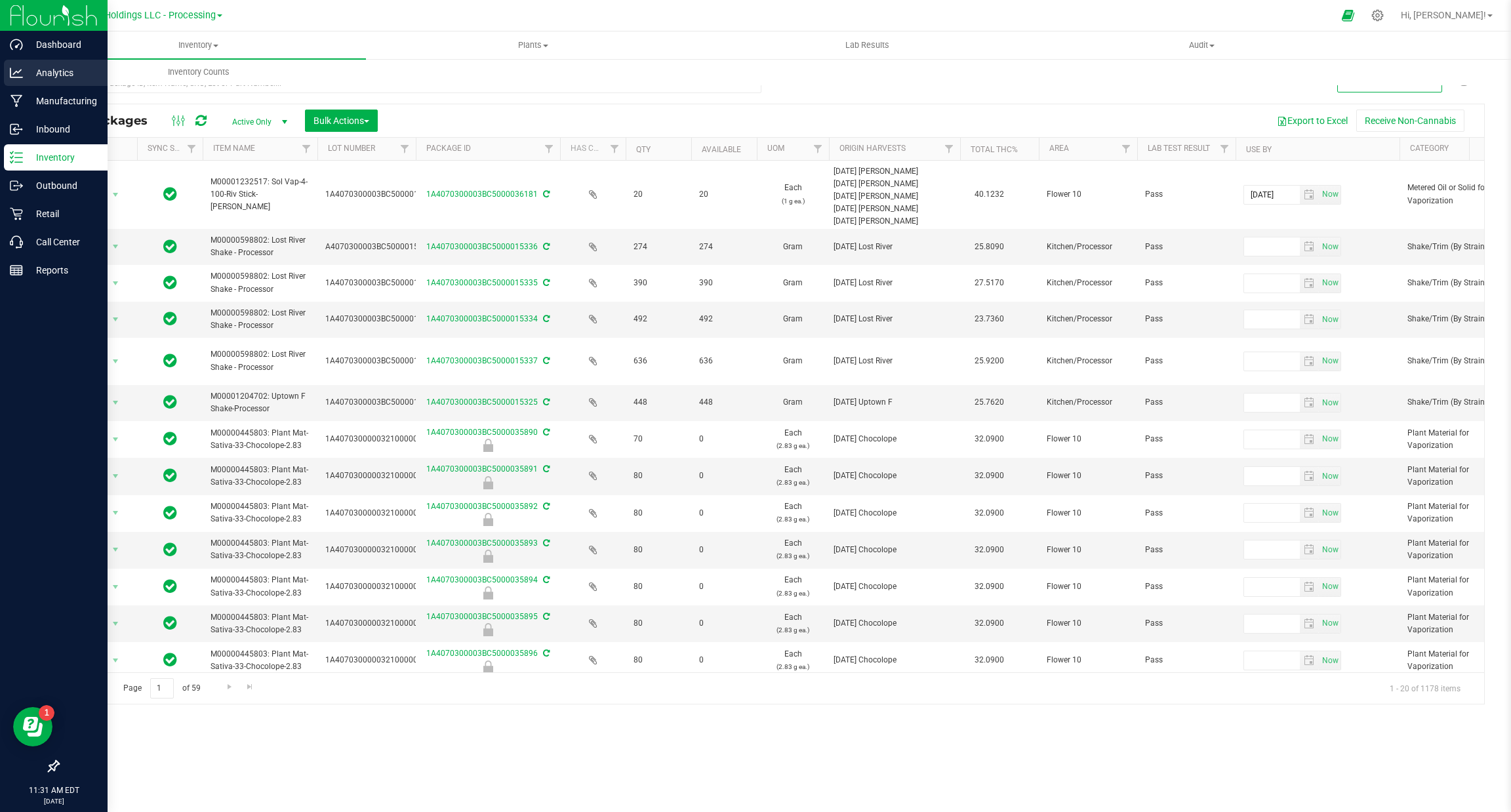
click at [17, 72] on icon at bounding box center [17, 72] width 13 height 10
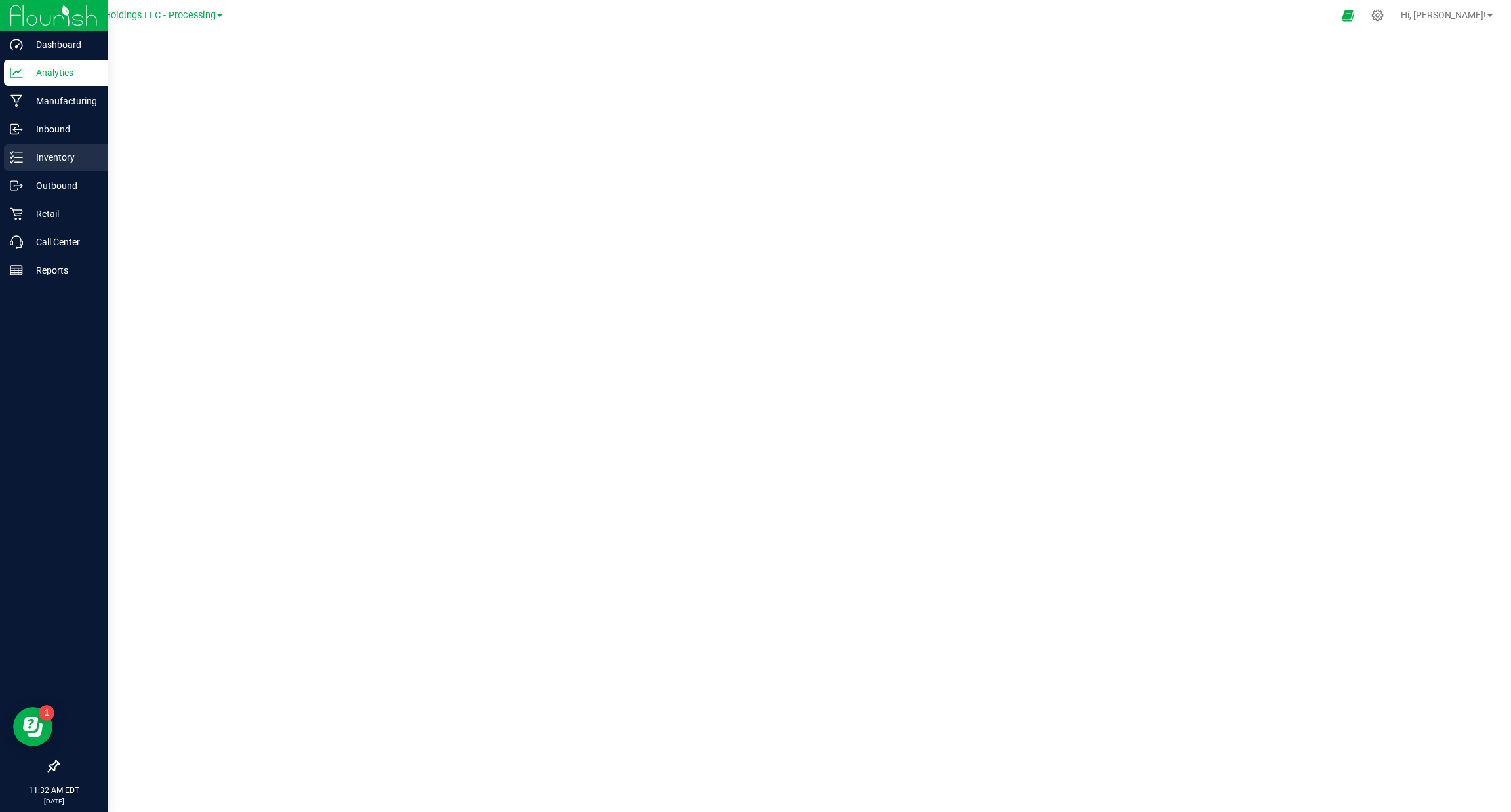
click at [38, 149] on p "Inventory" at bounding box center [62, 157] width 79 height 16
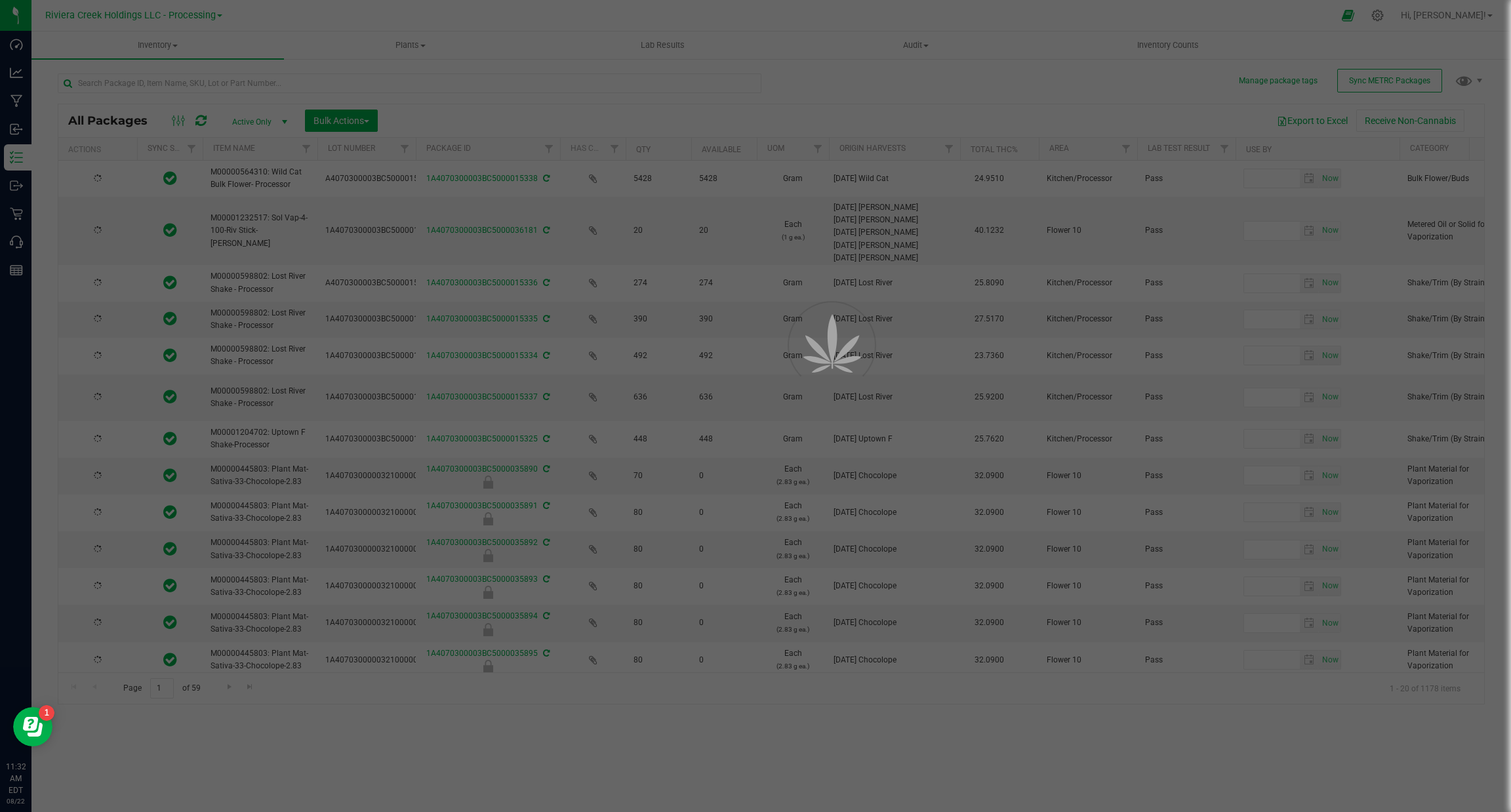
type input "[DATE]"
